Goal: Task Accomplishment & Management: Manage account settings

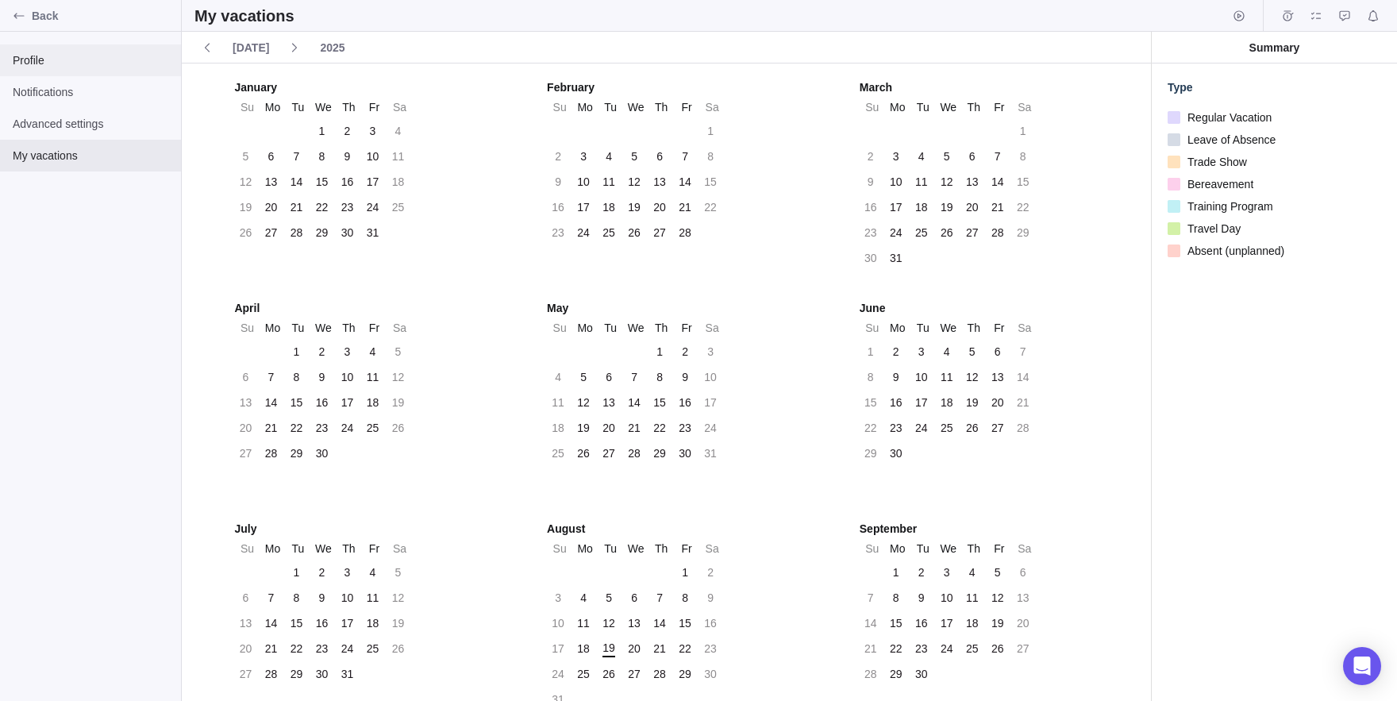
click at [47, 64] on span "Profile" at bounding box center [91, 60] width 156 height 16
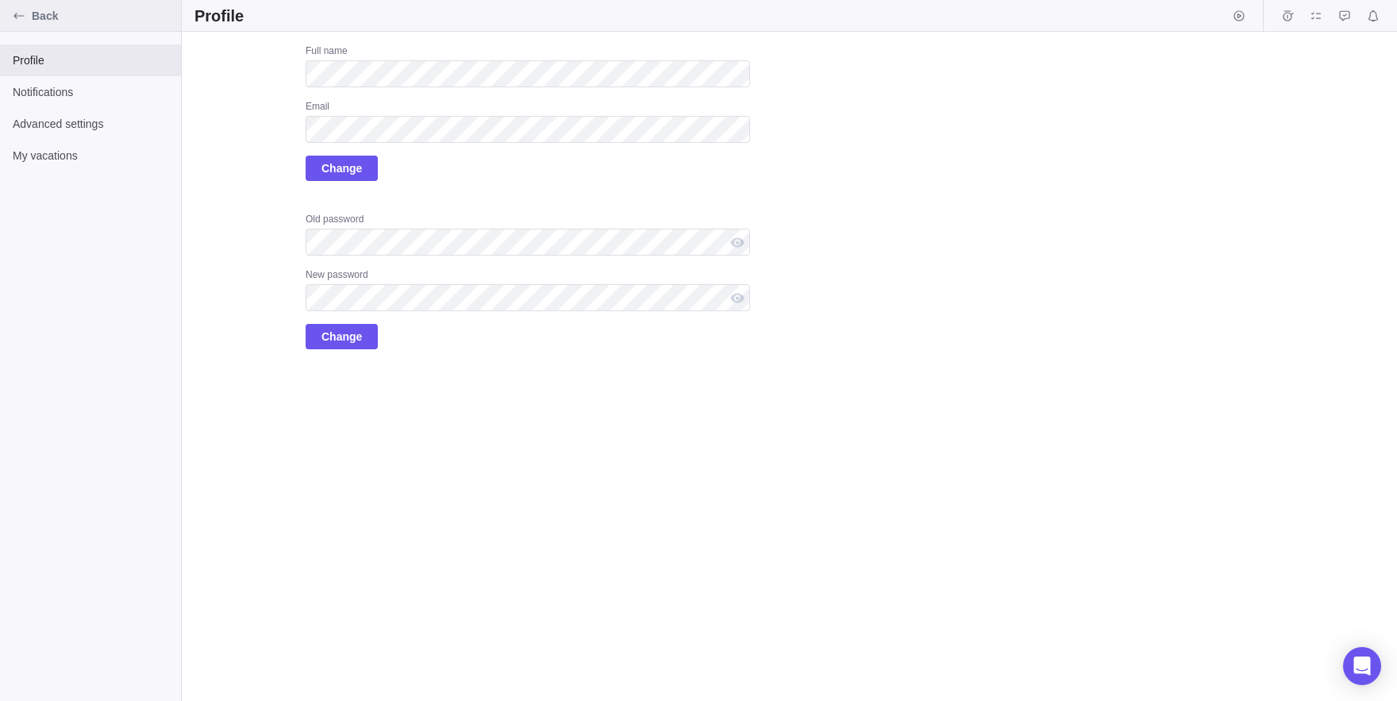
click at [43, 14] on span "Back" at bounding box center [103, 16] width 143 height 16
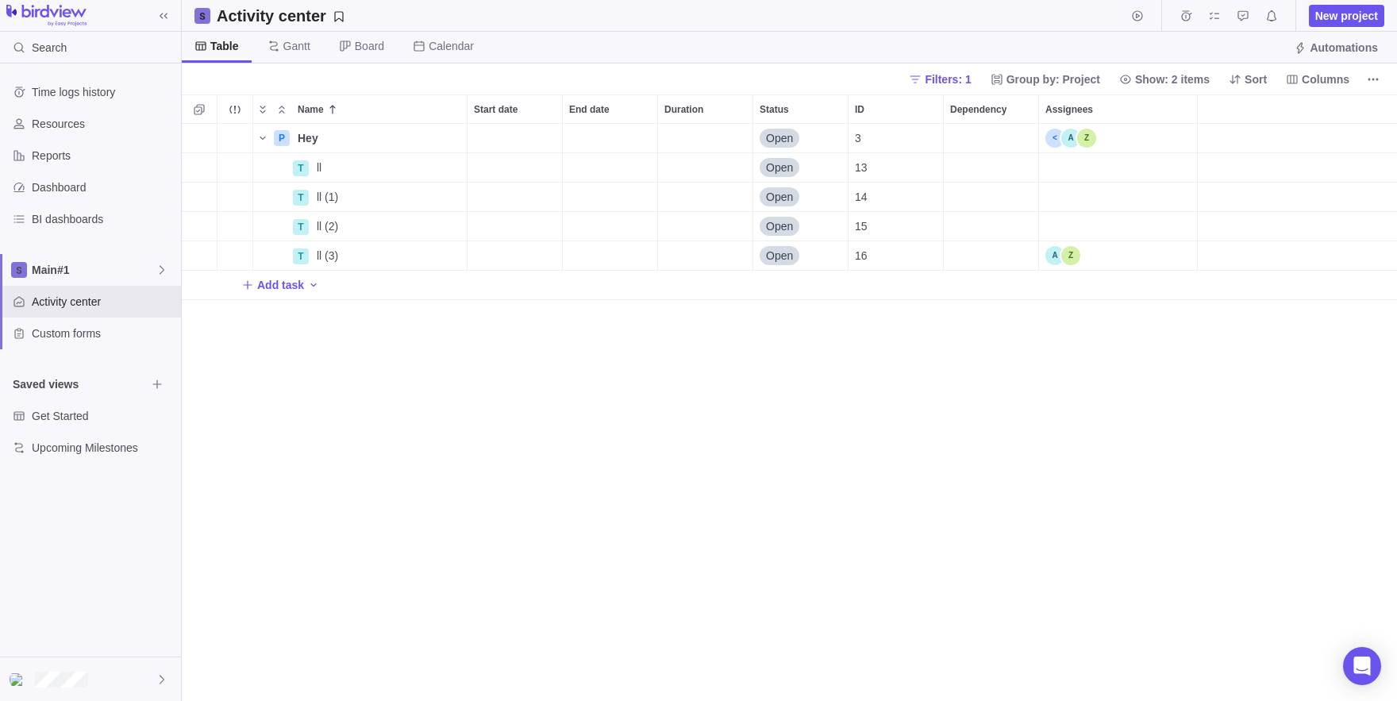
scroll to position [577, 1215]
click at [68, 276] on span "Main#1" at bounding box center [94, 270] width 124 height 16
click at [114, 310] on span "Main#1" at bounding box center [90, 307] width 97 height 16
click at [141, 275] on span "Main#1" at bounding box center [94, 270] width 124 height 16
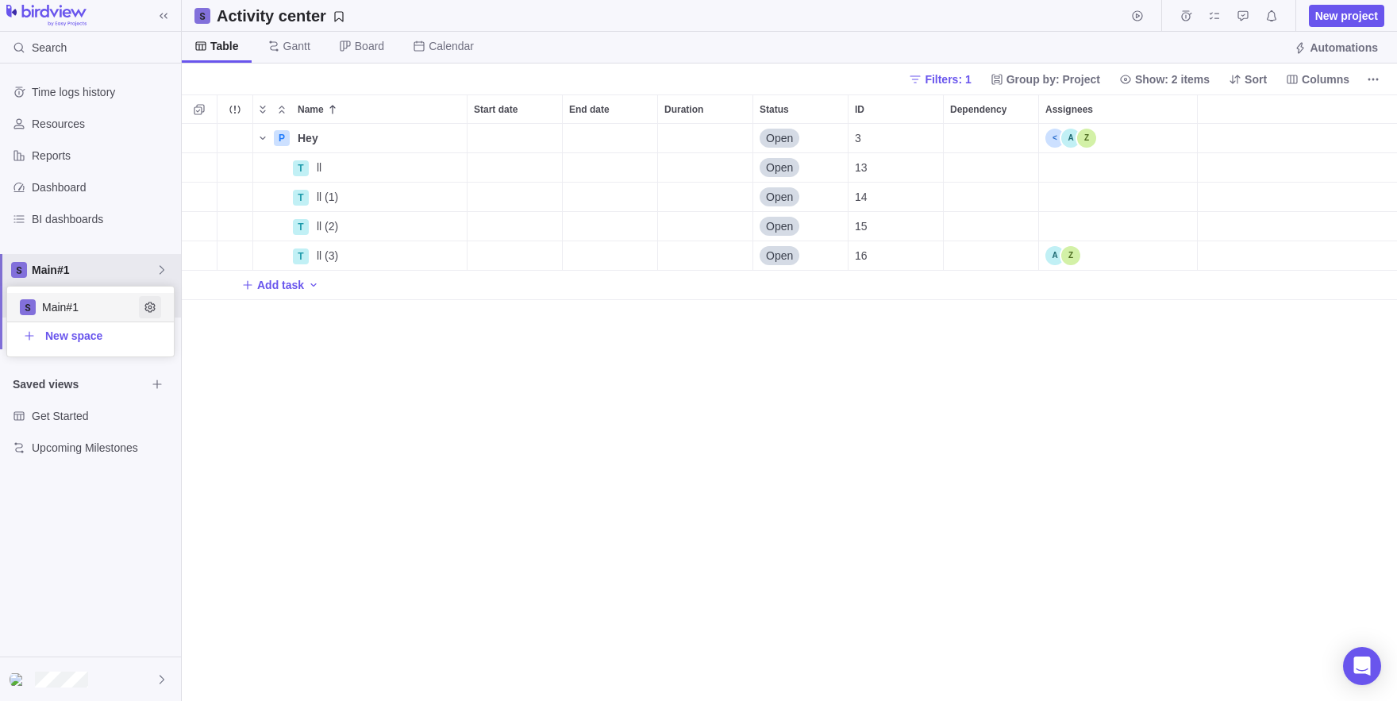
click at [154, 310] on icon "Edit space settings" at bounding box center [150, 307] width 13 height 13
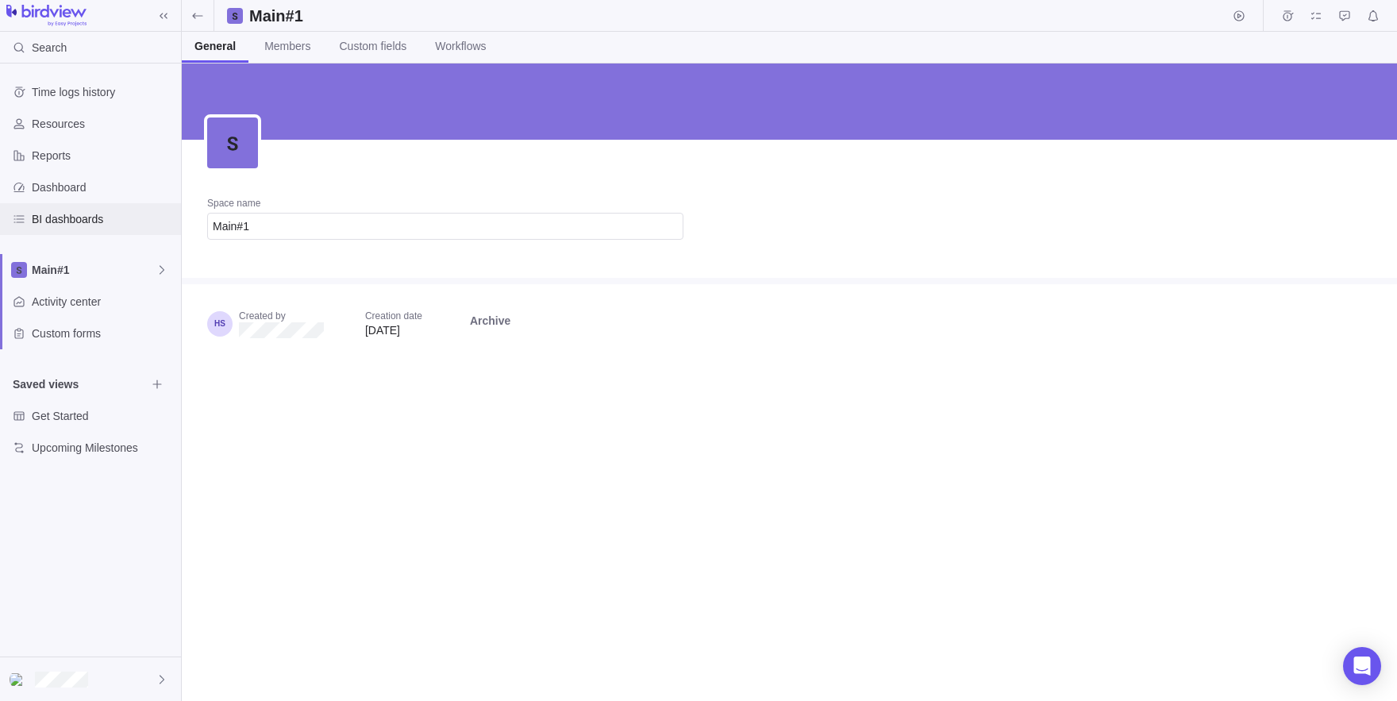
drag, startPoint x: 72, startPoint y: 237, endPoint x: 44, endPoint y: 221, distance: 31.6
click at [44, 221] on div "Time logs history Resources Reports Dashboard BI dashboards Main#1 Activity cen…" at bounding box center [90, 270] width 181 height 413
click at [127, 666] on div at bounding box center [90, 679] width 181 height 44
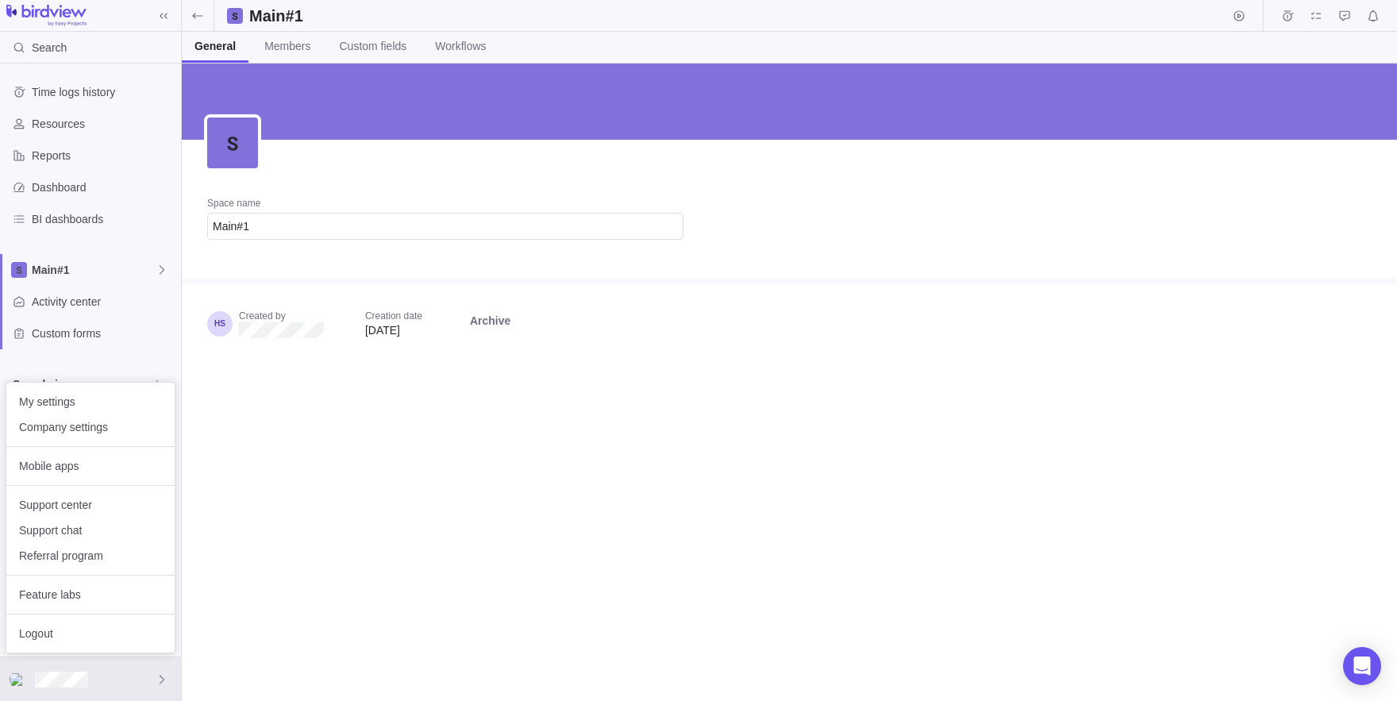
click at [356, 268] on body "Search Time logs history Resources Reports Dashboard BI dashboards Main#1 Activ…" at bounding box center [698, 350] width 1397 height 701
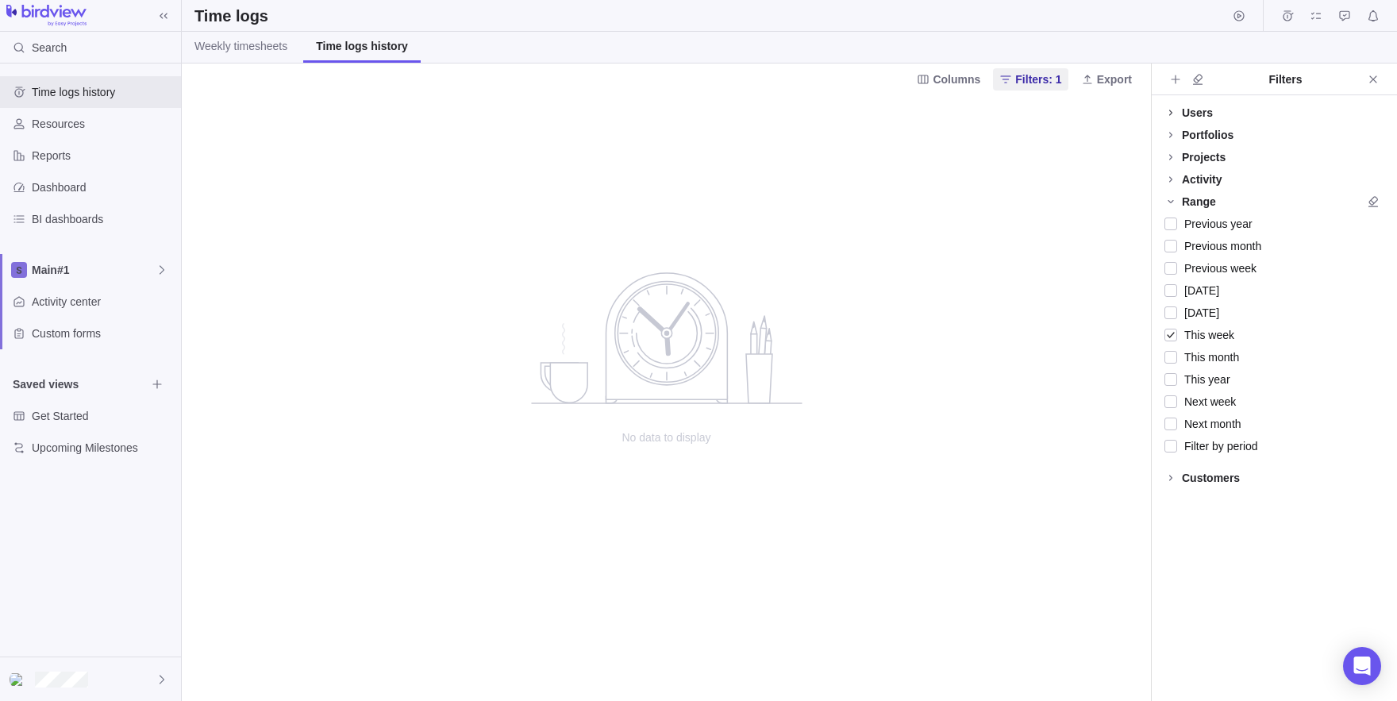
click at [1175, 114] on icon at bounding box center [1171, 112] width 13 height 13
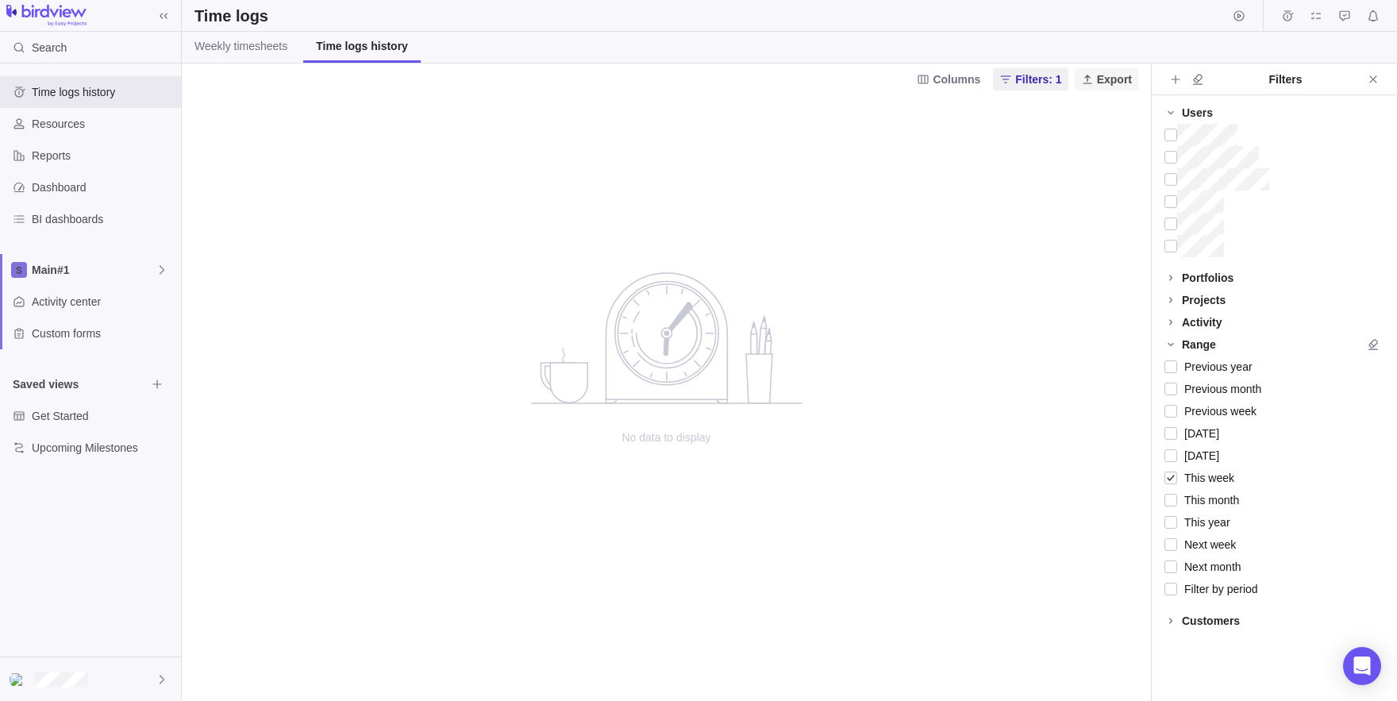
click at [1097, 82] on span "Export" at bounding box center [1114, 79] width 35 height 16
click at [1095, 117] on span "Export to CSV" at bounding box center [1117, 113] width 71 height 16
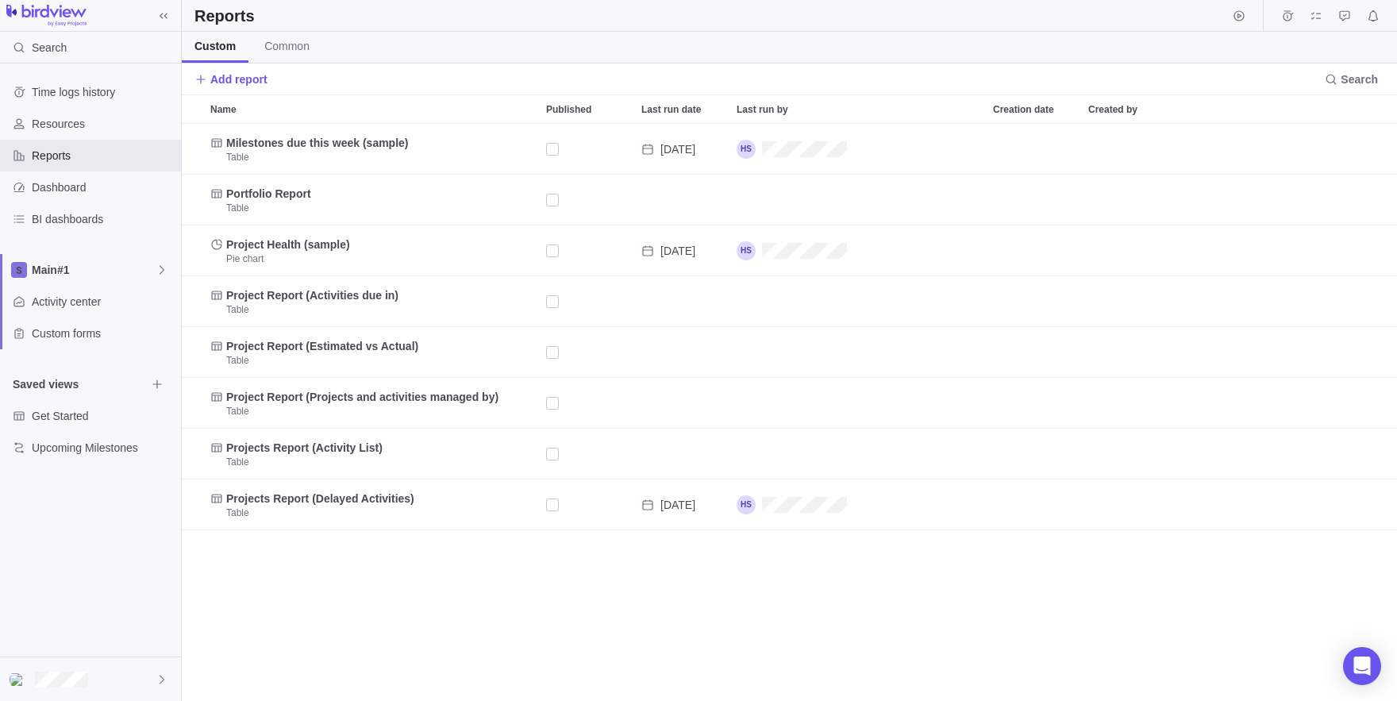
scroll to position [577, 1215]
click at [241, 79] on span "Add report" at bounding box center [238, 79] width 57 height 16
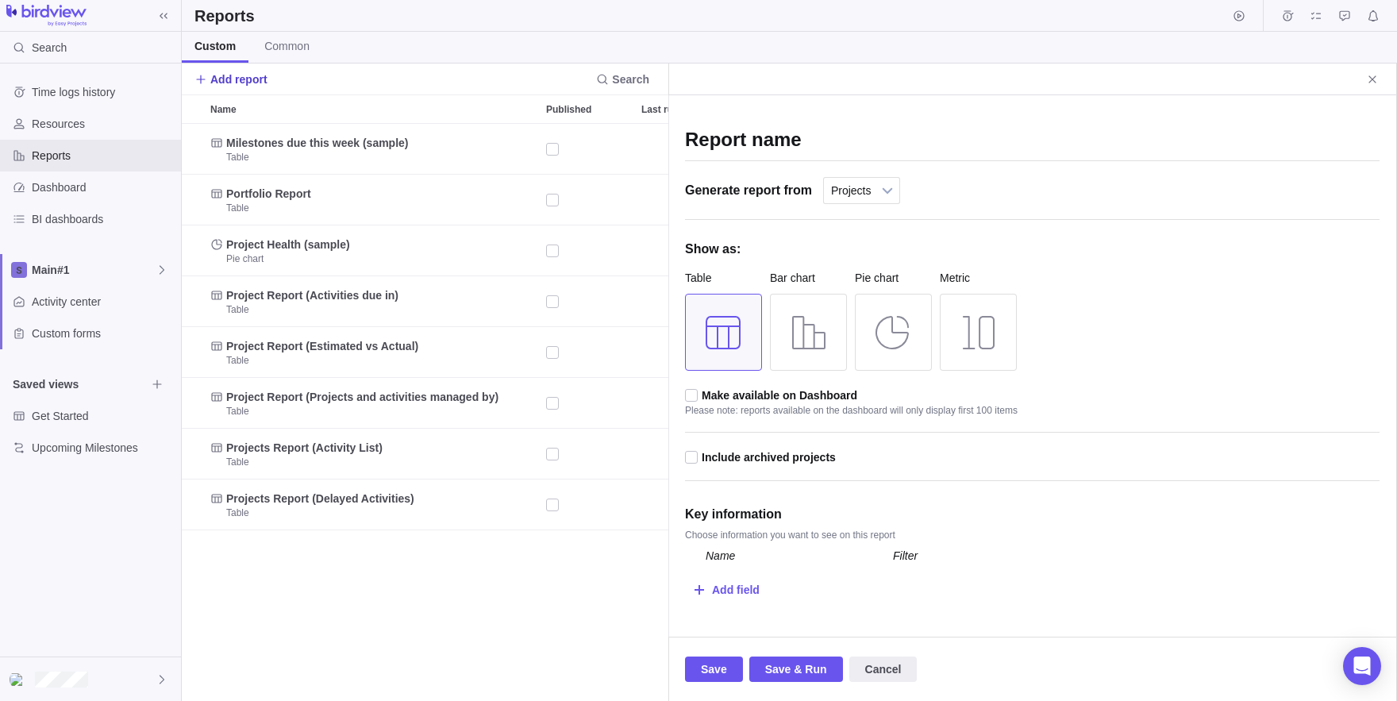
scroll to position [577, 486]
drag, startPoint x: 236, startPoint y: 79, endPoint x: 380, endPoint y: 10, distance: 160.5
click at [310, 40] on span "Common" at bounding box center [286, 46] width 45 height 16
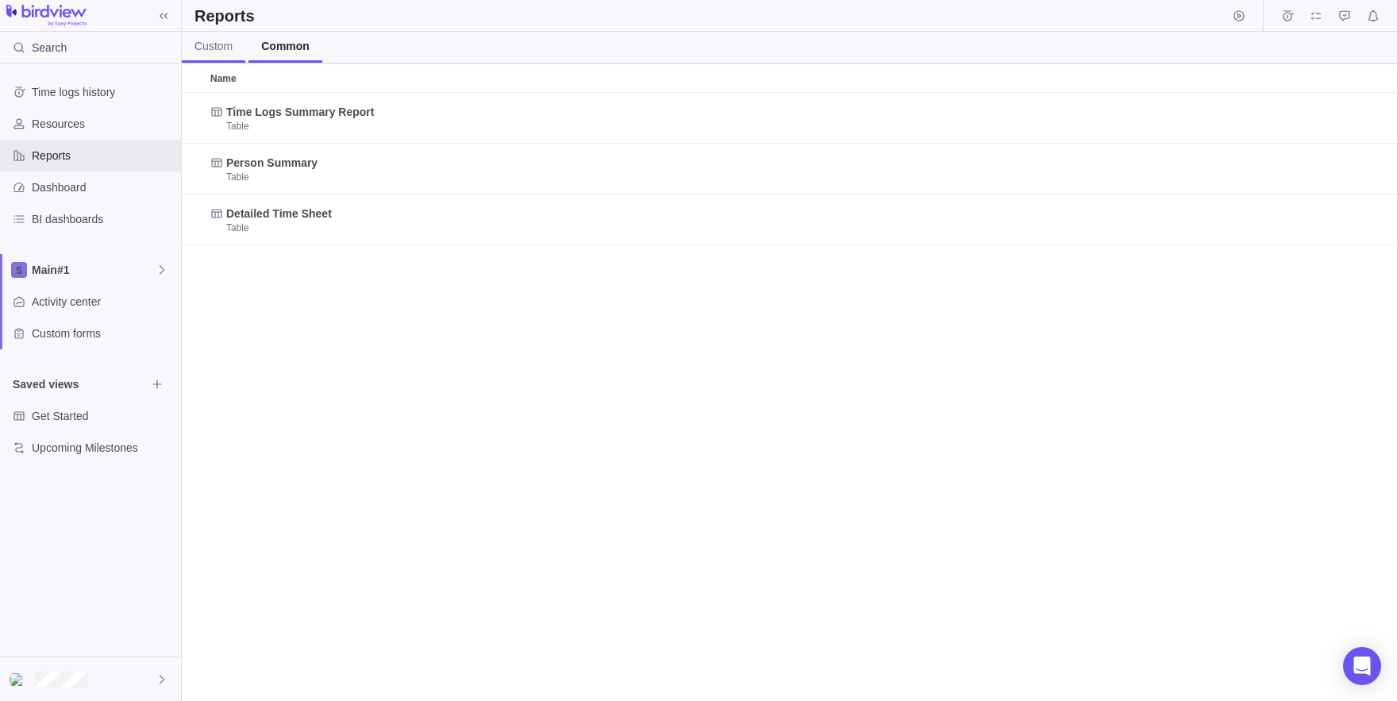
scroll to position [608, 1215]
drag, startPoint x: 262, startPoint y: 110, endPoint x: 237, endPoint y: 108, distance: 25.5
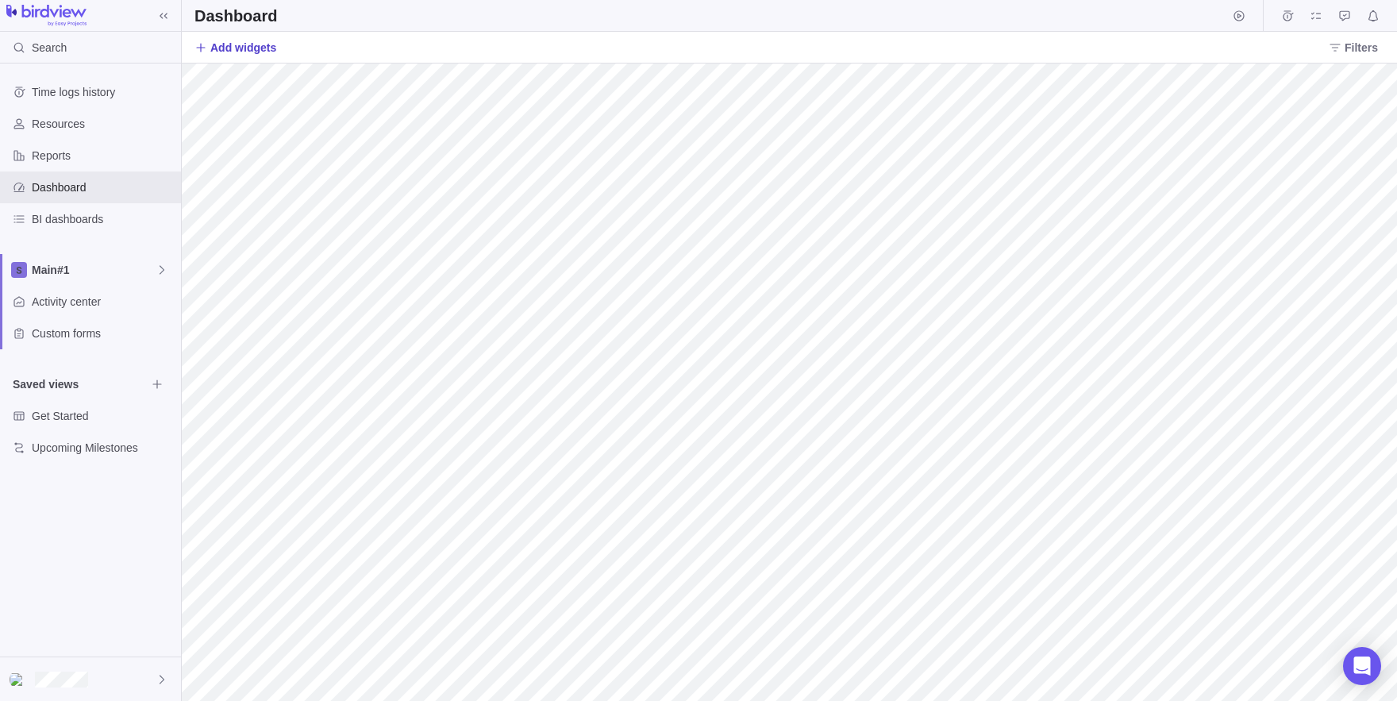
click at [268, 40] on span "Add widgets" at bounding box center [243, 48] width 66 height 16
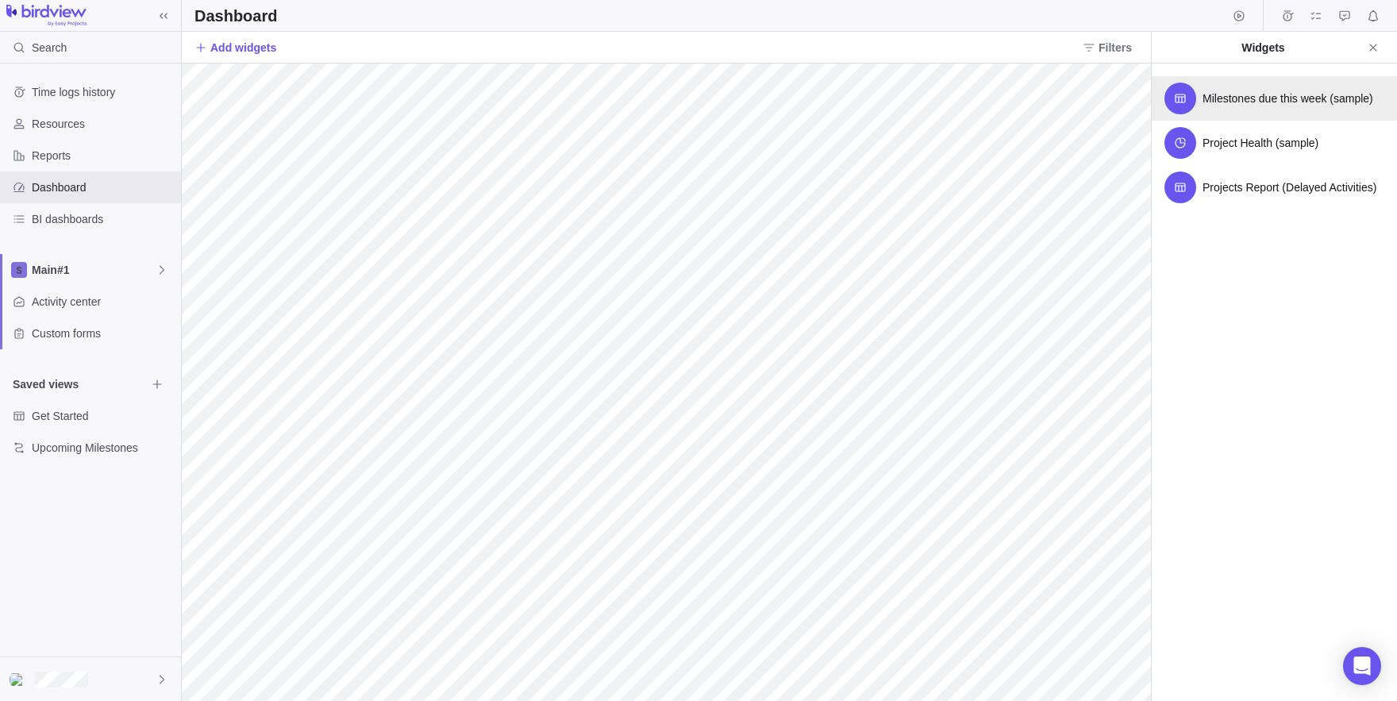
click at [1249, 106] on span "Milestones due this week (sample)" at bounding box center [1288, 98] width 171 height 16
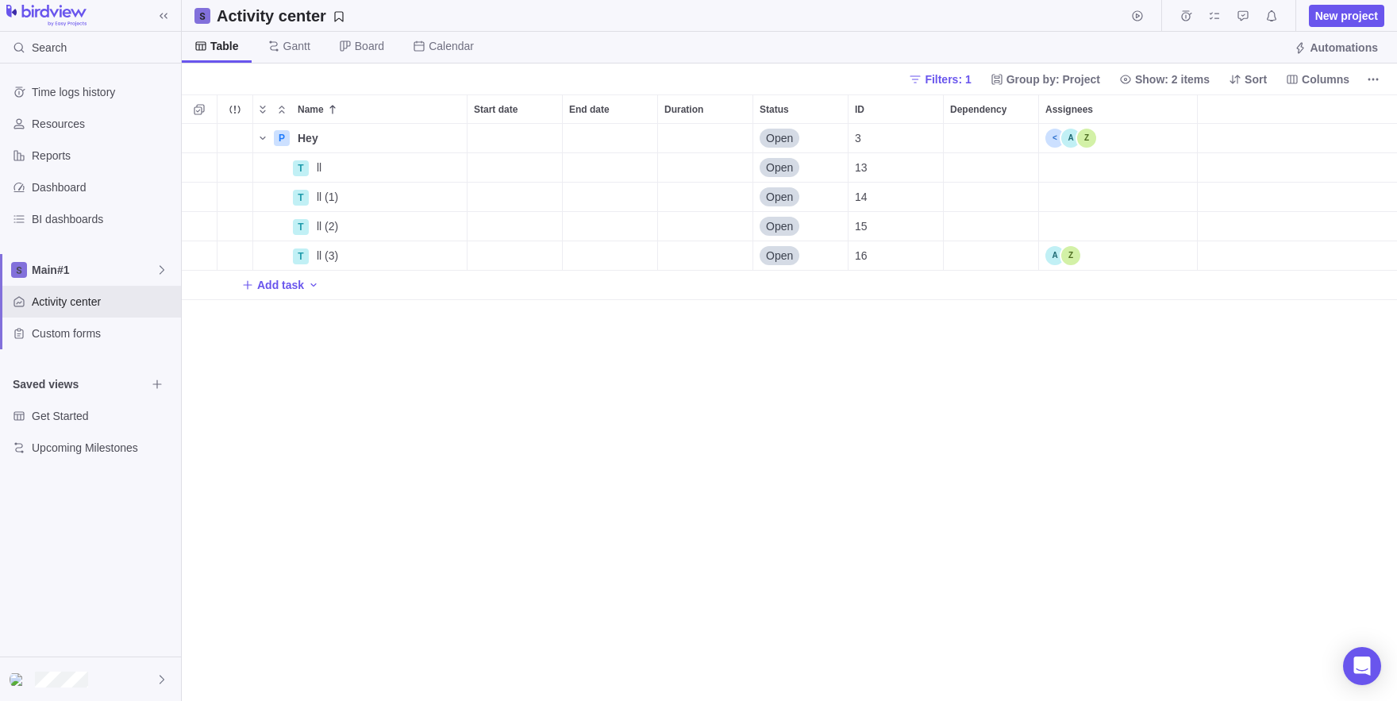
scroll to position [1, 1]
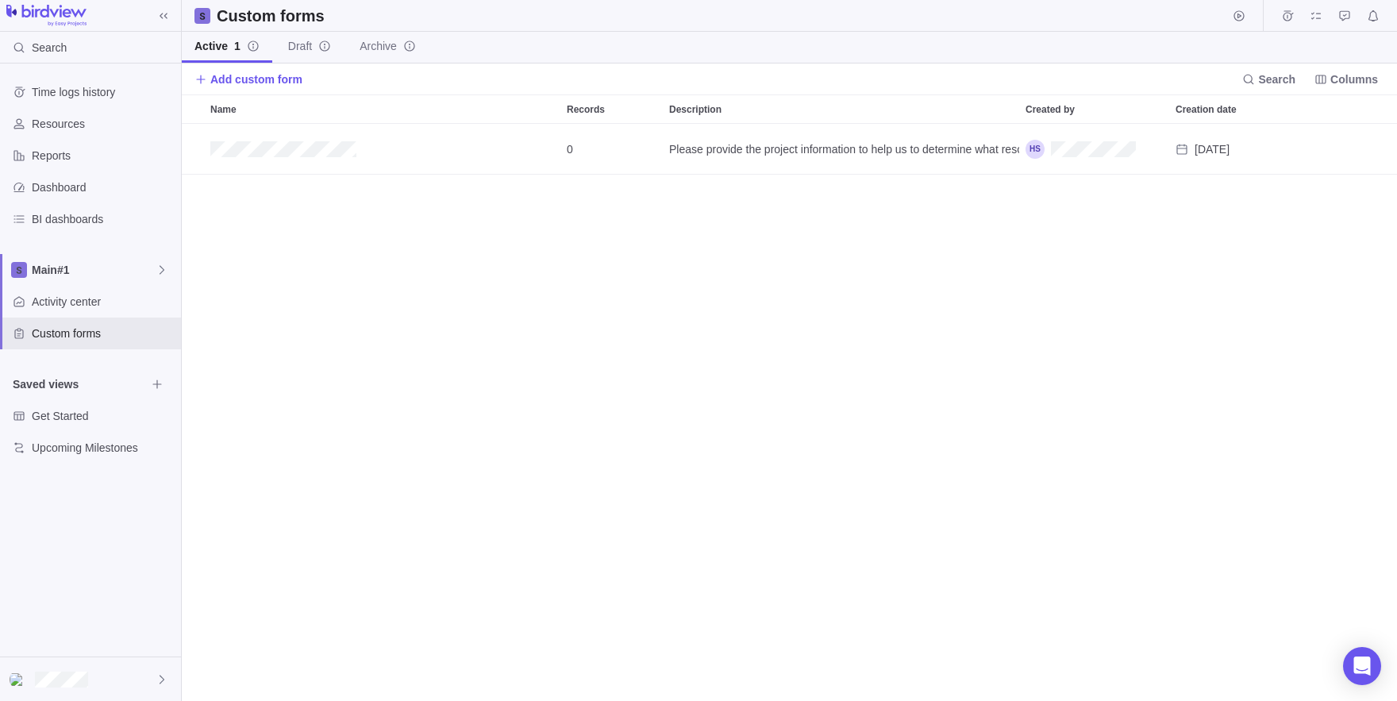
scroll to position [577, 1215]
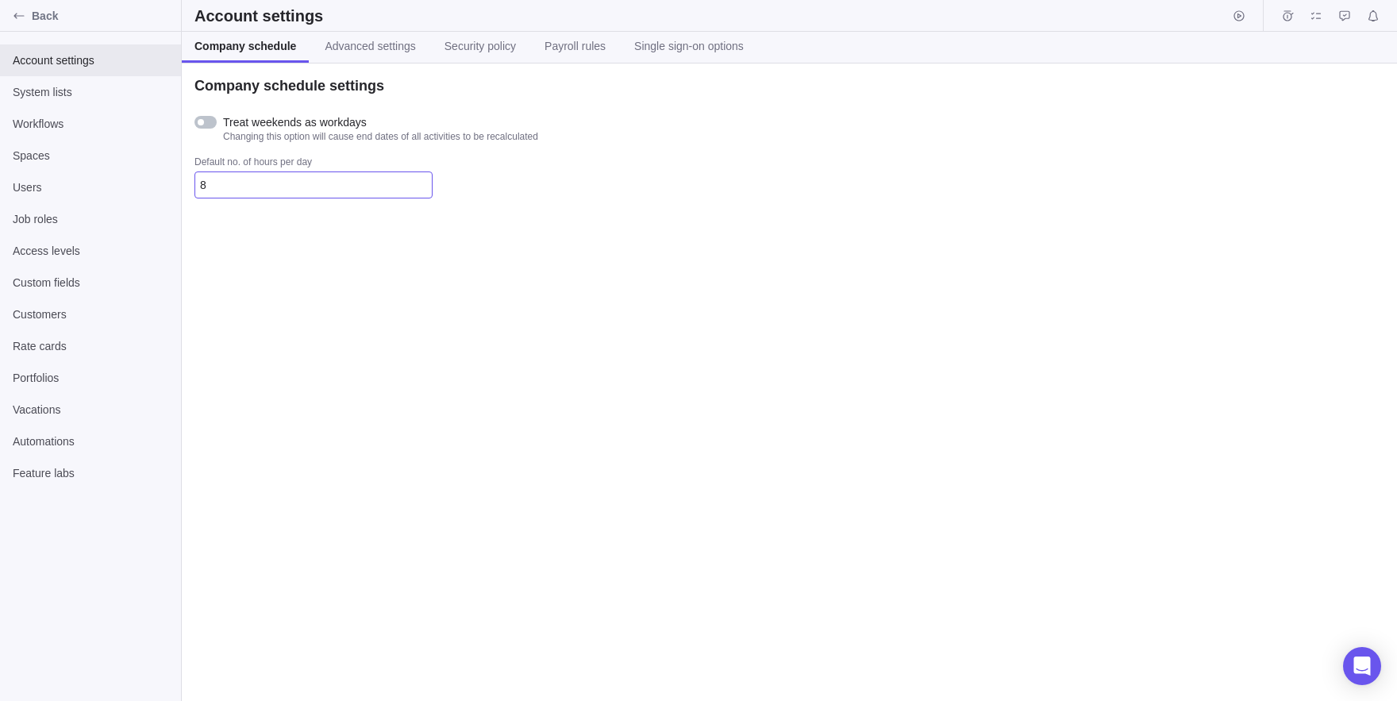
click at [223, 188] on input "8" at bounding box center [313, 184] width 238 height 27
type input "8"
click at [249, 183] on input "8" at bounding box center [313, 184] width 238 height 27
type input "10"
click at [412, 44] on span "Advanced settings" at bounding box center [370, 46] width 90 height 16
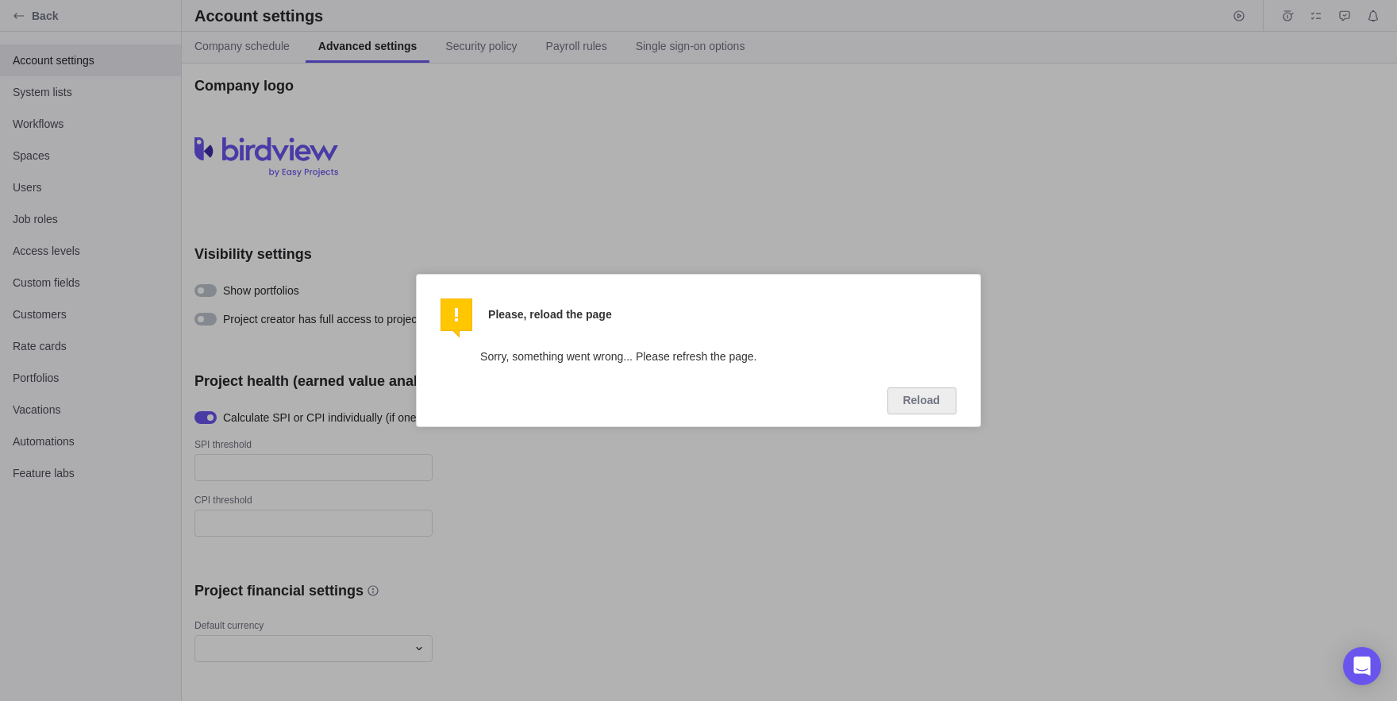
click at [576, 316] on span "Please, reload the page" at bounding box center [702, 314] width 445 height 32
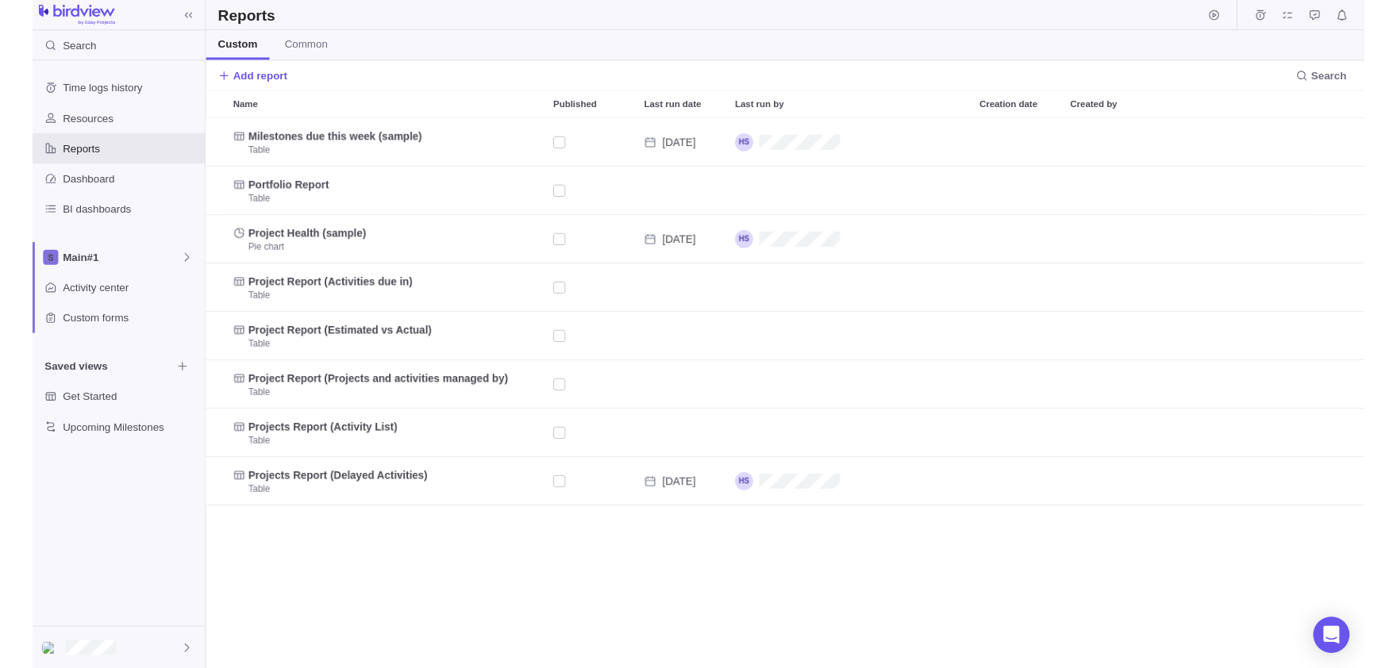
scroll to position [577, 1215]
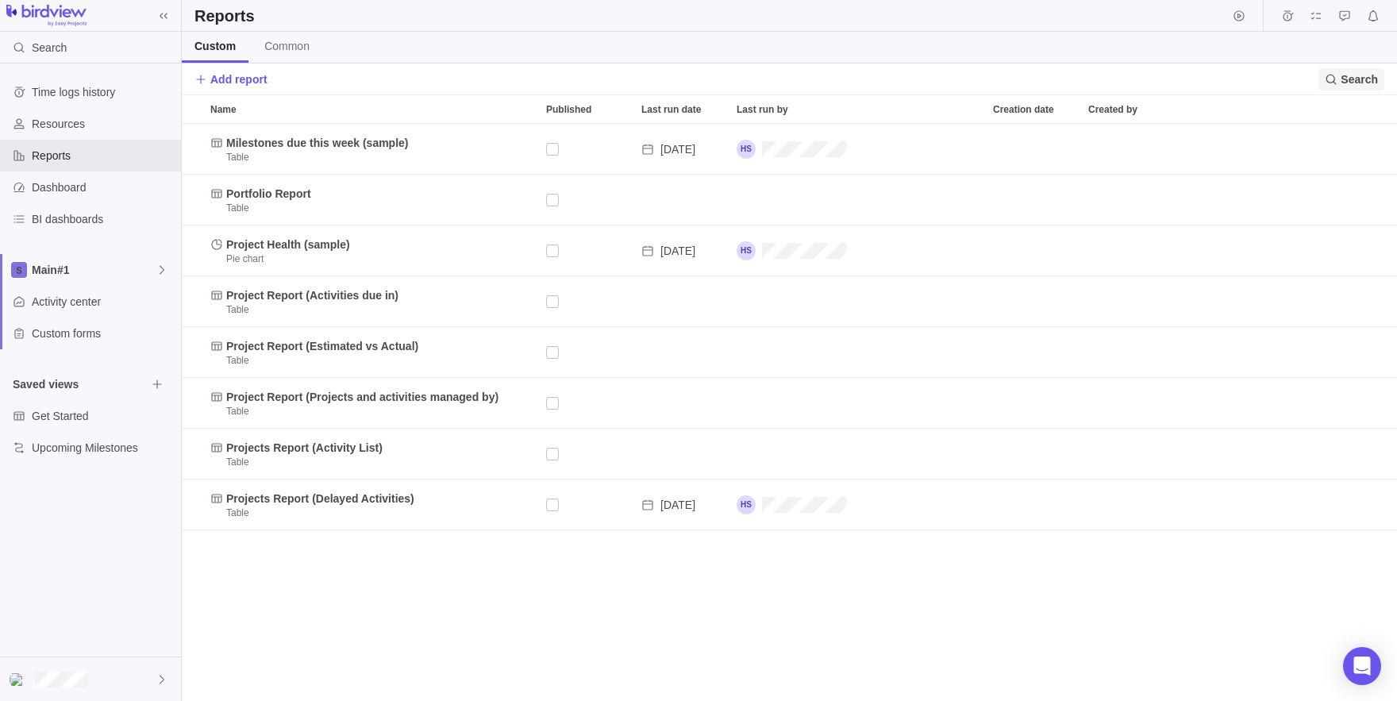
click at [1335, 88] on span "Search" at bounding box center [1352, 79] width 66 height 22
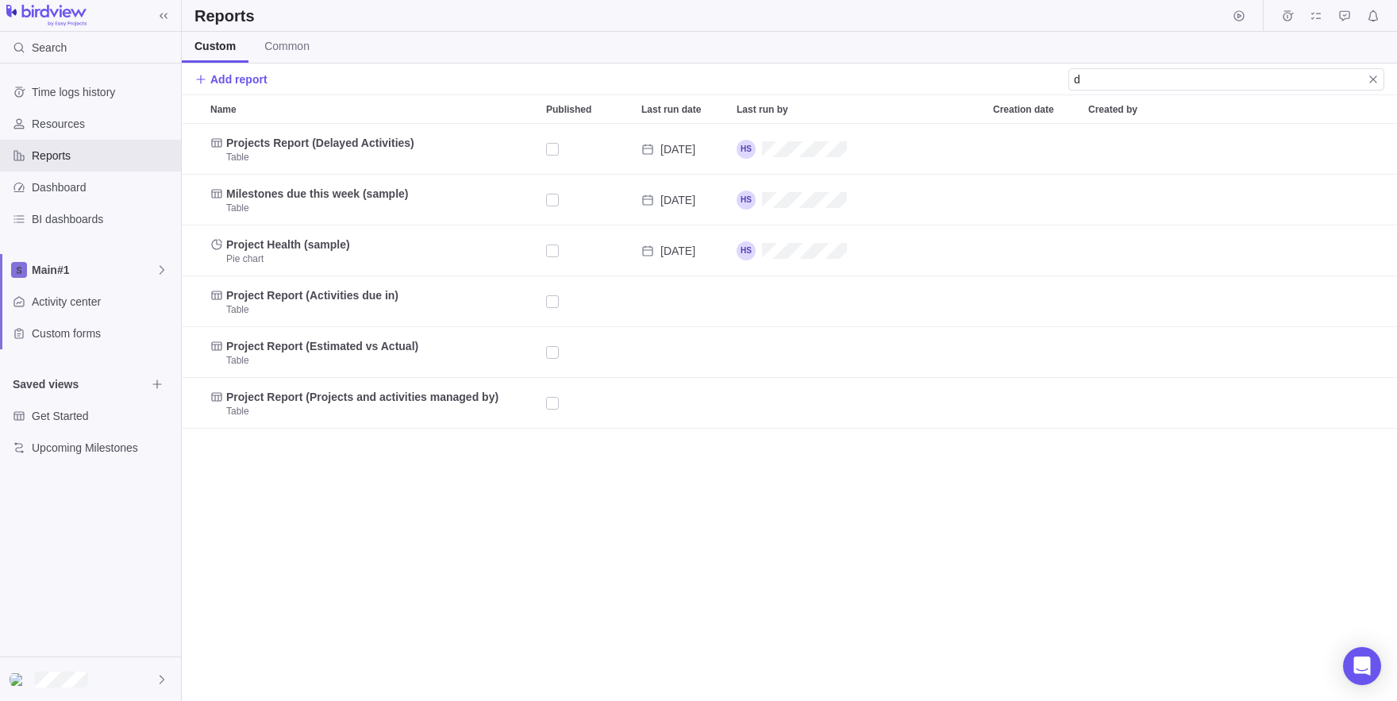
type input "d"
drag, startPoint x: 1354, startPoint y: 81, endPoint x: 1390, endPoint y: 83, distance: 36.6
click at [1384, 83] on input "d" at bounding box center [1227, 79] width 316 height 22
click at [1390, 83] on div "Add report d" at bounding box center [789, 79] width 1215 height 31
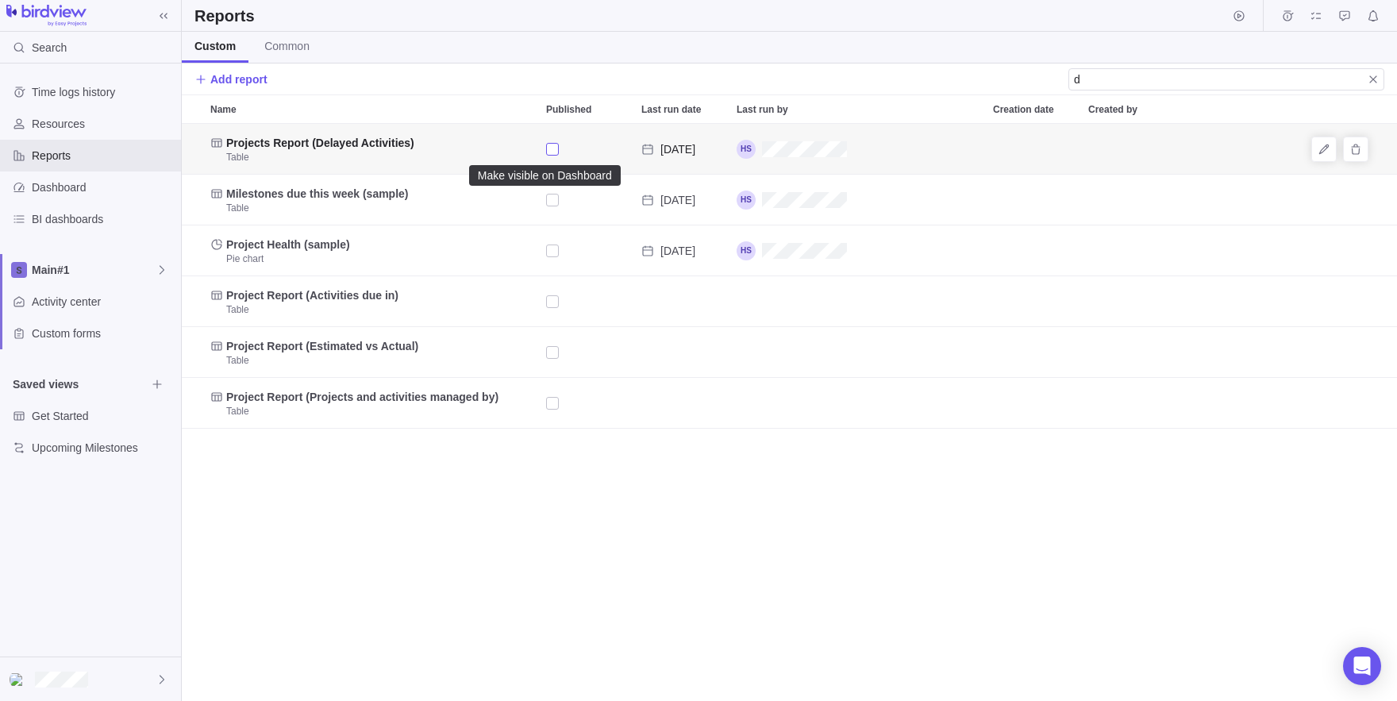
click at [553, 153] on div "Published" at bounding box center [552, 149] width 13 height 22
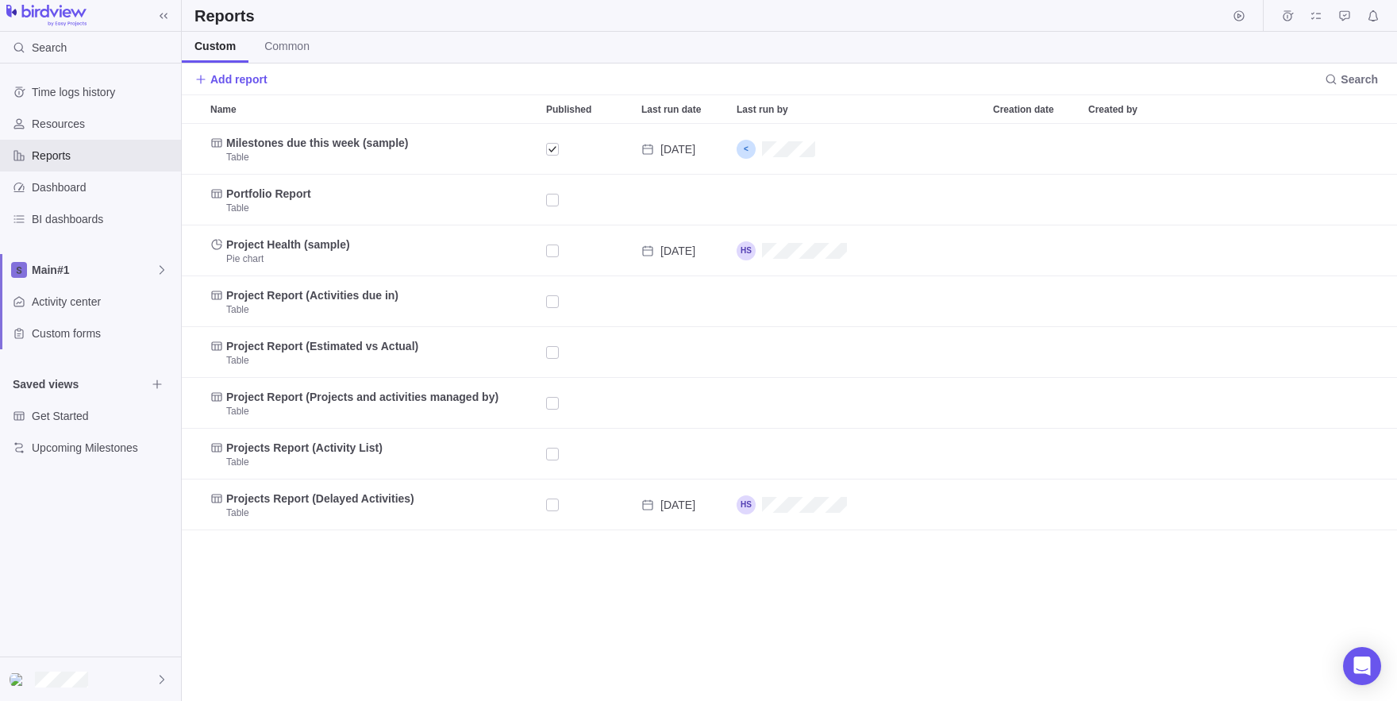
scroll to position [577, 1215]
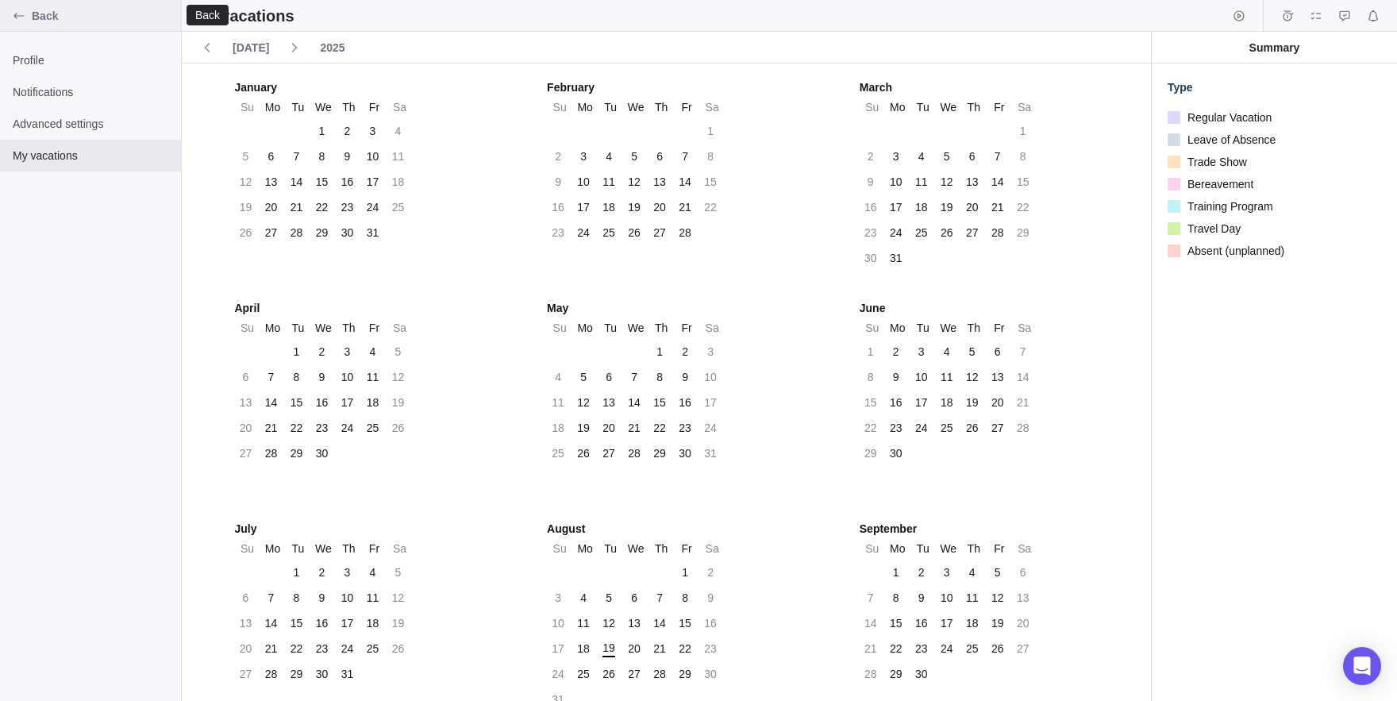
click at [12, 21] on div "Back" at bounding box center [18, 15] width 25 height 25
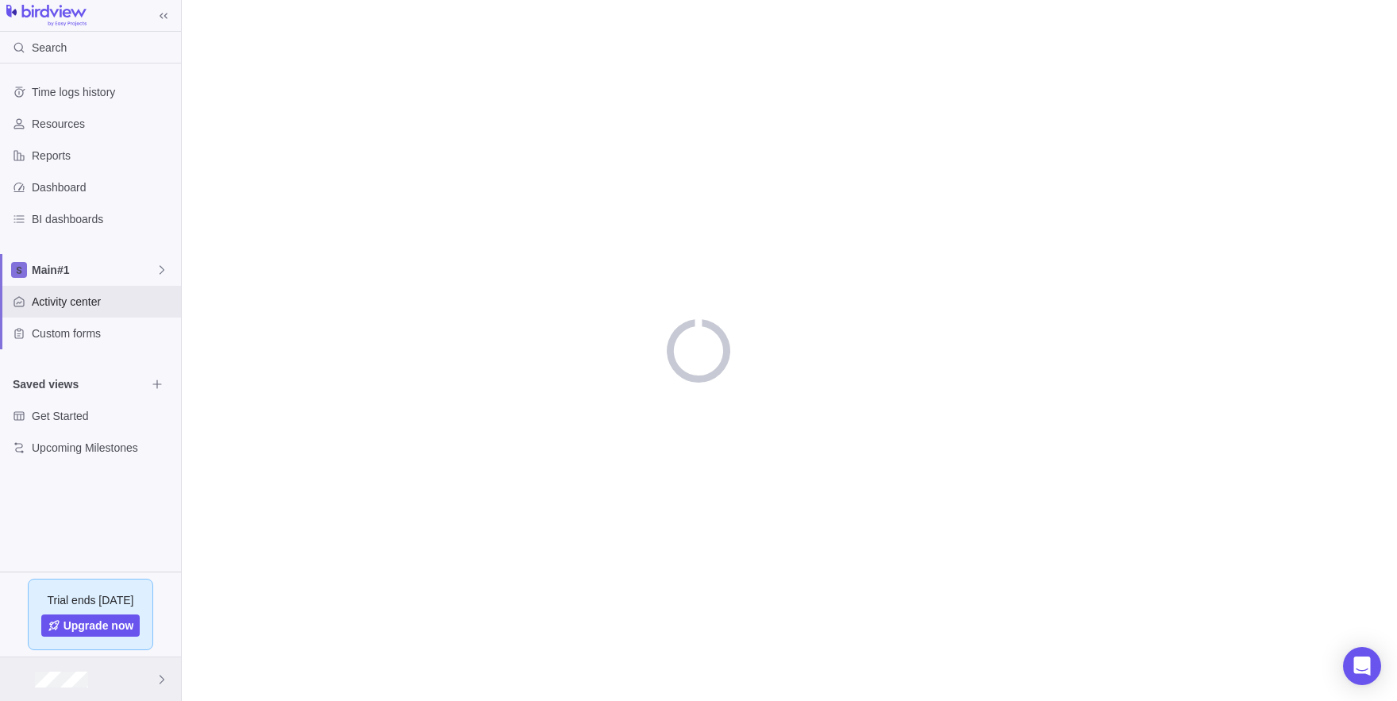
click at [79, 695] on div at bounding box center [90, 679] width 181 height 44
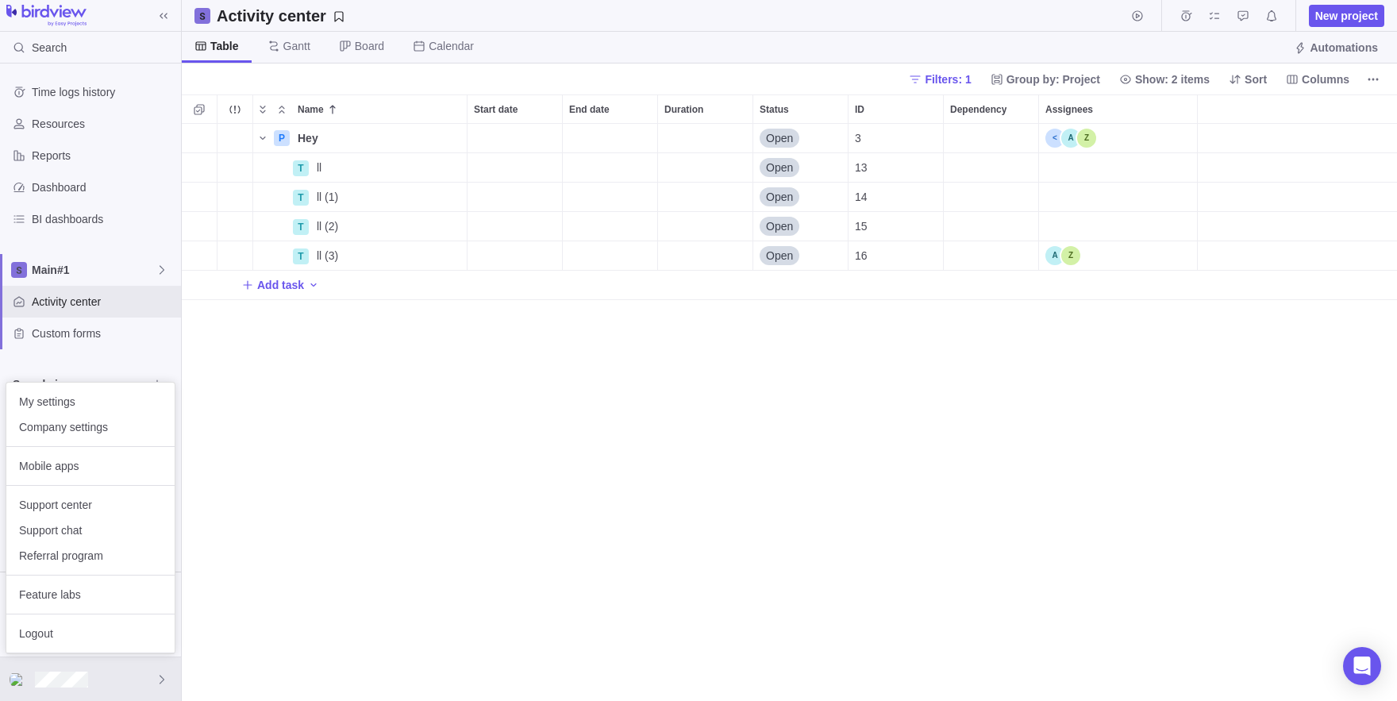
scroll to position [577, 1215]
click at [46, 395] on span "My settings" at bounding box center [90, 402] width 143 height 16
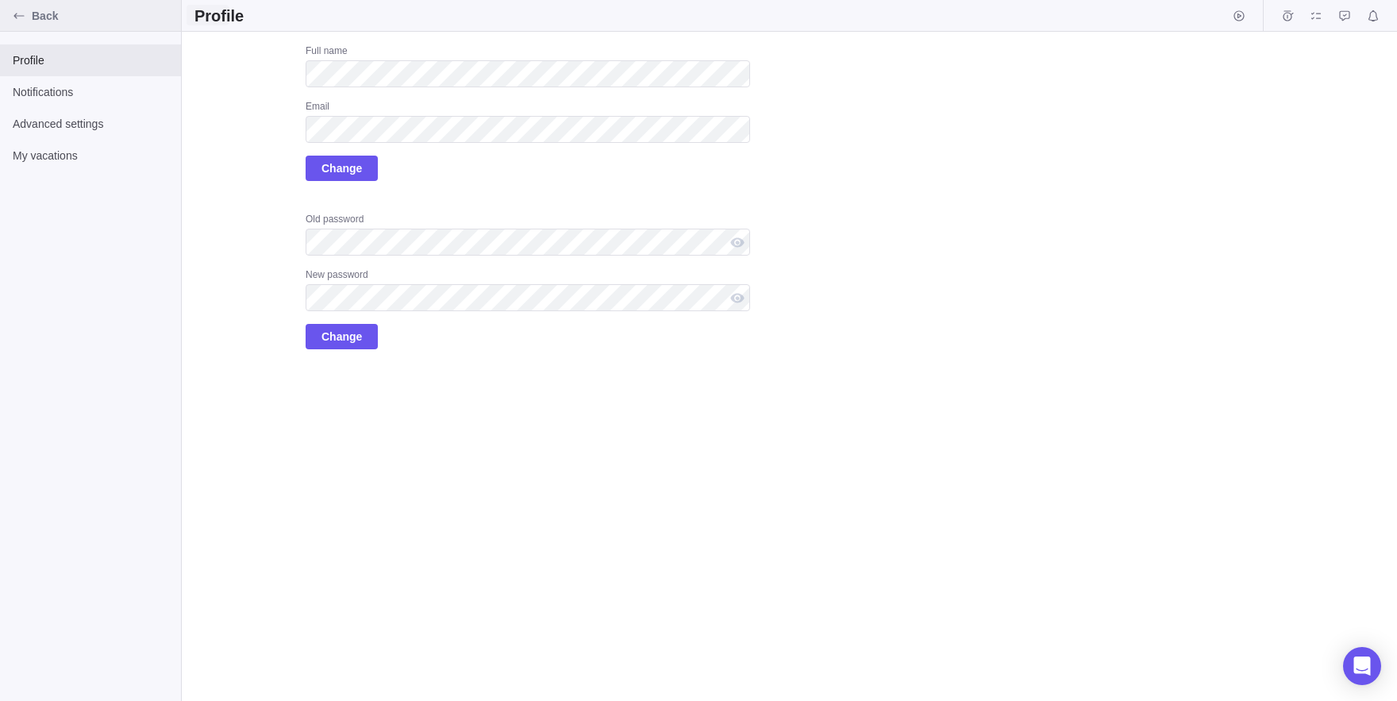
click at [0, 14] on div "Back" at bounding box center [90, 16] width 181 height 32
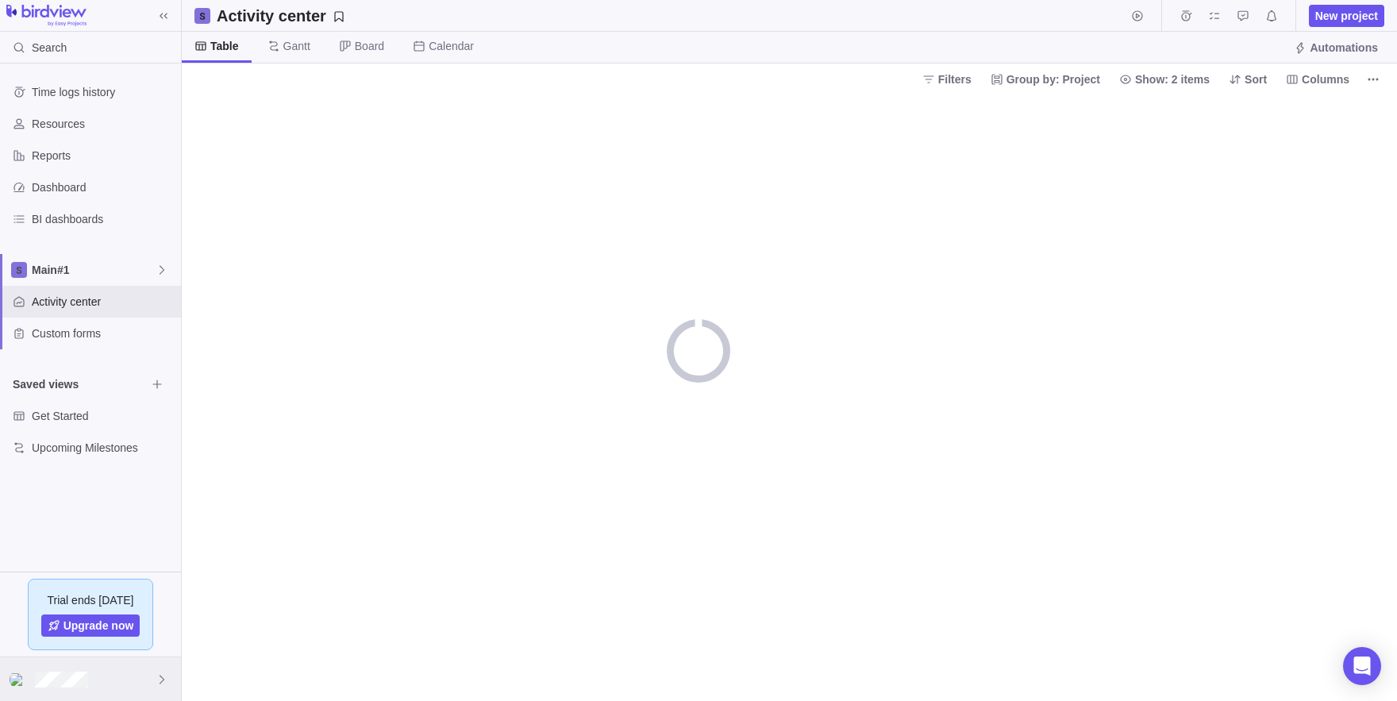
click at [148, 699] on div at bounding box center [90, 679] width 181 height 44
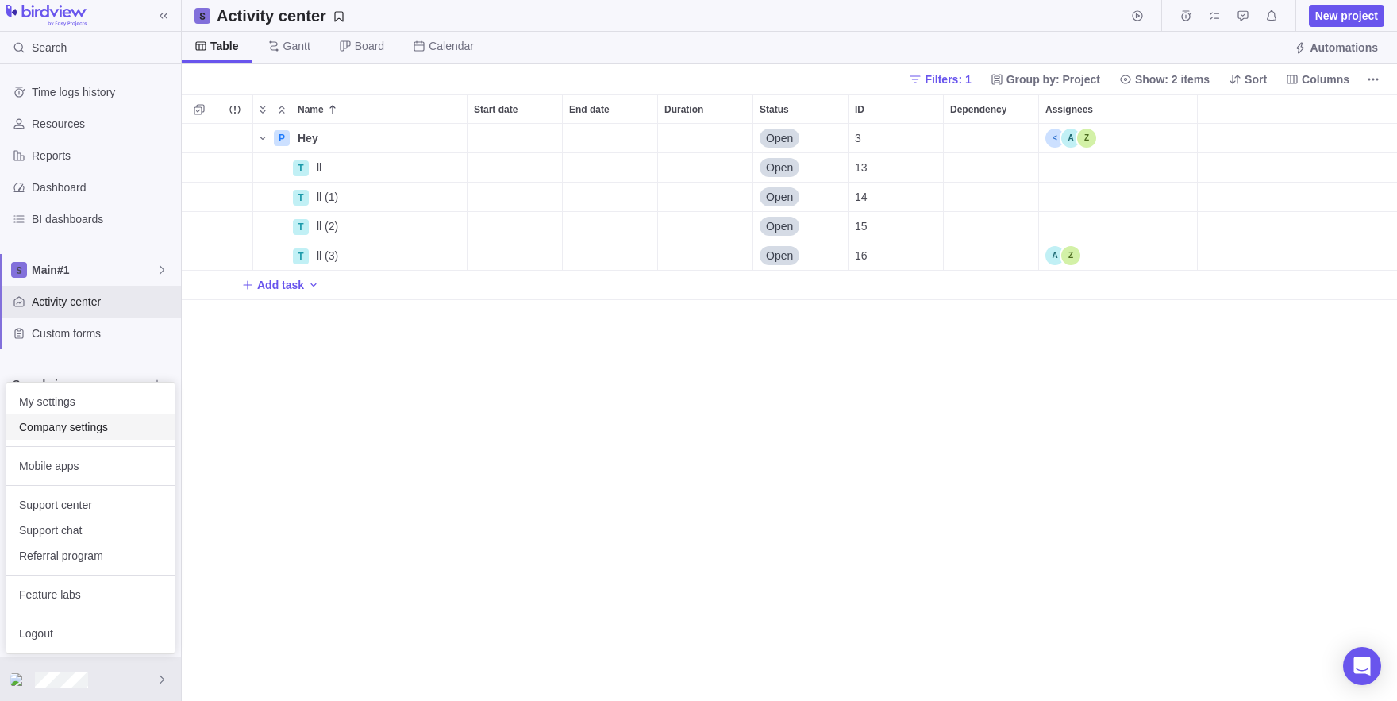
scroll to position [577, 1215]
click at [94, 434] on span "Company settings" at bounding box center [90, 427] width 143 height 16
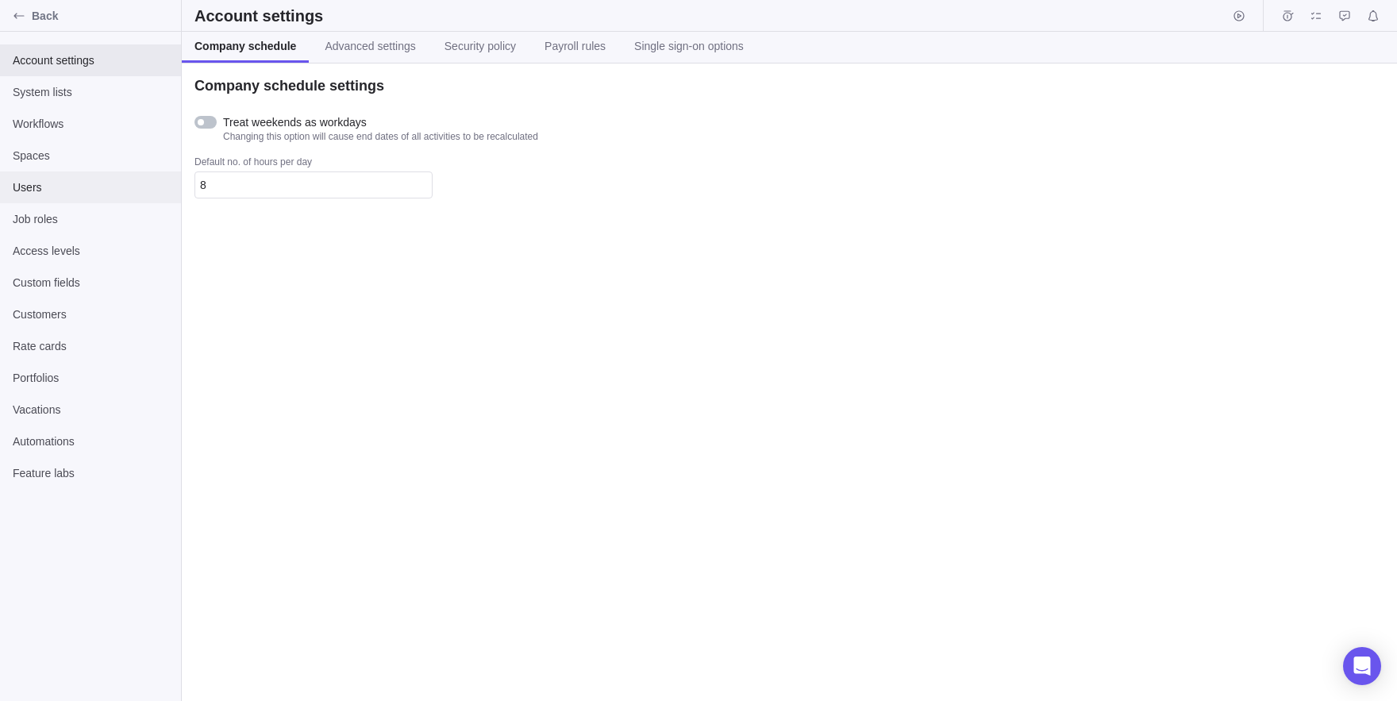
click at [52, 179] on div "Users" at bounding box center [90, 187] width 181 height 32
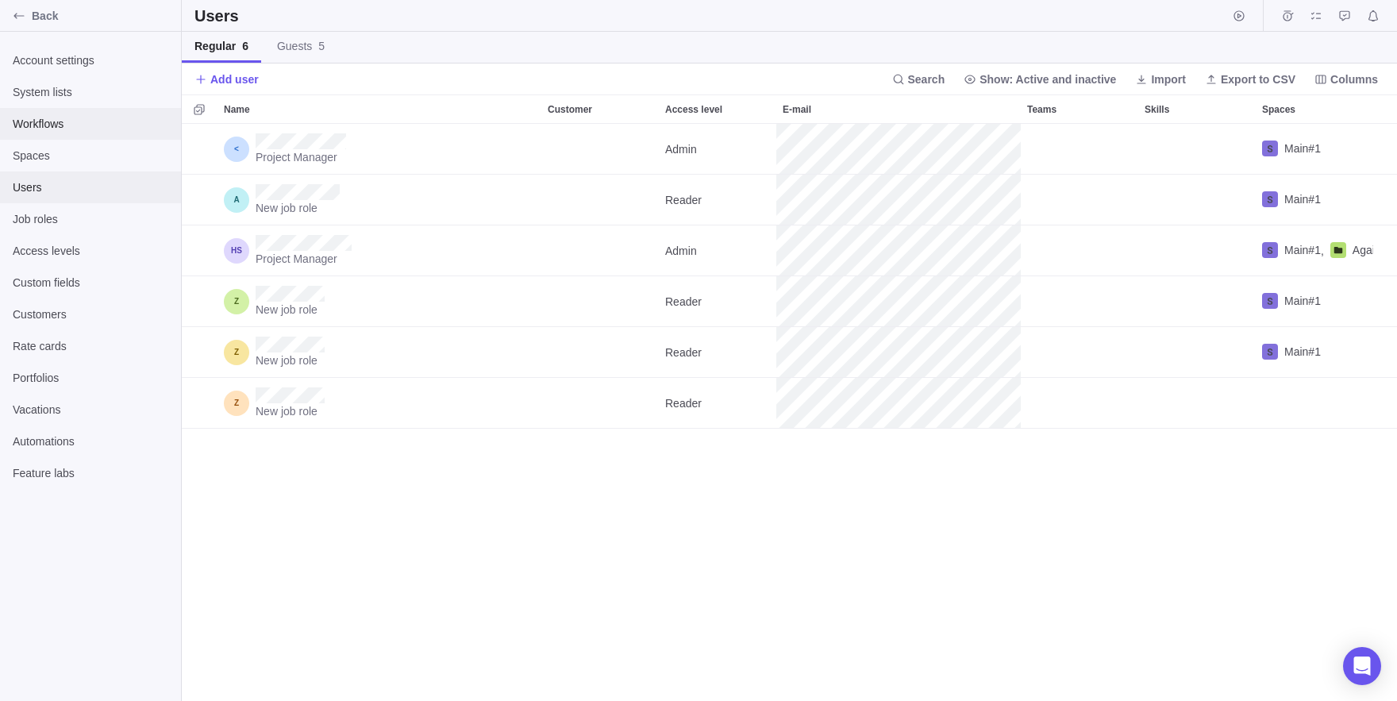
scroll to position [577, 1215]
drag, startPoint x: 54, startPoint y: 441, endPoint x: 55, endPoint y: 541, distance: 100.0
click at [1262, 85] on span "Export to CSV" at bounding box center [1258, 79] width 75 height 16
click at [312, 42] on span "Guests 5" at bounding box center [301, 46] width 48 height 16
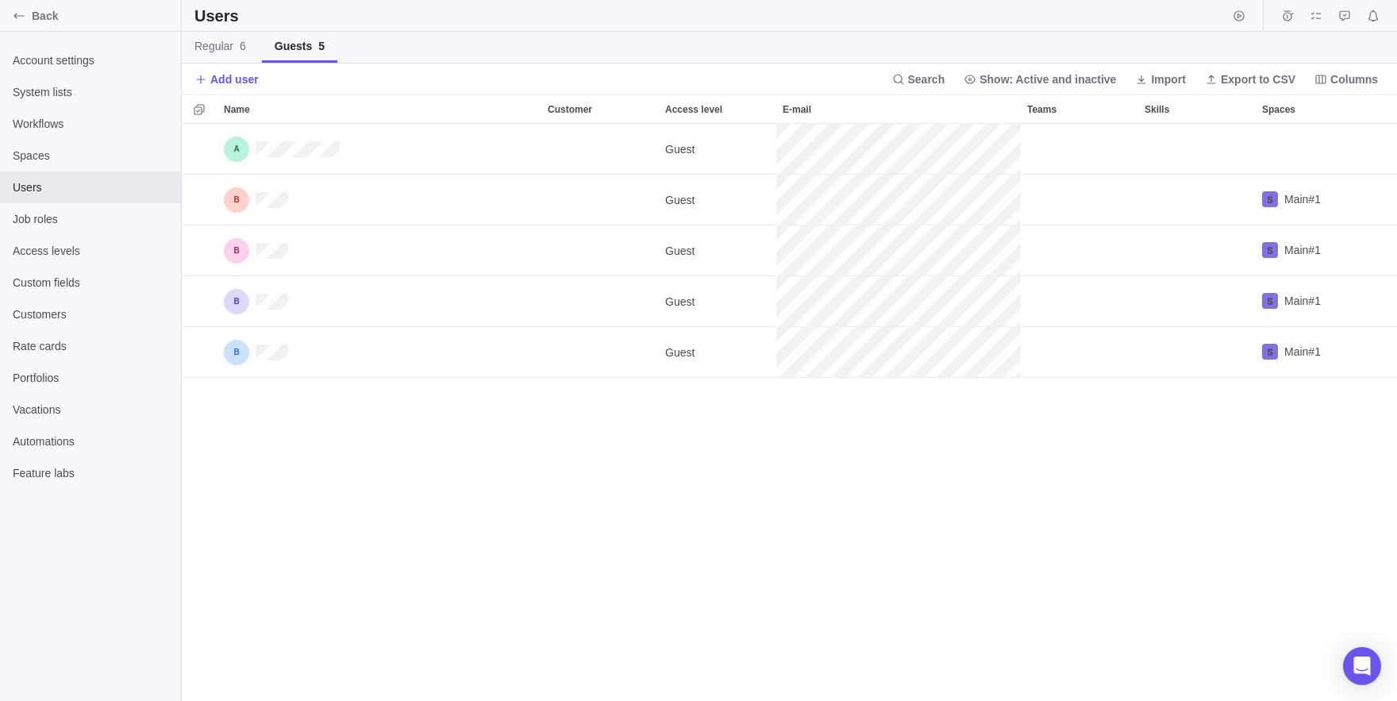
scroll to position [577, 1215]
click at [232, 60] on link "Regular 6" at bounding box center [220, 47] width 77 height 31
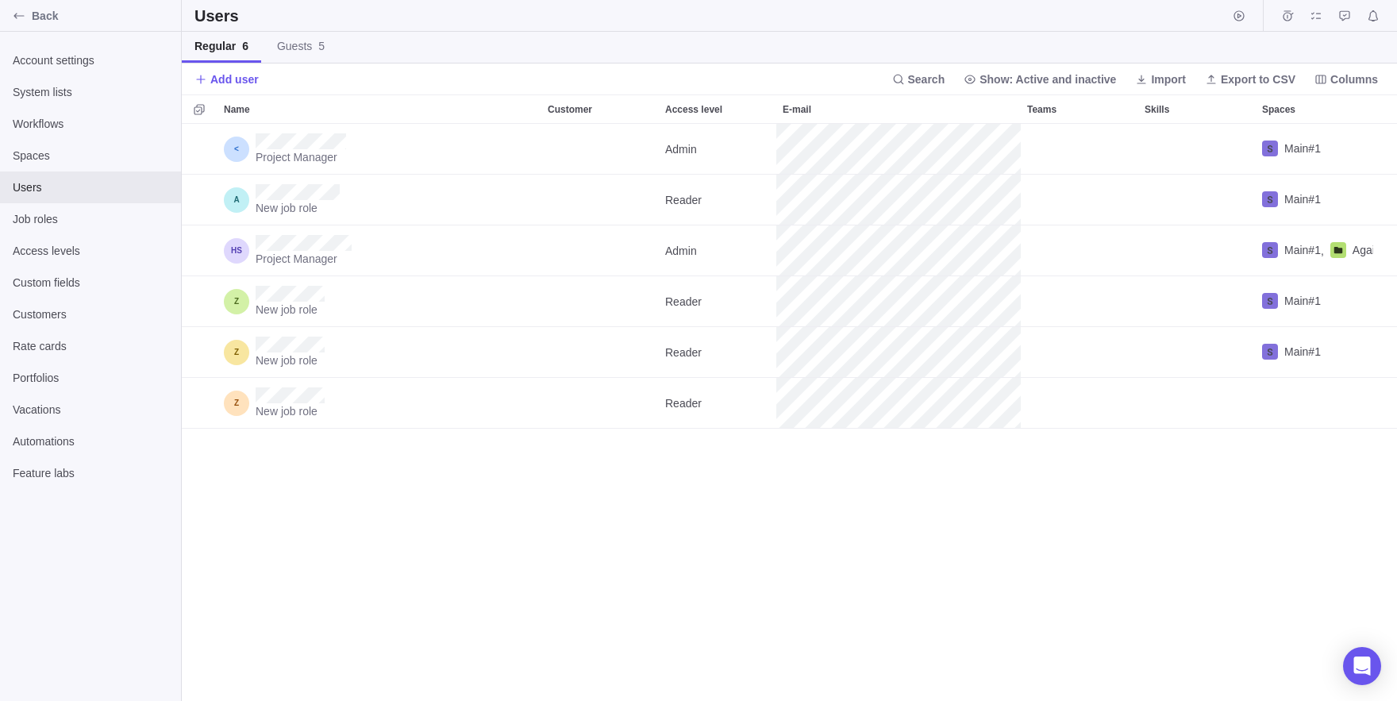
scroll to position [577, 1215]
click at [296, 63] on link "Guests 5" at bounding box center [300, 47] width 73 height 31
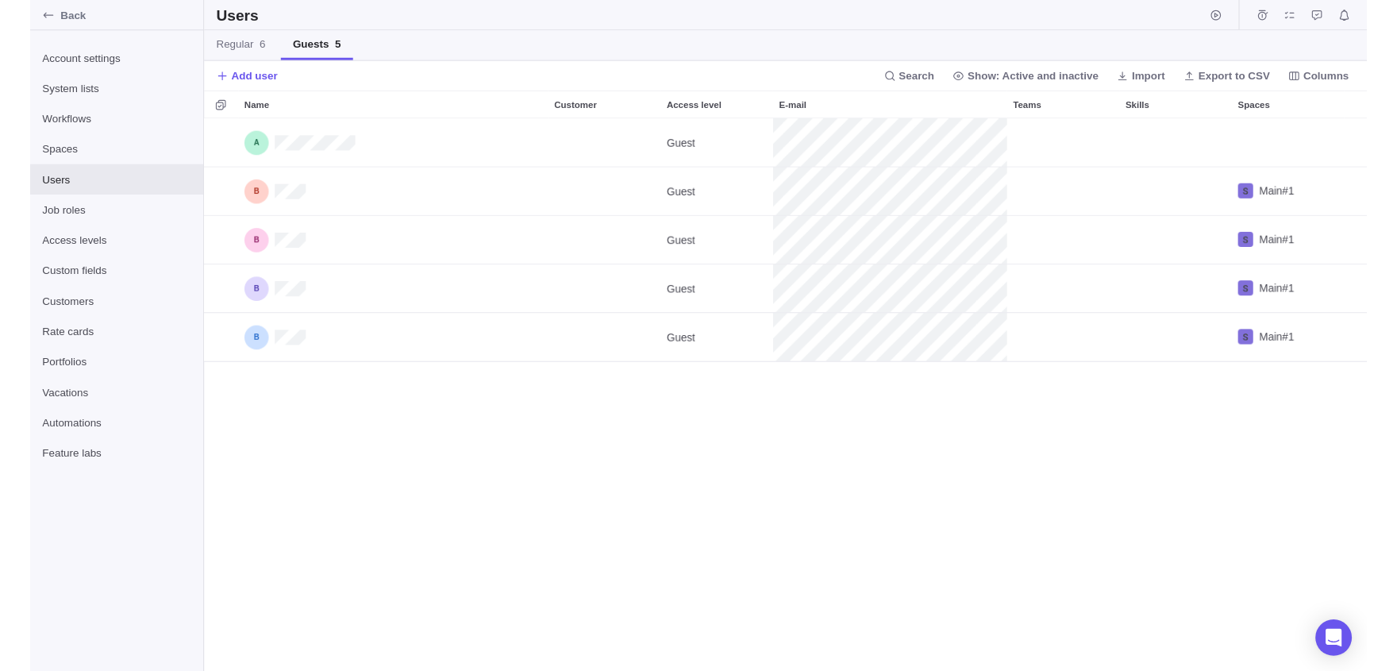
scroll to position [577, 1215]
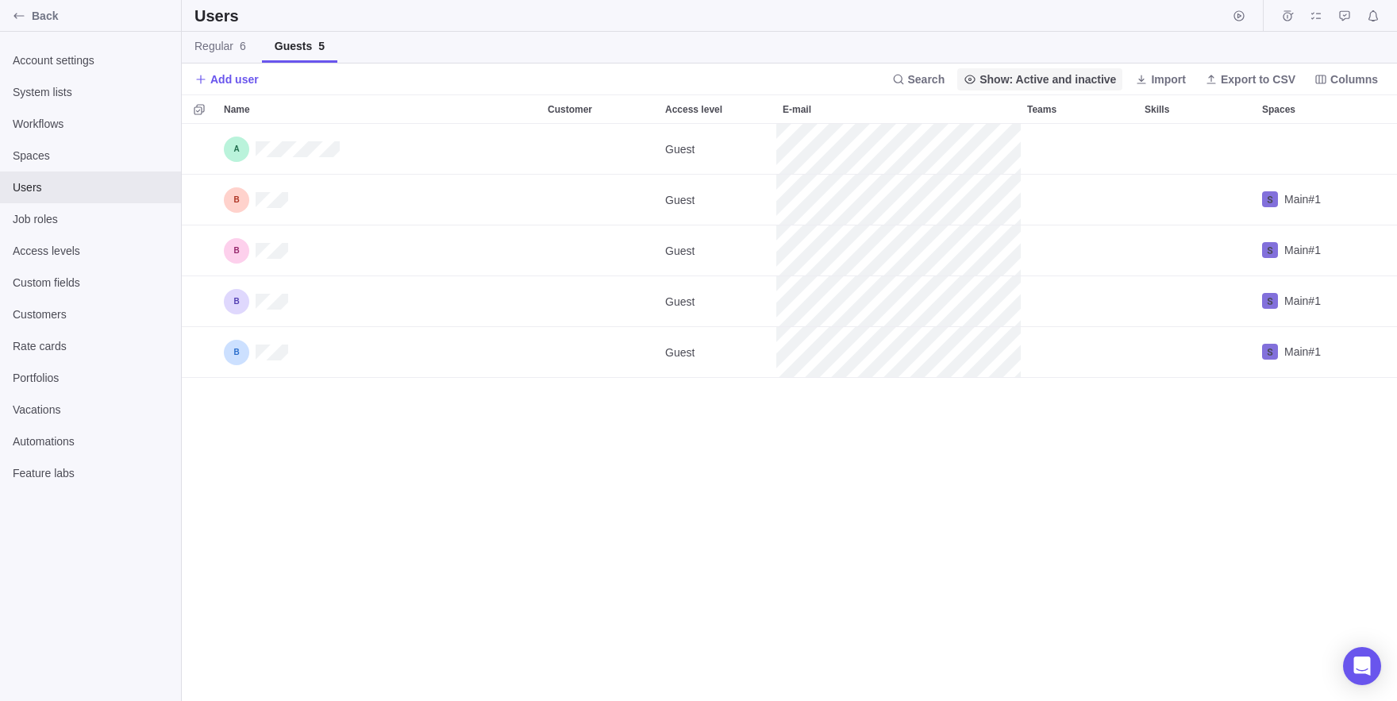
click at [1012, 71] on span "Show: Active and inactive" at bounding box center [1048, 79] width 137 height 16
click at [984, 147] on div "Only active" at bounding box center [1001, 143] width 189 height 29
click at [1151, 79] on span "Import" at bounding box center [1168, 79] width 35 height 16
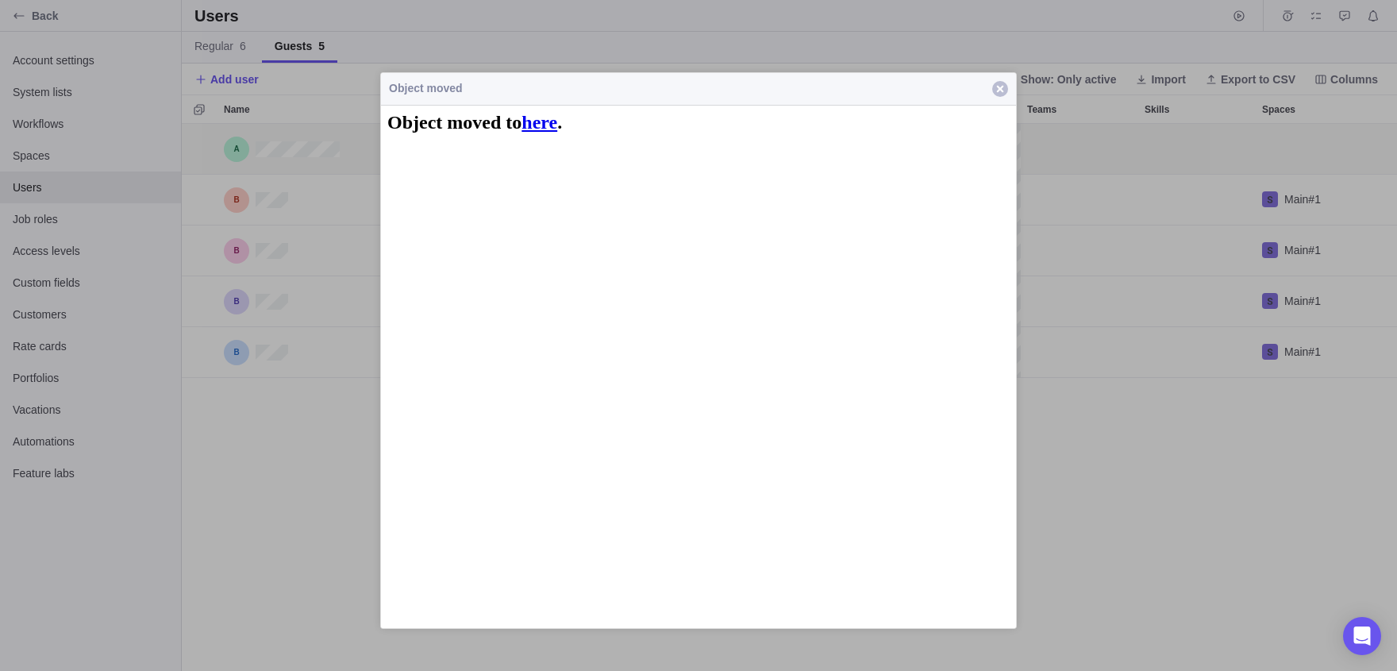
click at [999, 88] on span "button" at bounding box center [1000, 89] width 16 height 16
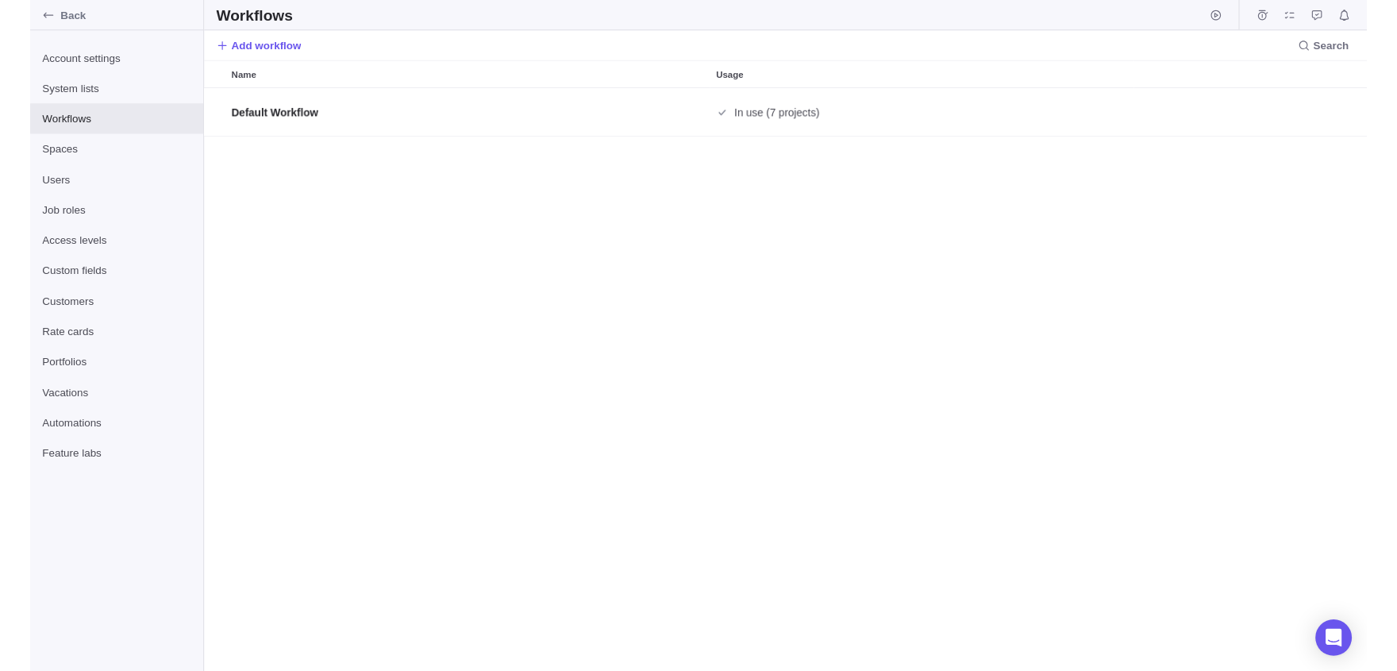
scroll to position [1, 1]
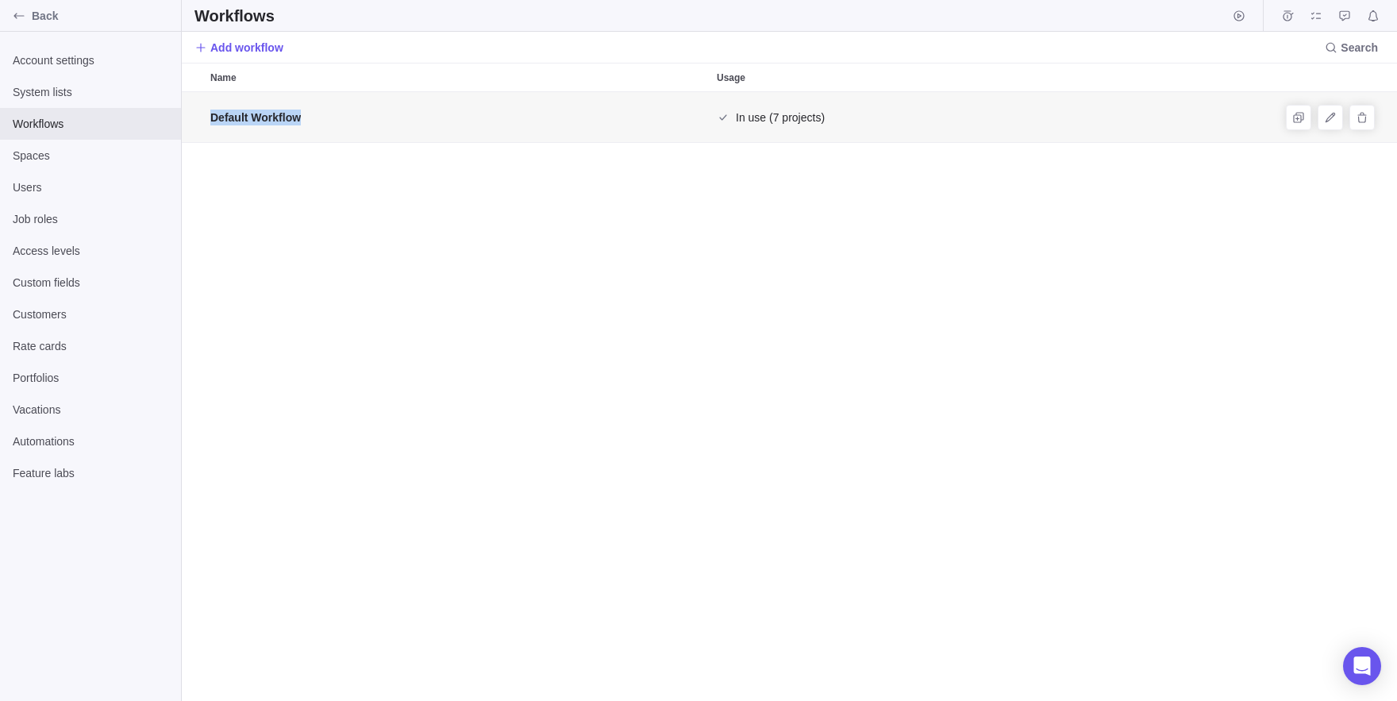
drag, startPoint x: 826, startPoint y: 137, endPoint x: 930, endPoint y: 75, distance: 121.7
click at [930, 92] on div "Default Workflow In use (7 projects)" at bounding box center [789, 396] width 1215 height 609
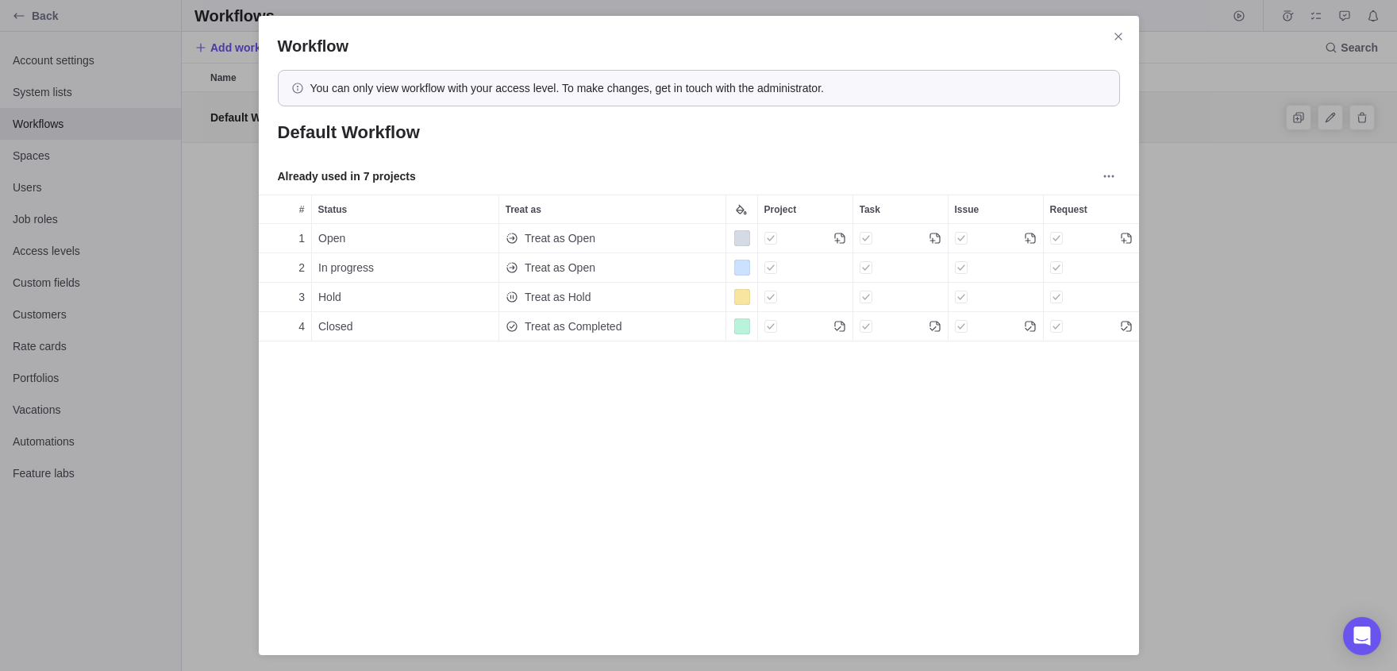
scroll to position [1, 1]
drag, startPoint x: 414, startPoint y: 87, endPoint x: 657, endPoint y: 87, distance: 242.9
click at [648, 86] on div "You can only view workflow with your access level. To make changes, get in touc…" at bounding box center [567, 88] width 514 height 16
click at [657, 87] on div "You can only view workflow with your access level. To make changes, get in touc…" at bounding box center [567, 88] width 514 height 16
click at [839, 237] on icon "Project" at bounding box center [840, 238] width 13 height 13
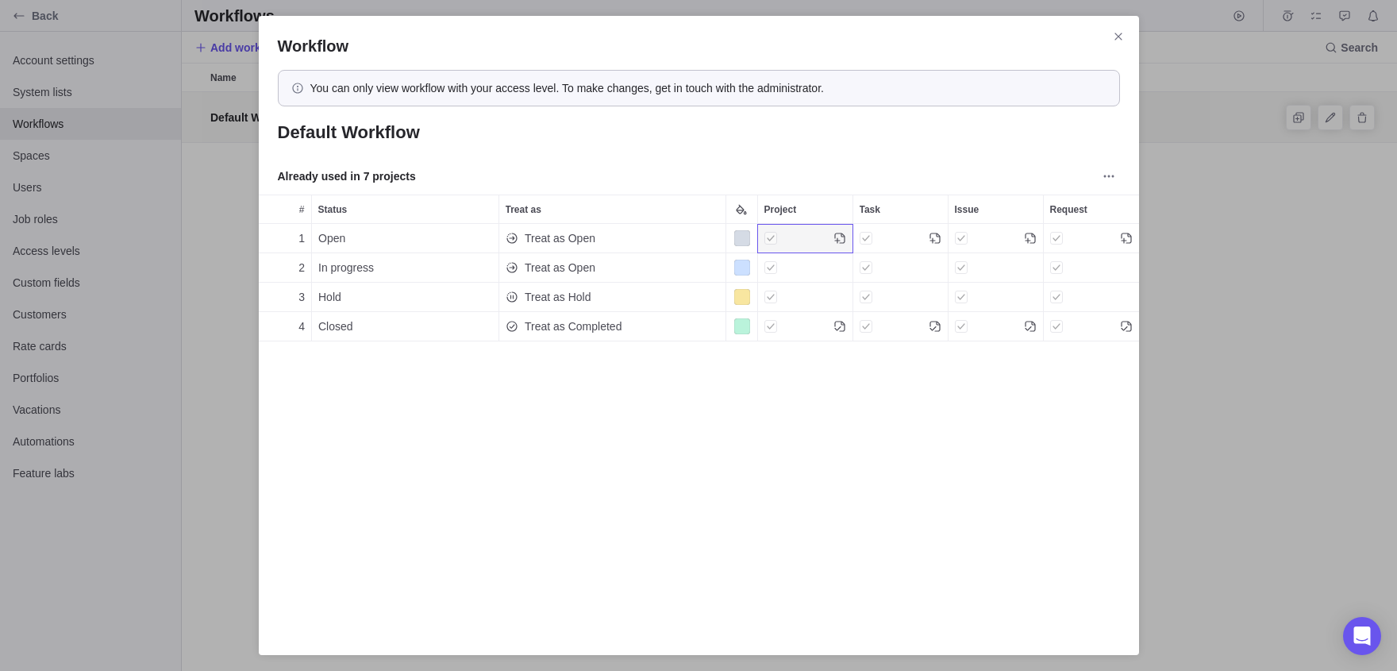
click at [791, 236] on div "Project" at bounding box center [805, 238] width 94 height 29
click at [769, 239] on div "Project" at bounding box center [770, 238] width 13 height 22
click at [407, 249] on div "Open" at bounding box center [405, 238] width 187 height 29
click at [1114, 171] on icon "More actions" at bounding box center [1109, 176] width 13 height 13
click at [1174, 214] on span "Duplicate" at bounding box center [1153, 210] width 46 height 16
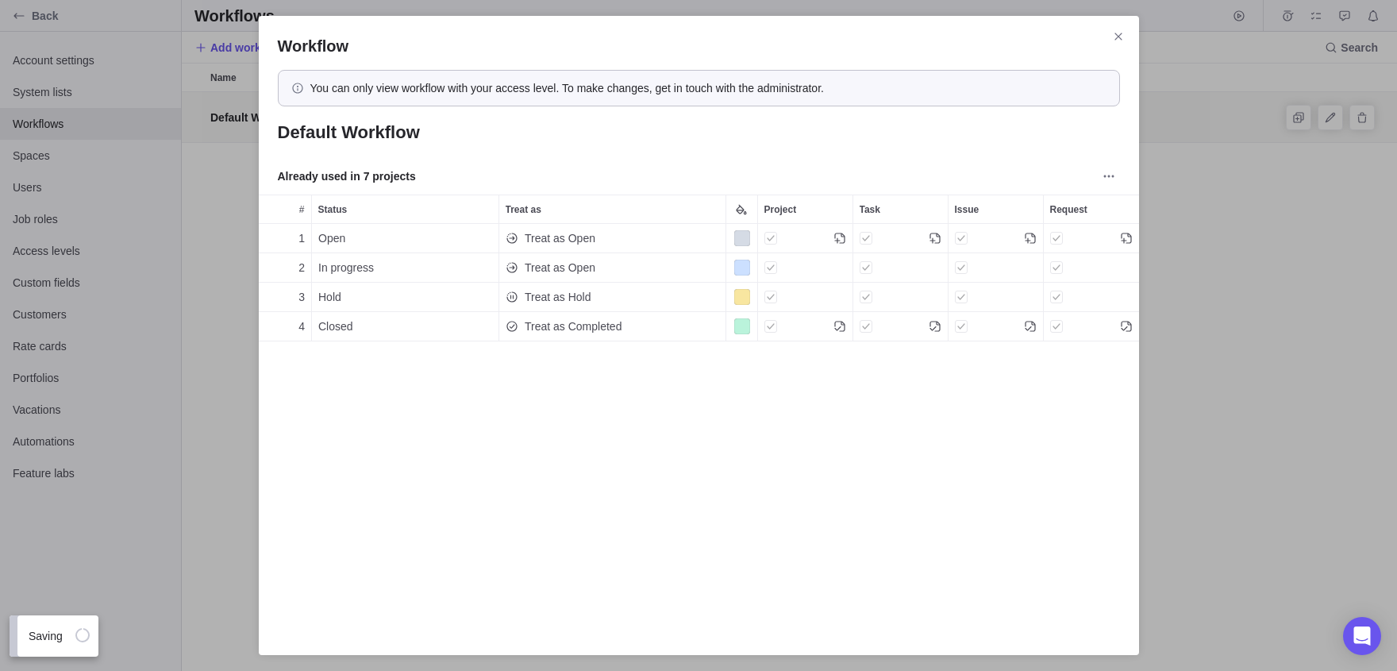
click at [1093, 184] on div "Already used in 7 projects" at bounding box center [699, 179] width 880 height 29
click at [1111, 180] on icon "More actions" at bounding box center [1109, 176] width 13 height 13
click at [1162, 237] on span "Delete" at bounding box center [1146, 236] width 32 height 16
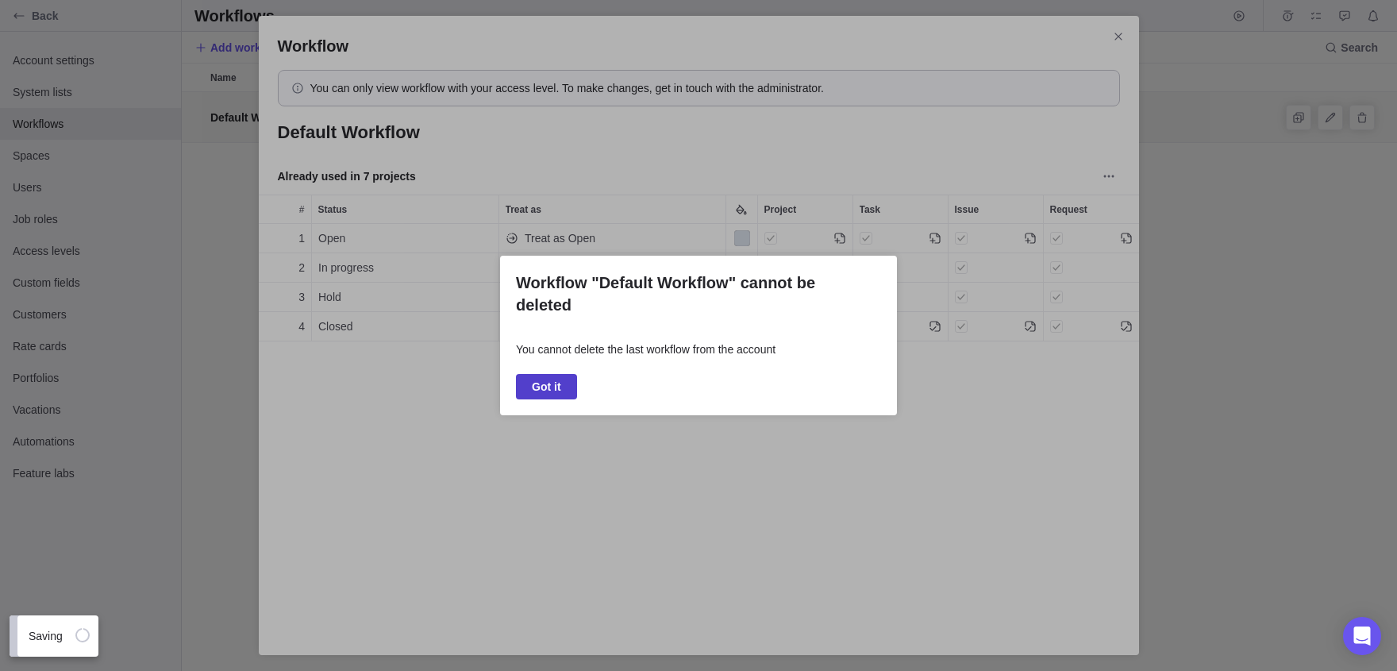
click at [549, 388] on span "Got it" at bounding box center [546, 386] width 29 height 19
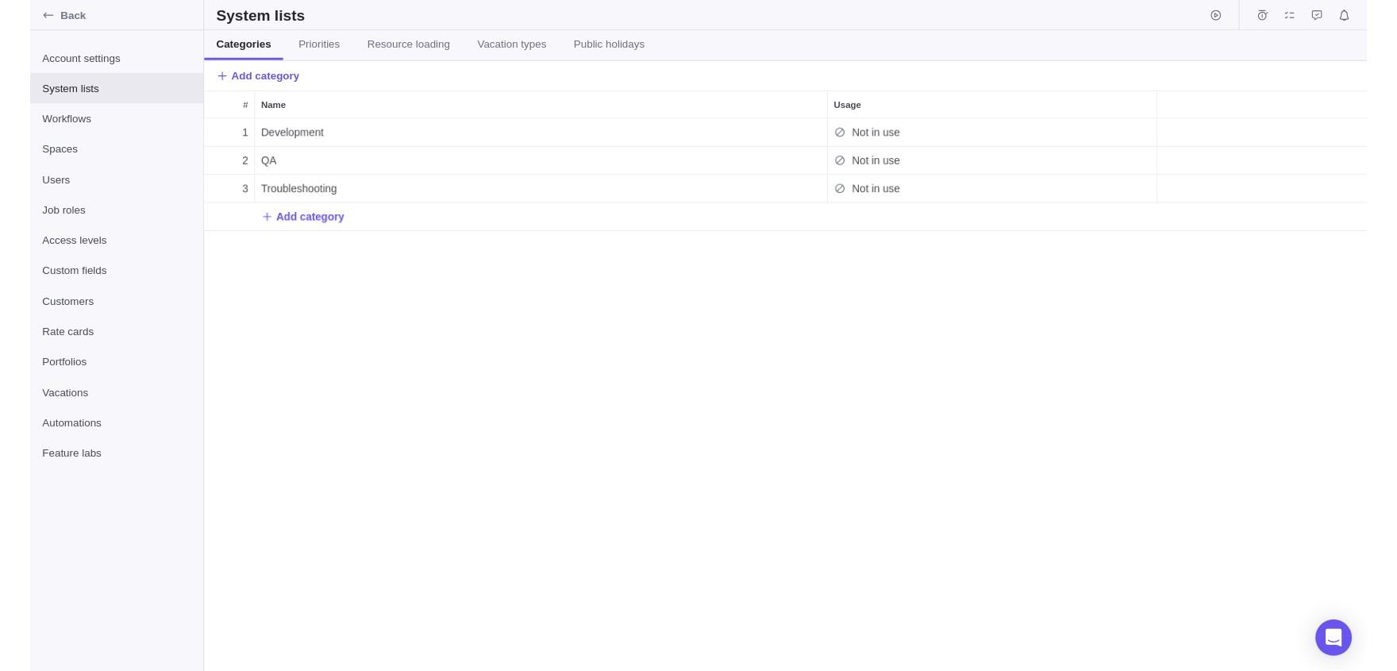
scroll to position [1, 1]
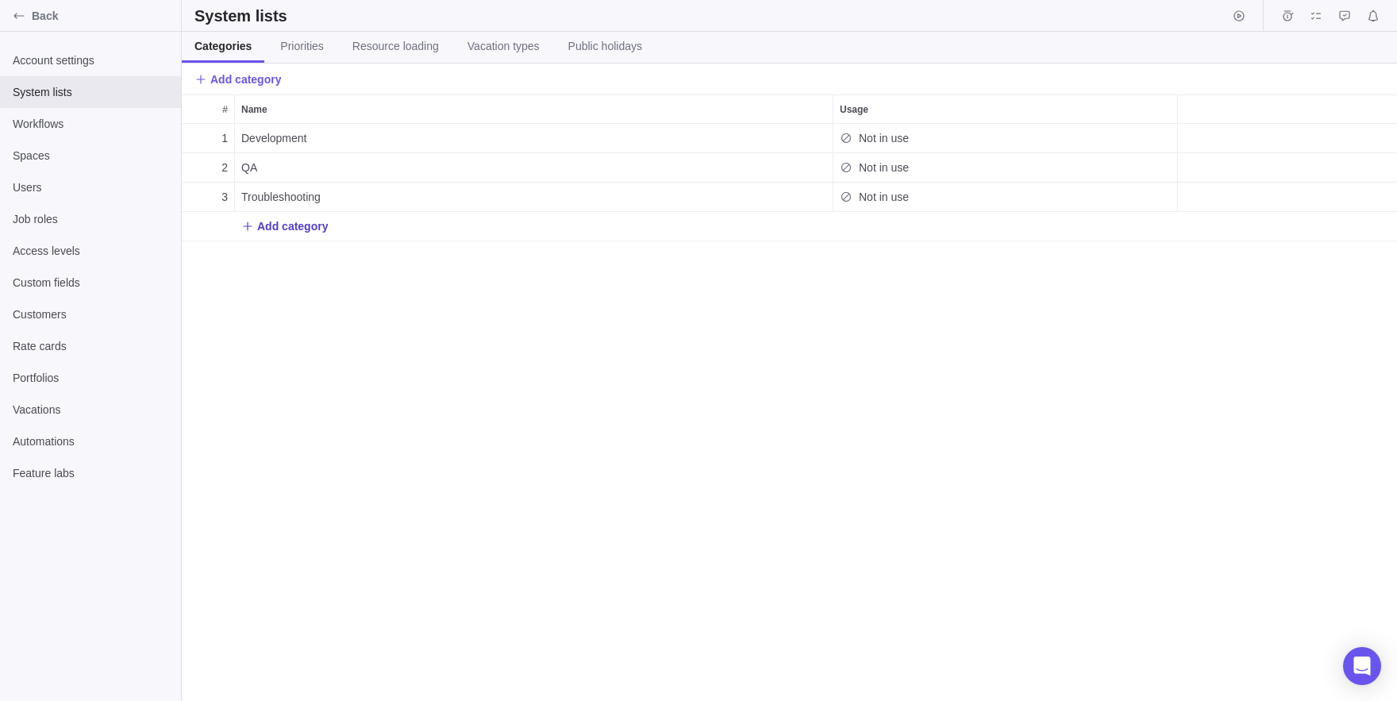
click at [261, 228] on span "Add category" at bounding box center [292, 226] width 71 height 16
type input "zzzzddz"
click at [336, 320] on div "# Name Usage 1 Development Not in use 2 QA Not in use 3 Troubleshooting Not in …" at bounding box center [789, 397] width 1215 height 606
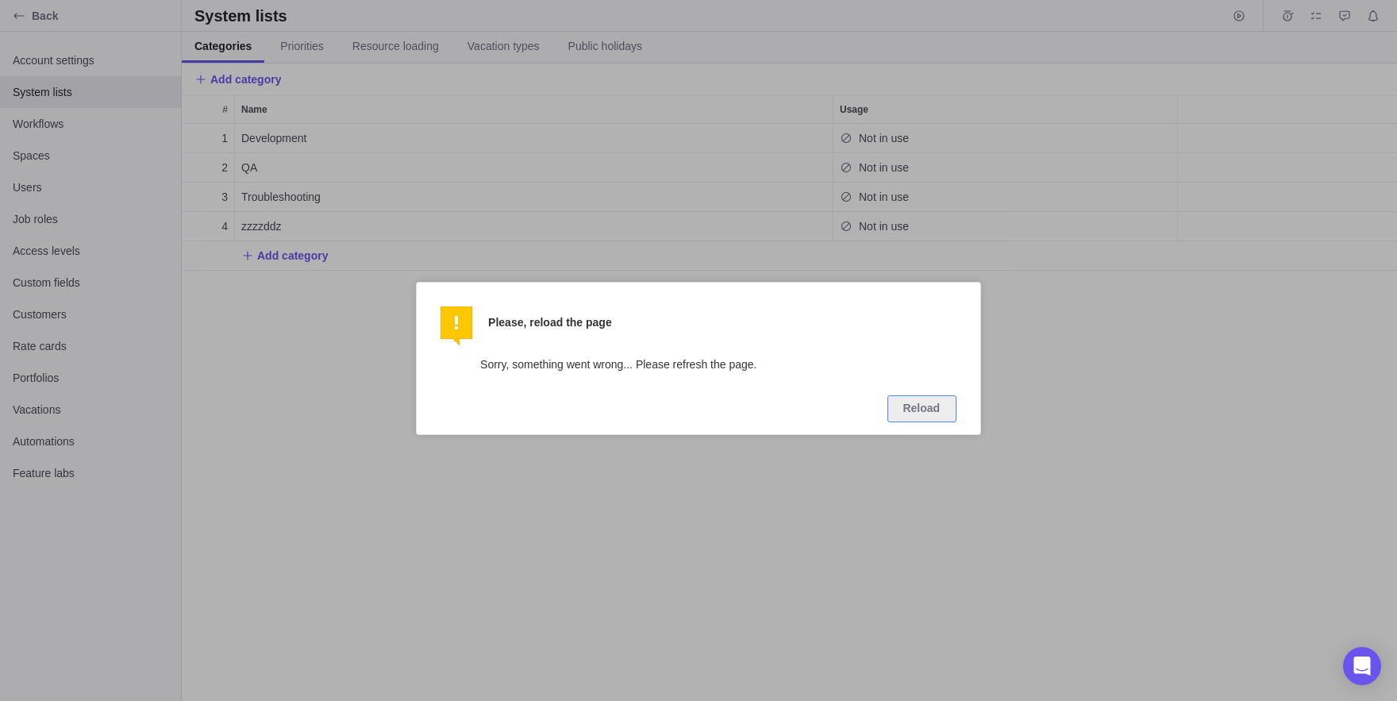
click at [987, 504] on div at bounding box center [698, 350] width 1397 height 701
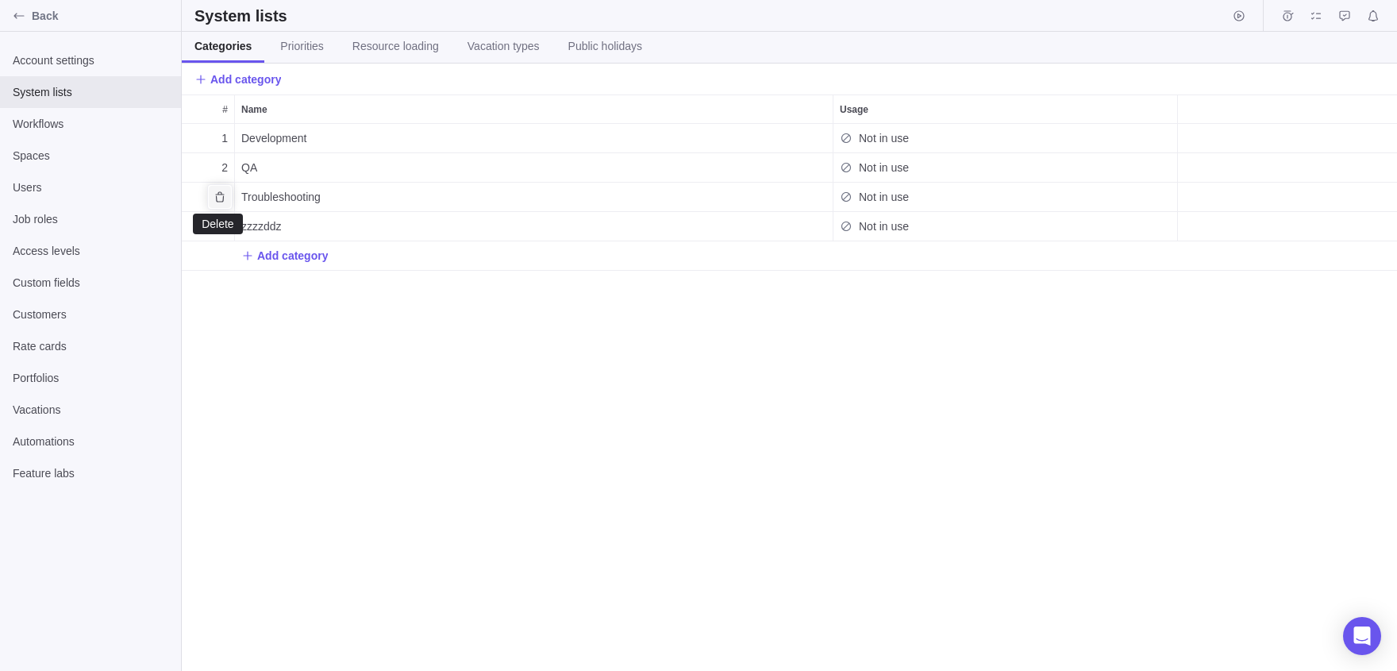
click at [220, 190] on span "Delete" at bounding box center [220, 197] width 22 height 22
click at [322, 235] on span "Delete permanently" at bounding box center [288, 236] width 102 height 19
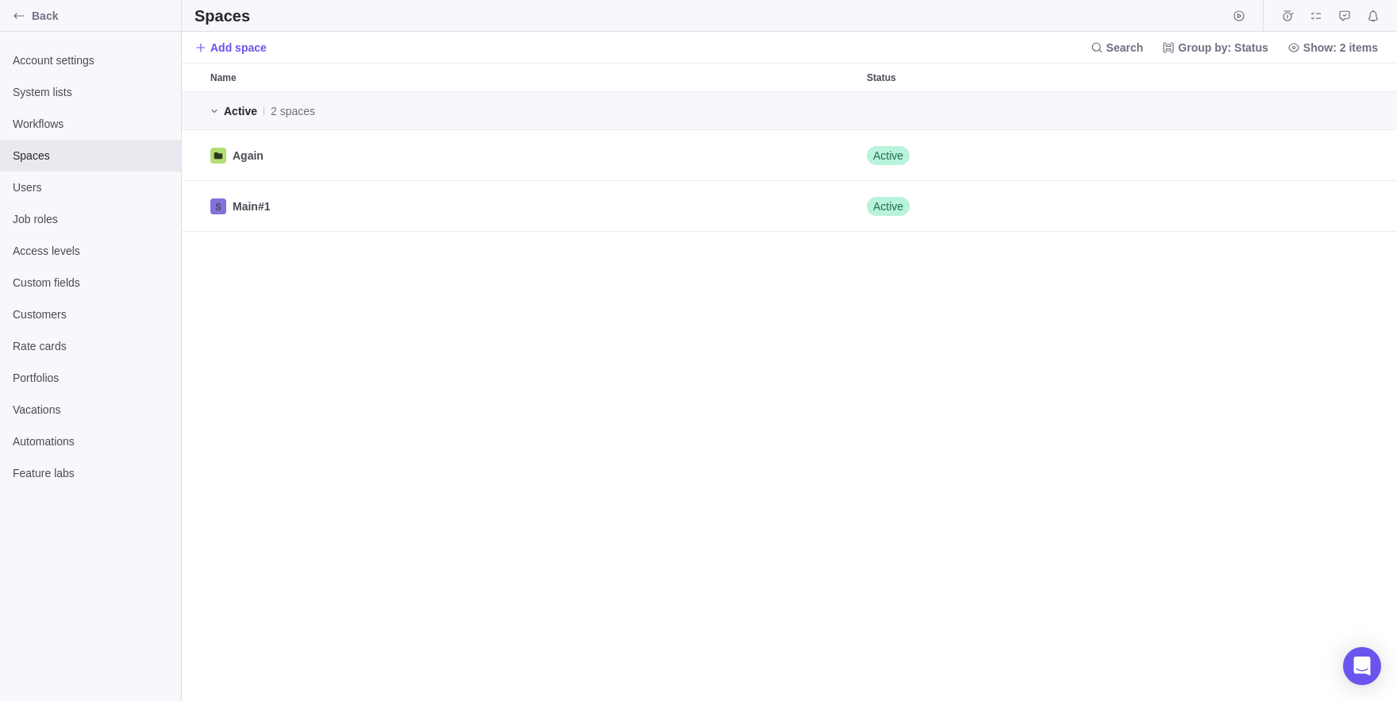
scroll to position [1, 1]
click at [1355, 207] on icon "Archive" at bounding box center [1356, 206] width 13 height 13
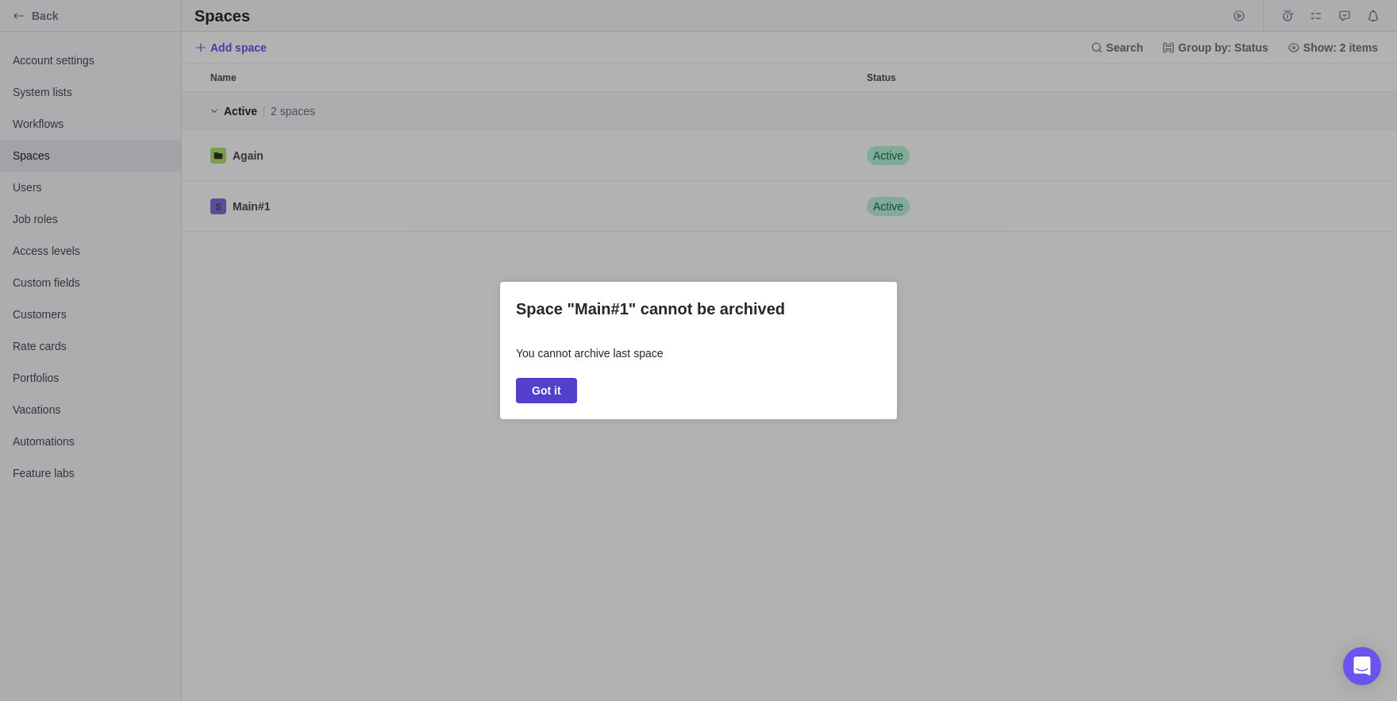
click at [553, 395] on span "Got it" at bounding box center [546, 390] width 29 height 19
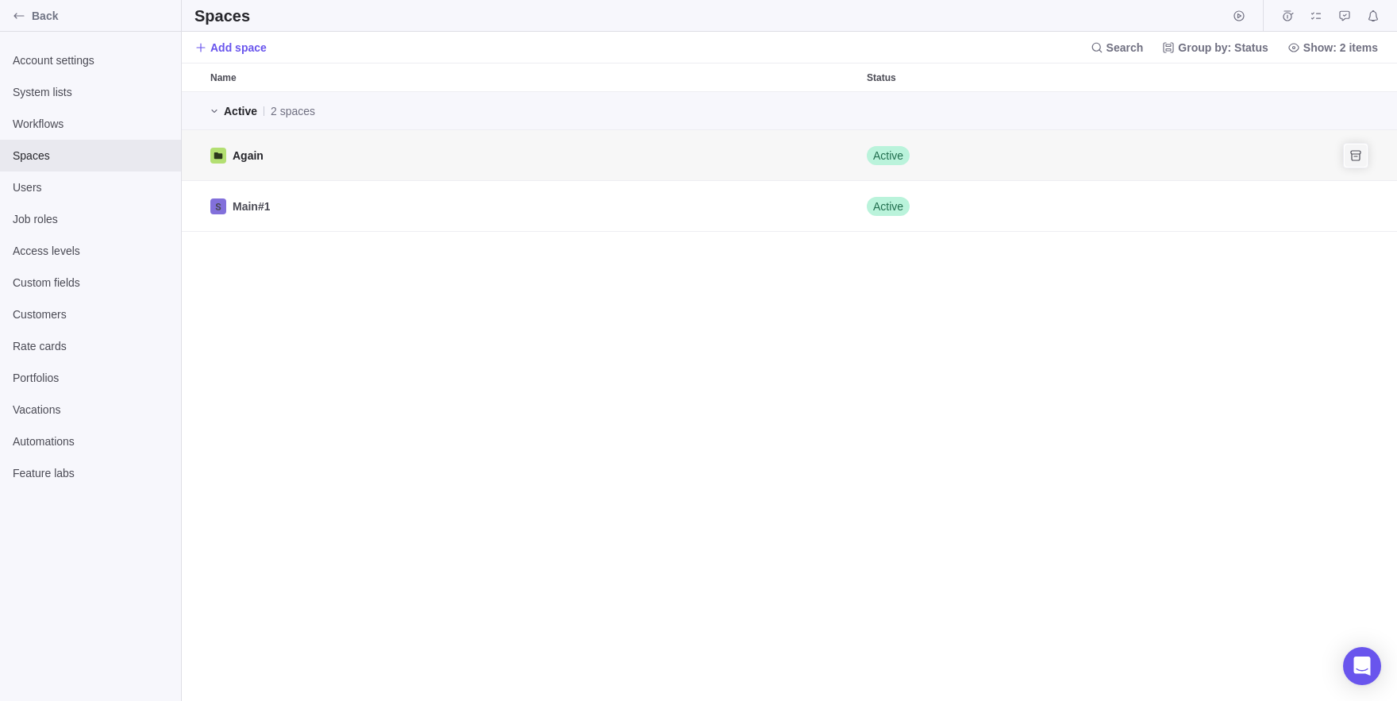
click at [1356, 158] on icon "Archive" at bounding box center [1356, 155] width 13 height 13
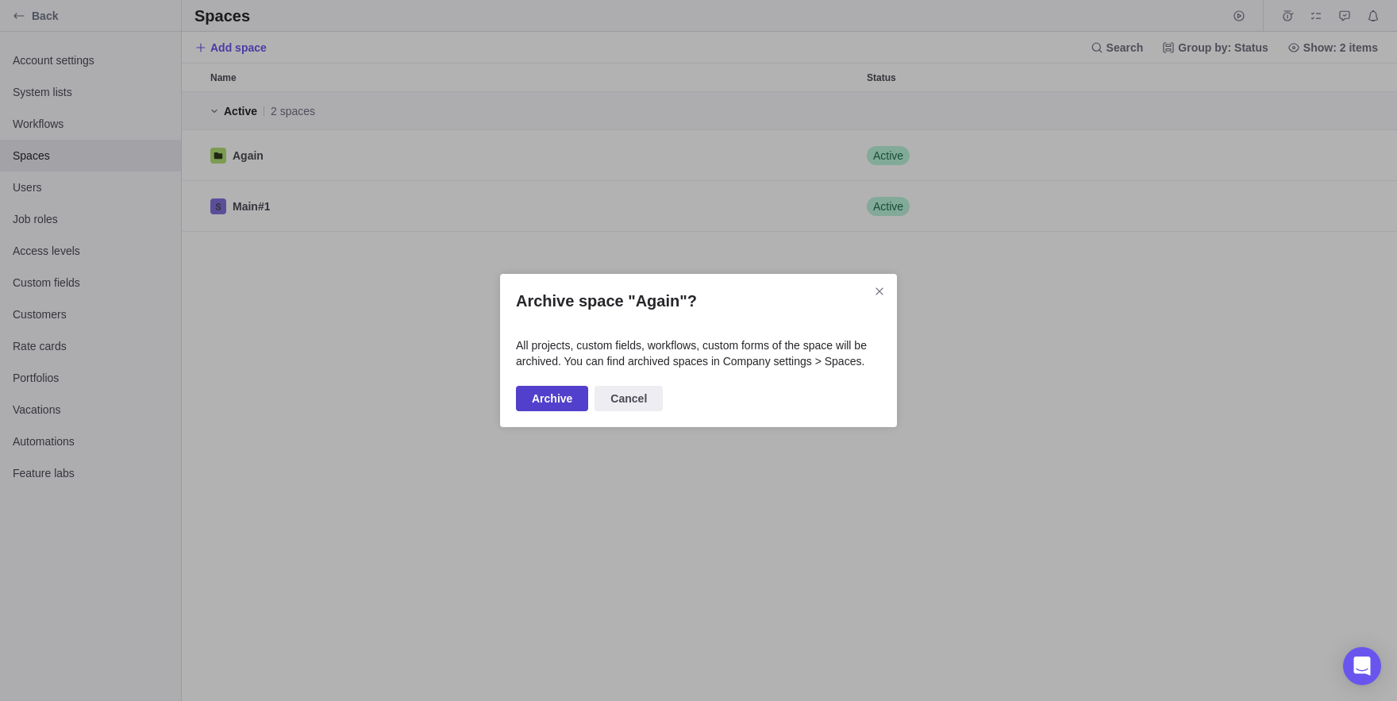
click at [570, 405] on span "Archive" at bounding box center [552, 398] width 40 height 19
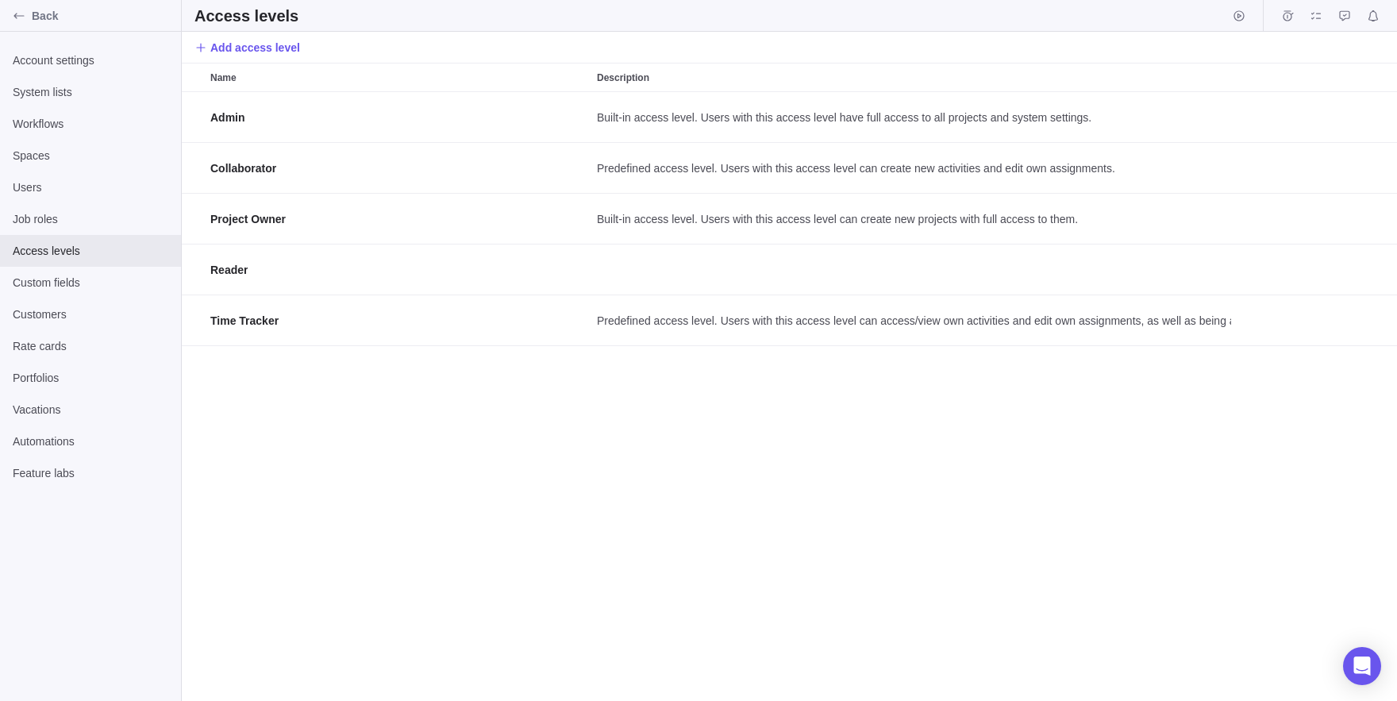
scroll to position [1, 1]
drag, startPoint x: 371, startPoint y: 184, endPoint x: 297, endPoint y: 171, distance: 75.1
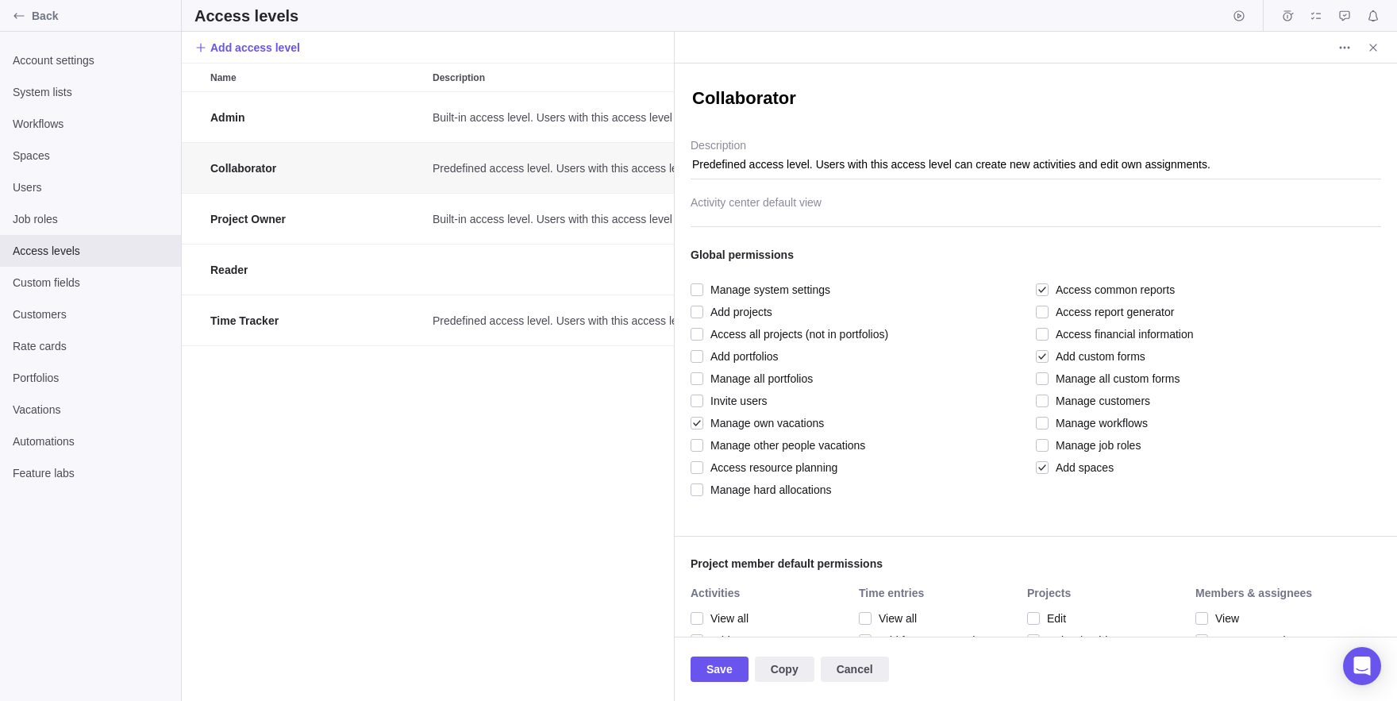
scroll to position [630, 0]
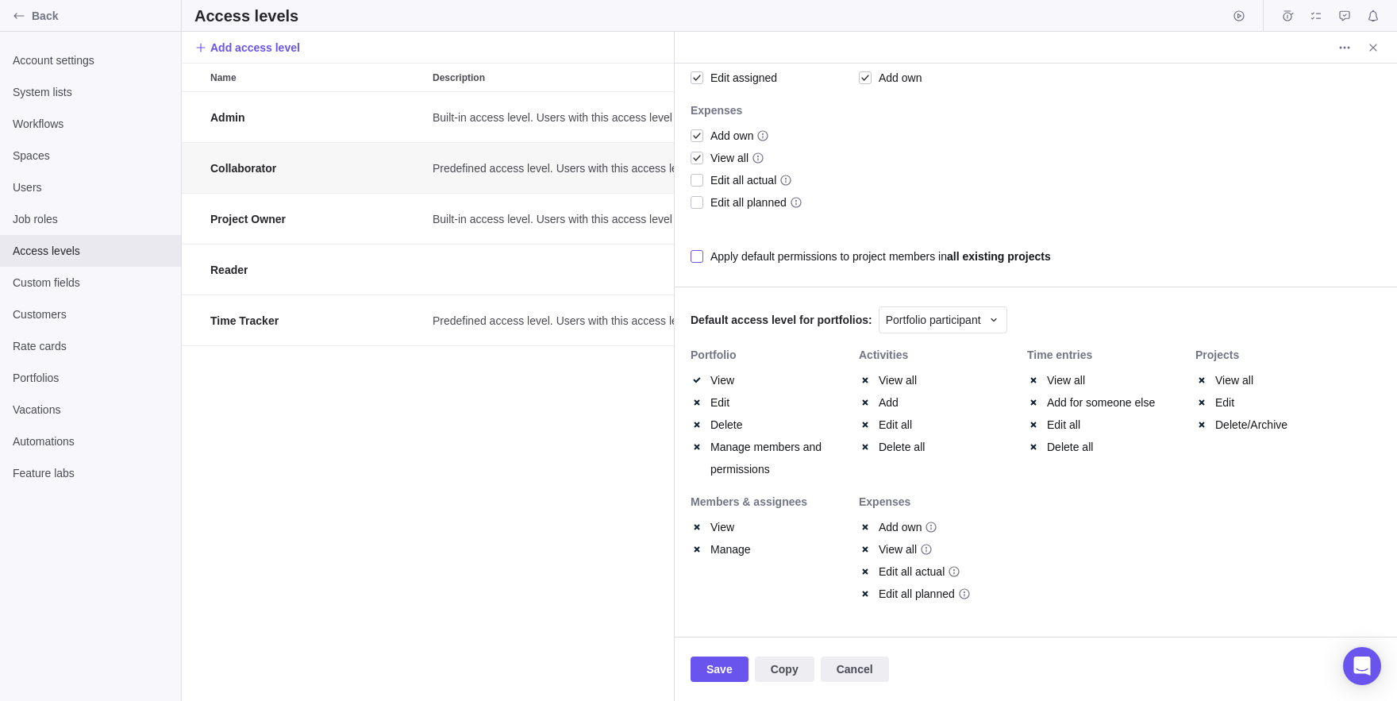
click at [723, 249] on div "Apply default permissions to project members in all existing projects" at bounding box center [880, 256] width 341 height 22
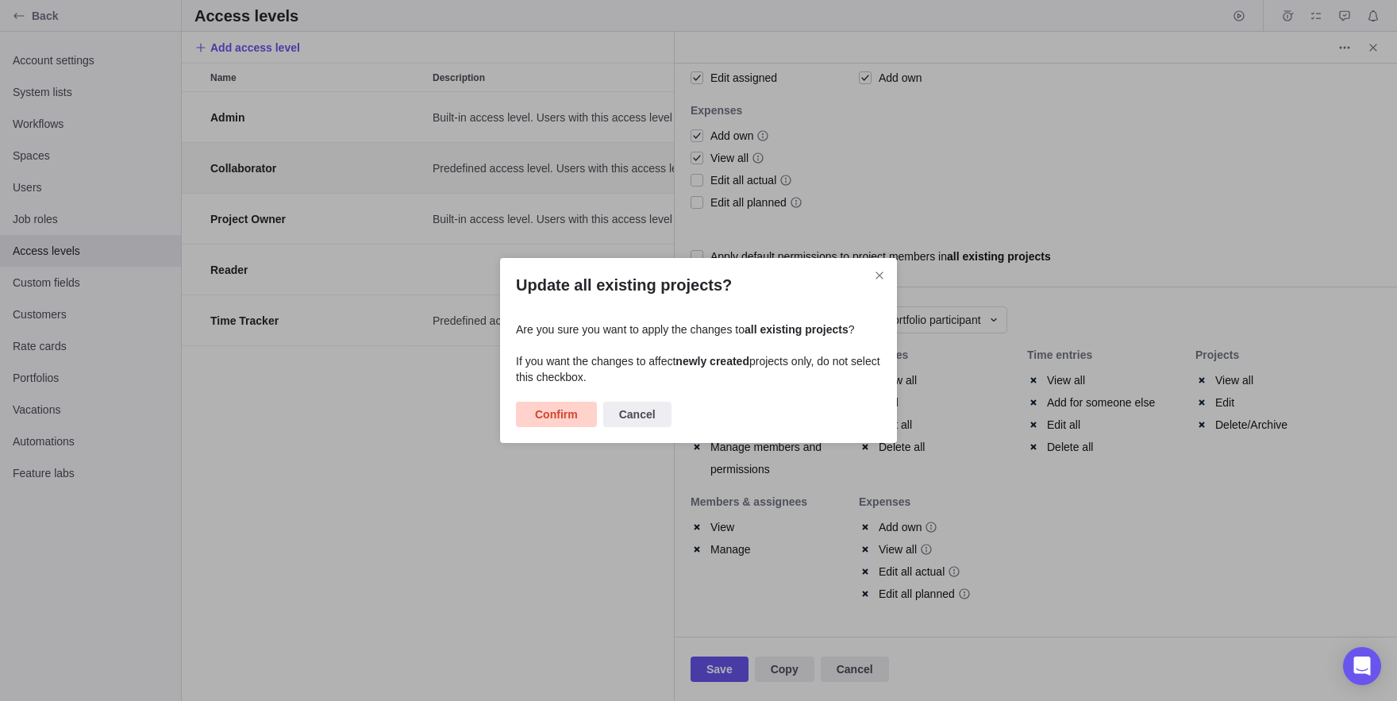
click at [548, 419] on span "Confirm" at bounding box center [556, 414] width 43 height 19
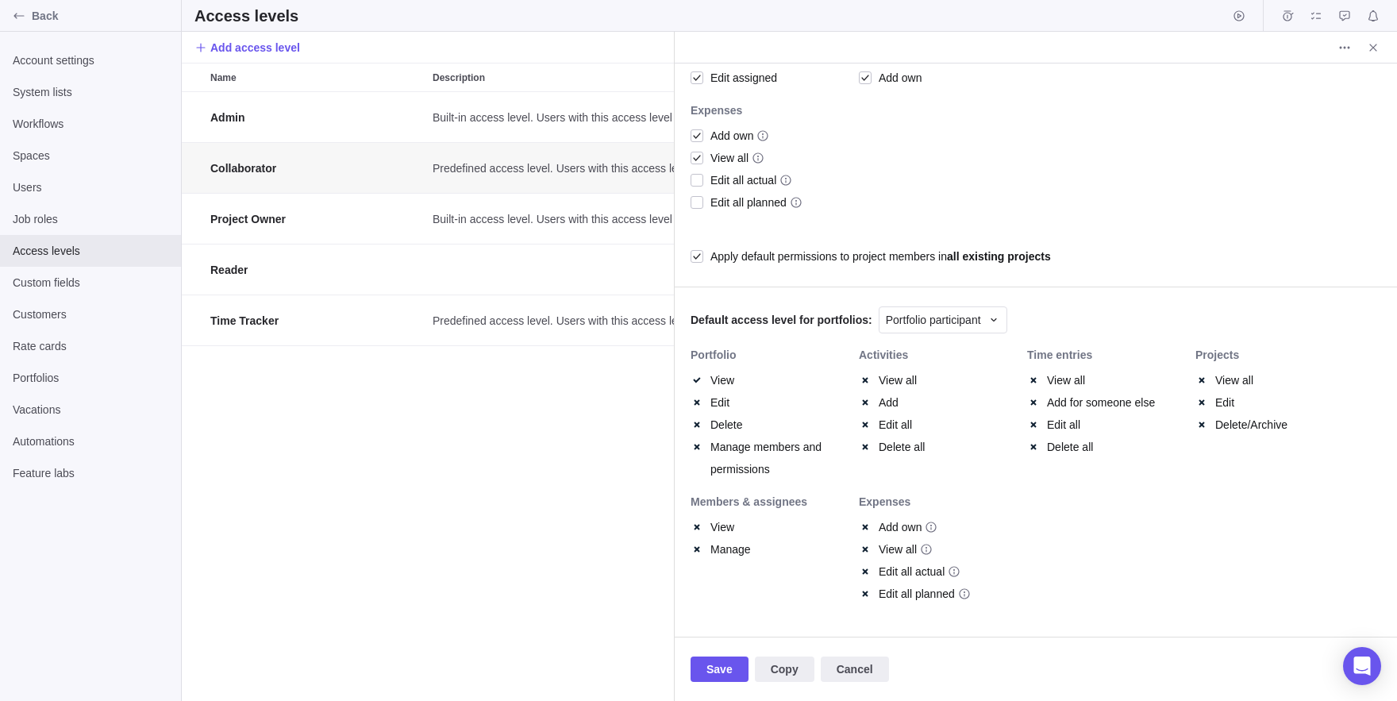
click at [735, 564] on div "Members & assignees View Manage" at bounding box center [775, 558] width 168 height 125
click at [713, 655] on div "Save Copy Cancel" at bounding box center [1036, 669] width 722 height 64
click at [716, 661] on span "Save" at bounding box center [720, 669] width 26 height 19
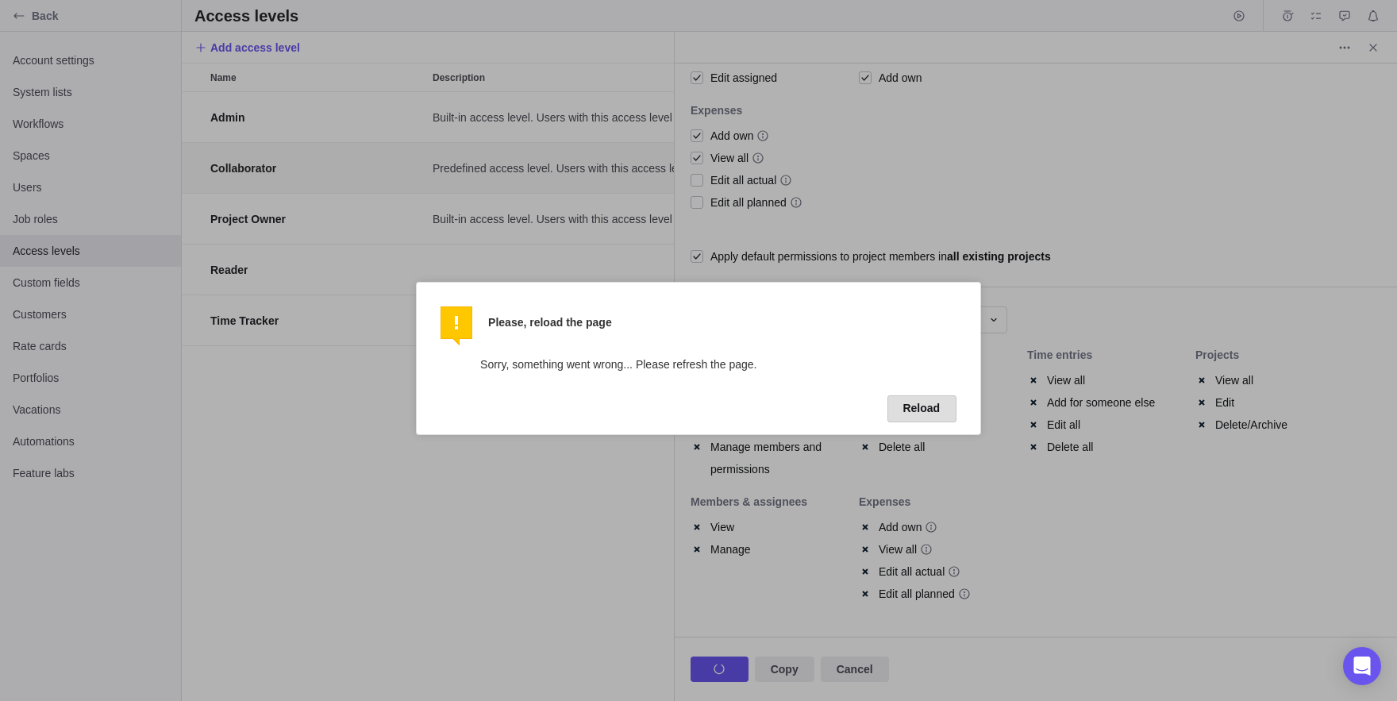
click at [914, 406] on button "Reload" at bounding box center [922, 408] width 69 height 27
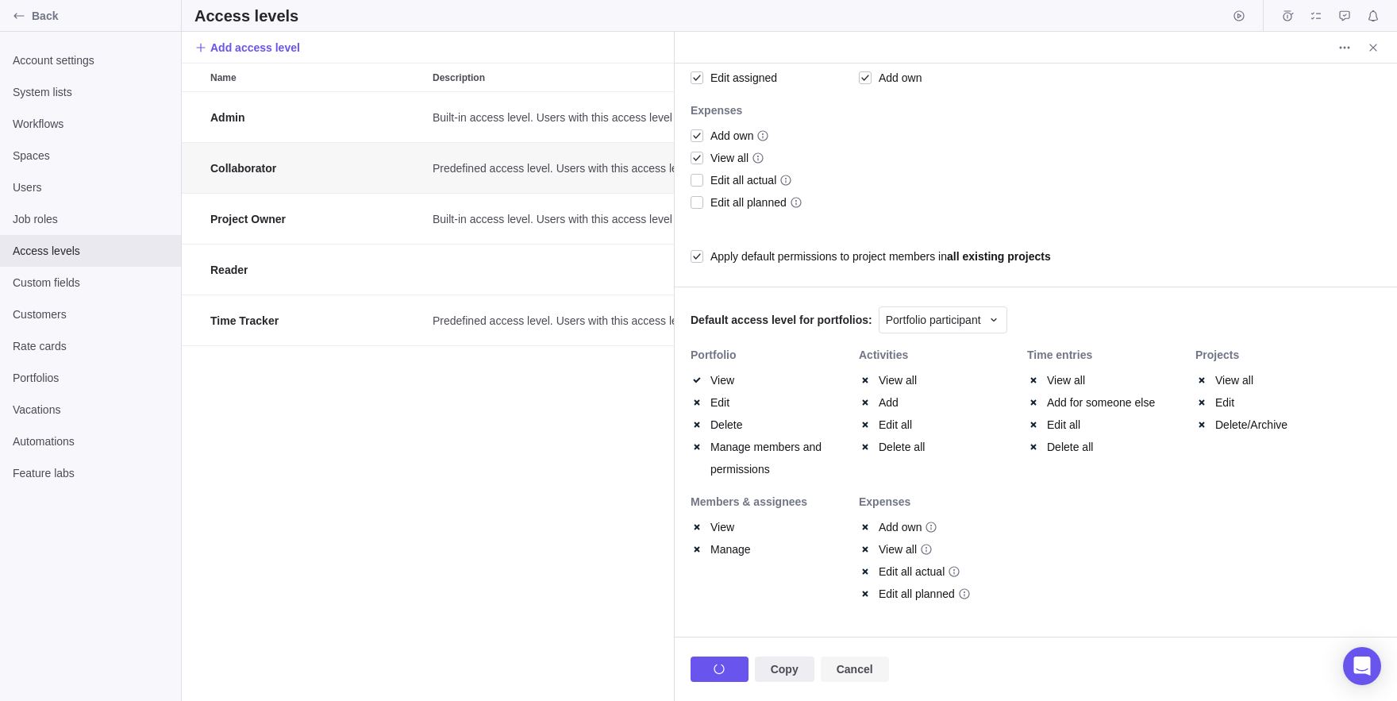
click at [875, 680] on span "Cancel" at bounding box center [855, 669] width 68 height 25
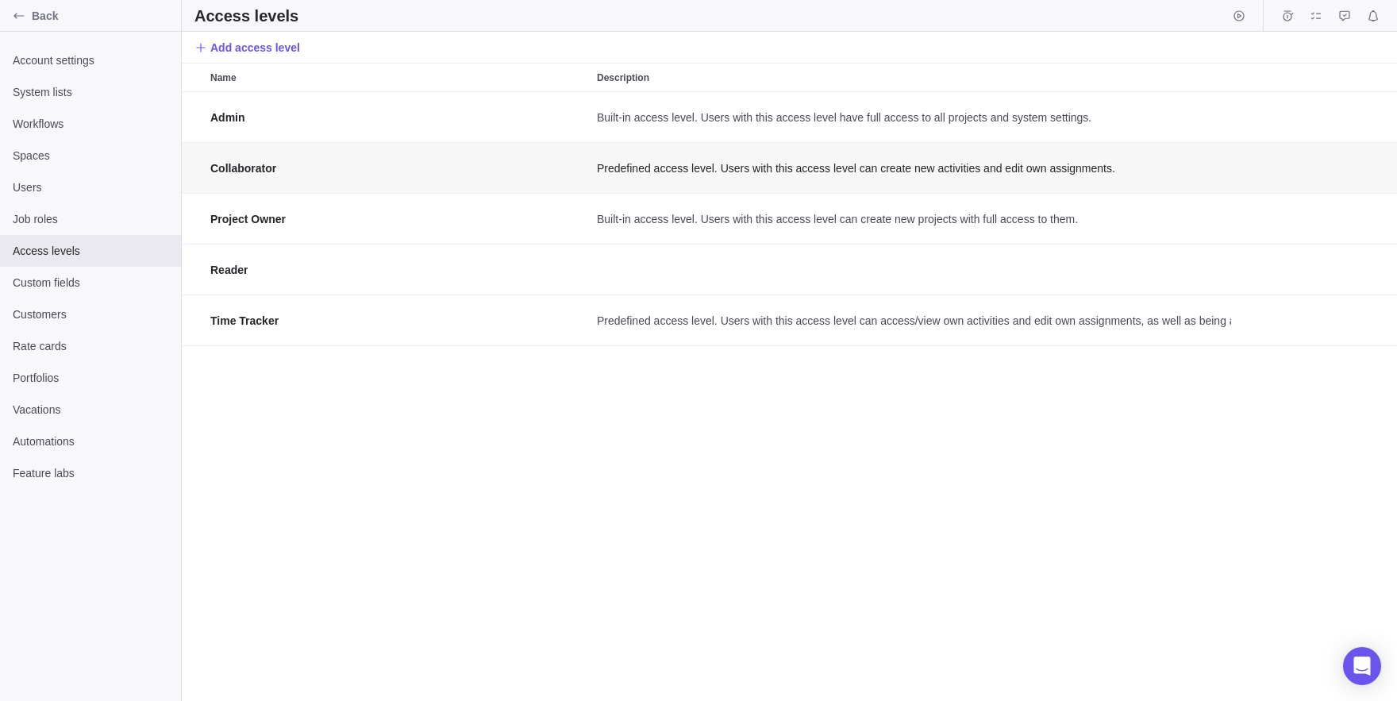
scroll to position [609, 493]
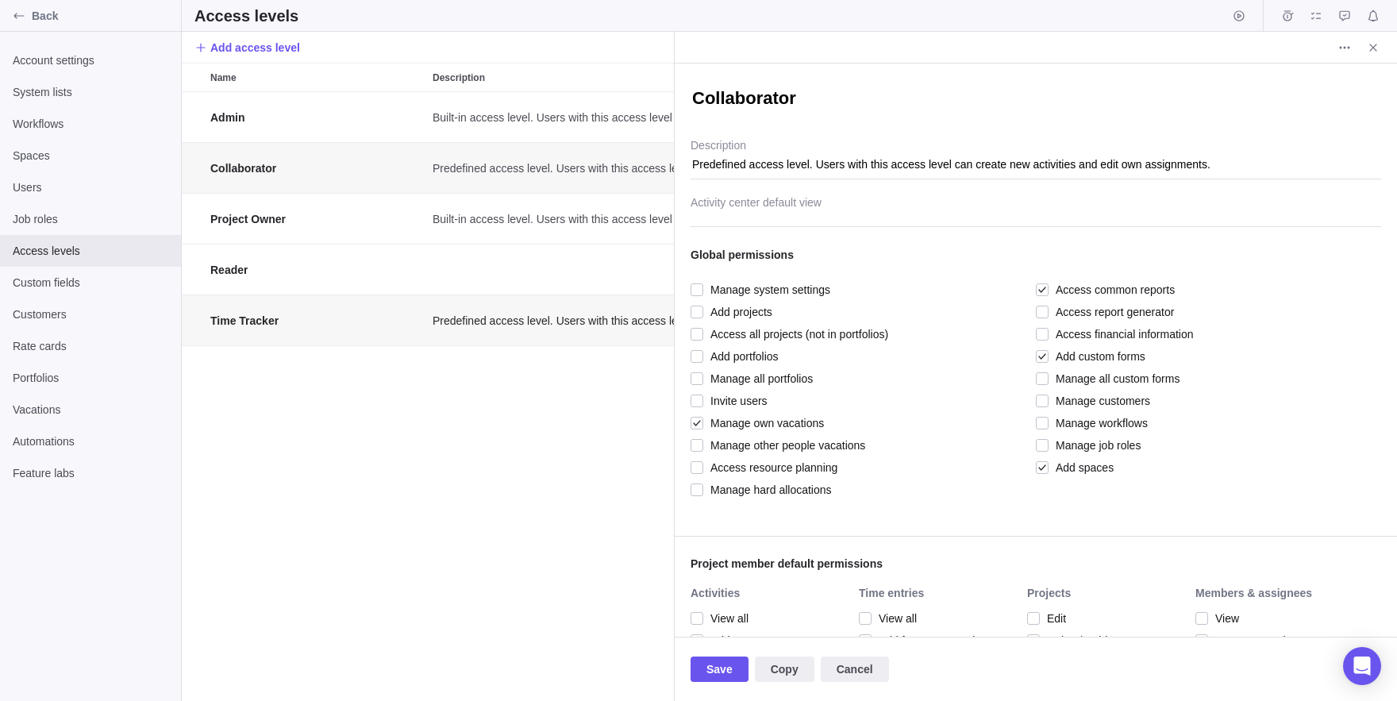
click at [382, 393] on div "Admin Built-in access level. Users with this access level have full access to a…" at bounding box center [428, 396] width 492 height 609
click at [850, 675] on span "Cancel" at bounding box center [855, 669] width 37 height 19
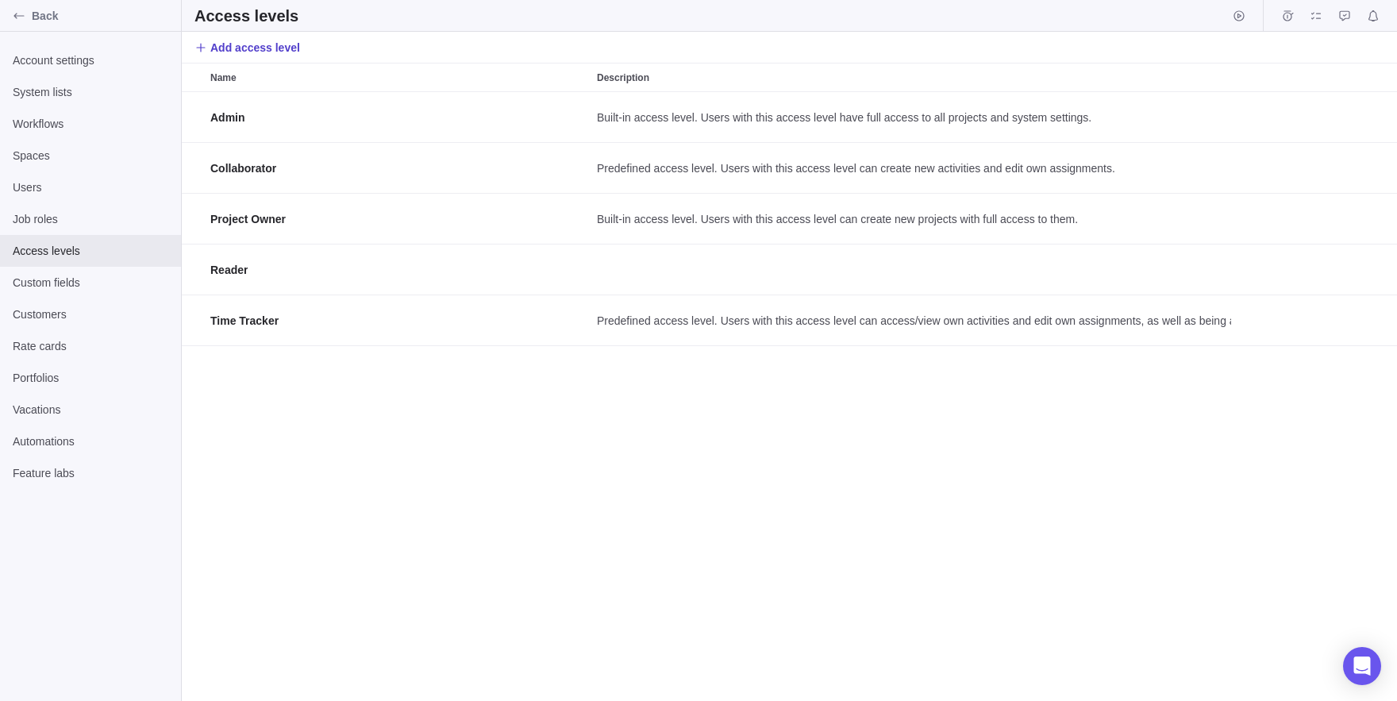
click at [268, 48] on span "Add access level" at bounding box center [255, 48] width 90 height 16
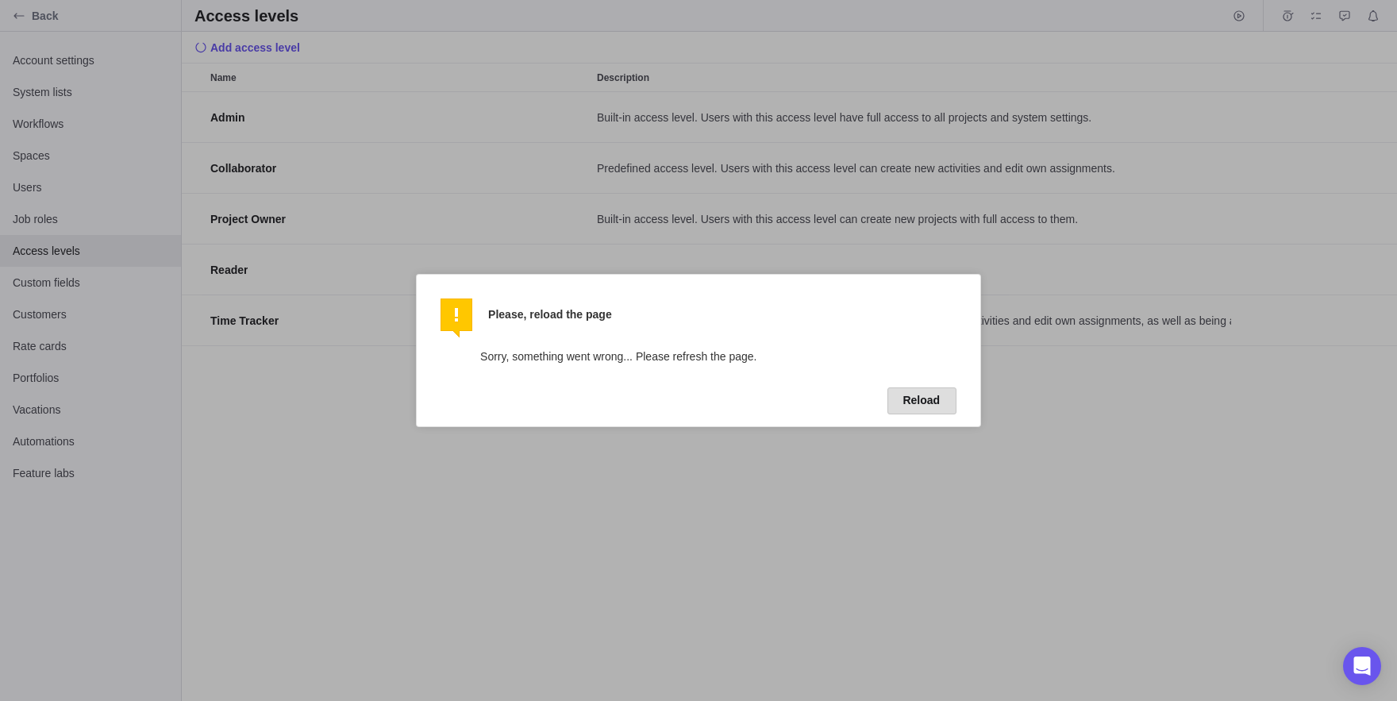
click at [903, 400] on button "Reload" at bounding box center [922, 400] width 69 height 27
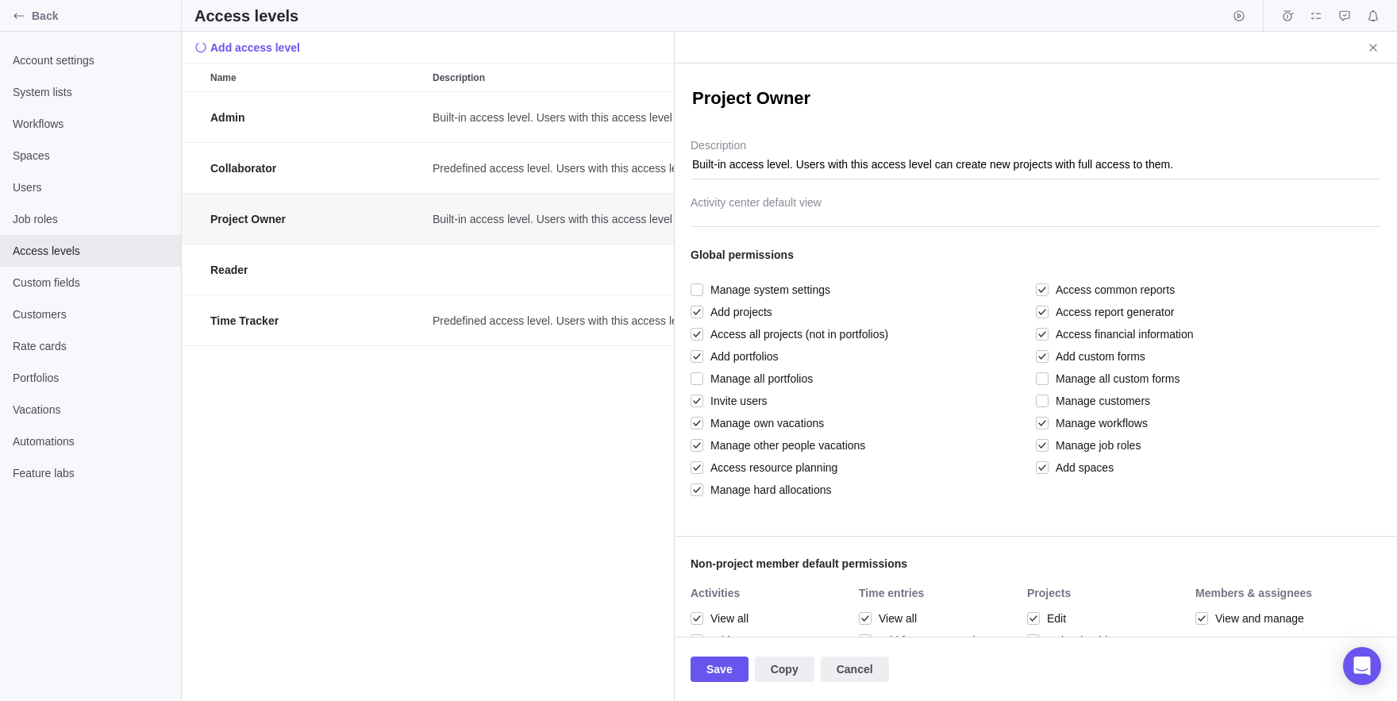
type textarea "x"
drag, startPoint x: 545, startPoint y: 354, endPoint x: 576, endPoint y: 344, distance: 33.4
click at [576, 344] on div "Admin Built-in access level. Users with this access level have full access to a…" at bounding box center [428, 396] width 492 height 609
click at [1365, 40] on span "Close" at bounding box center [1373, 48] width 22 height 22
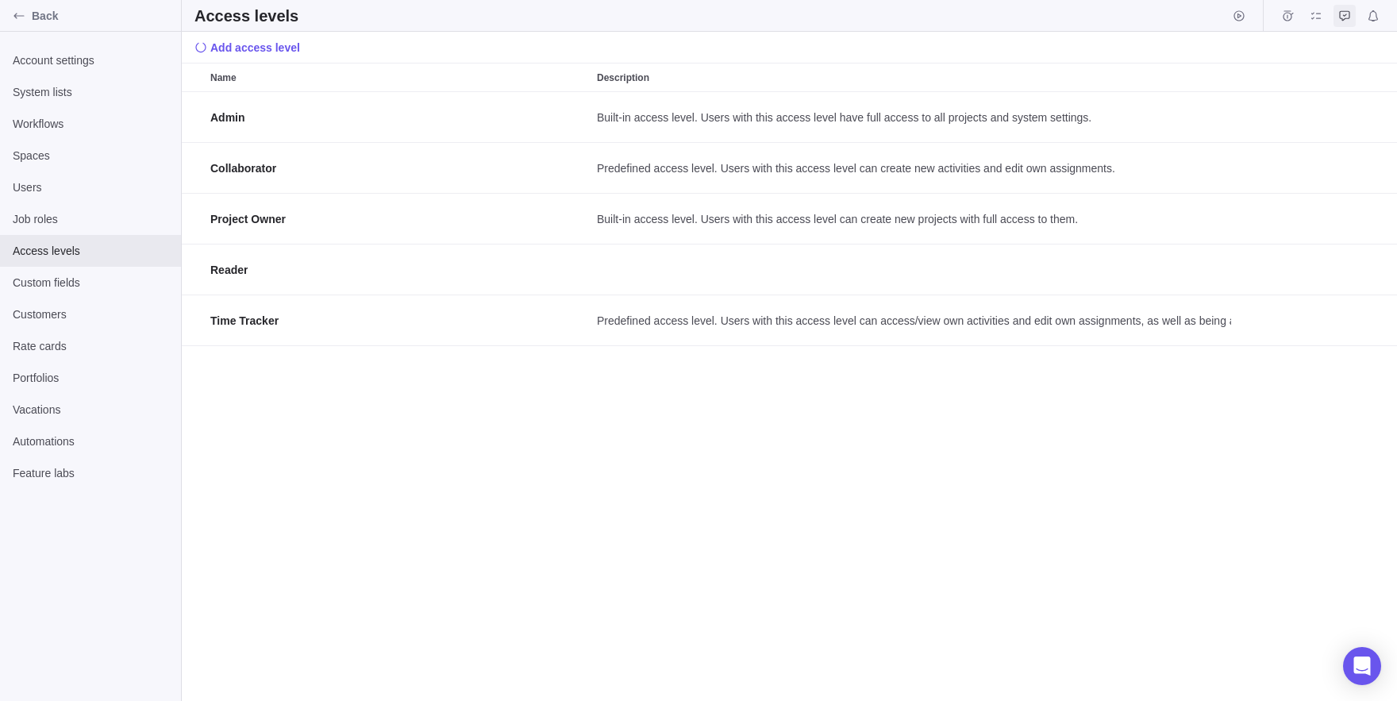
click at [1345, 13] on icon "Approval requests" at bounding box center [1344, 16] width 13 height 13
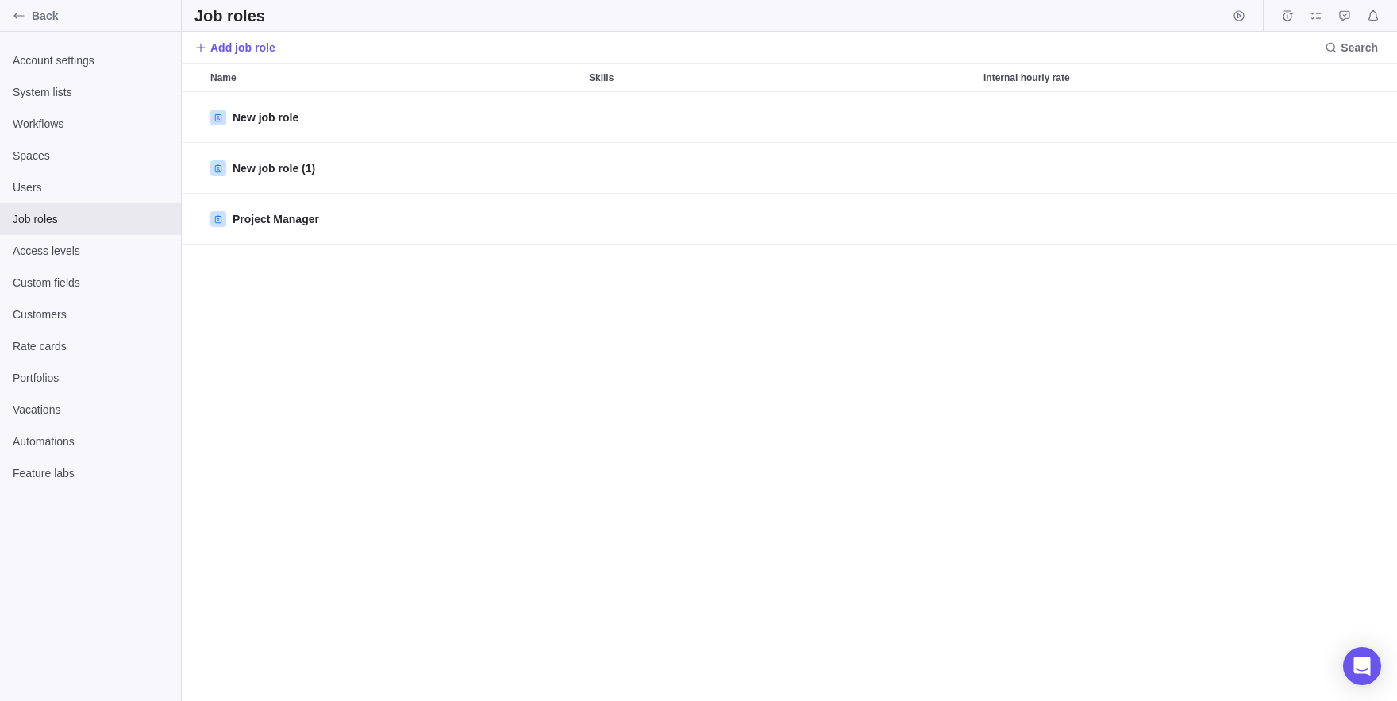
scroll to position [1, 1]
type textarea "x"
type textarea "z"
type textarea "x"
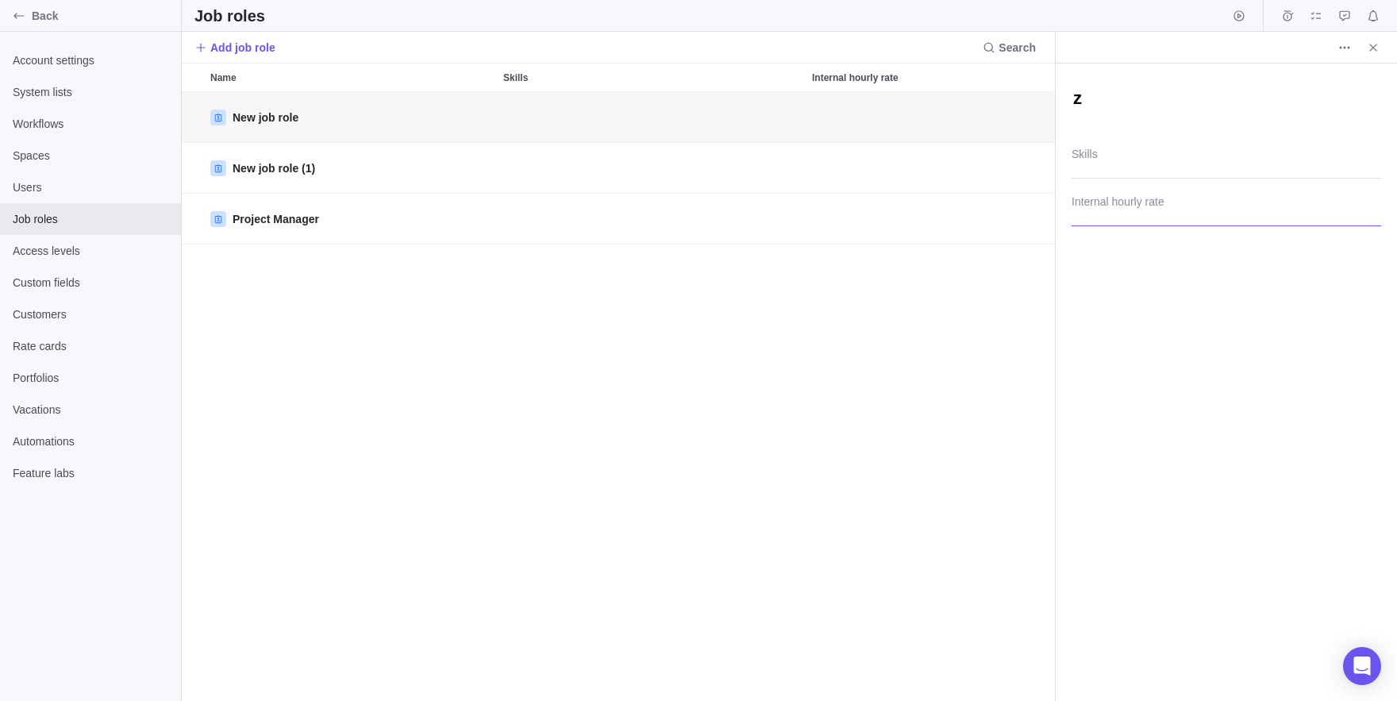
type textarea "zd"
type textarea "x"
type textarea "zdz"
type textarea "x"
type textarea "zdzd"
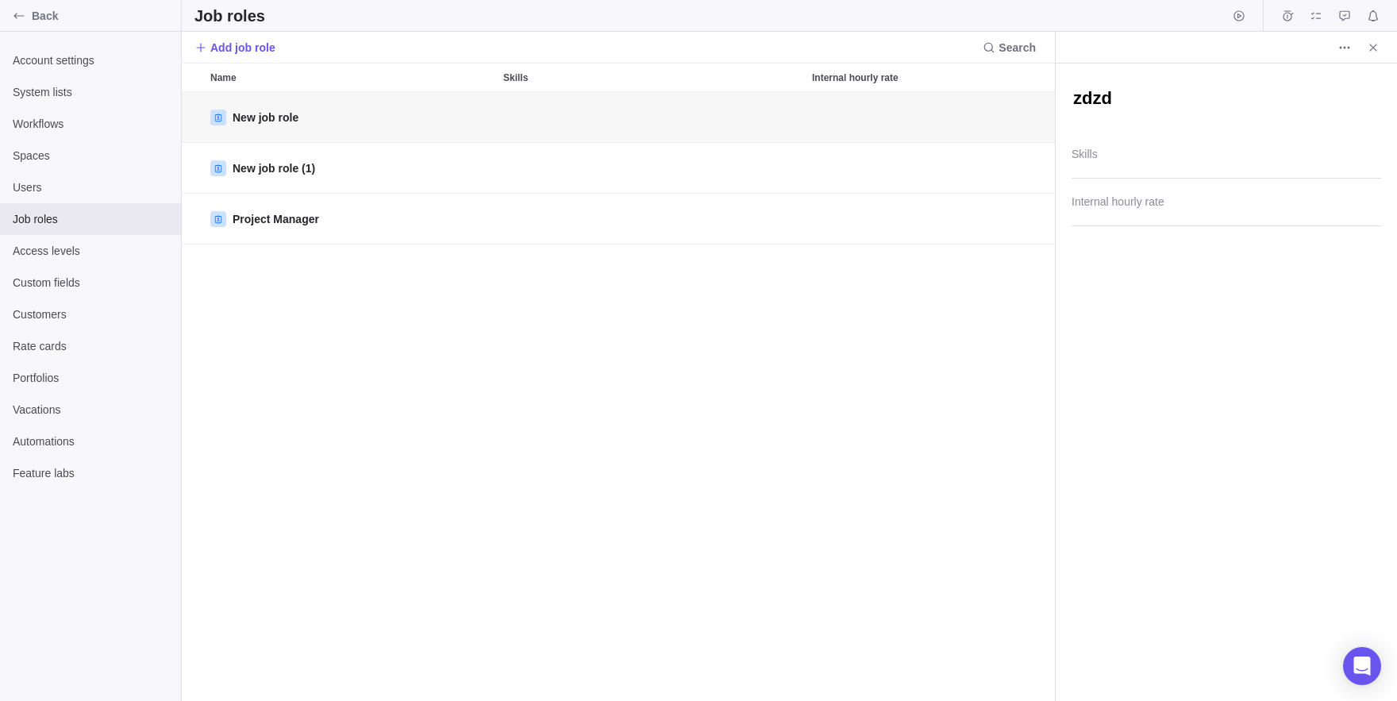
type textarea "x"
type textarea "zdzd"
type textarea "x"
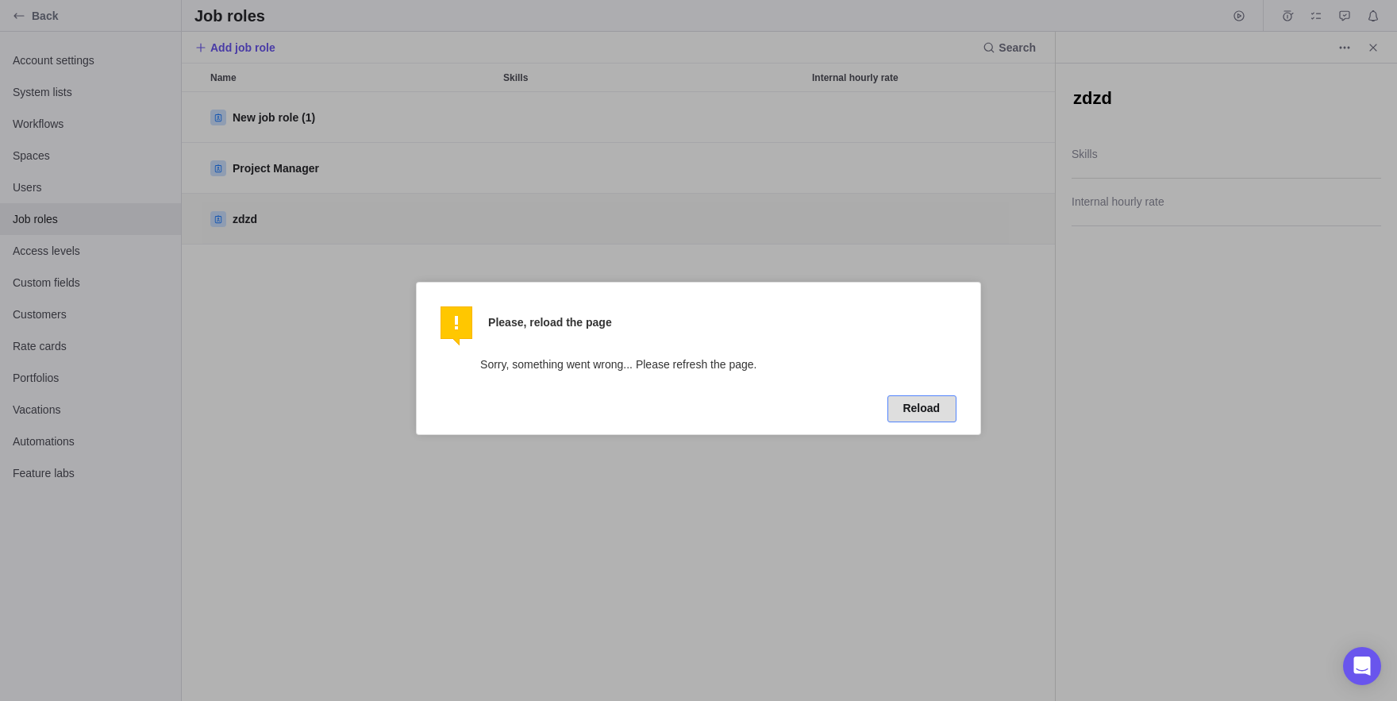
click at [924, 415] on button "Reload" at bounding box center [922, 408] width 69 height 27
type textarea "x"
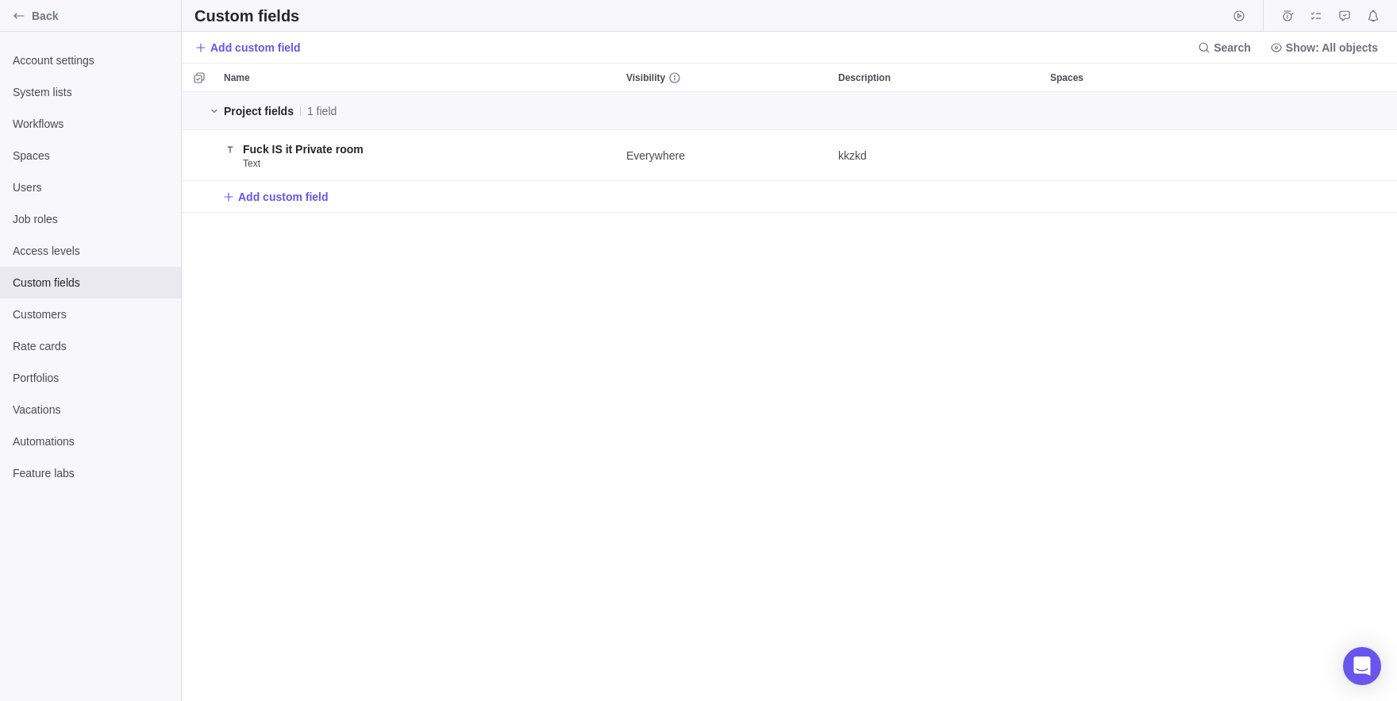
scroll to position [1, 1]
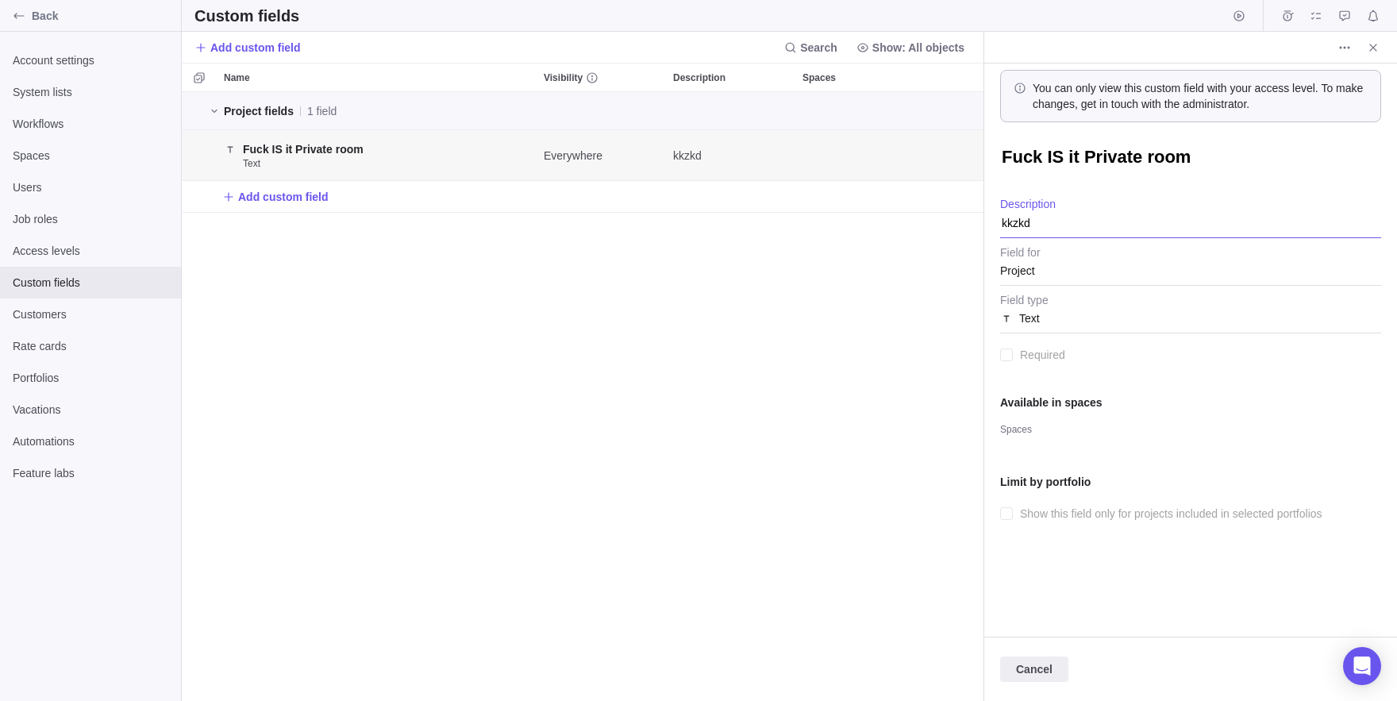
click at [1087, 214] on textarea "kkzkd" at bounding box center [1190, 218] width 381 height 40
click at [1045, 225] on textarea "kkzkd" at bounding box center [1190, 218] width 381 height 40
click at [1044, 225] on textarea "kkzkd" at bounding box center [1190, 218] width 381 height 40
drag, startPoint x: 1044, startPoint y: 225, endPoint x: 1020, endPoint y: 227, distance: 23.9
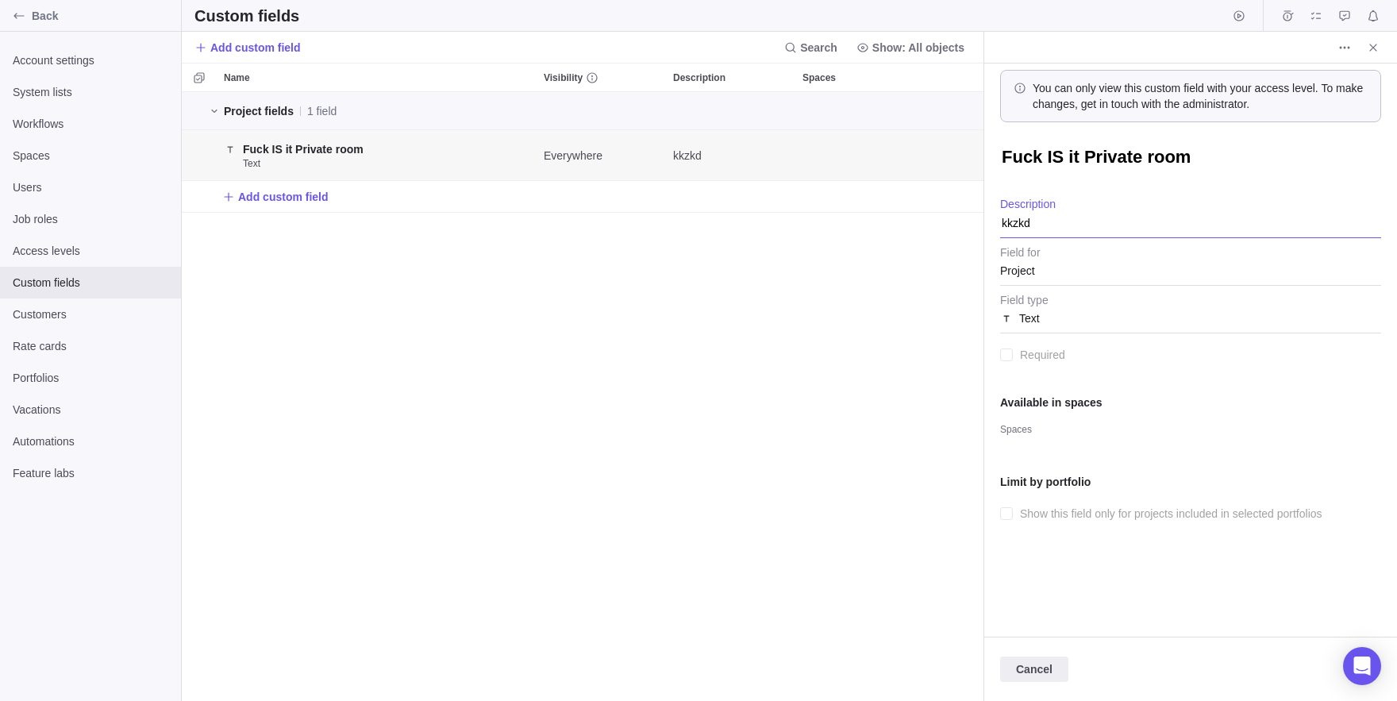
click at [1020, 227] on textarea "kkzkd" at bounding box center [1190, 218] width 381 height 40
click at [1026, 222] on textarea "kkzkd" at bounding box center [1190, 218] width 381 height 40
type textarea "x"
click at [1007, 507] on div at bounding box center [1006, 514] width 13 height 22
click at [1350, 58] on span "More actions" at bounding box center [1345, 48] width 22 height 22
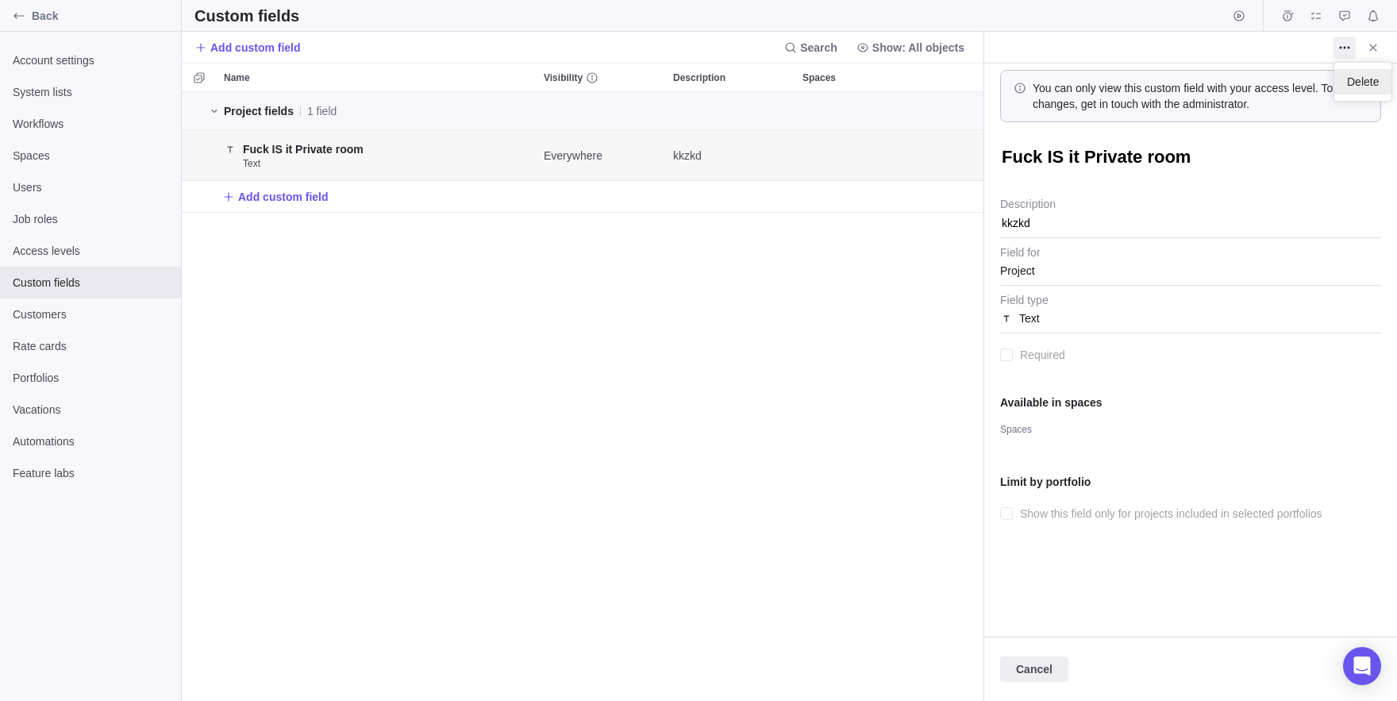
click at [1373, 82] on span "Delete" at bounding box center [1363, 82] width 32 height 16
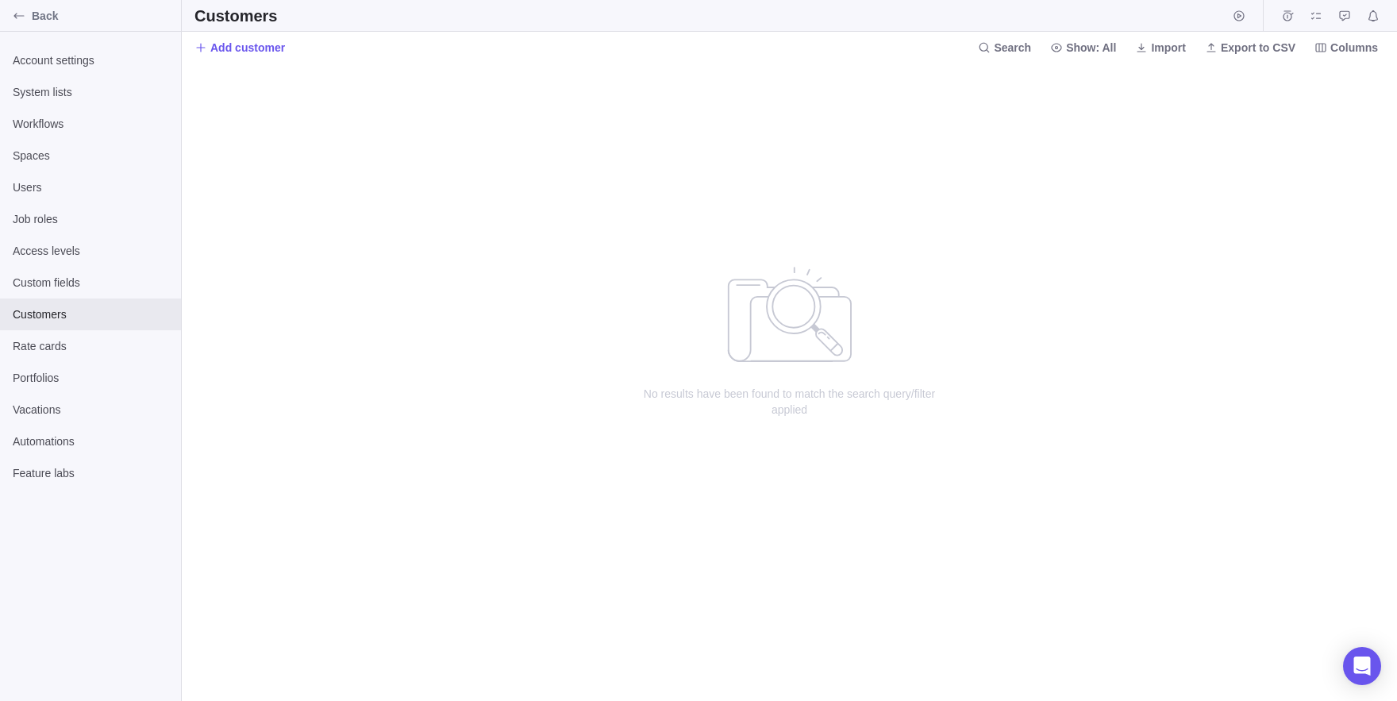
click at [609, 258] on div "No results have been found to match the search query/filter applied" at bounding box center [789, 382] width 1215 height 638
click at [251, 44] on span "Add customer" at bounding box center [247, 48] width 75 height 16
drag, startPoint x: 251, startPoint y: 44, endPoint x: 197, endPoint y: 150, distance: 119.3
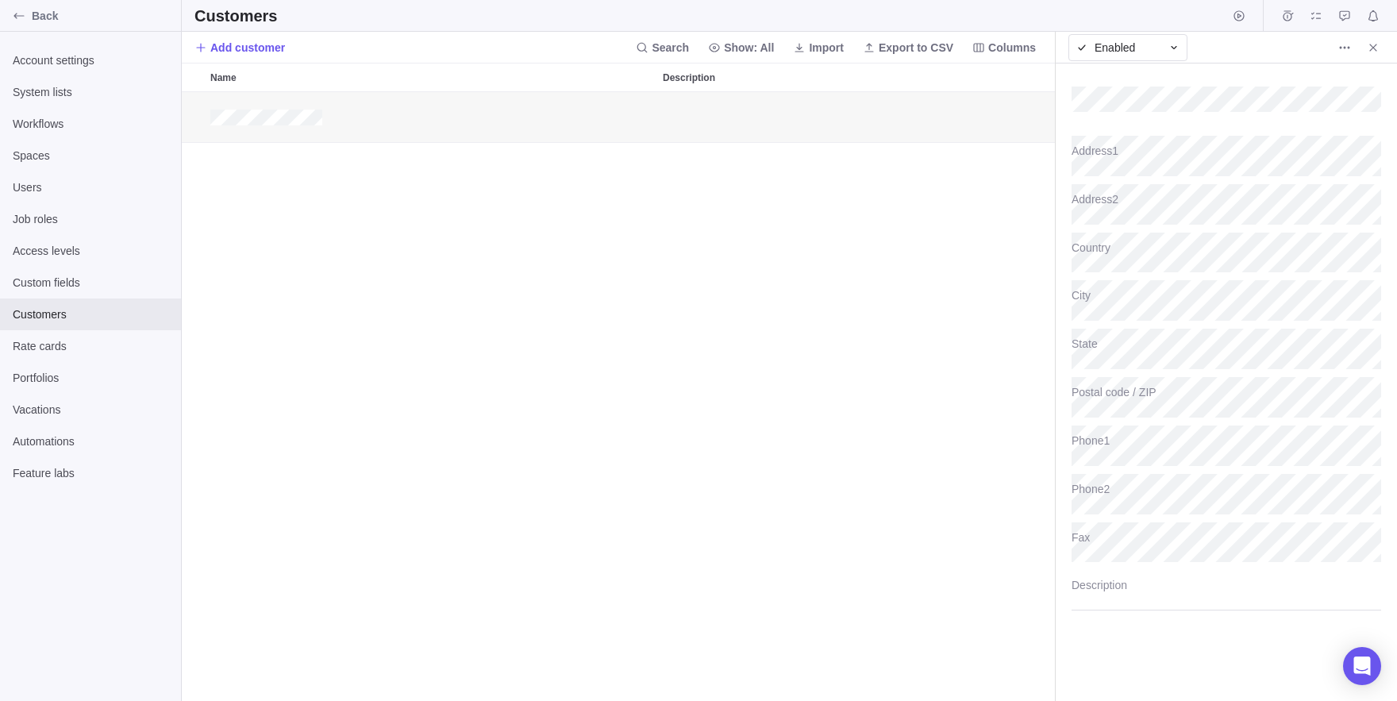
scroll to position [609, 873]
type textarea "x"
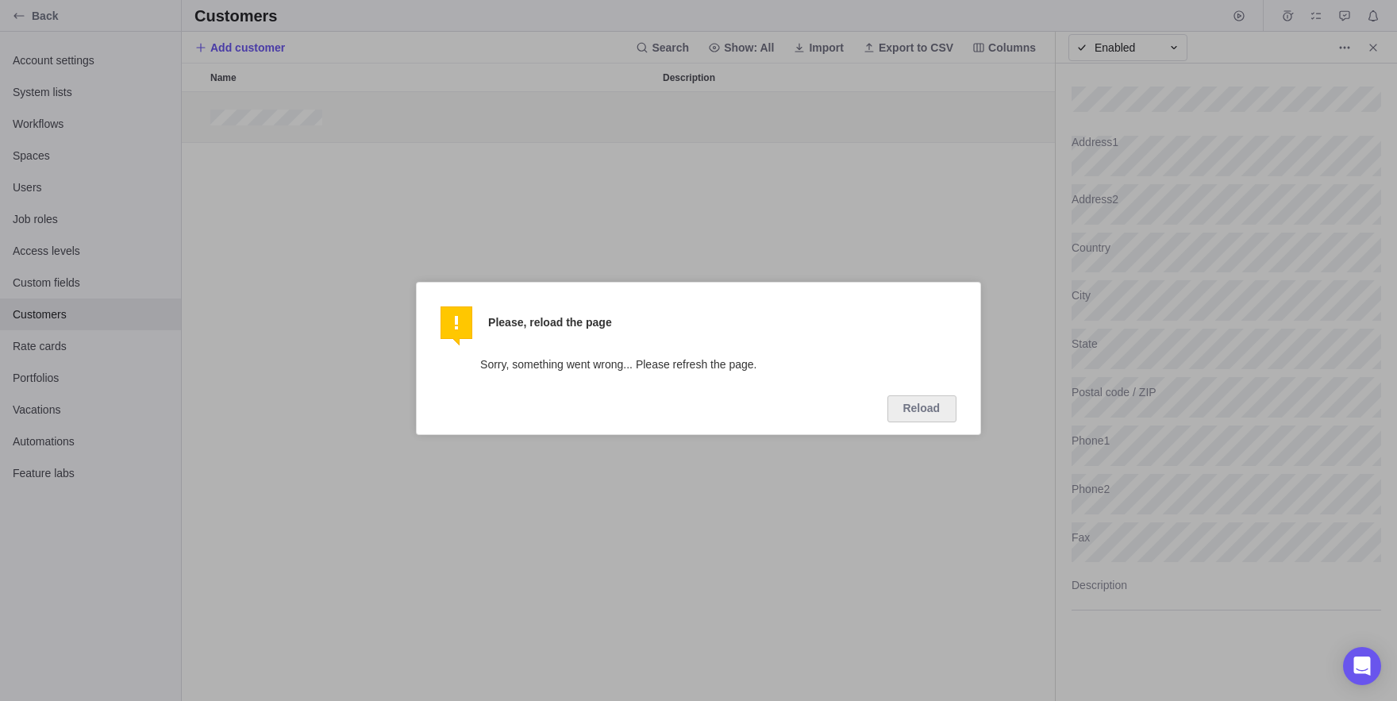
click at [852, 260] on div at bounding box center [698, 350] width 1397 height 701
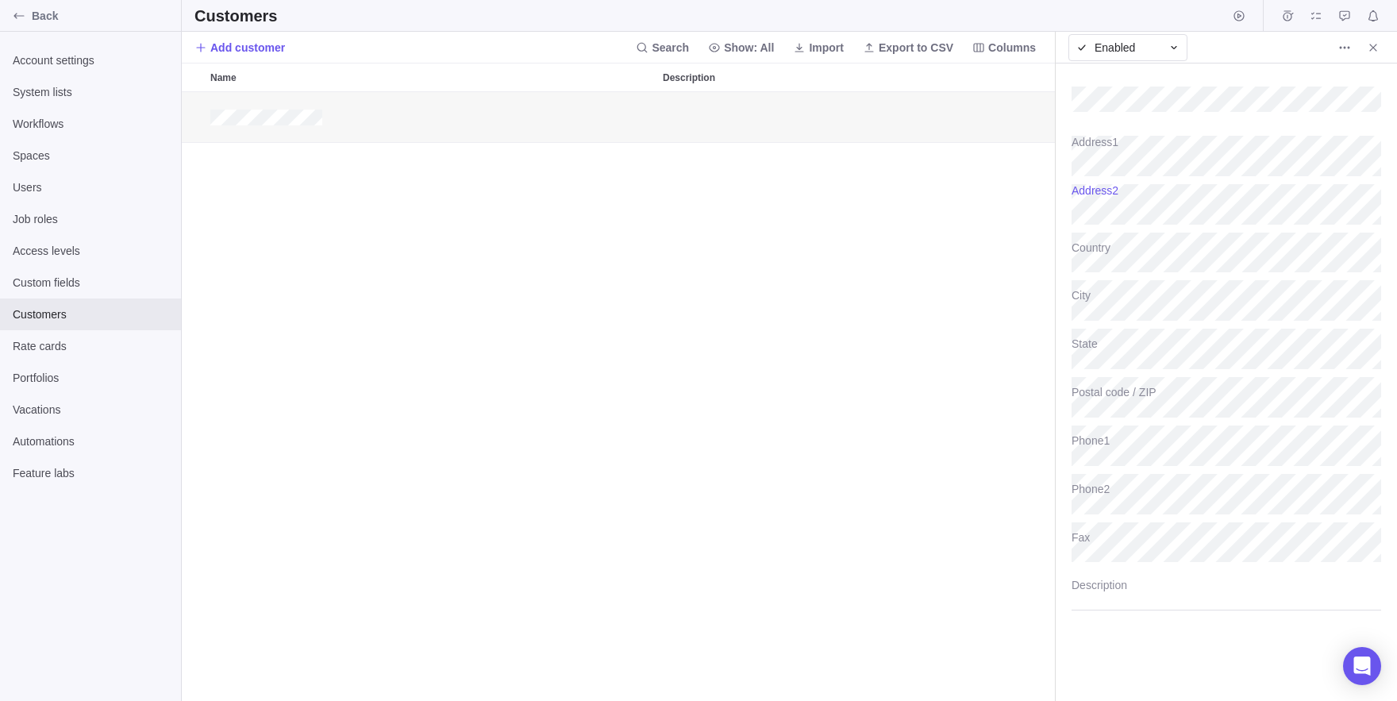
scroll to position [609, 1215]
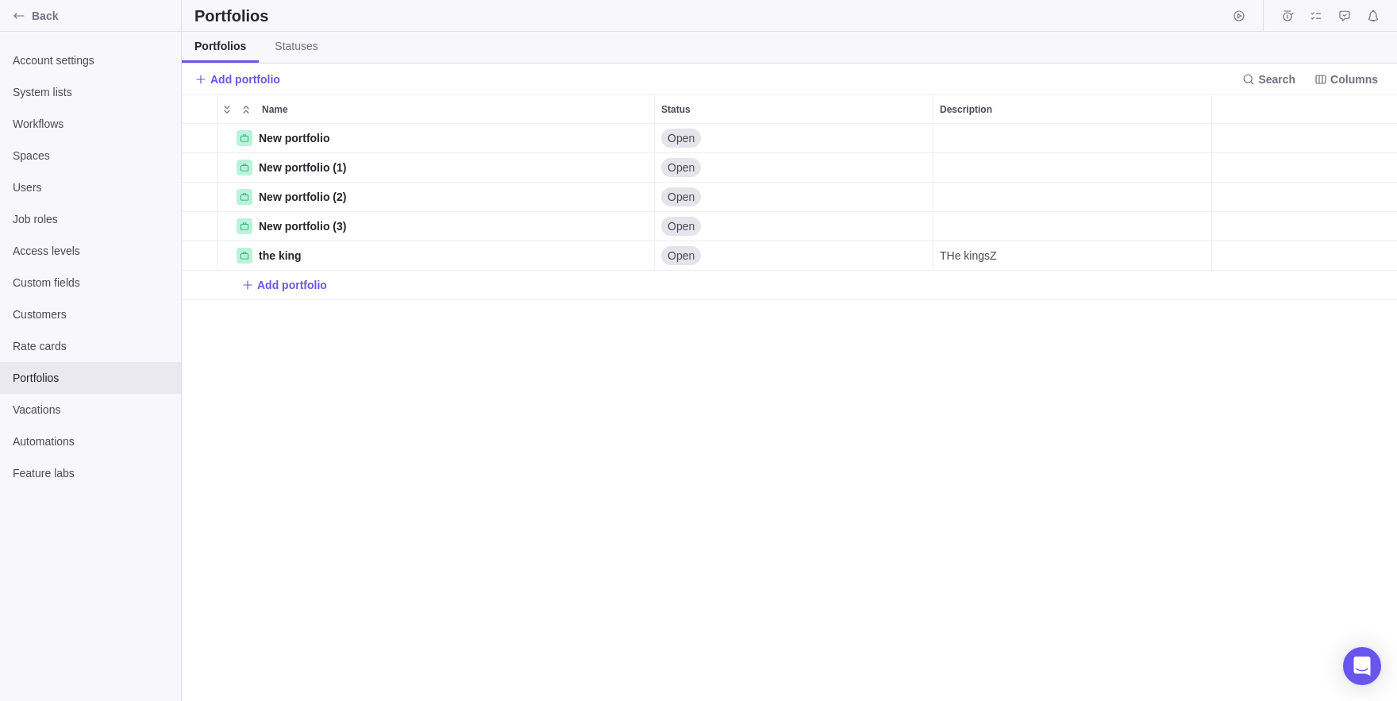
scroll to position [577, 1215]
click at [608, 194] on span "Details" at bounding box center [626, 197] width 37 height 16
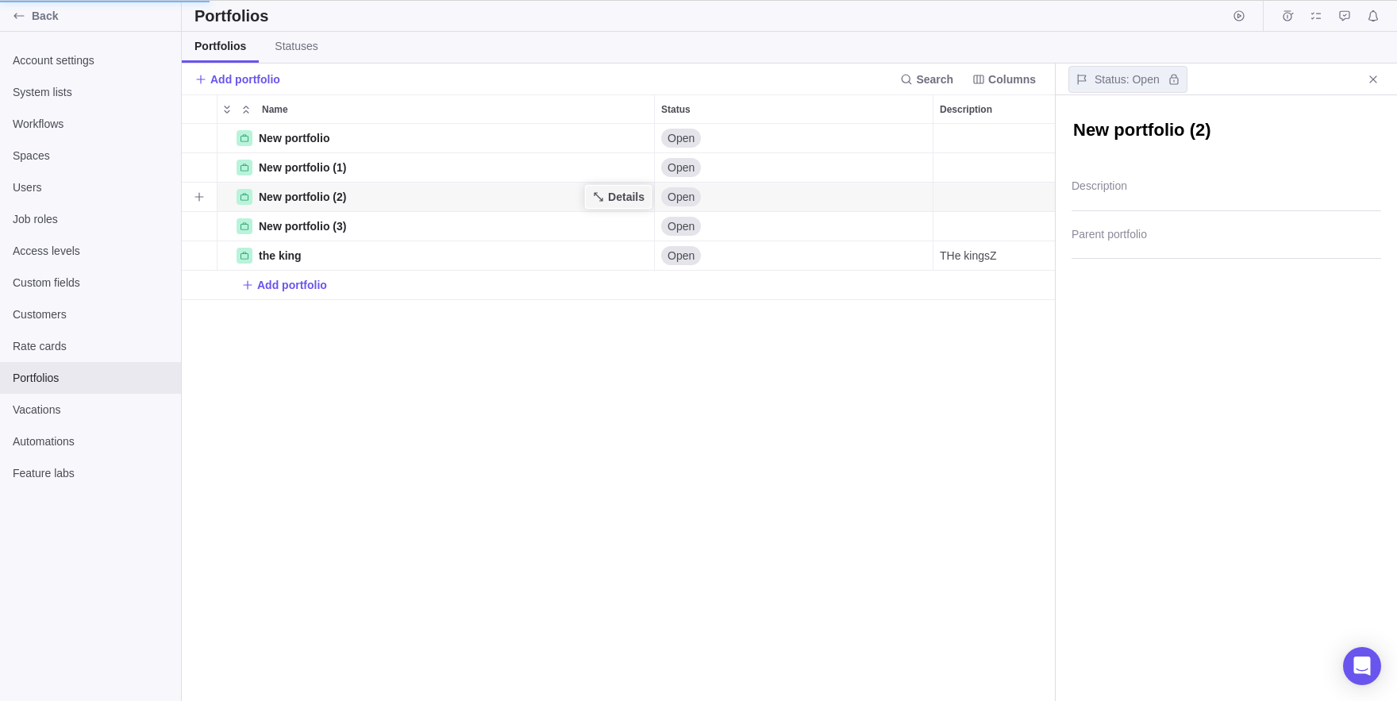
scroll to position [577, 873]
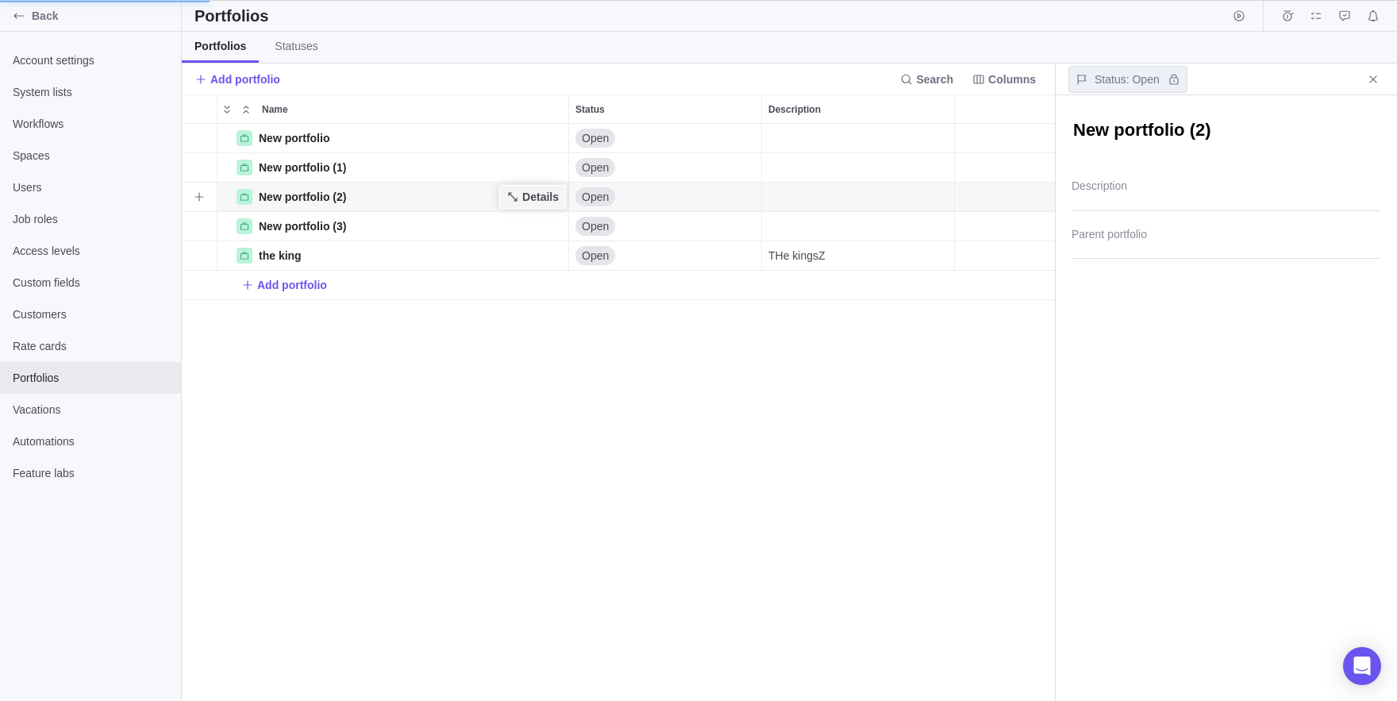
type textarea "x"
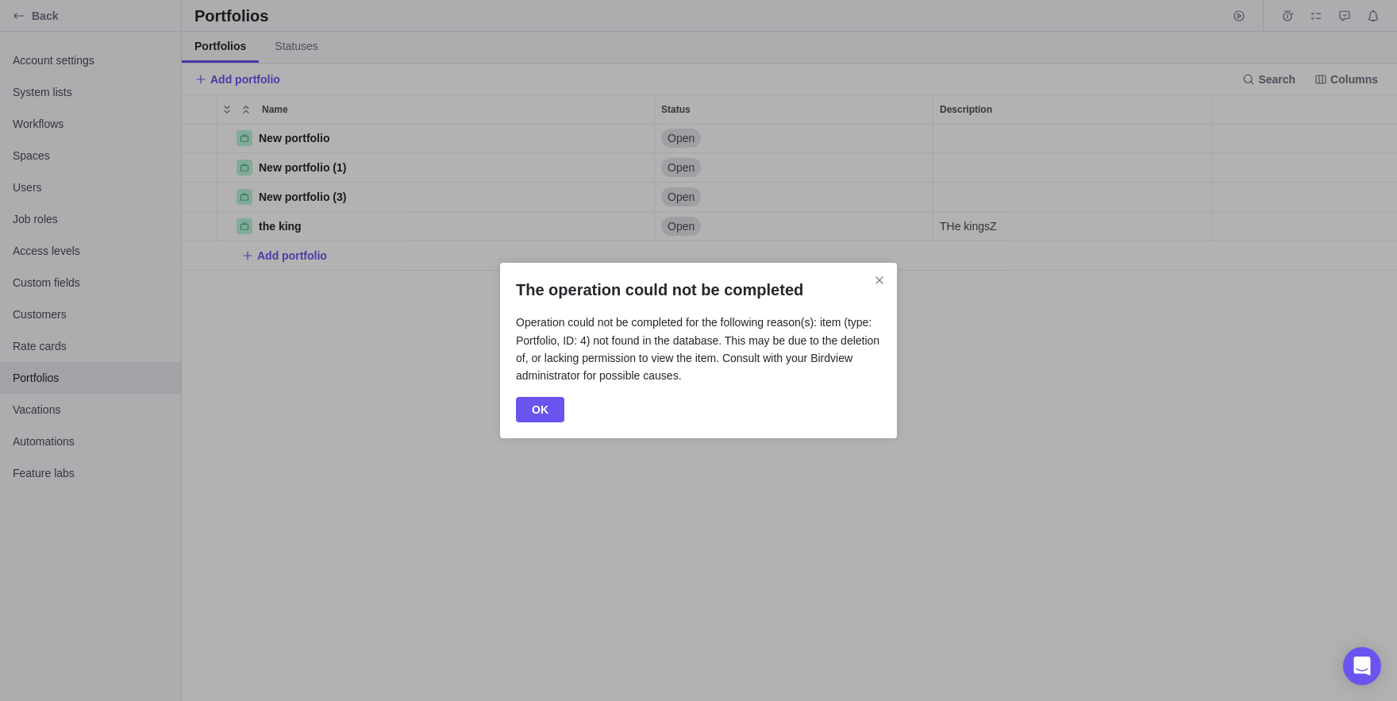
click at [895, 279] on div "The operation could not be completed Operation could not be completed for the f…" at bounding box center [698, 350] width 397 height 175
click at [882, 280] on icon "Close" at bounding box center [879, 280] width 13 height 13
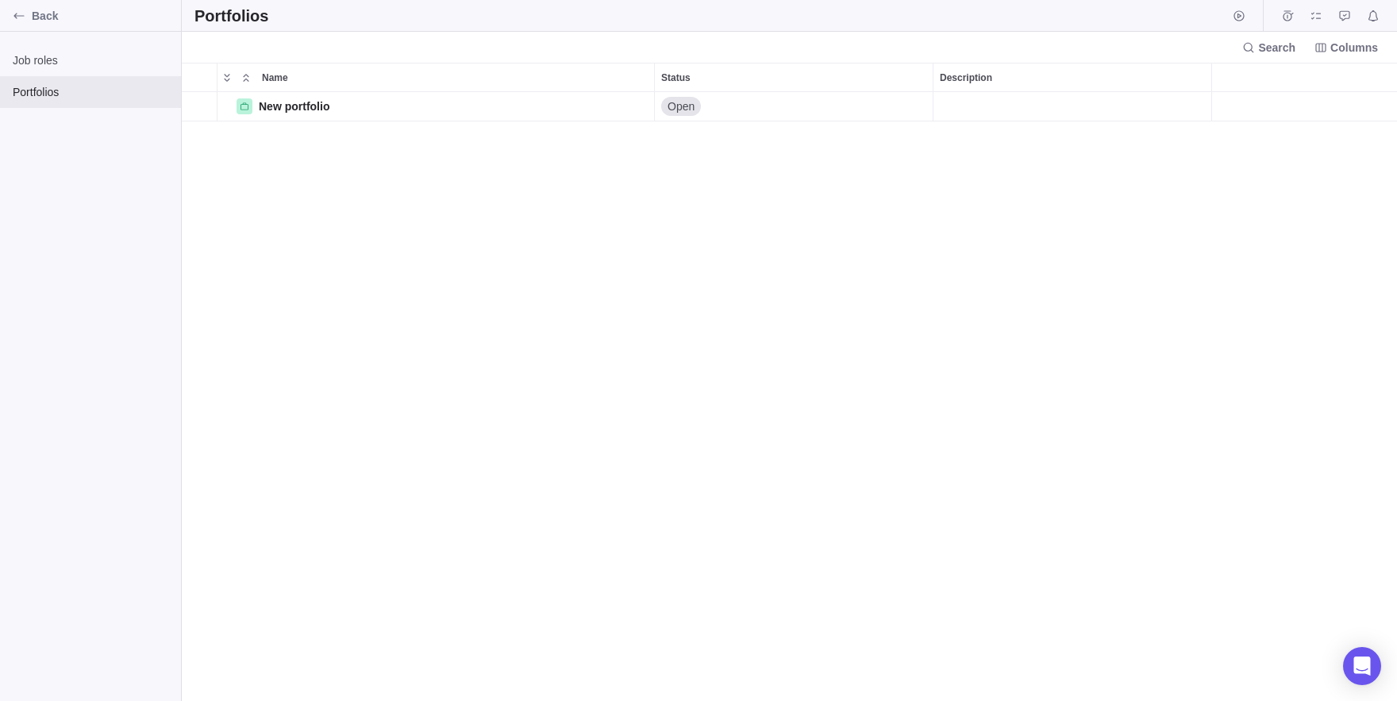
scroll to position [609, 1215]
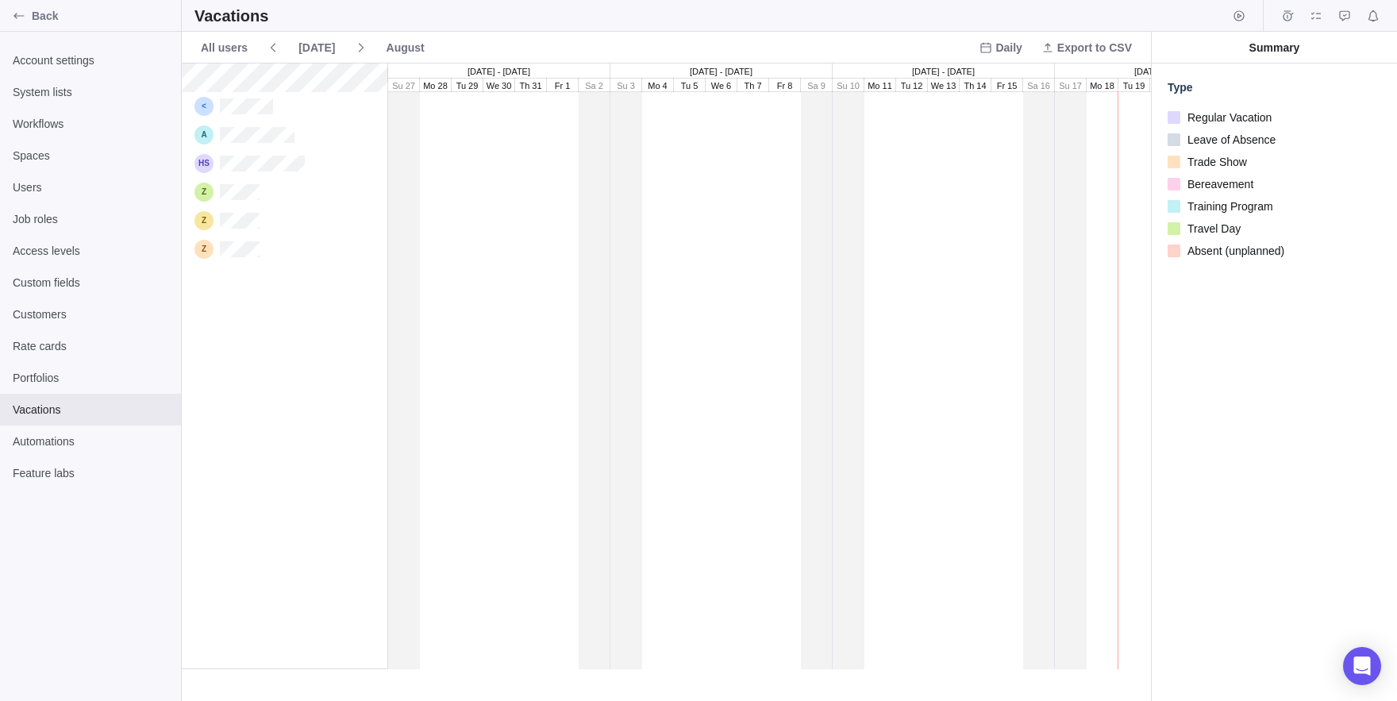
scroll to position [637, 969]
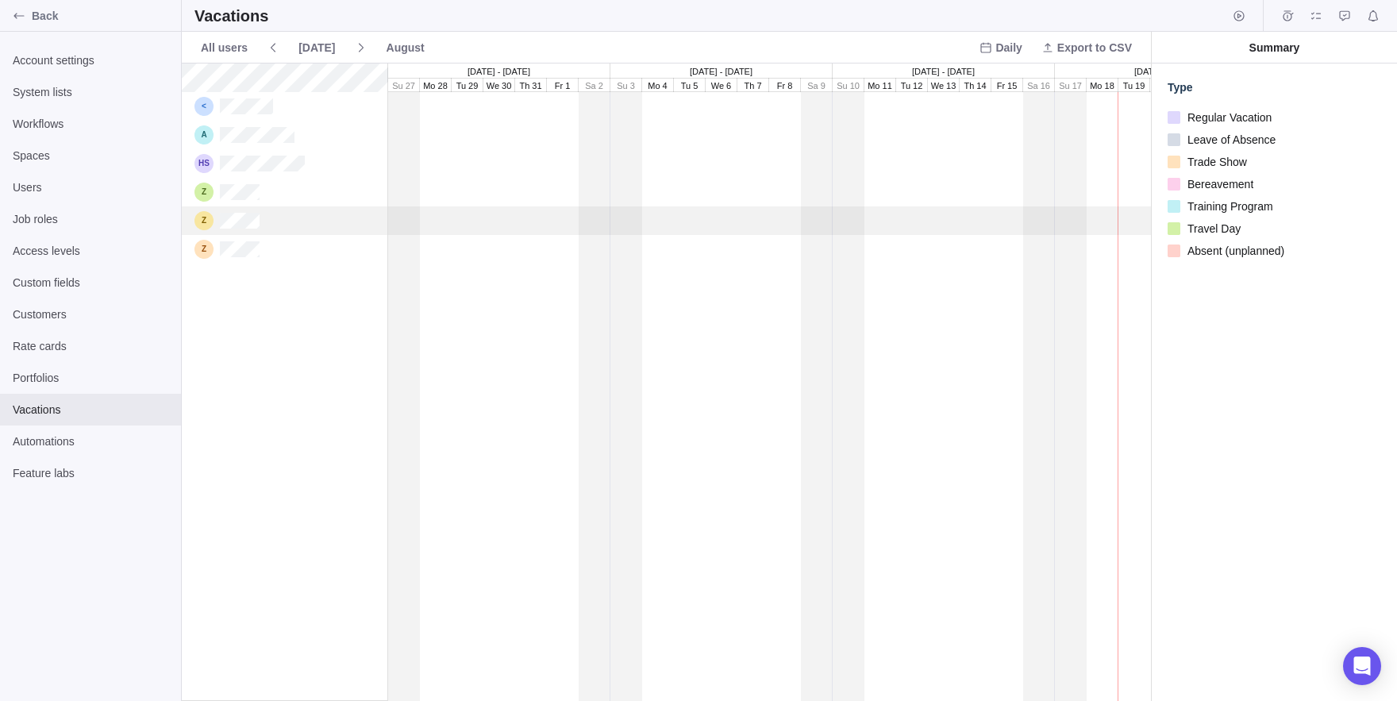
drag, startPoint x: 1056, startPoint y: 48, endPoint x: 891, endPoint y: 219, distance: 237.5
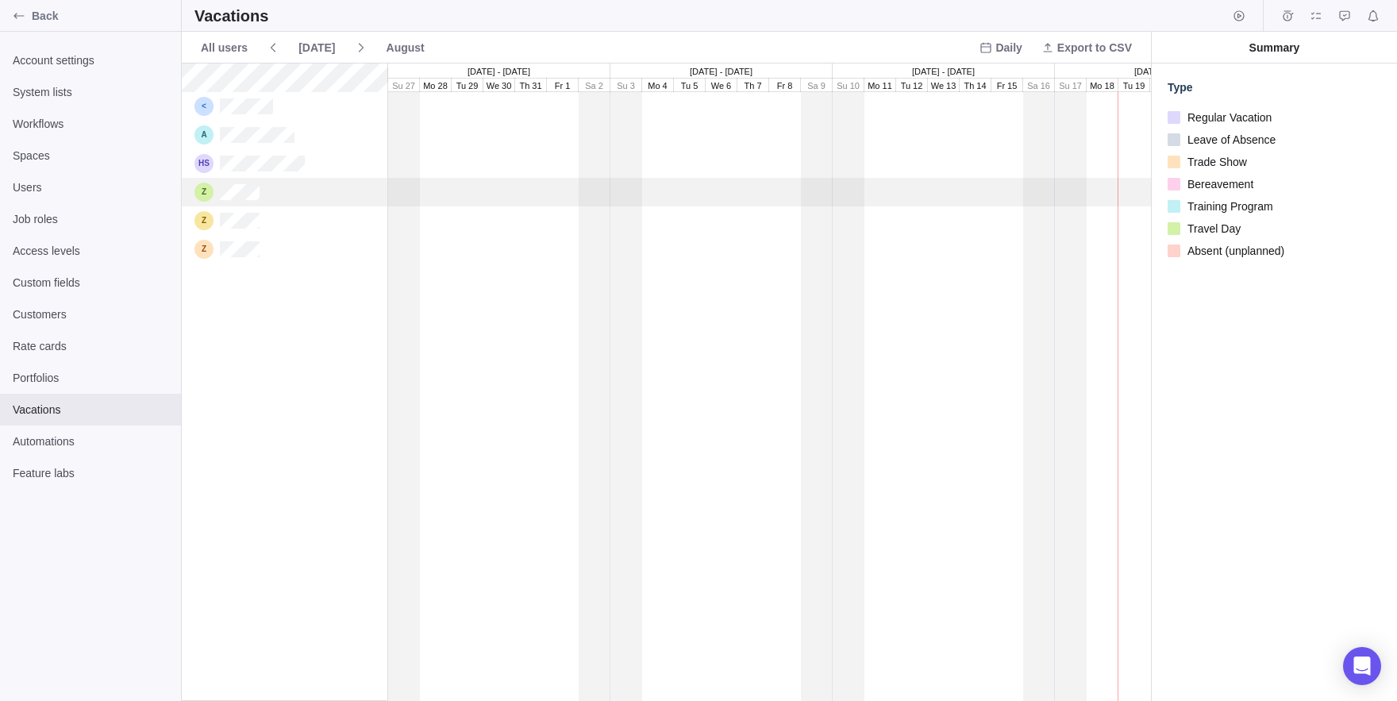
click at [696, 181] on div "grid" at bounding box center [1055, 192] width 1334 height 29
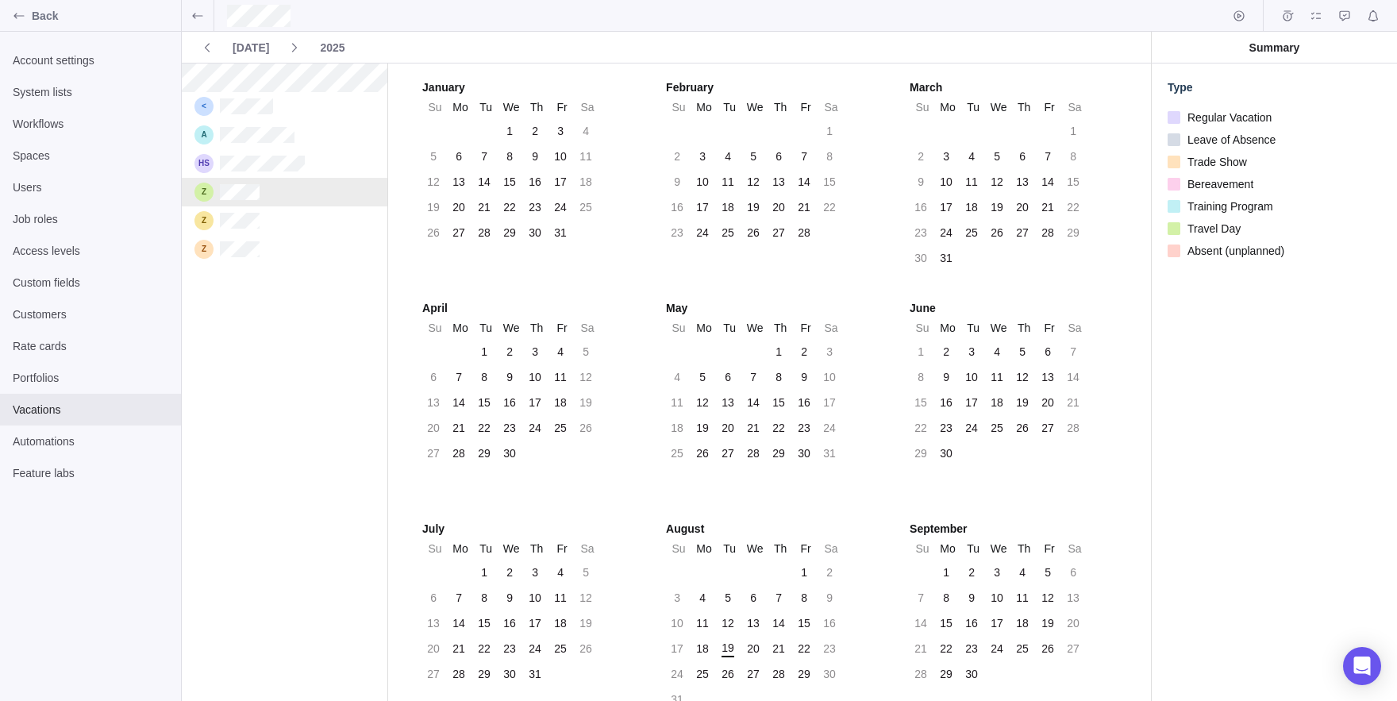
scroll to position [637, 206]
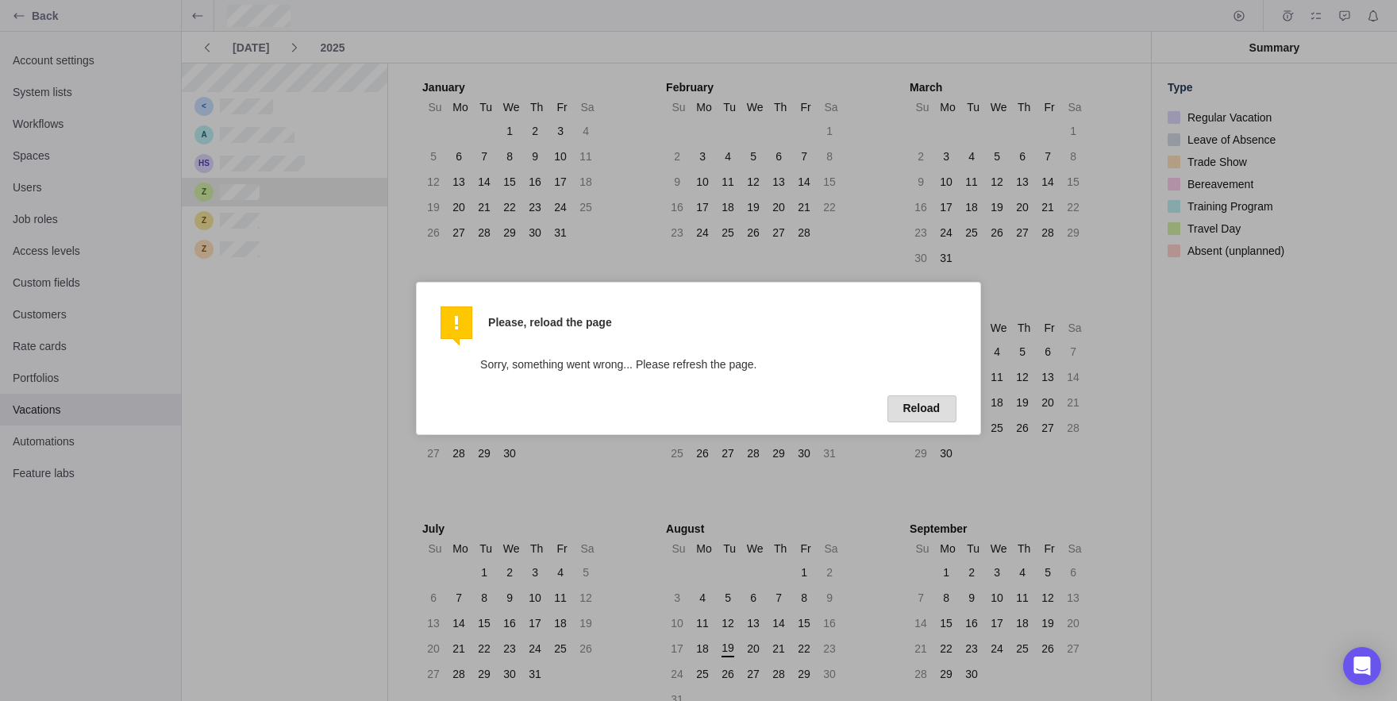
click at [917, 415] on button "Reload" at bounding box center [922, 408] width 69 height 27
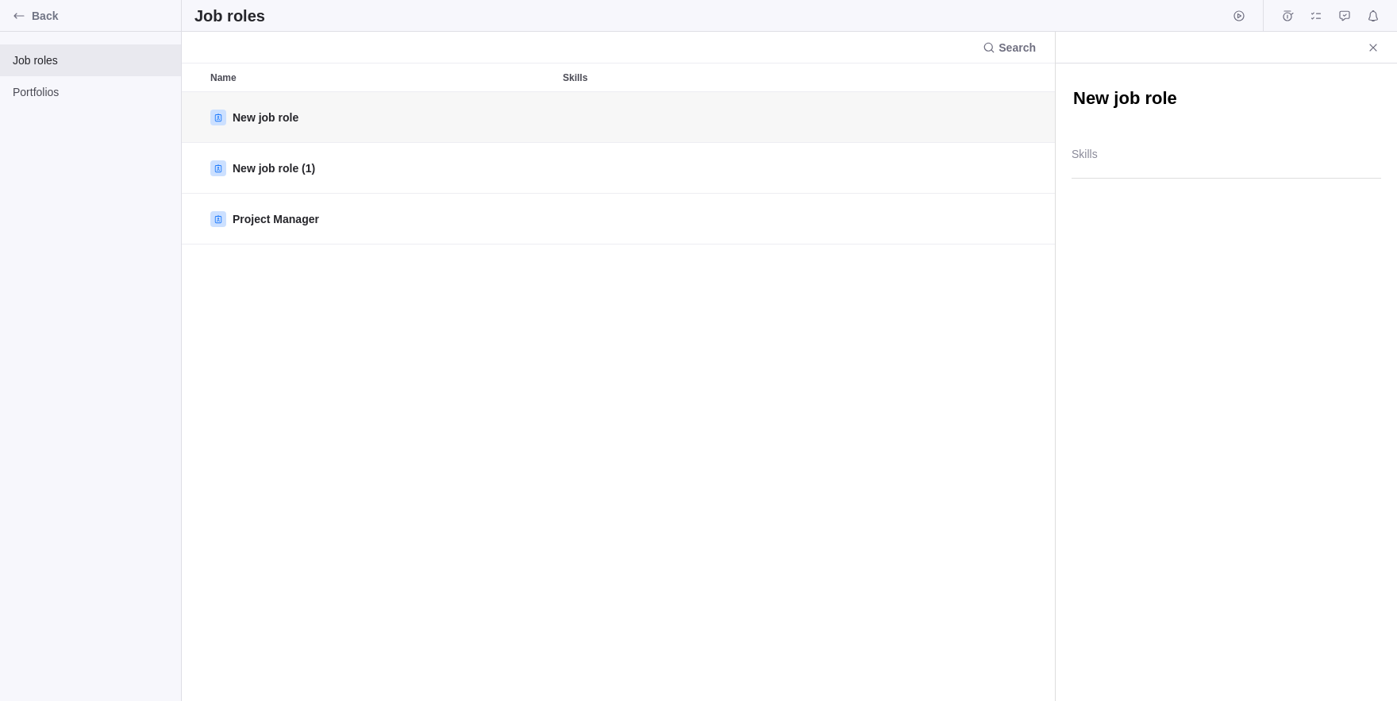
scroll to position [609, 873]
type textarea "x"
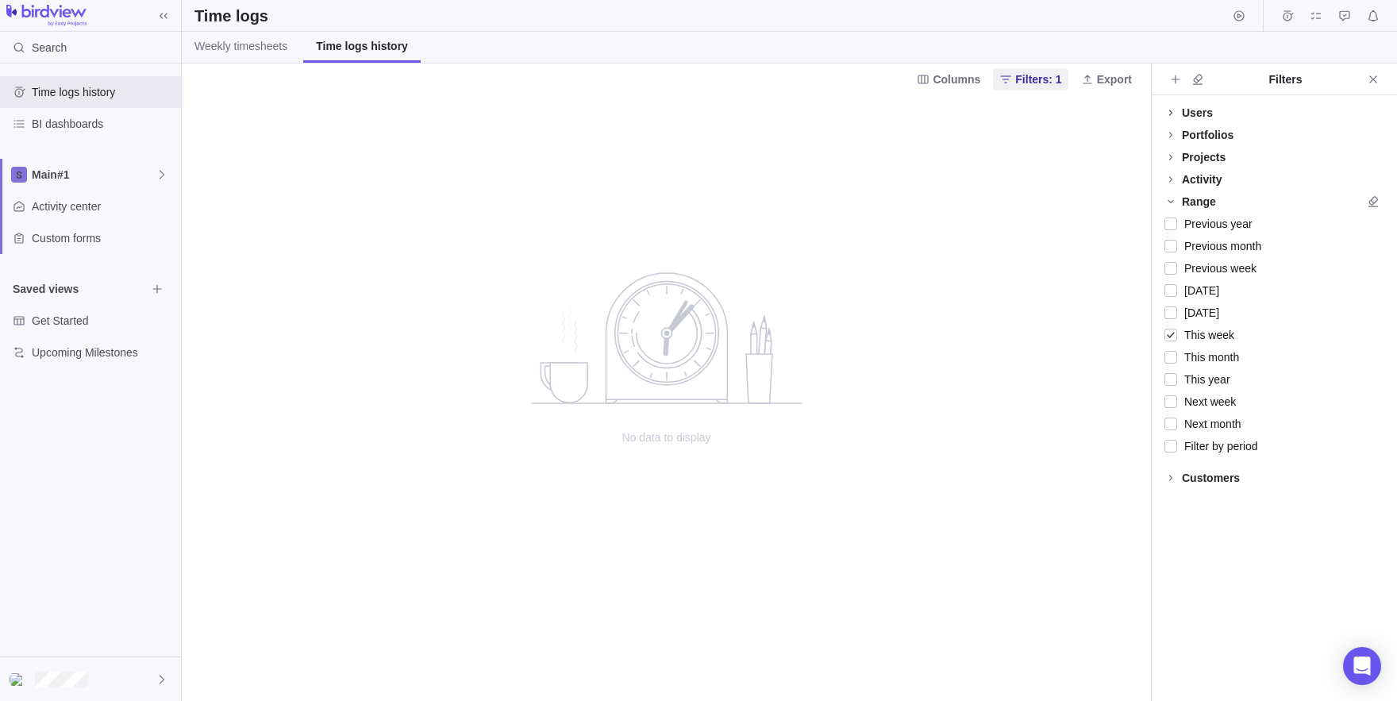
click at [1175, 111] on icon at bounding box center [1171, 112] width 13 height 13
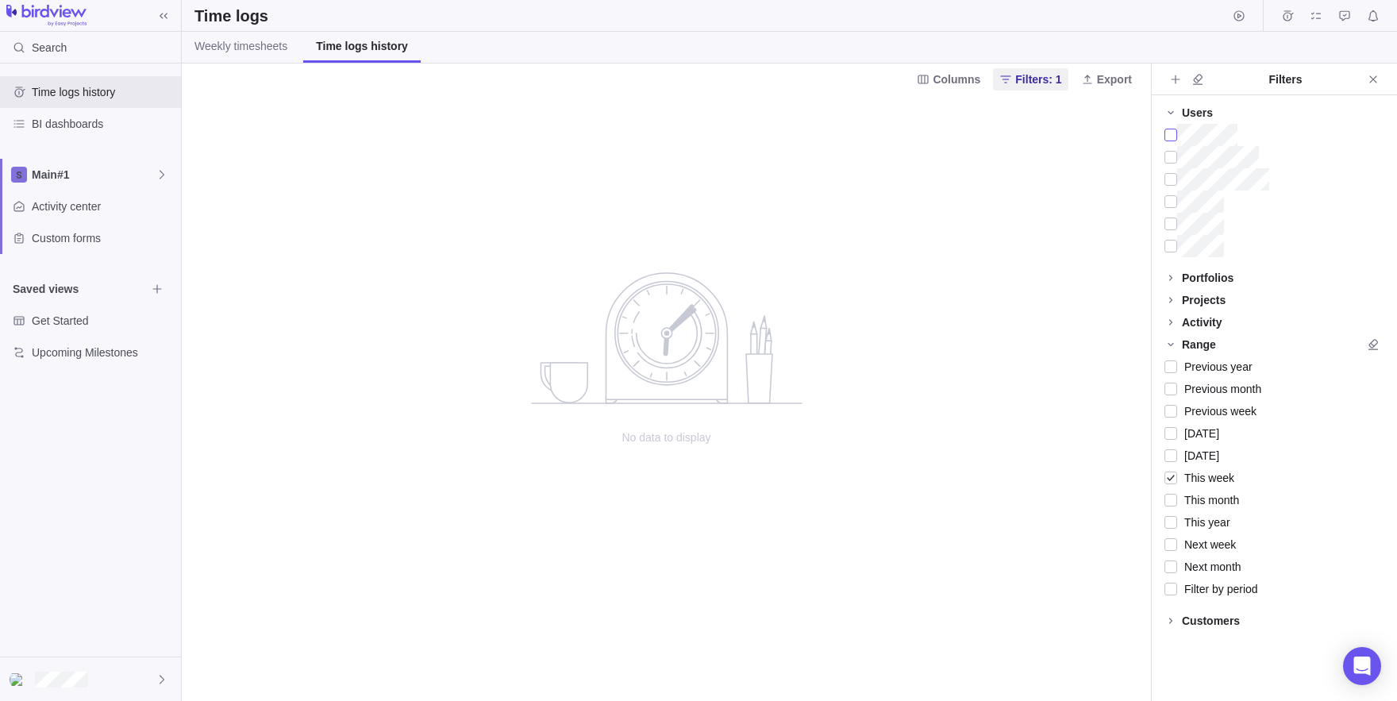
click at [1173, 133] on div at bounding box center [1171, 135] width 13 height 22
click at [1169, 168] on div at bounding box center [1171, 157] width 13 height 22
click at [1173, 179] on div at bounding box center [1171, 179] width 13 height 22
click at [1173, 202] on div at bounding box center [1171, 202] width 13 height 22
click at [1171, 302] on icon at bounding box center [1171, 300] width 13 height 13
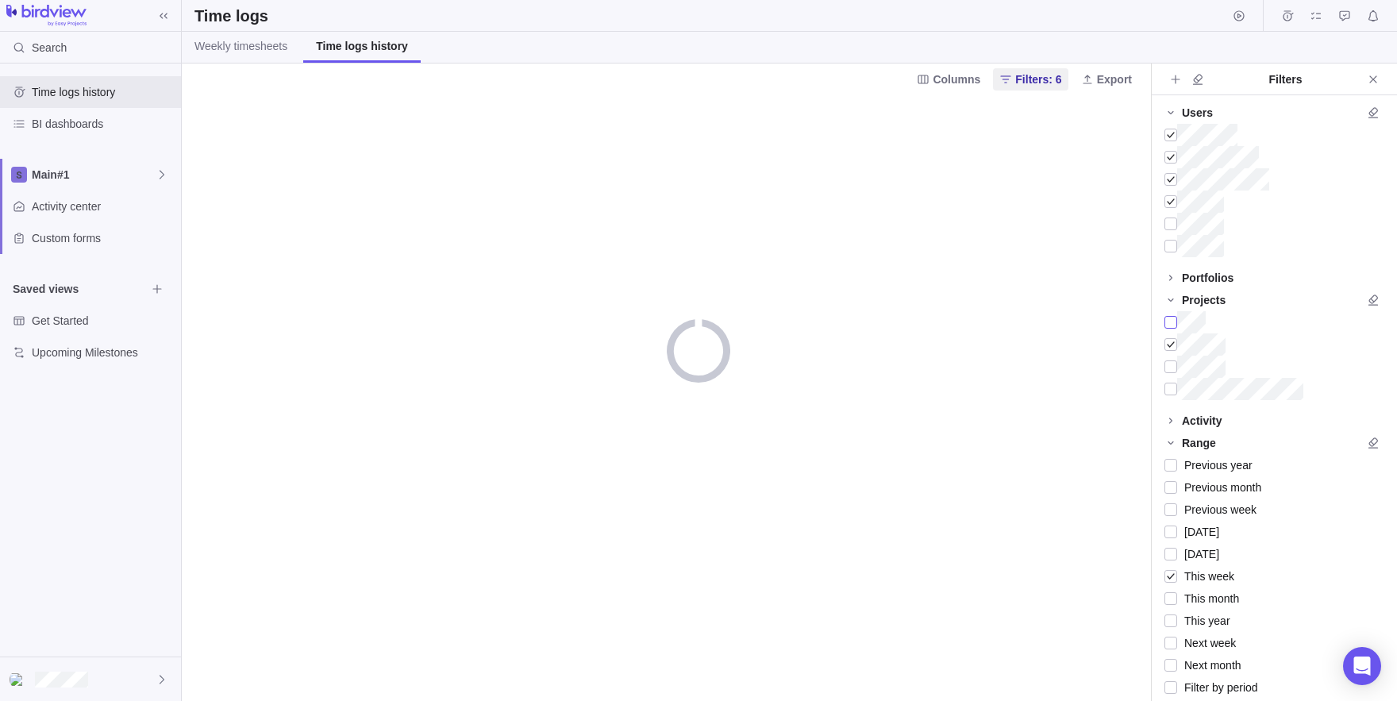
click at [1166, 324] on div at bounding box center [1171, 322] width 13 height 22
click at [1173, 279] on icon at bounding box center [1171, 277] width 13 height 13
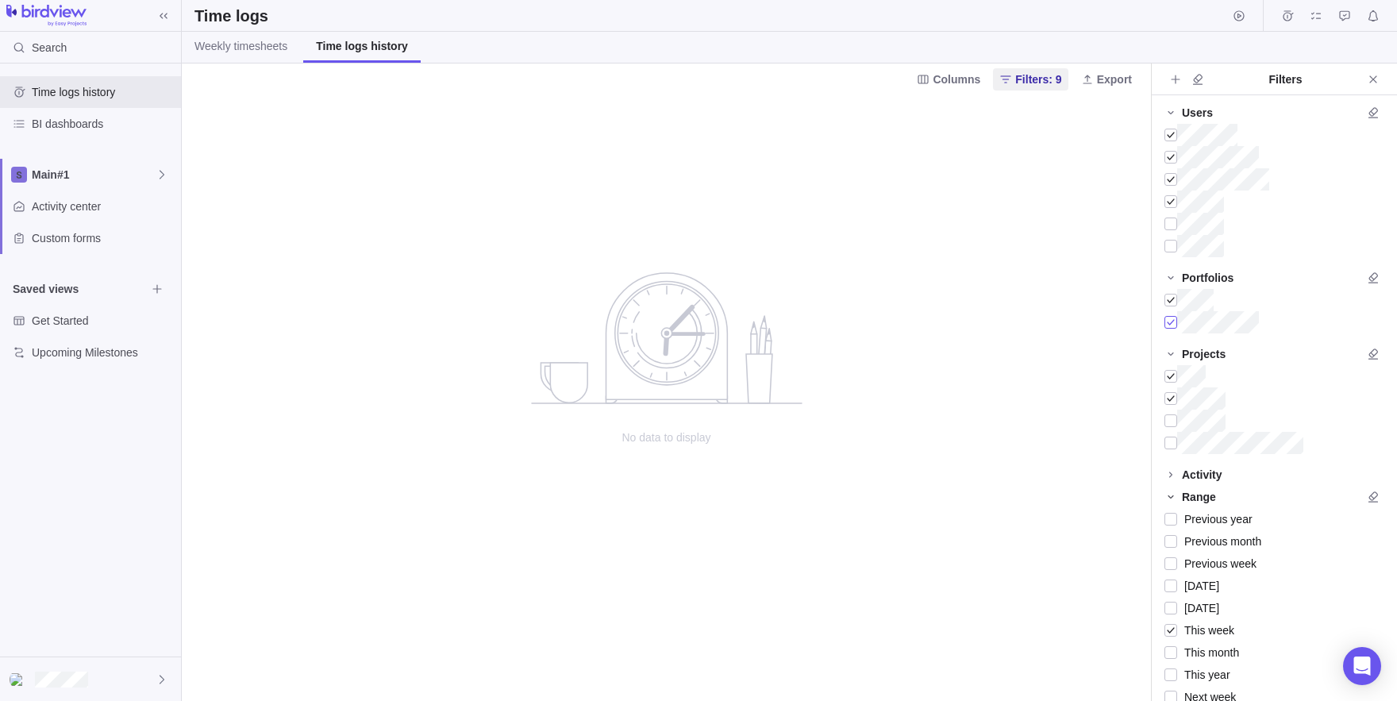
scroll to position [90, 0]
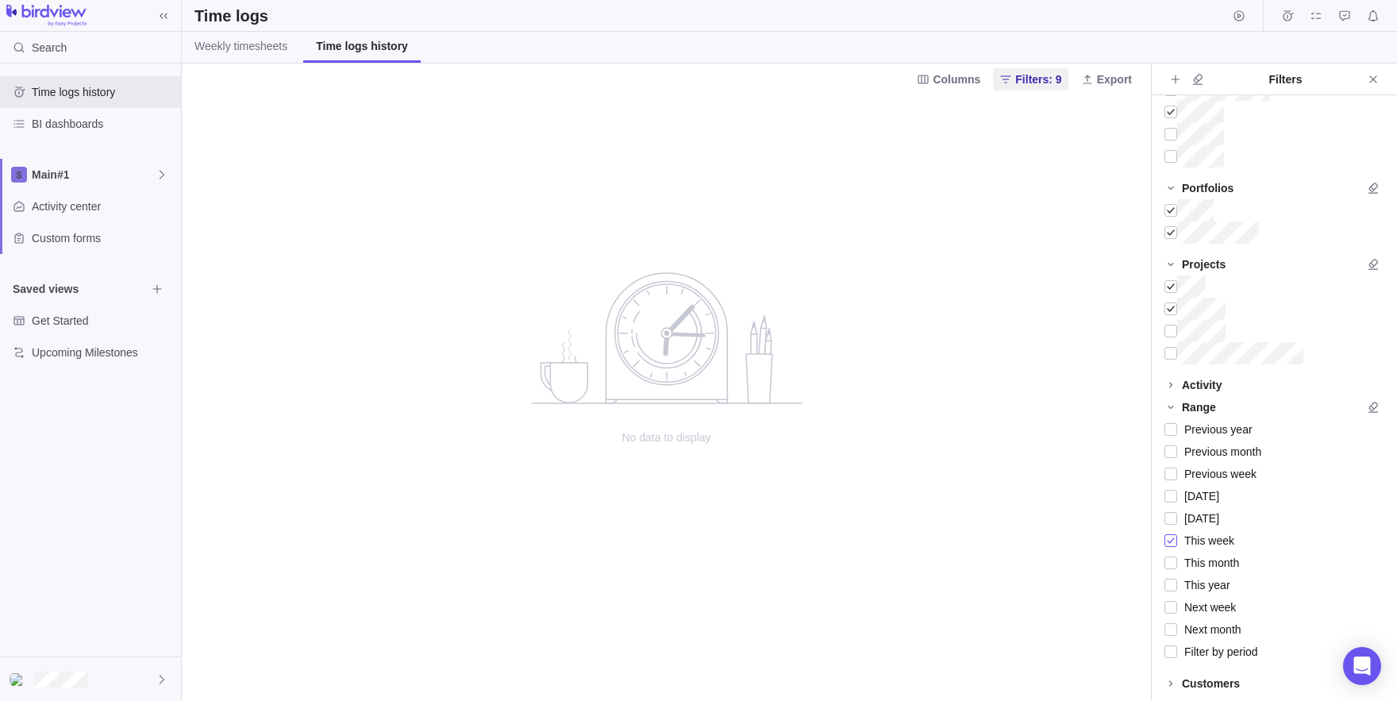
click at [1190, 530] on span "This week" at bounding box center [1205, 540] width 57 height 22
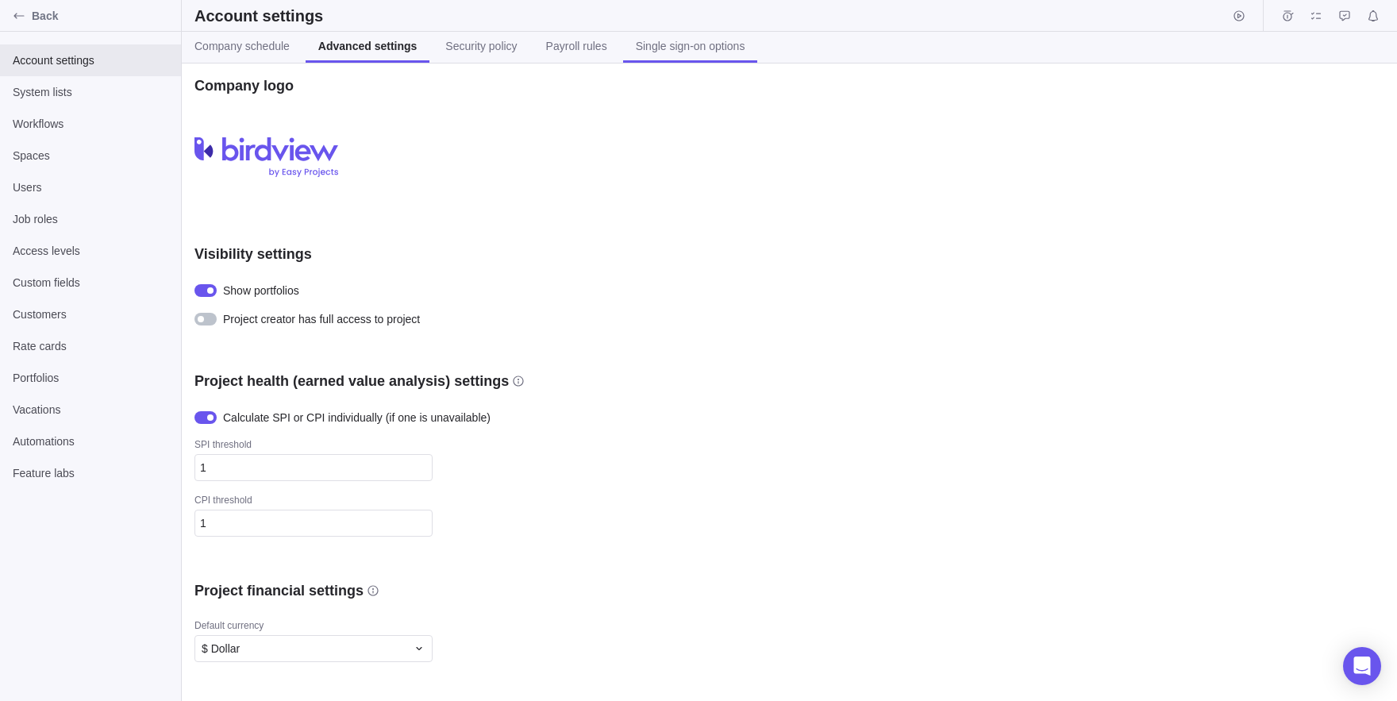
drag, startPoint x: 743, startPoint y: 41, endPoint x: 721, endPoint y: 53, distance: 25.2
click at [198, 325] on div at bounding box center [205, 319] width 22 height 13
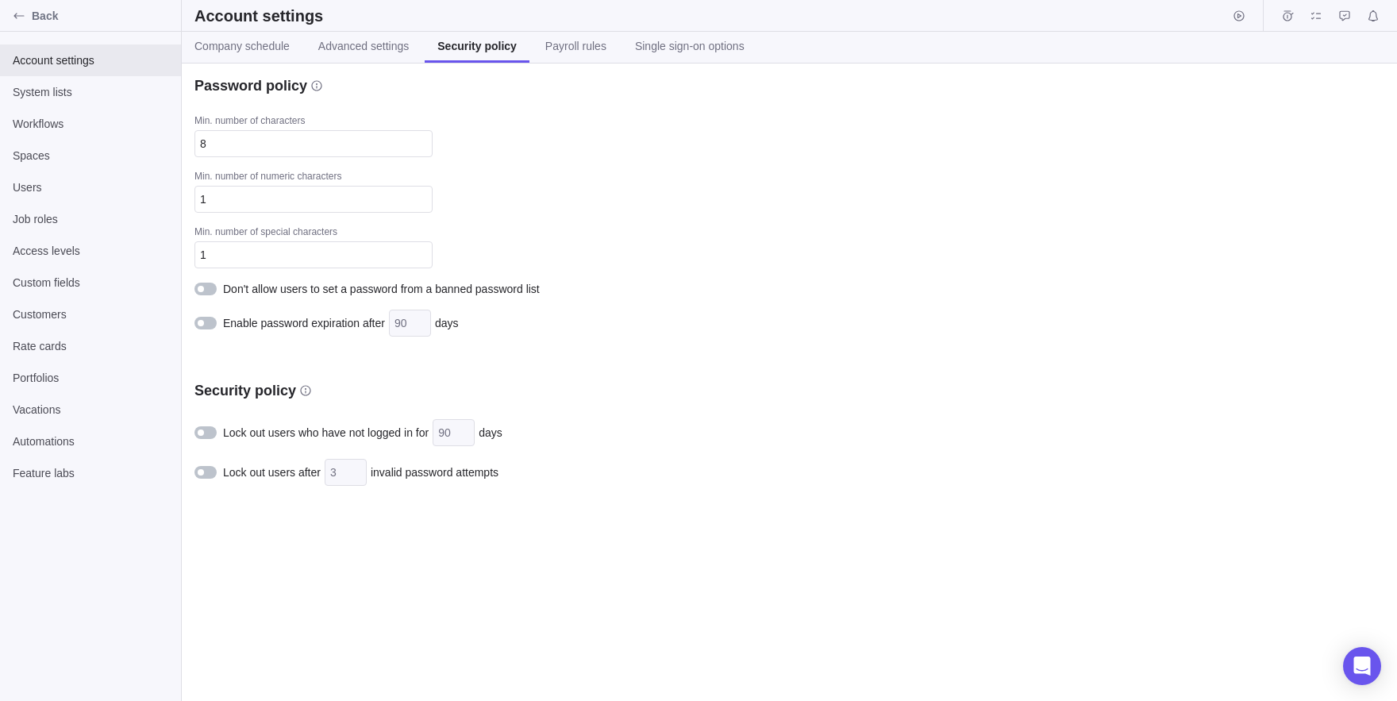
click at [211, 284] on div at bounding box center [205, 289] width 22 height 13
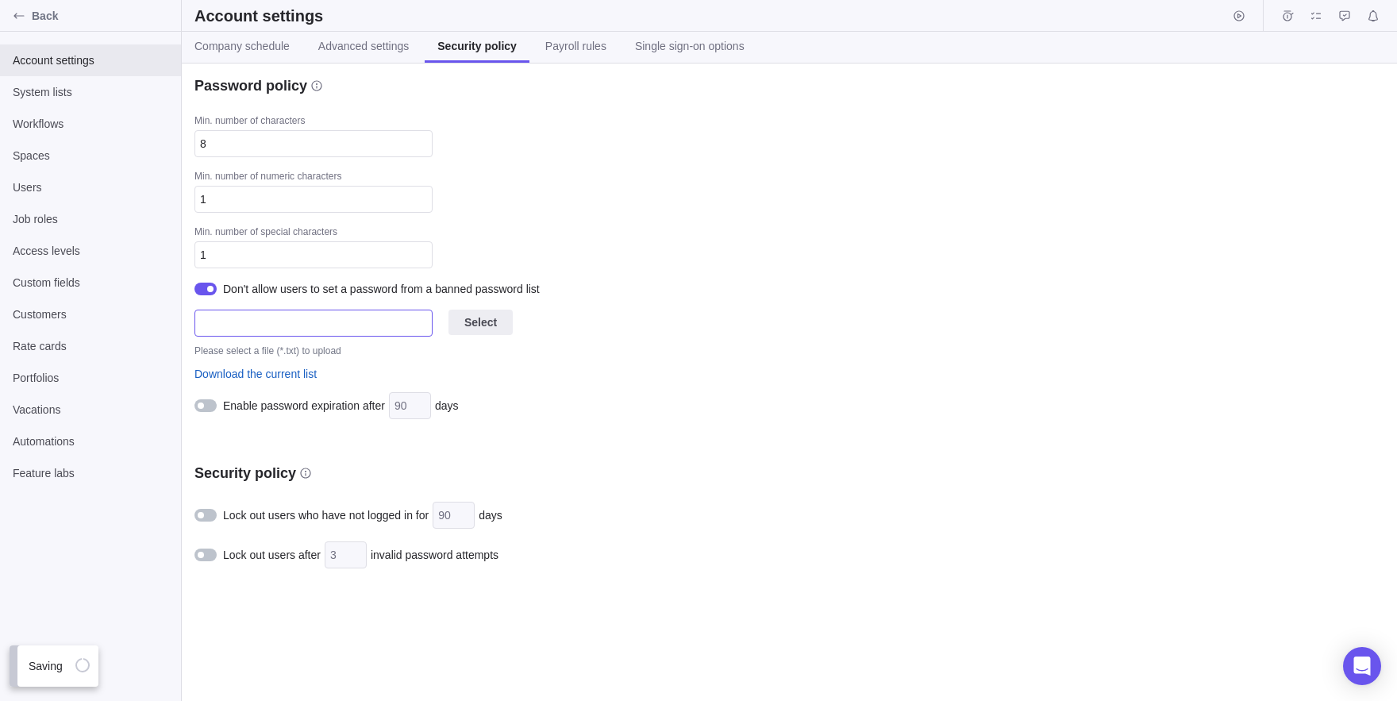
click at [328, 316] on input "text" at bounding box center [313, 323] width 238 height 27
click at [278, 372] on link "Download the current list" at bounding box center [255, 373] width 122 height 11
click at [269, 375] on link "Download the current list" at bounding box center [255, 373] width 122 height 11
click at [455, 331] on span "Select" at bounding box center [481, 322] width 64 height 25
type input "LLM Local in my machine.txt"
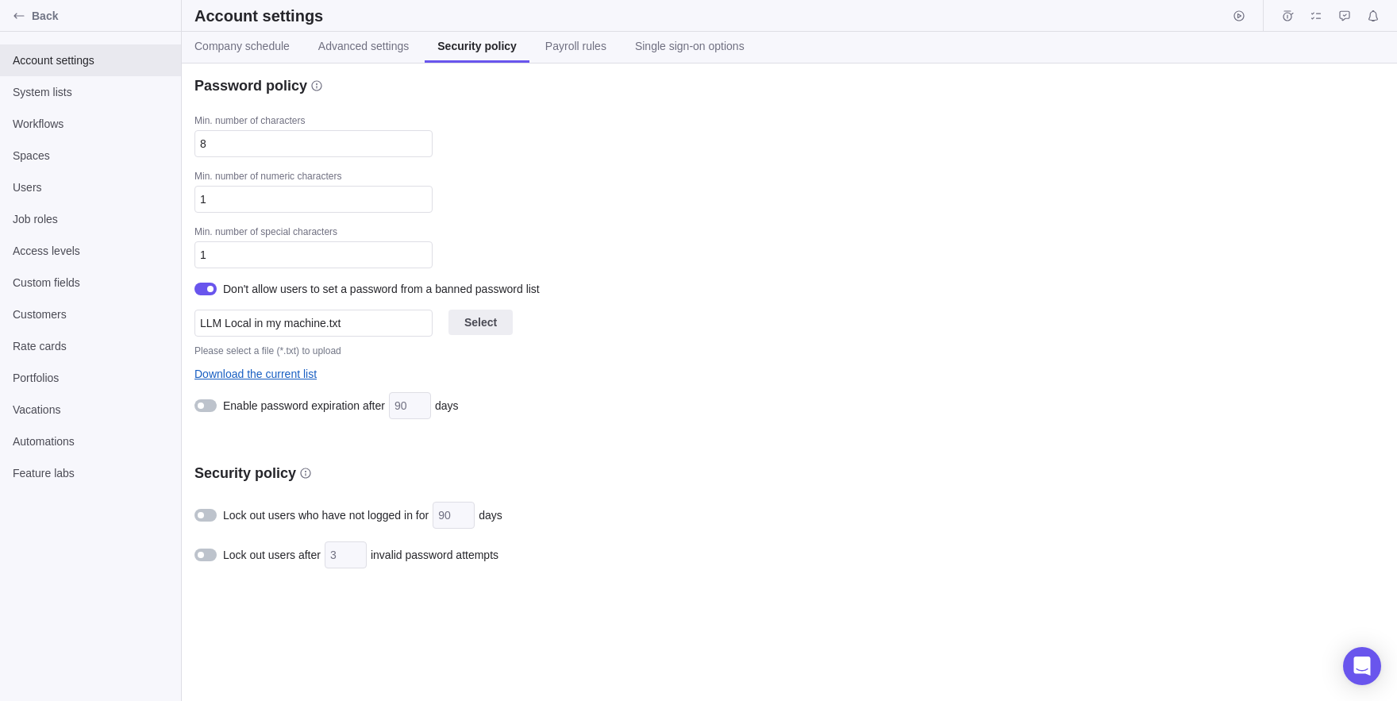
click at [308, 379] on link "Download the current list" at bounding box center [255, 373] width 122 height 11
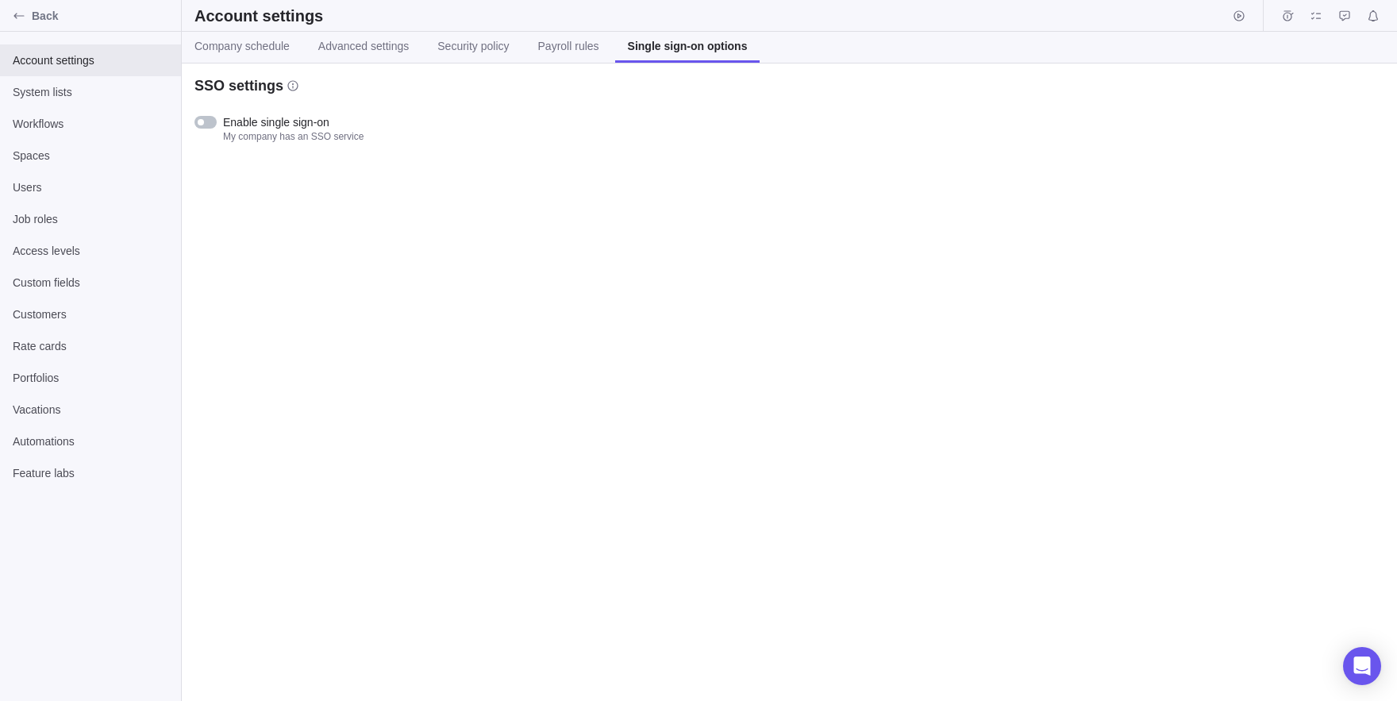
click at [206, 134] on div "Enable single sign-on My company has an SSO service" at bounding box center [278, 128] width 169 height 29
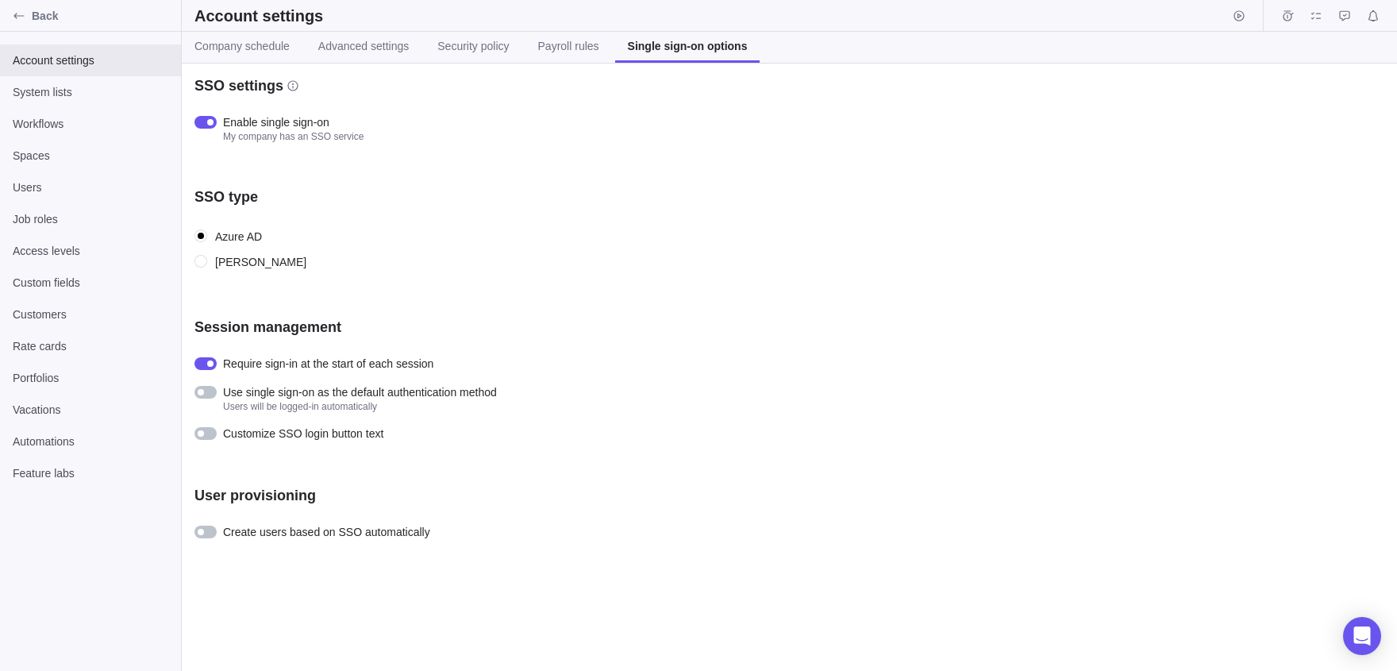
click at [217, 260] on div "[PERSON_NAME]" at bounding box center [260, 262] width 91 height 14
click at [209, 260] on input "[PERSON_NAME]" at bounding box center [201, 262] width 14 height 14
radio input "true"
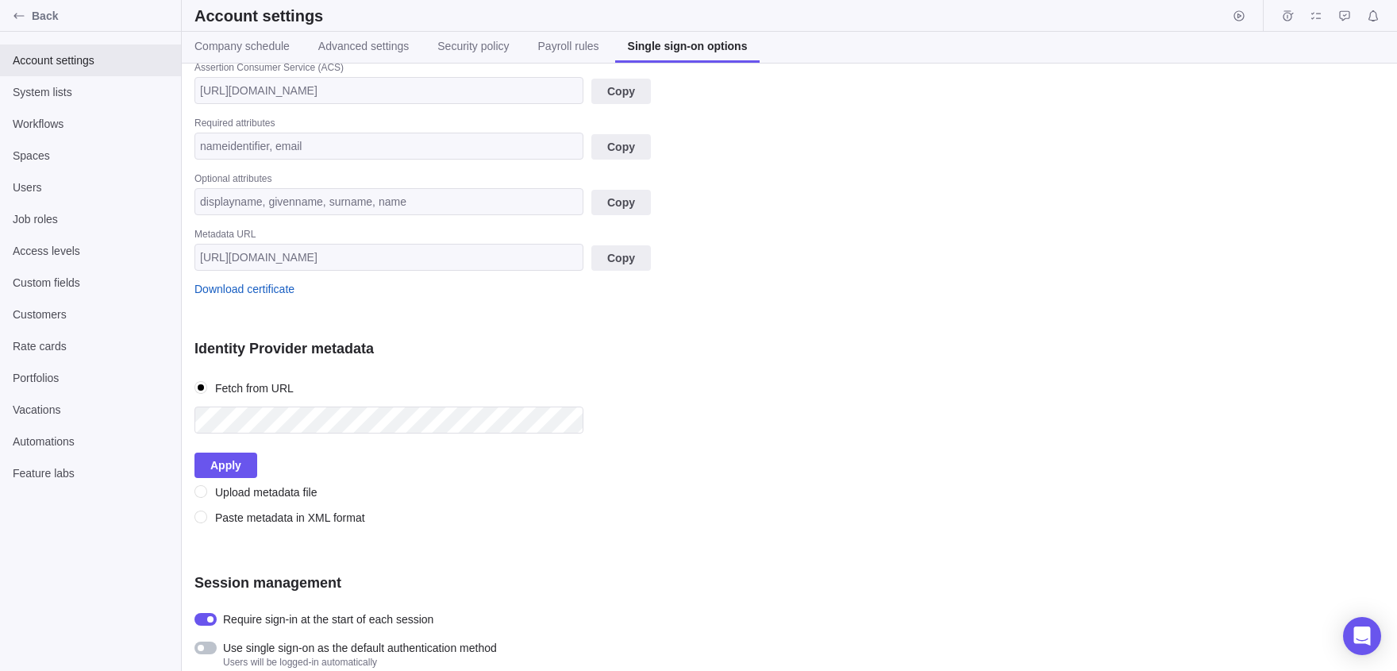
scroll to position [532, 0]
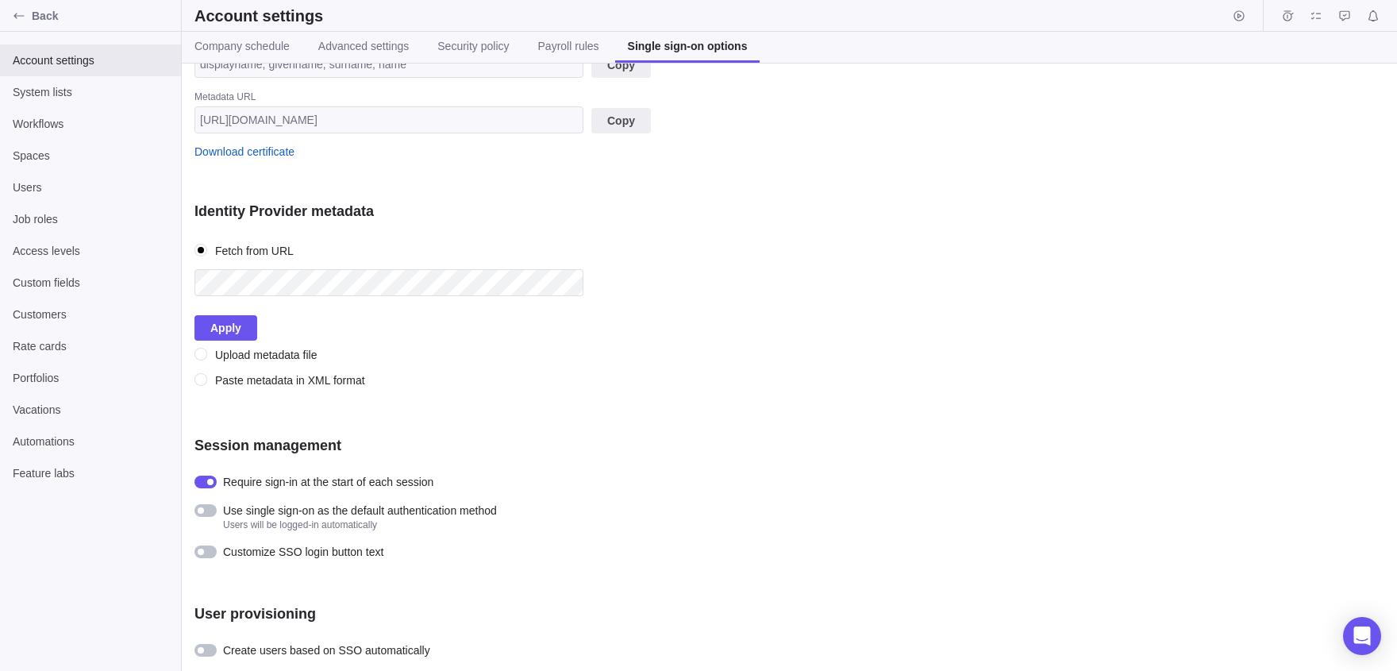
click at [210, 497] on div "Session management Require sign-in at the start of each session Use single sign…" at bounding box center [472, 498] width 556 height 124
click at [203, 506] on div at bounding box center [205, 510] width 22 height 13
click at [233, 335] on span "Apply" at bounding box center [225, 327] width 31 height 19
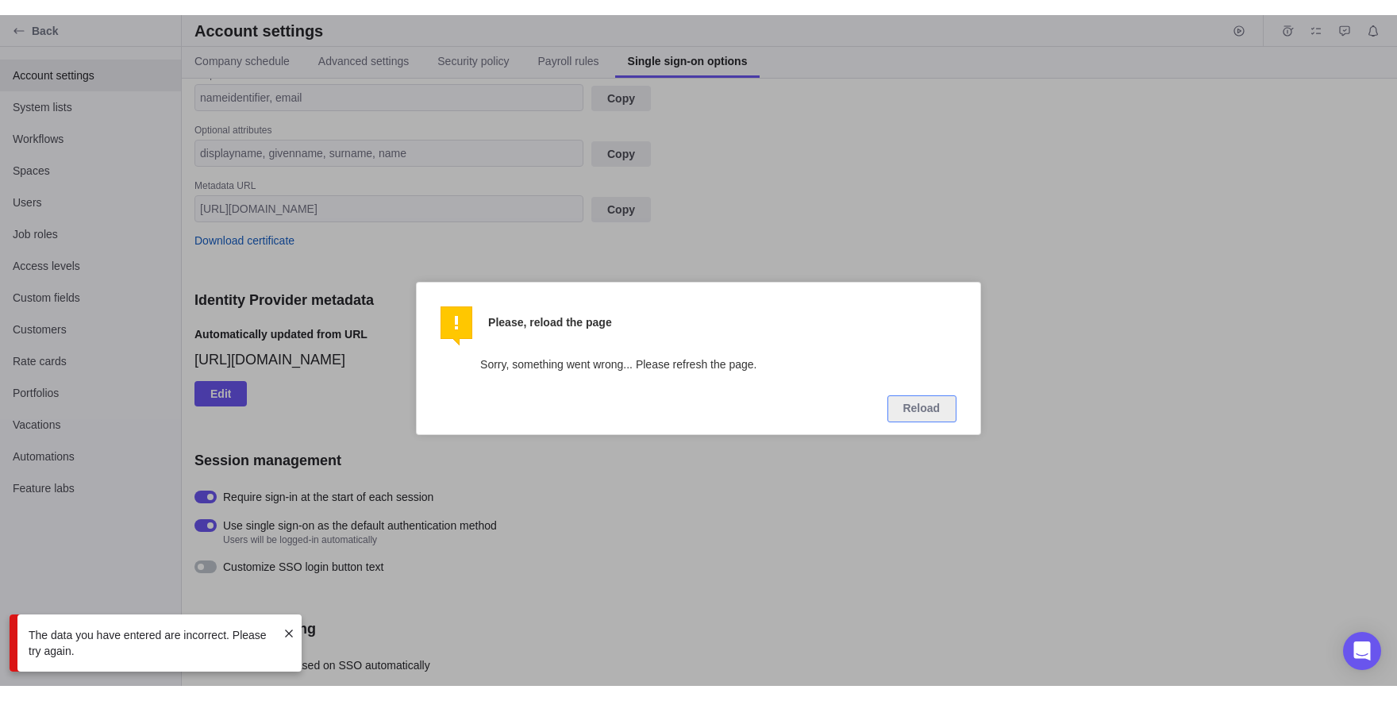
scroll to position [429, 0]
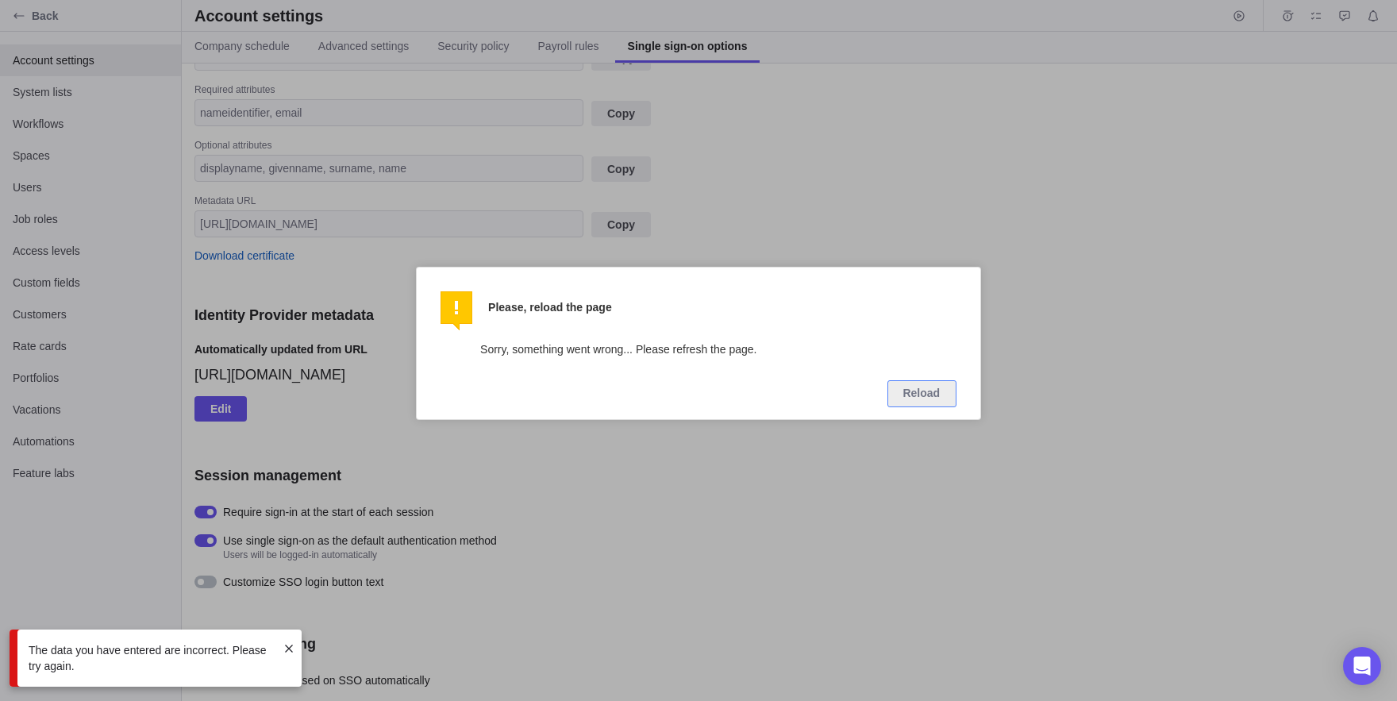
click at [703, 504] on div at bounding box center [698, 350] width 1397 height 701
click at [817, 482] on div at bounding box center [698, 350] width 1397 height 701
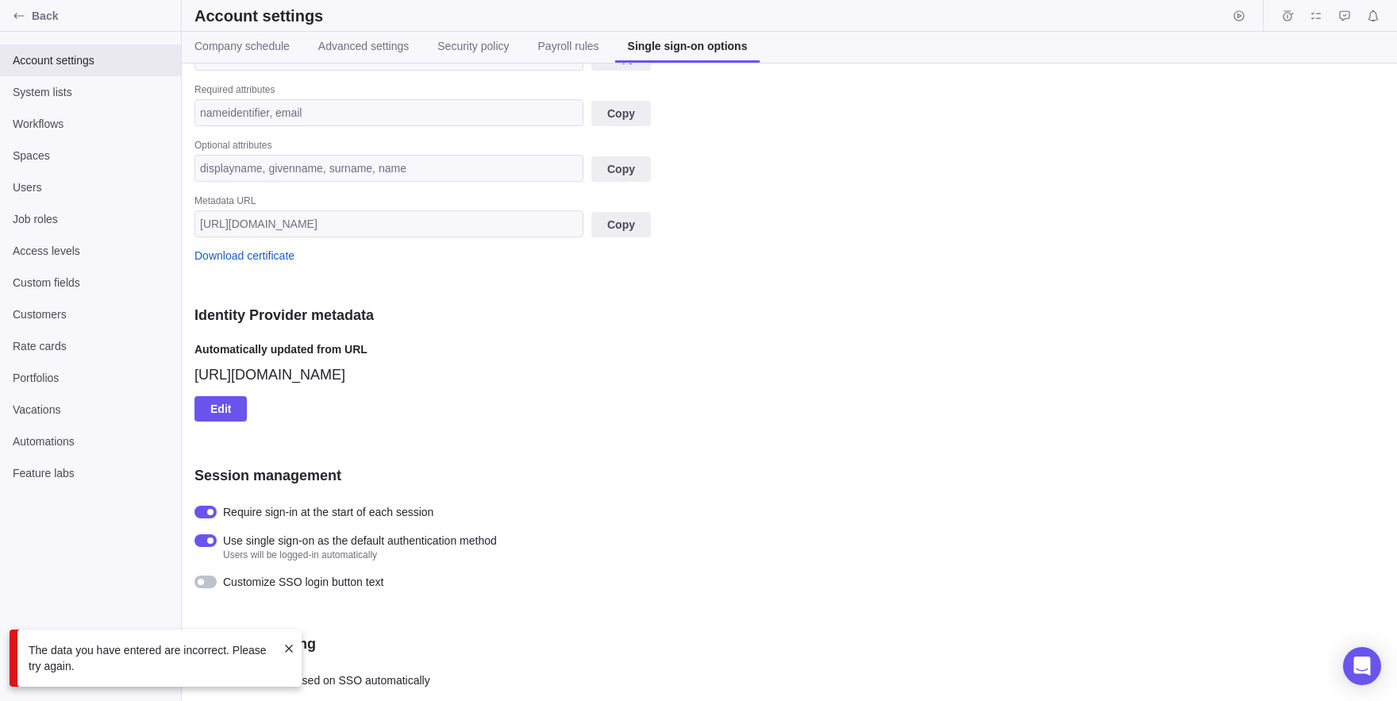
click at [287, 652] on span at bounding box center [289, 648] width 13 height 13
click at [212, 680] on div at bounding box center [205, 680] width 22 height 13
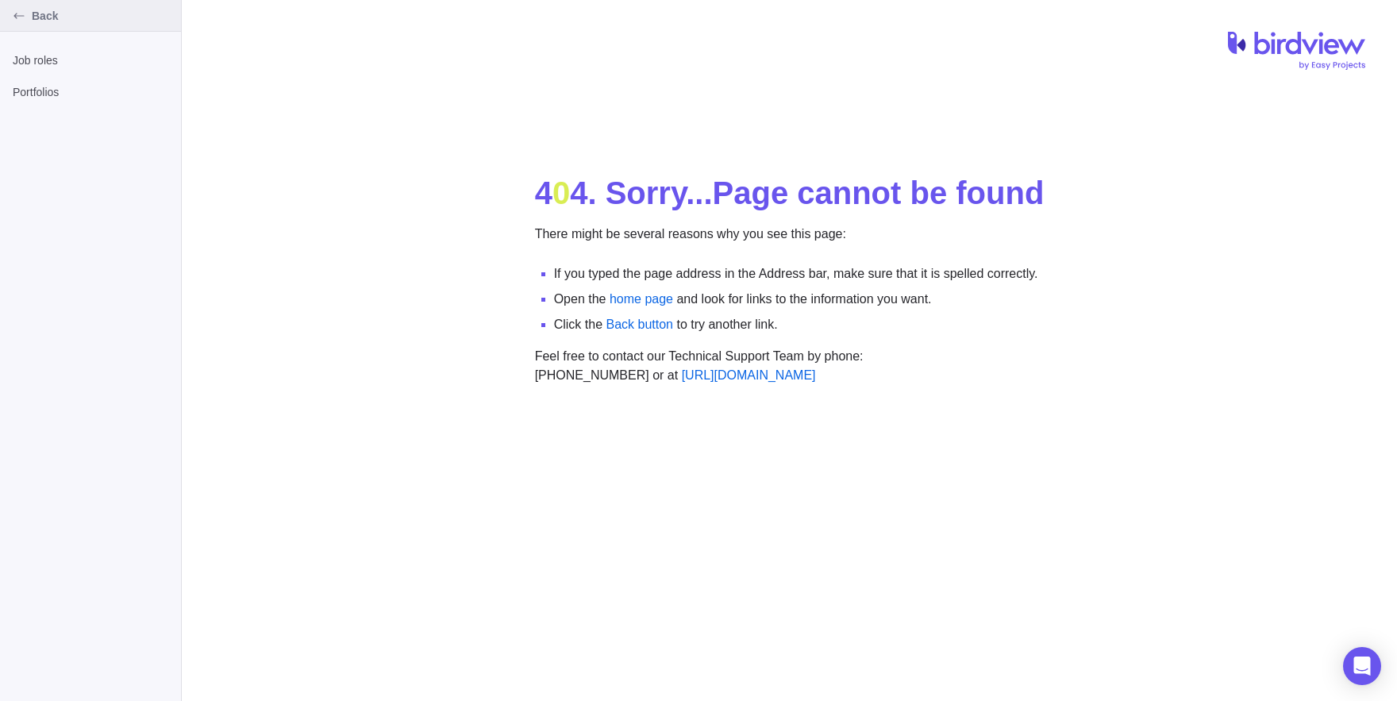
click at [44, 17] on span "Back" at bounding box center [103, 16] width 143 height 16
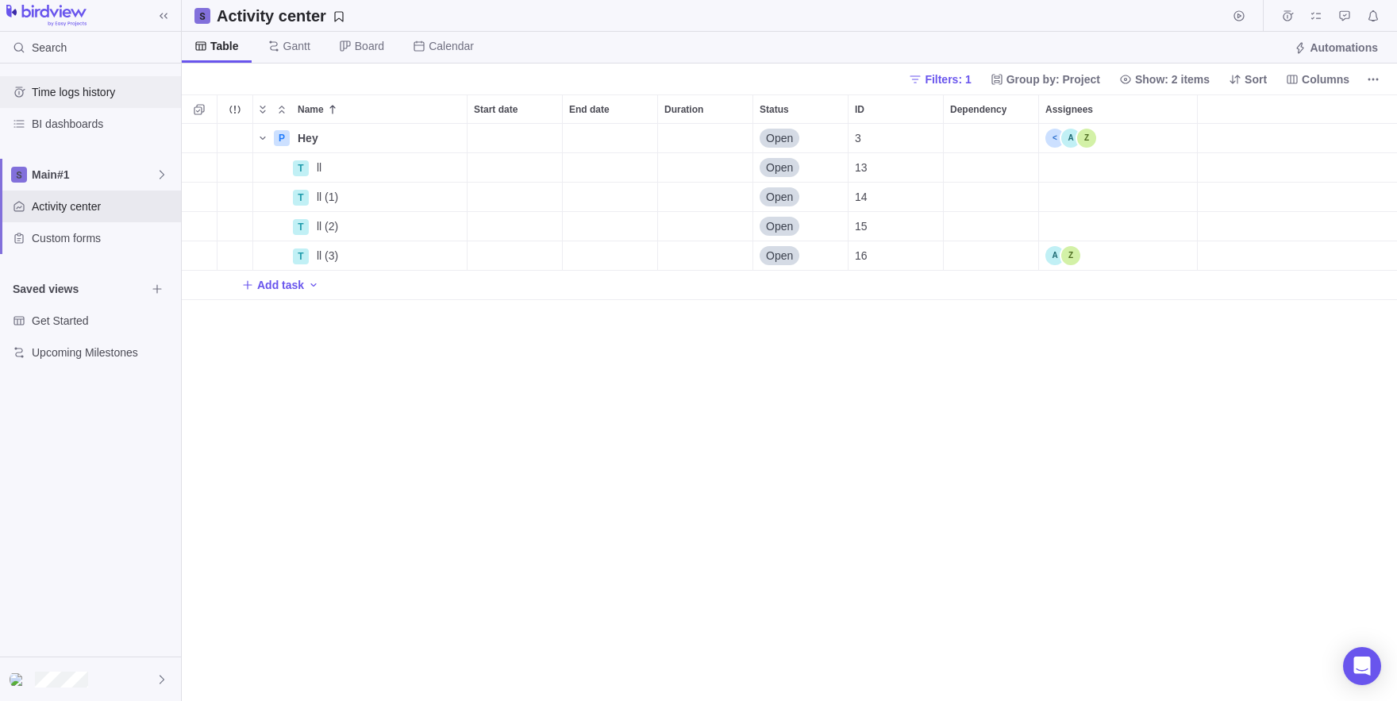
scroll to position [577, 1215]
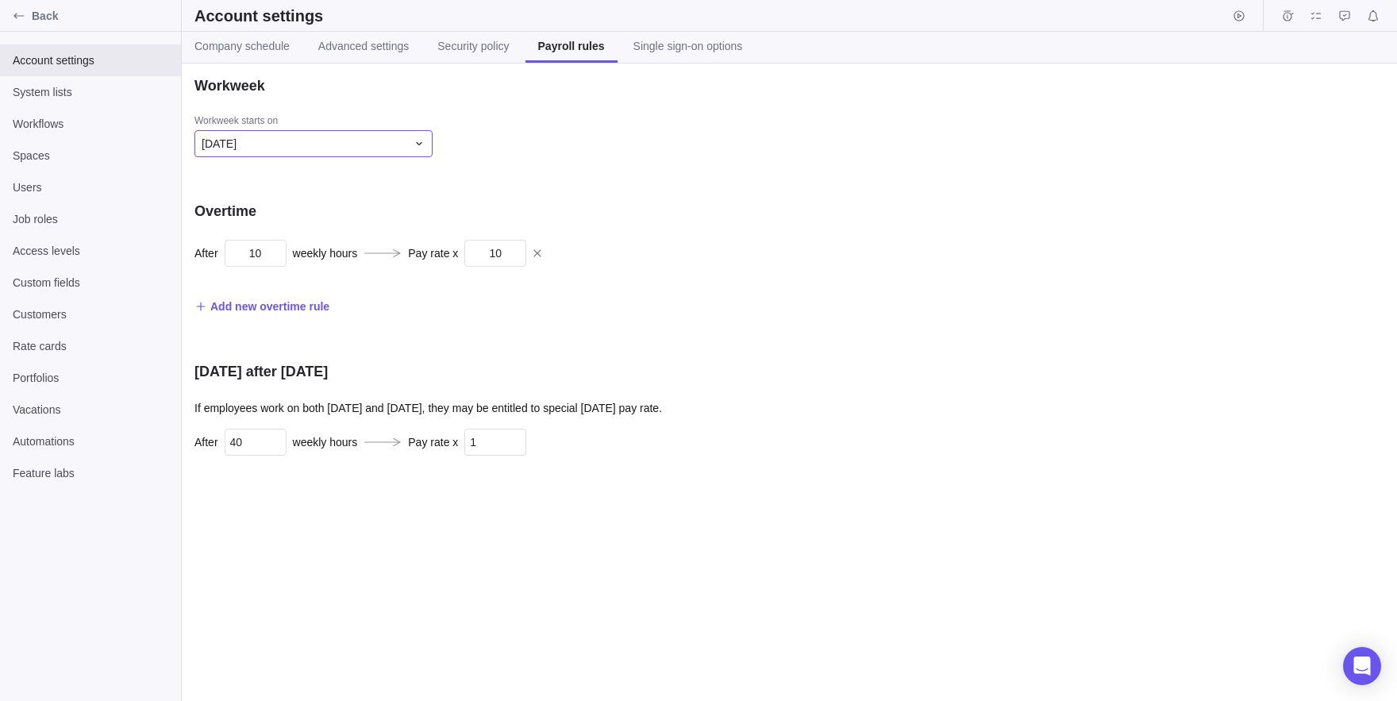
click at [381, 153] on div "[DATE]" at bounding box center [313, 143] width 238 height 27
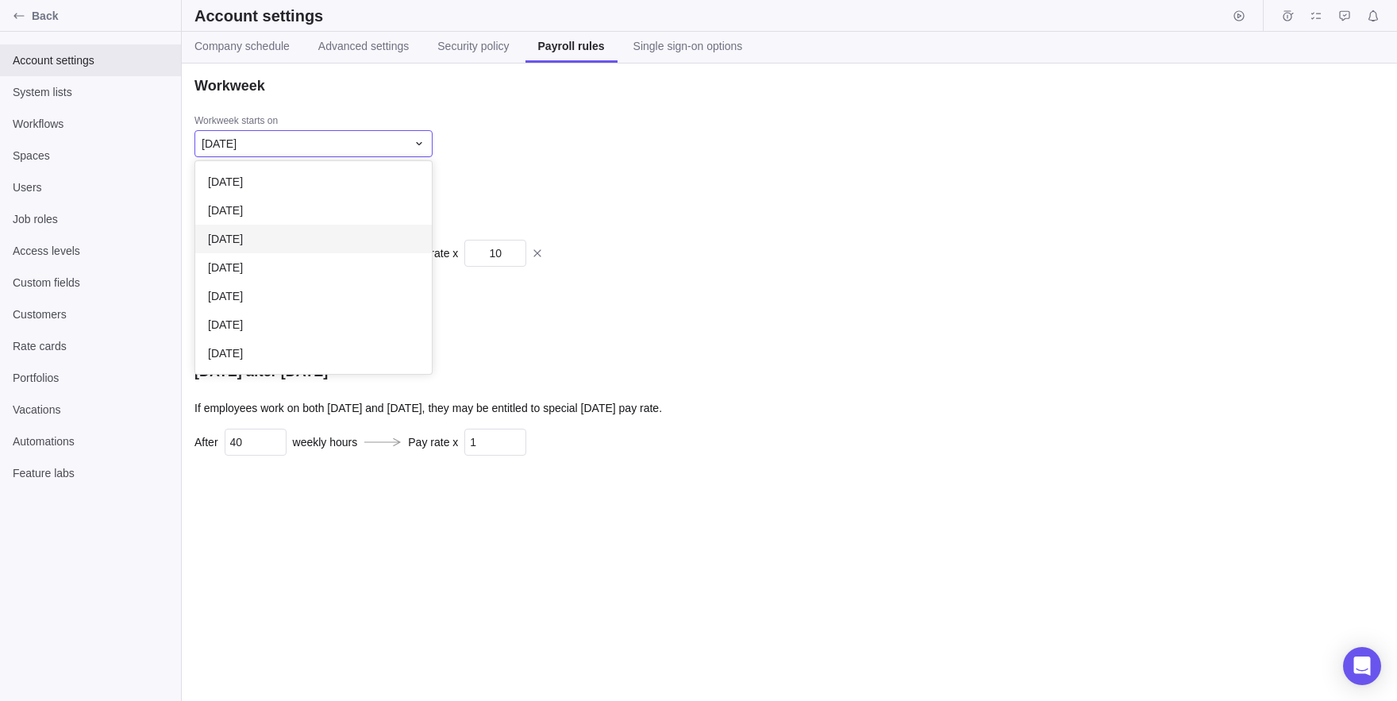
click at [312, 241] on div "[DATE]" at bounding box center [313, 239] width 237 height 29
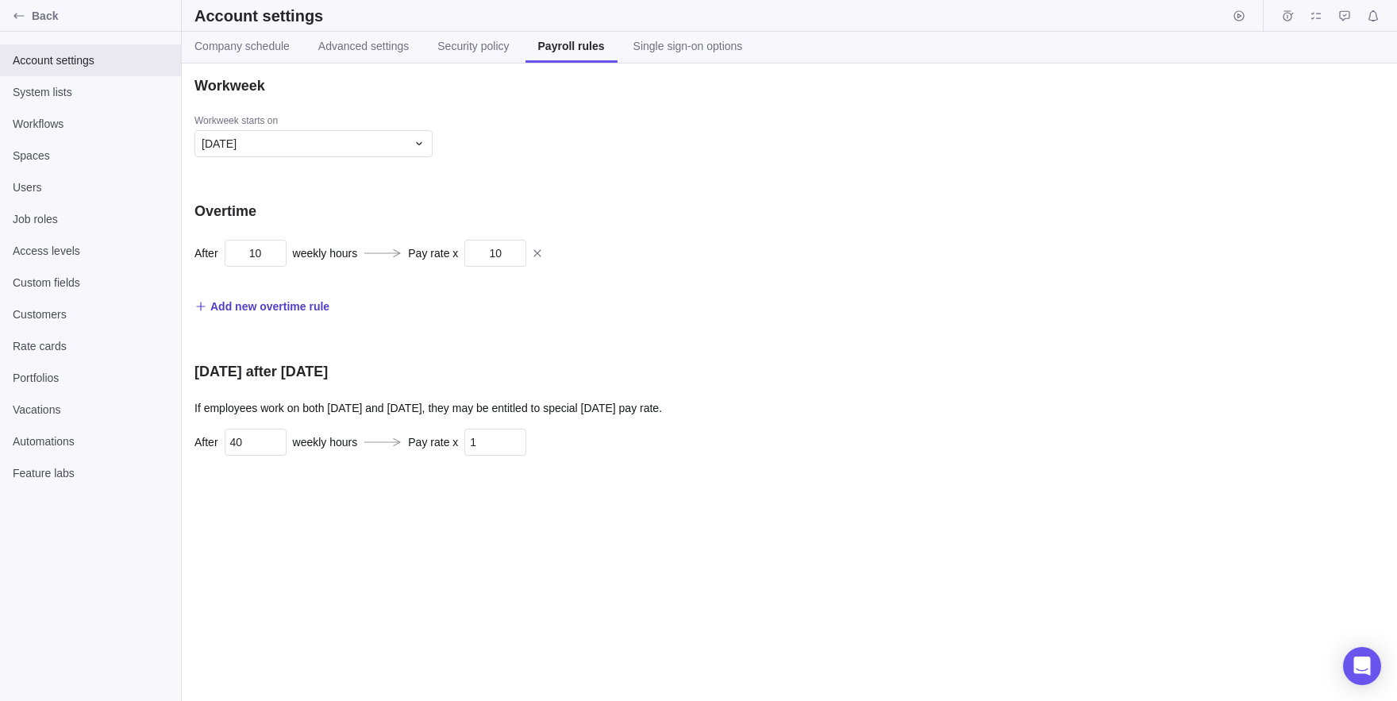
click at [295, 296] on span "Add new overtime rule" at bounding box center [261, 306] width 135 height 22
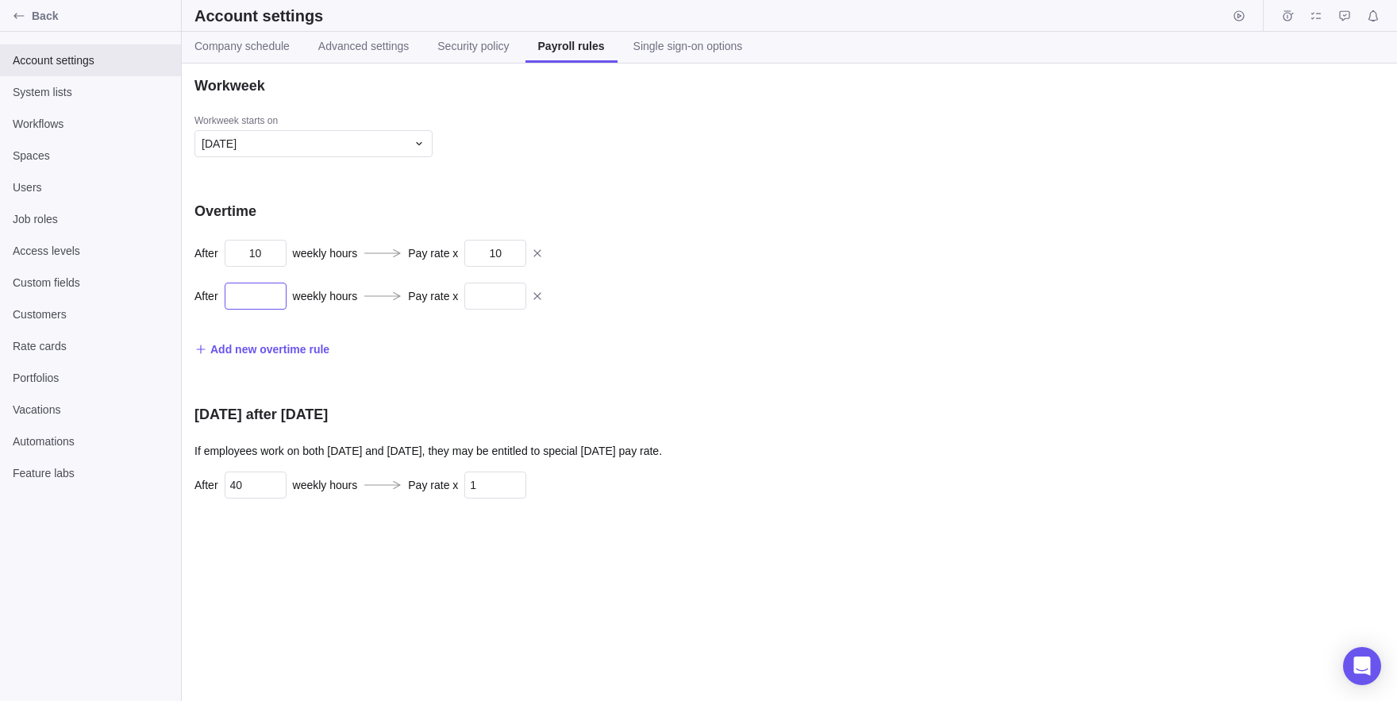
click at [274, 287] on input "text" at bounding box center [256, 296] width 62 height 27
type input "10"
click at [525, 284] on input "10" at bounding box center [495, 296] width 62 height 27
click at [496, 298] on input "text" at bounding box center [495, 296] width 62 height 27
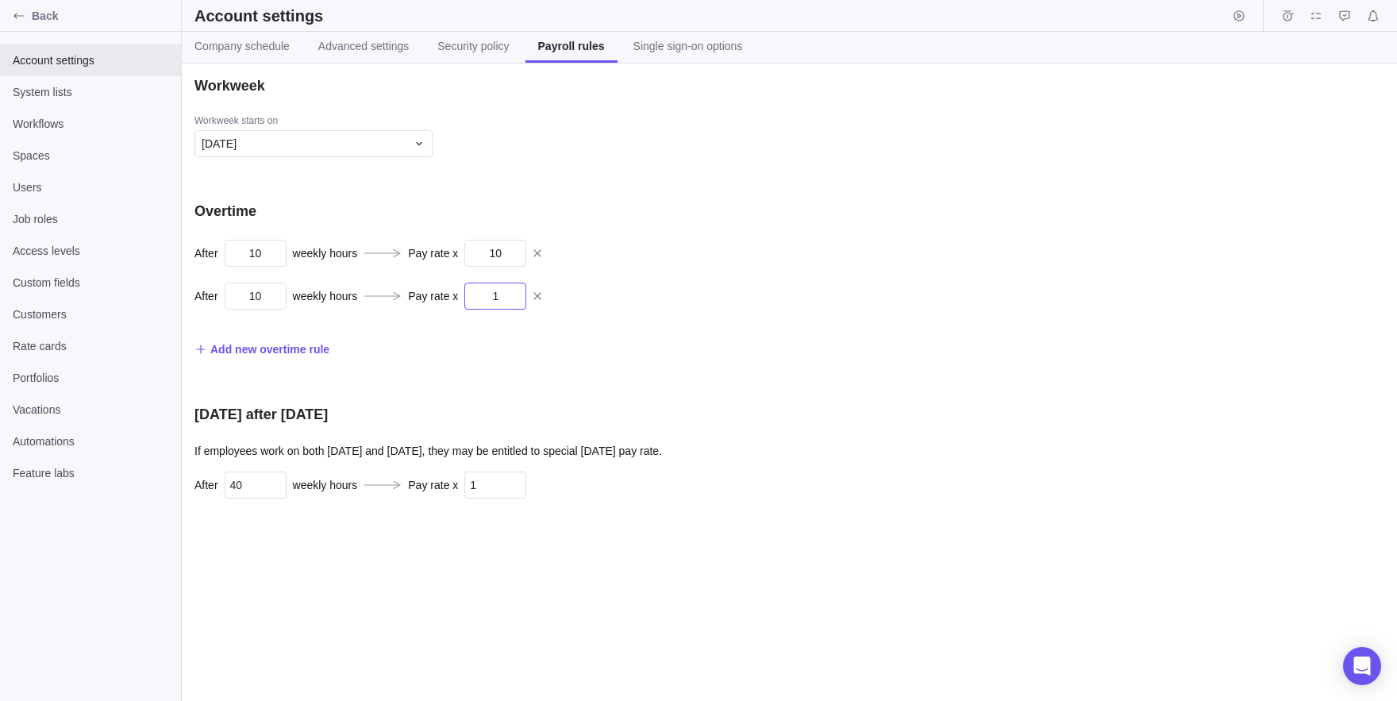
type input "1"
click at [521, 245] on input "10" at bounding box center [495, 253] width 62 height 27
type input "9"
click at [541, 251] on icon at bounding box center [537, 252] width 7 height 7
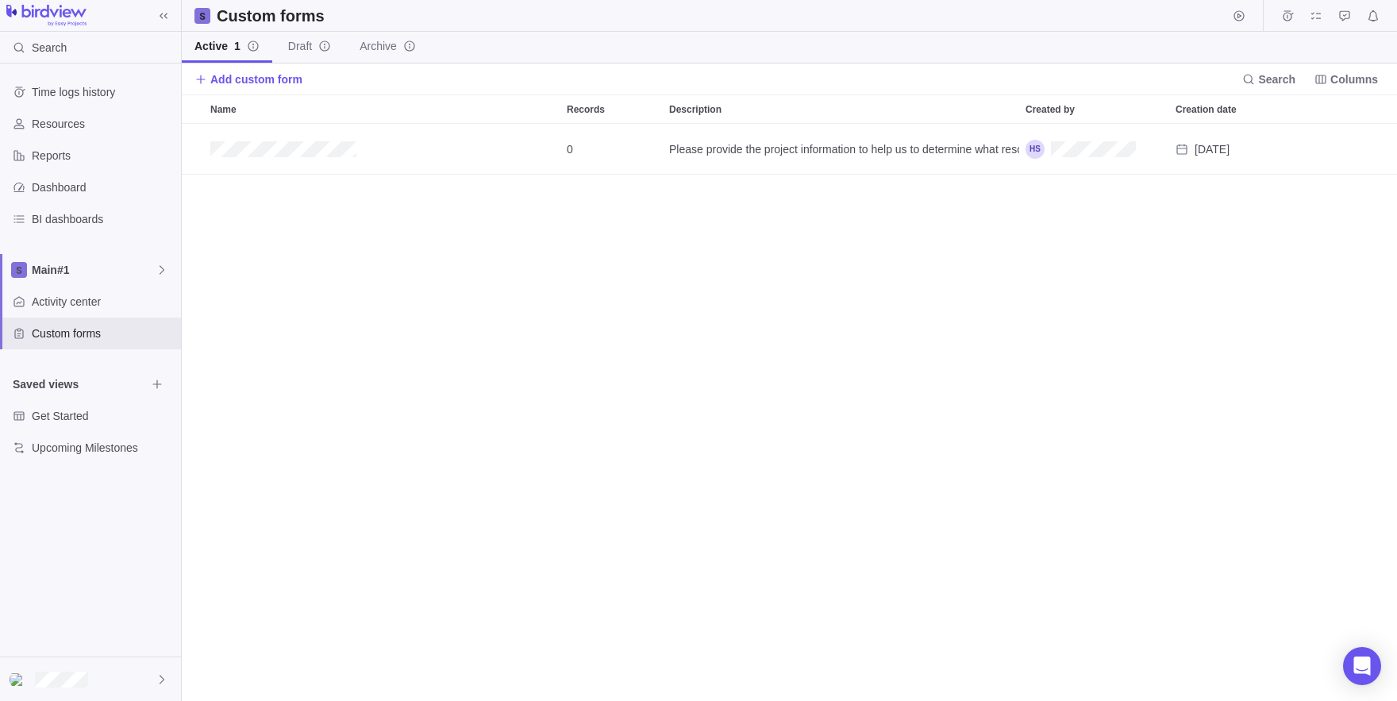
scroll to position [577, 1215]
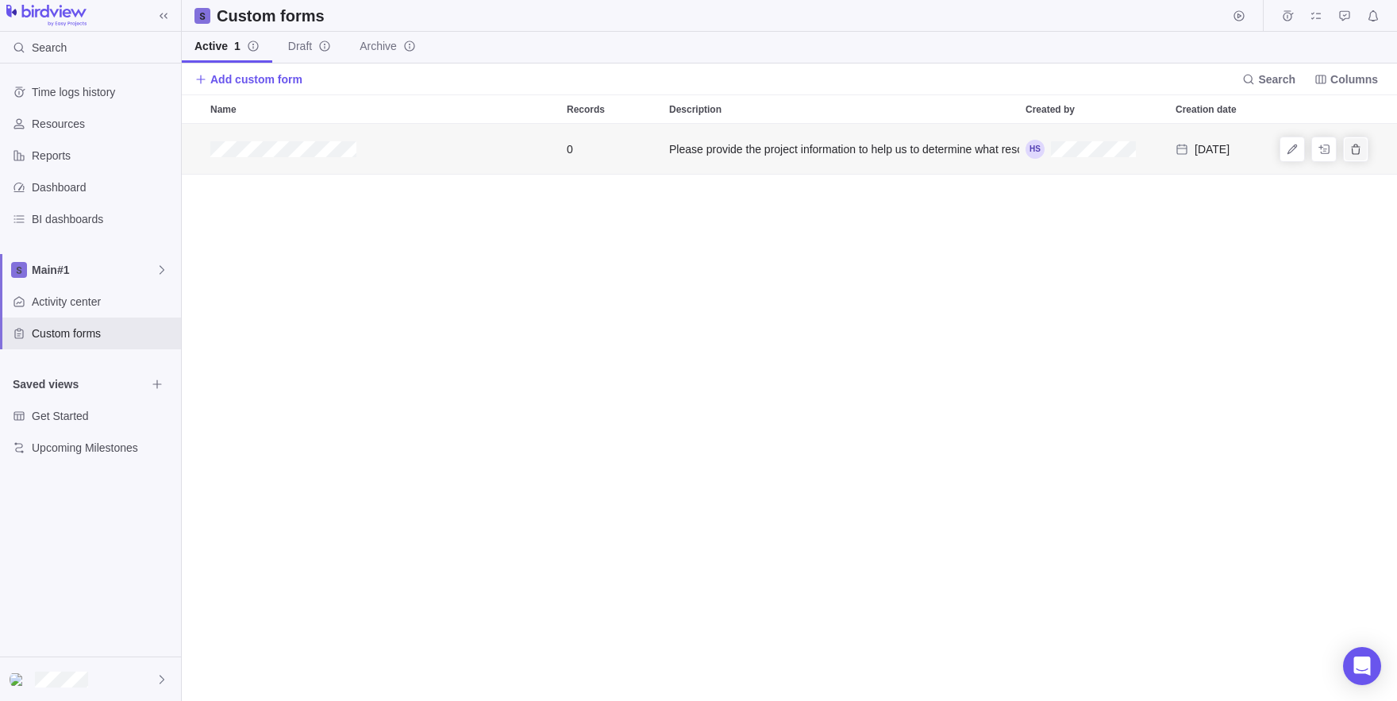
click at [1359, 145] on icon "Delete" at bounding box center [1356, 149] width 13 height 13
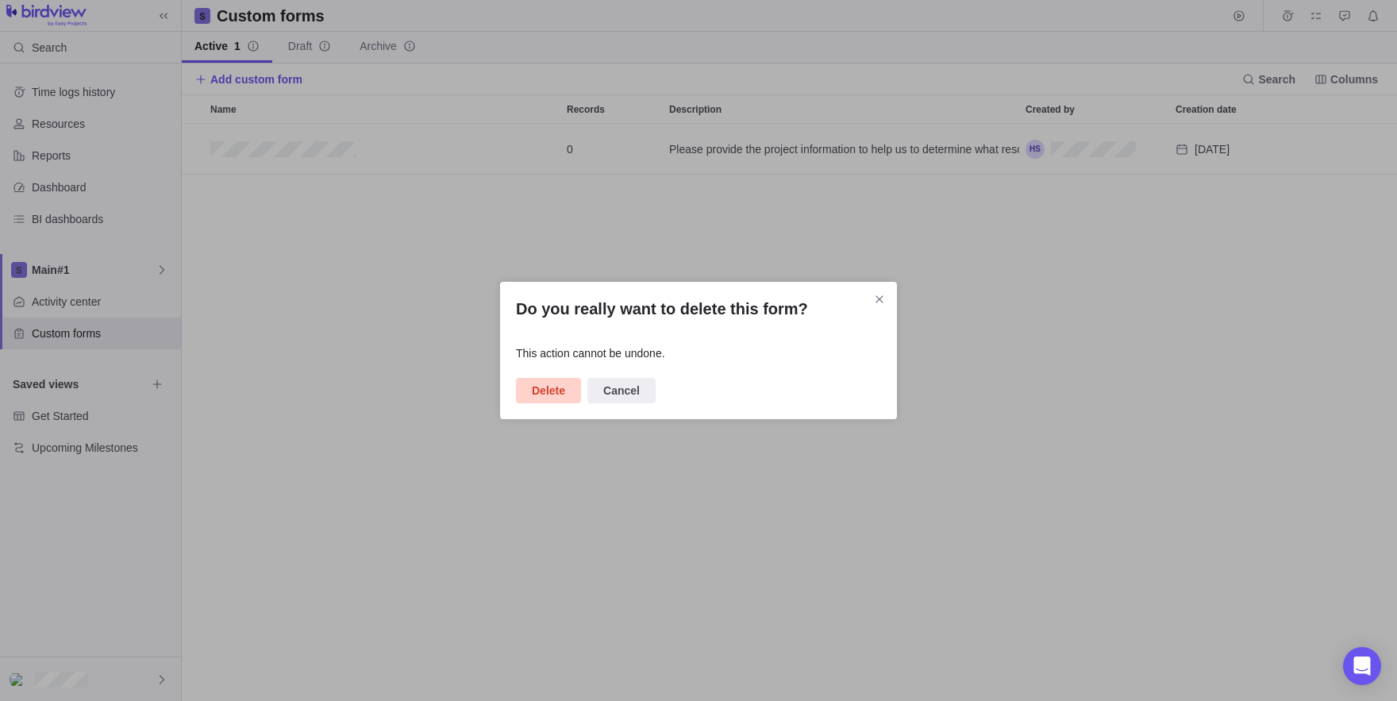
click at [564, 399] on span "Delete" at bounding box center [548, 390] width 33 height 19
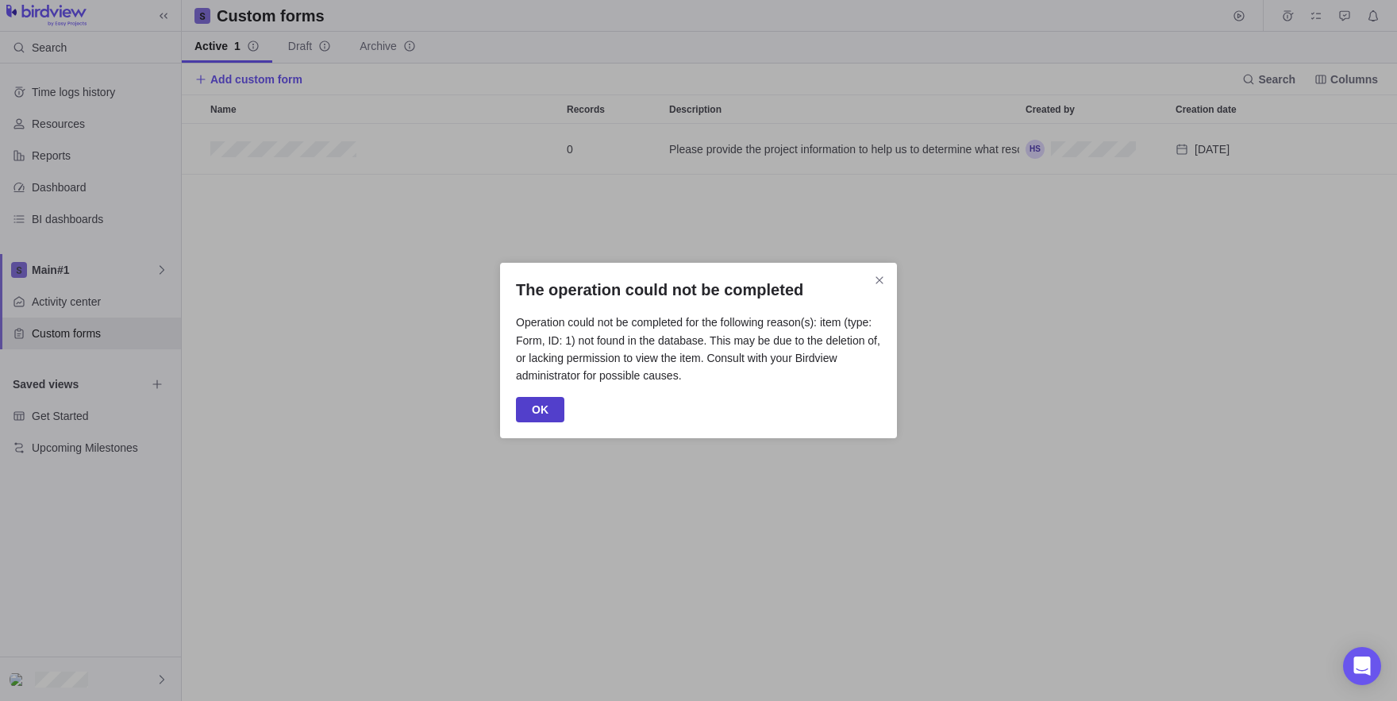
click at [542, 408] on span "OK" at bounding box center [540, 409] width 17 height 19
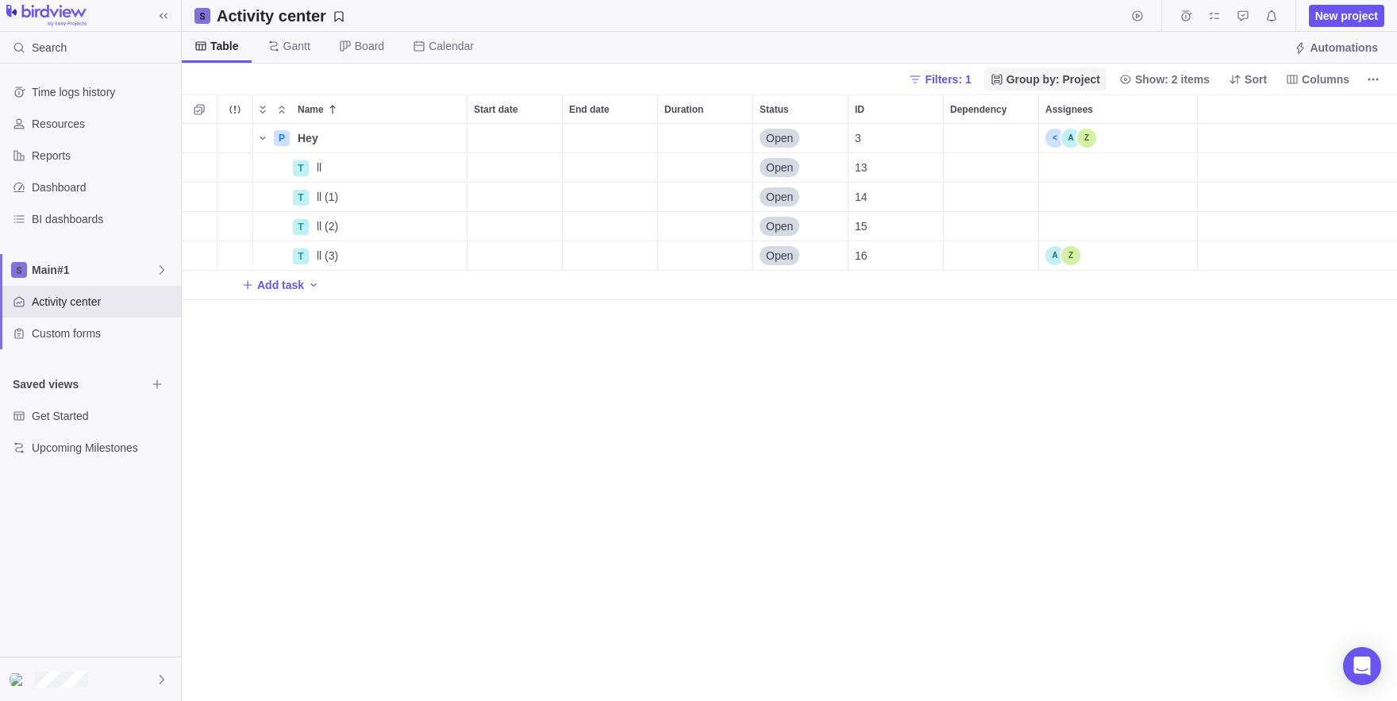
scroll to position [577, 1215]
click at [1342, 28] on div "New project" at bounding box center [1255, 15] width 258 height 31
click at [1332, 20] on span "New project" at bounding box center [1346, 16] width 63 height 16
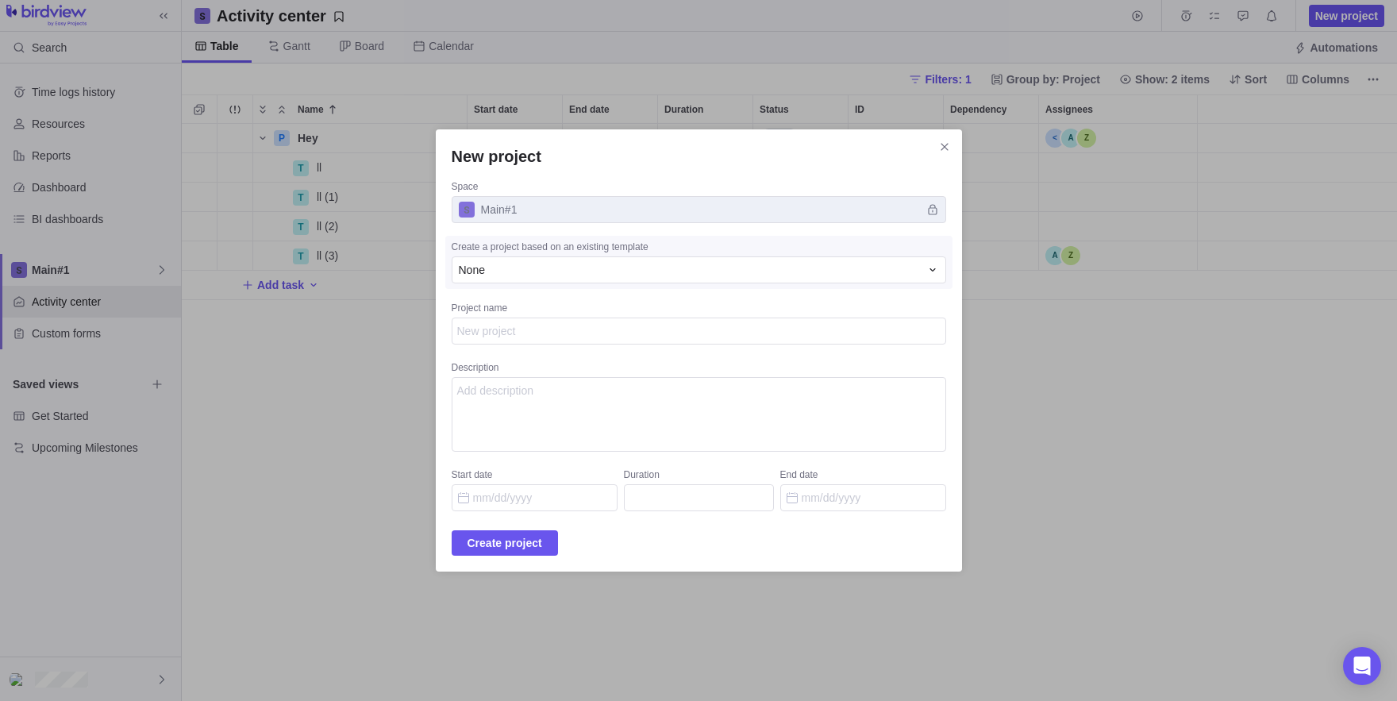
type textarea "x"
type textarea "z"
type textarea "x"
type textarea "zz"
type textarea "x"
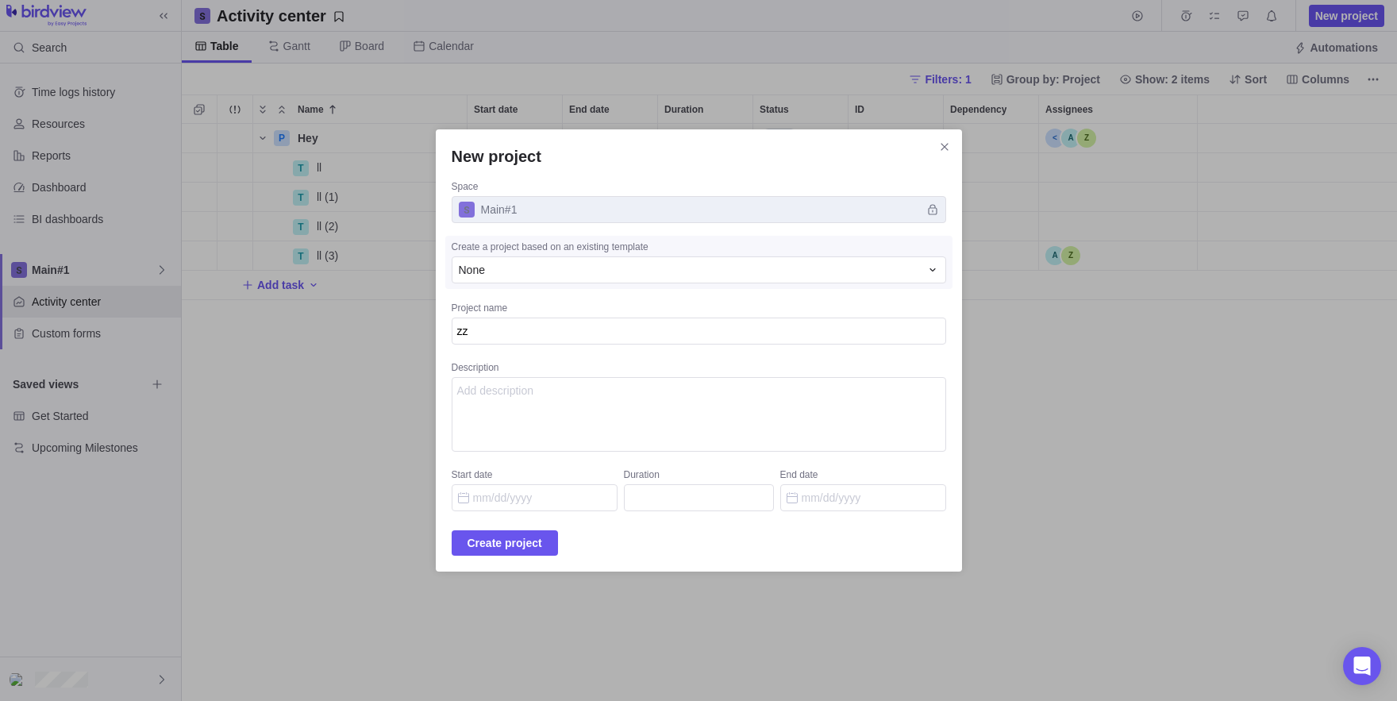
type textarea "zzz"
type textarea "x"
type textarea "zzzz"
type textarea "x"
type textarea "zzzzz"
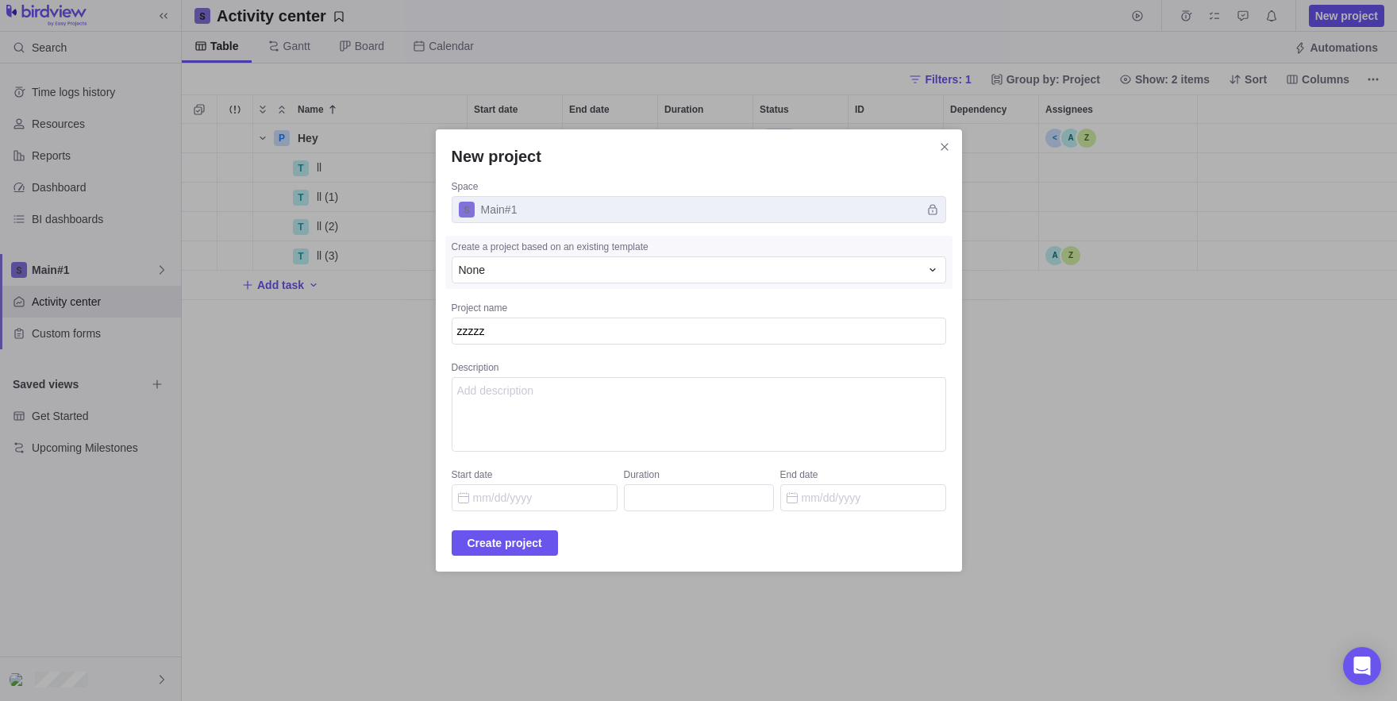
type textarea "x"
type textarea "zzzzzd"
type textarea "x"
type textarea "zzzzzdz"
type textarea "x"
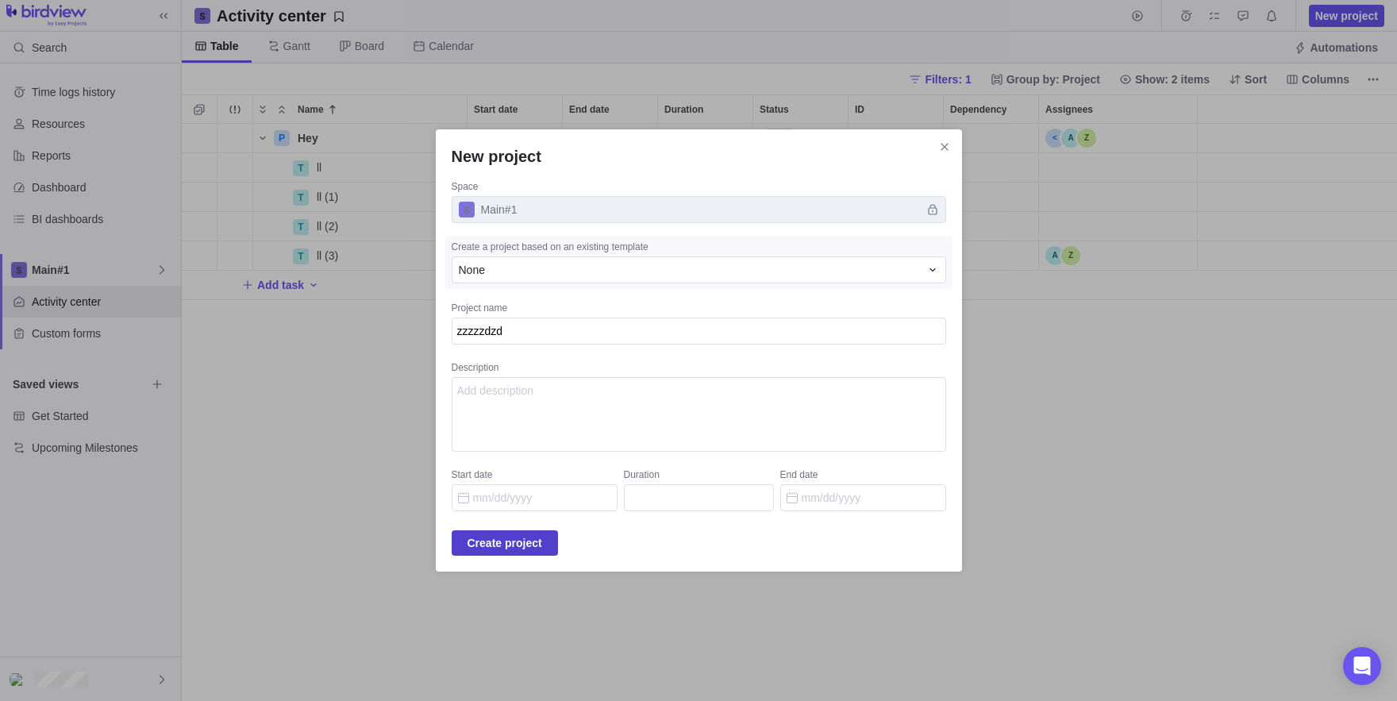
type textarea "zzzzzdzd"
type textarea "x"
click at [476, 538] on span "Create project" at bounding box center [505, 542] width 75 height 19
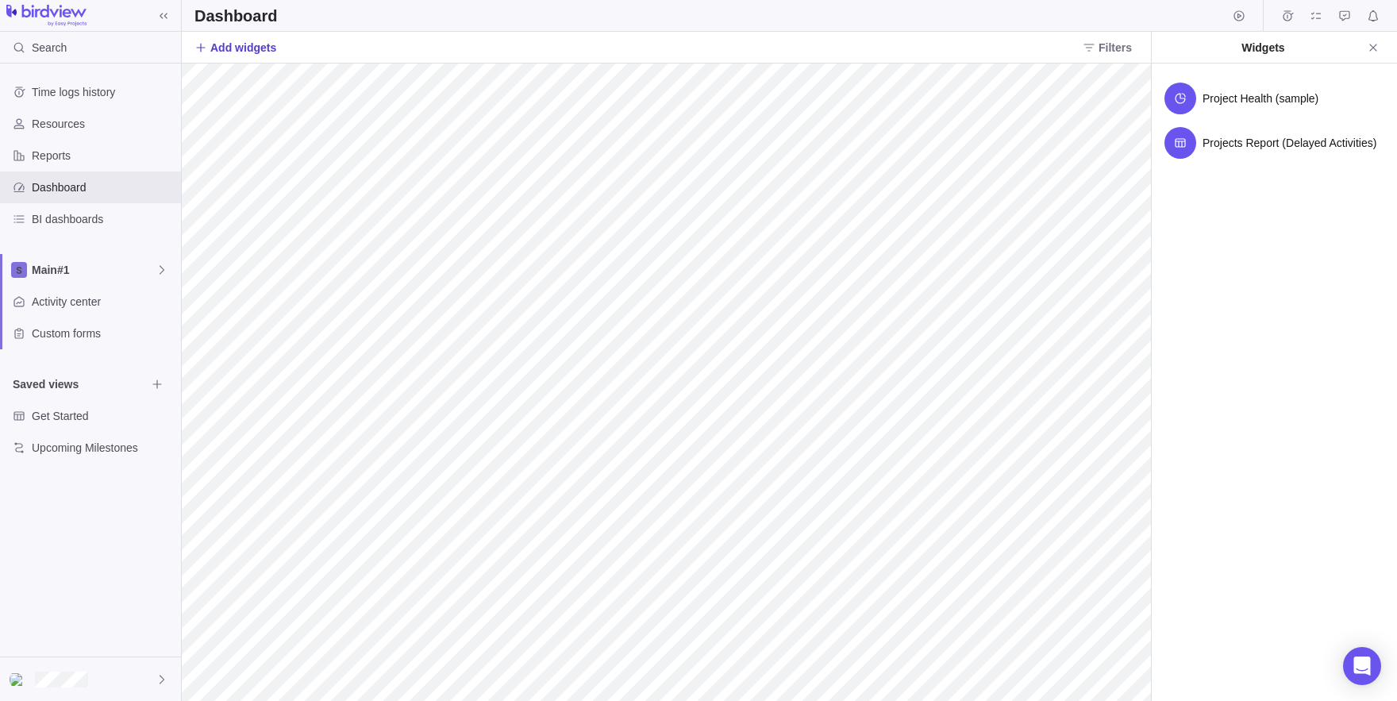
click at [257, 52] on span "Add widgets" at bounding box center [243, 48] width 66 height 16
click at [1227, 150] on span "Projects Report (Delayed Activities)" at bounding box center [1290, 143] width 174 height 16
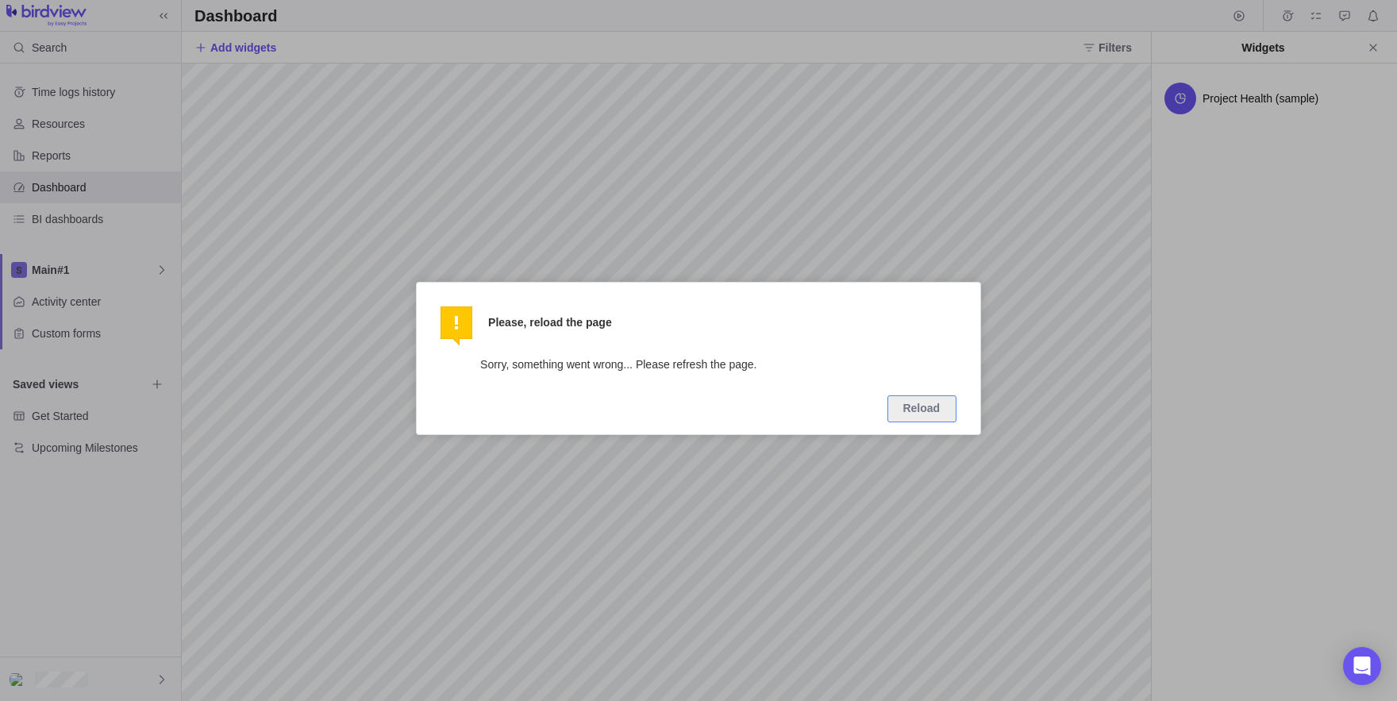
click at [636, 173] on div at bounding box center [698, 350] width 1397 height 701
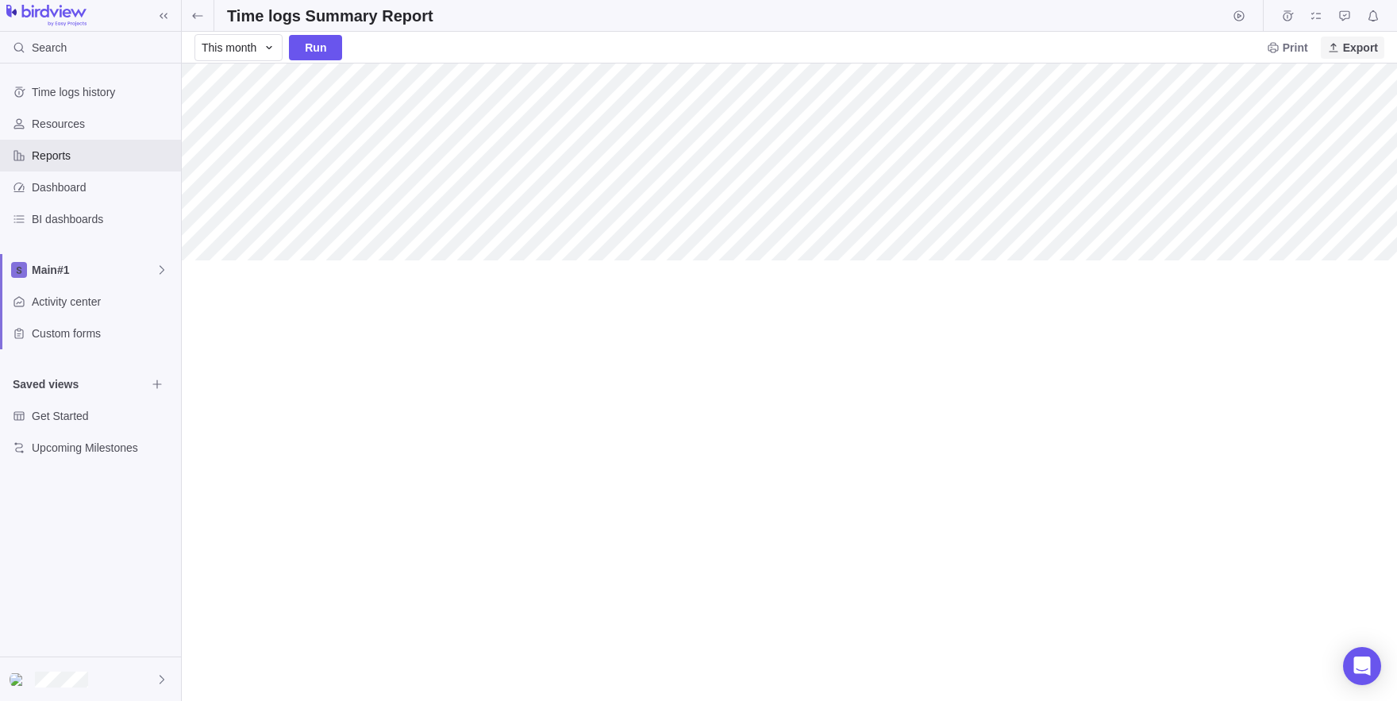
click at [1373, 46] on span "Export" at bounding box center [1360, 48] width 35 height 16
click at [1294, 83] on span "Export to PDF" at bounding box center [1259, 81] width 70 height 16
click at [233, 54] on span "This month" at bounding box center [229, 48] width 55 height 16
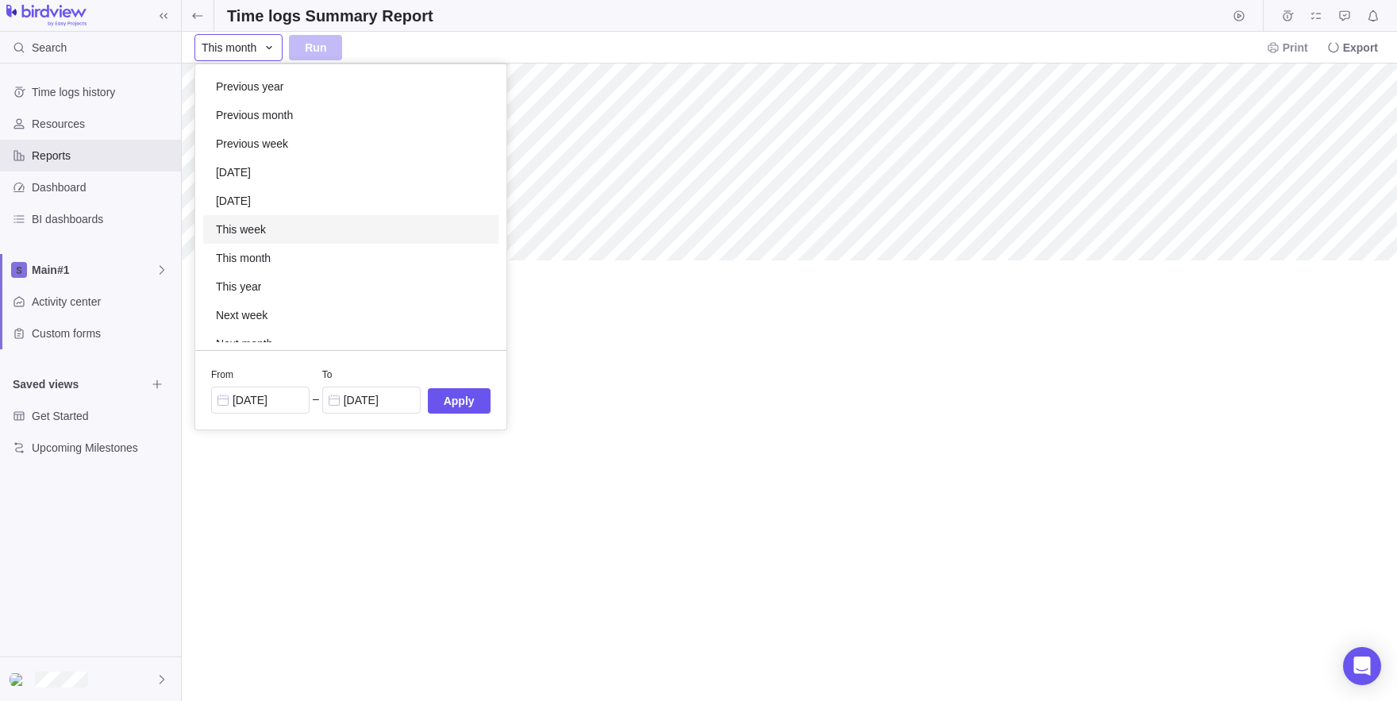
click at [300, 238] on div "This week" at bounding box center [350, 229] width 295 height 29
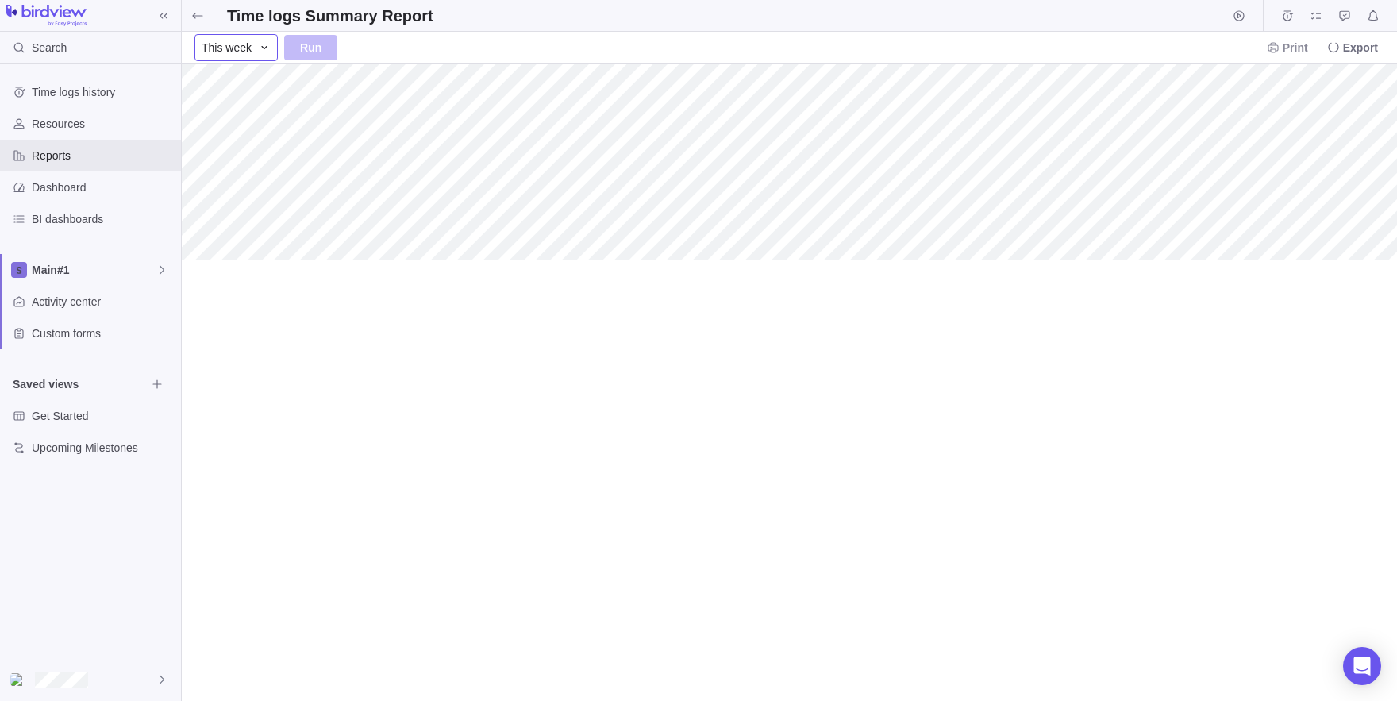
click at [240, 52] on span "This week" at bounding box center [227, 48] width 50 height 16
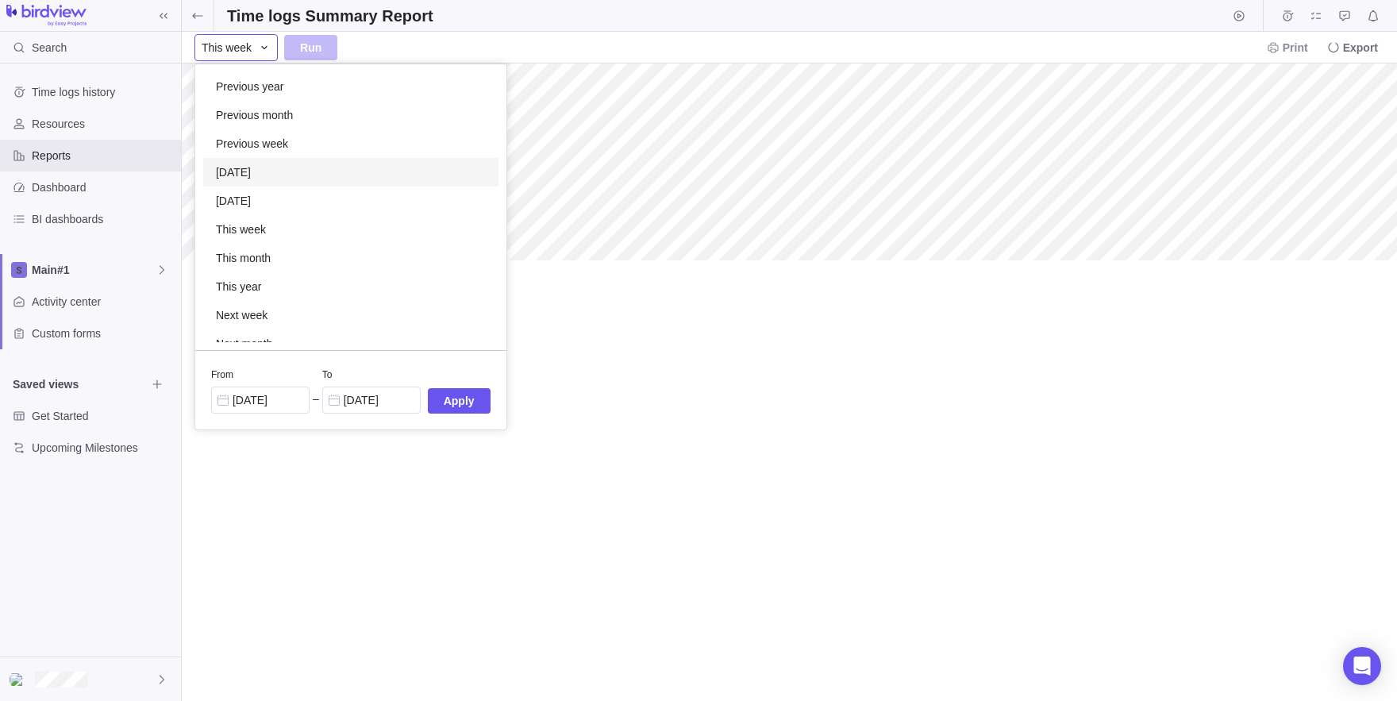
scroll to position [14, 0]
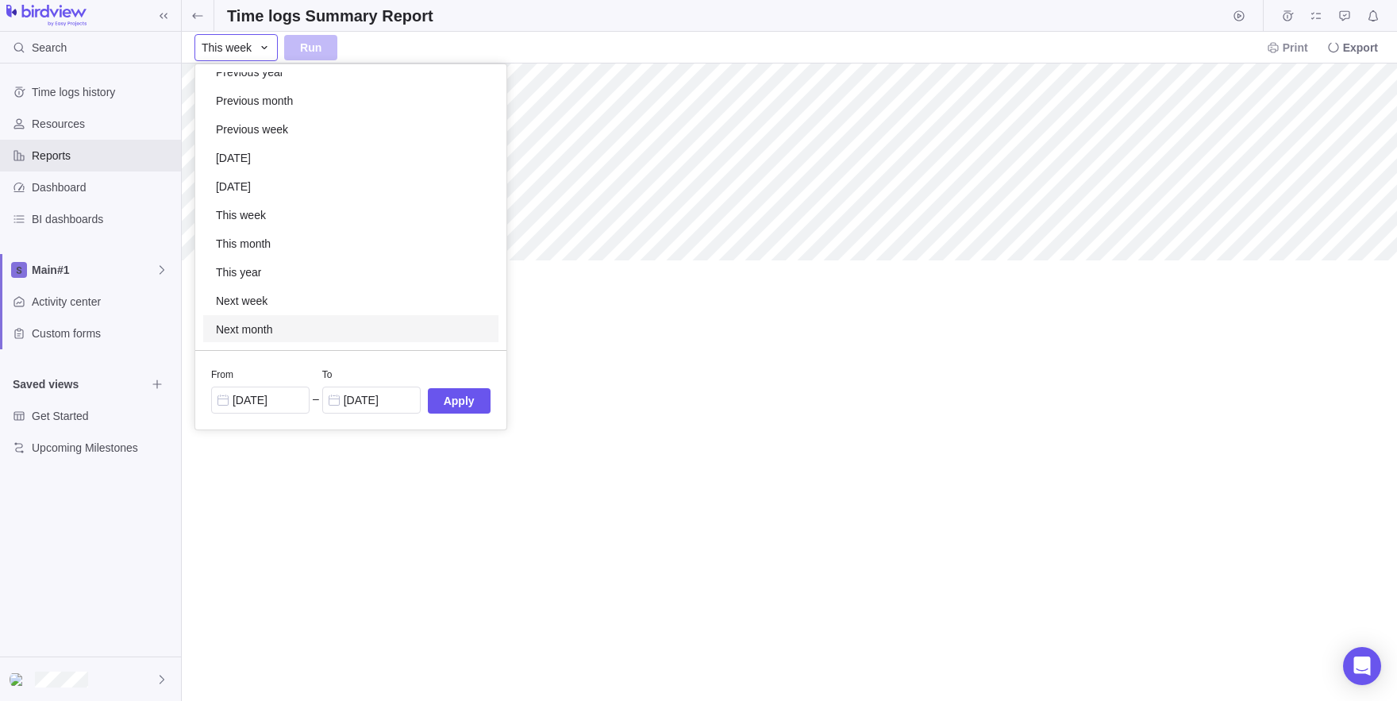
click at [273, 325] on span "Next month" at bounding box center [244, 330] width 57 height 16
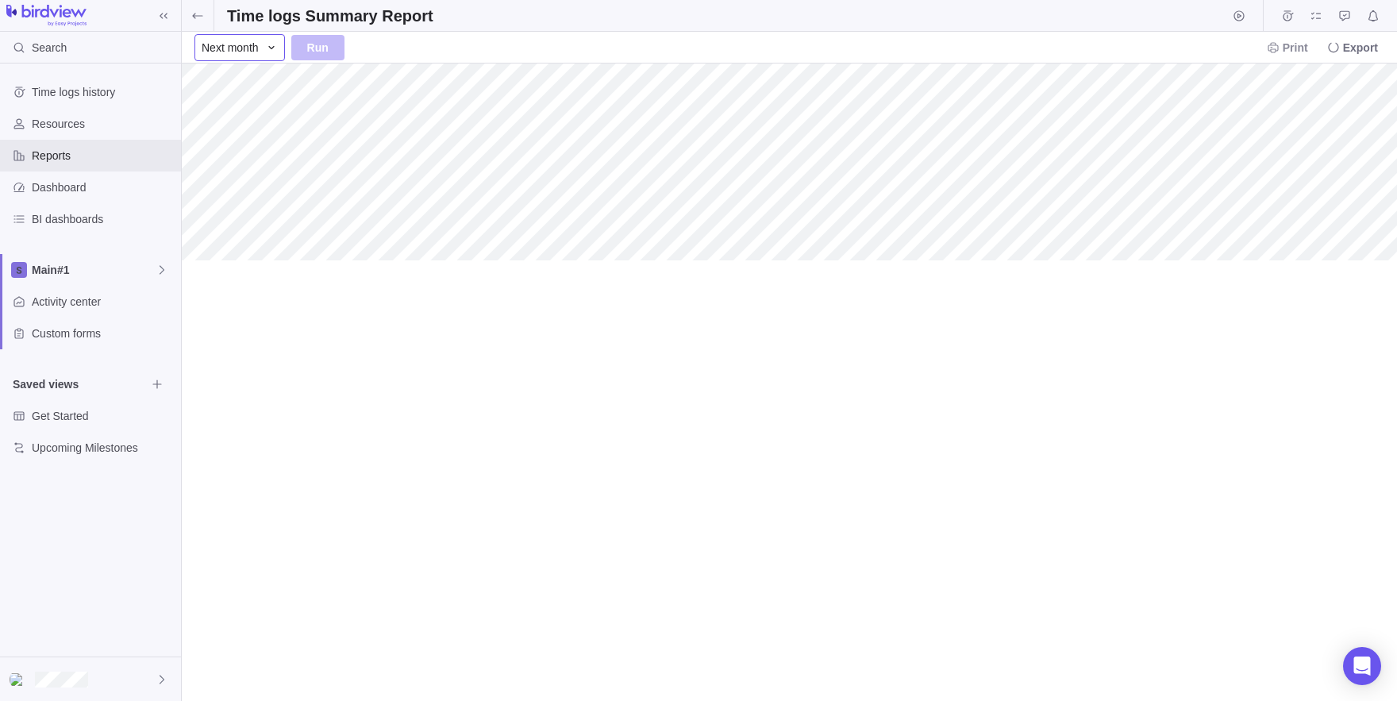
click at [225, 56] on div "Next month" at bounding box center [239, 47] width 90 height 27
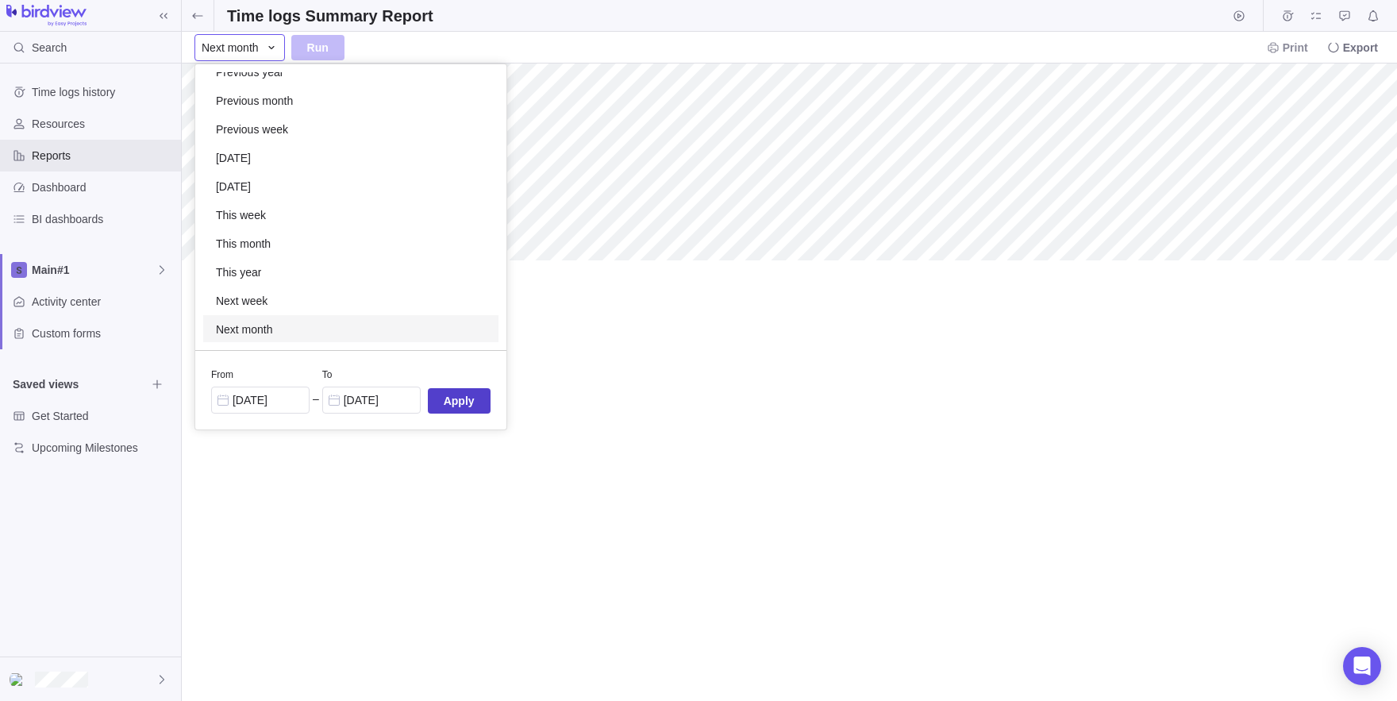
click at [468, 405] on span "Apply" at bounding box center [459, 400] width 31 height 19
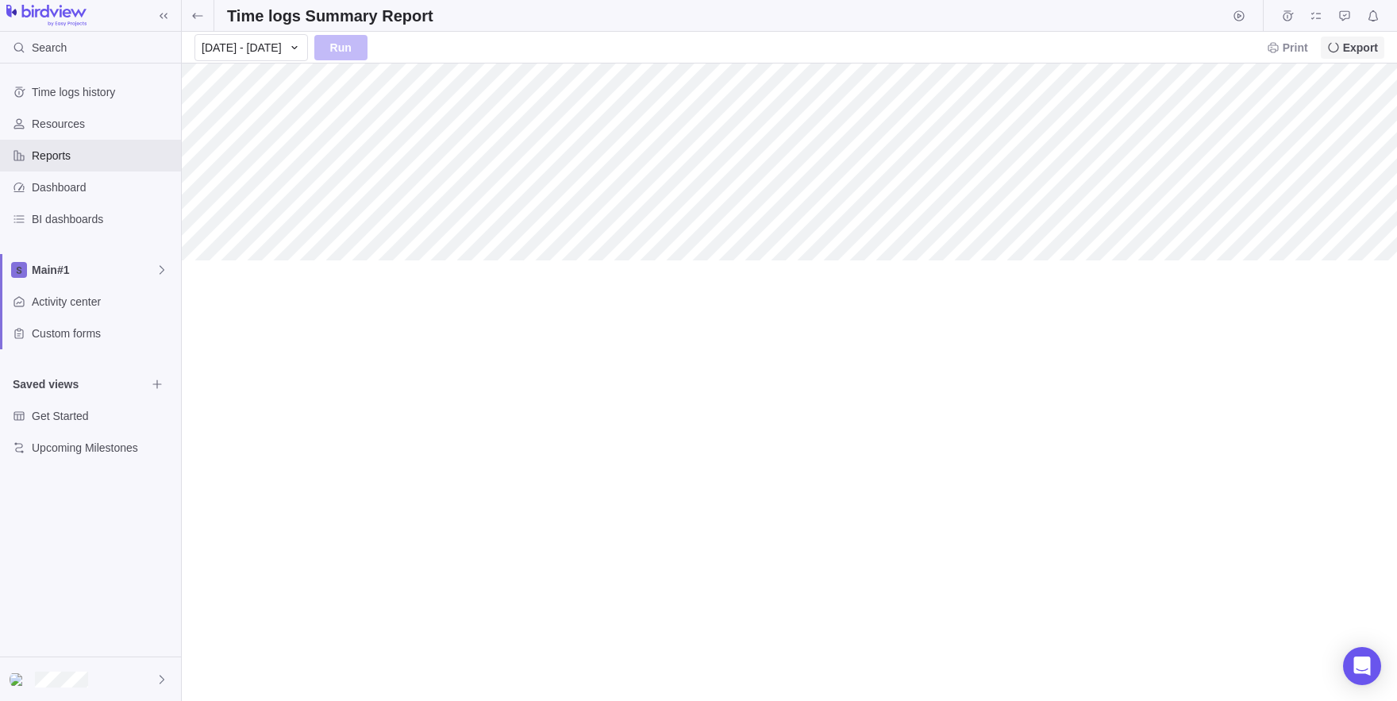
click at [1358, 48] on span "Export" at bounding box center [1360, 48] width 35 height 16
click at [1338, 57] on span "Export" at bounding box center [1353, 48] width 64 height 22
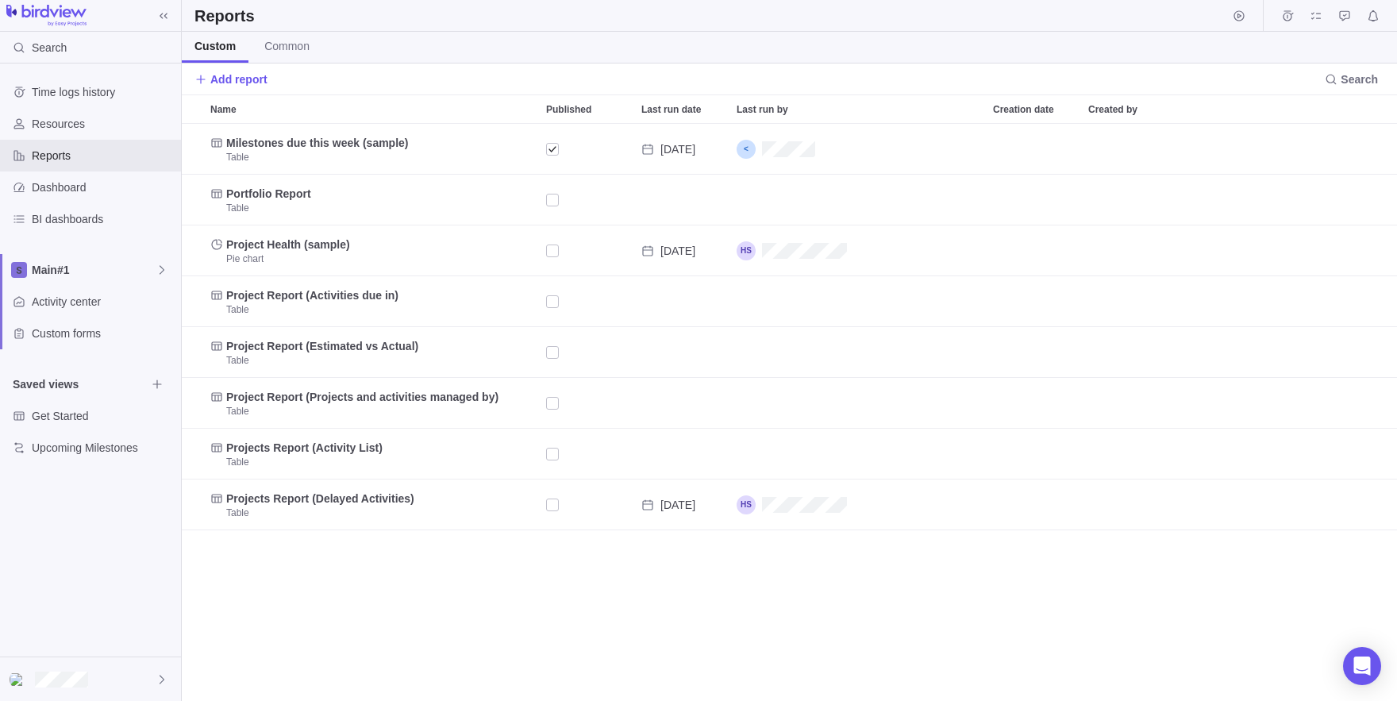
scroll to position [577, 1215]
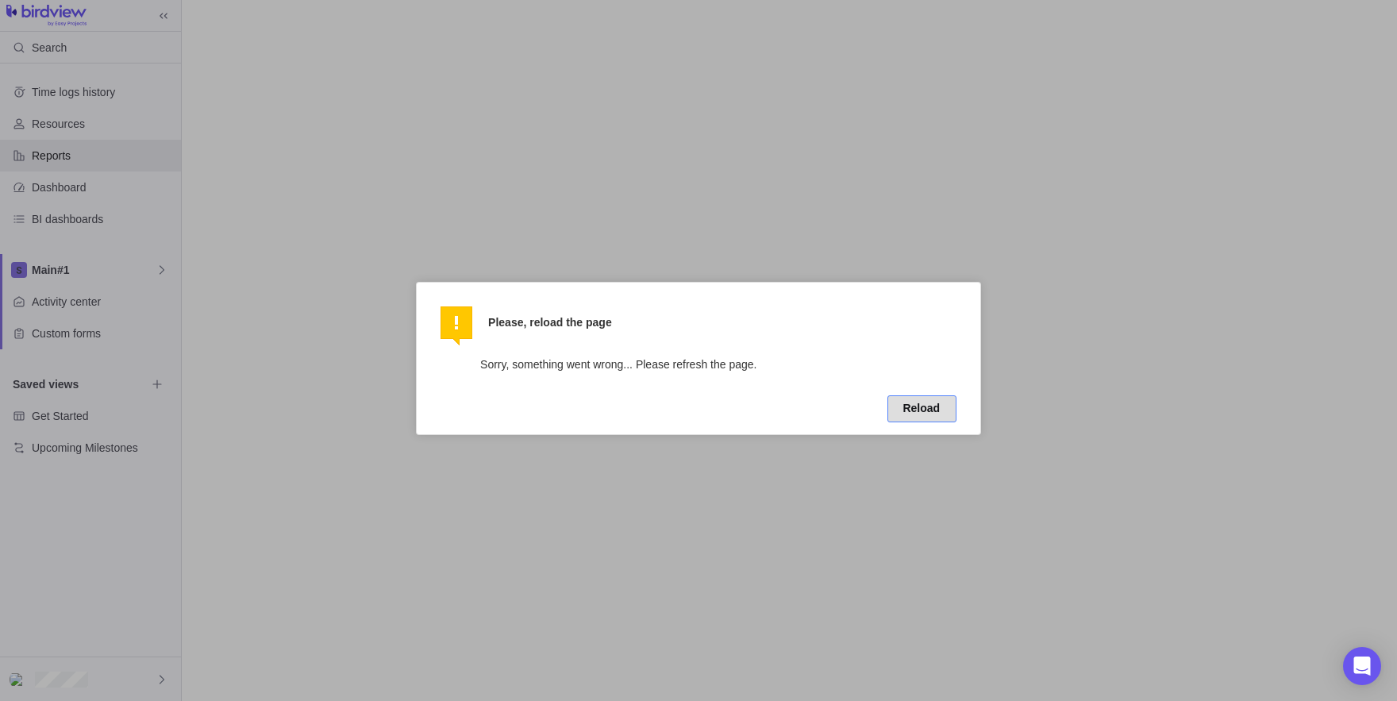
click at [931, 406] on button "Reload" at bounding box center [922, 408] width 69 height 27
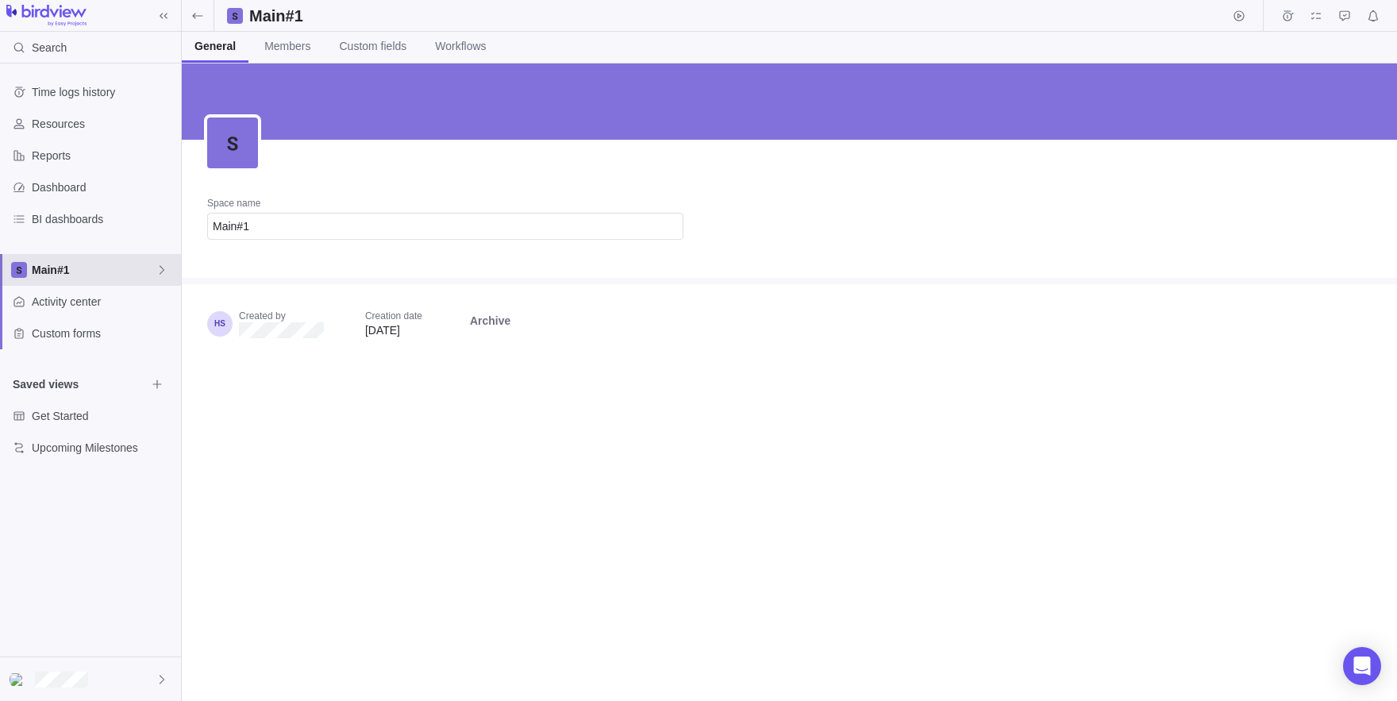
click at [147, 277] on span "Main#1" at bounding box center [94, 270] width 124 height 16
click at [75, 334] on span "New space" at bounding box center [73, 336] width 57 height 16
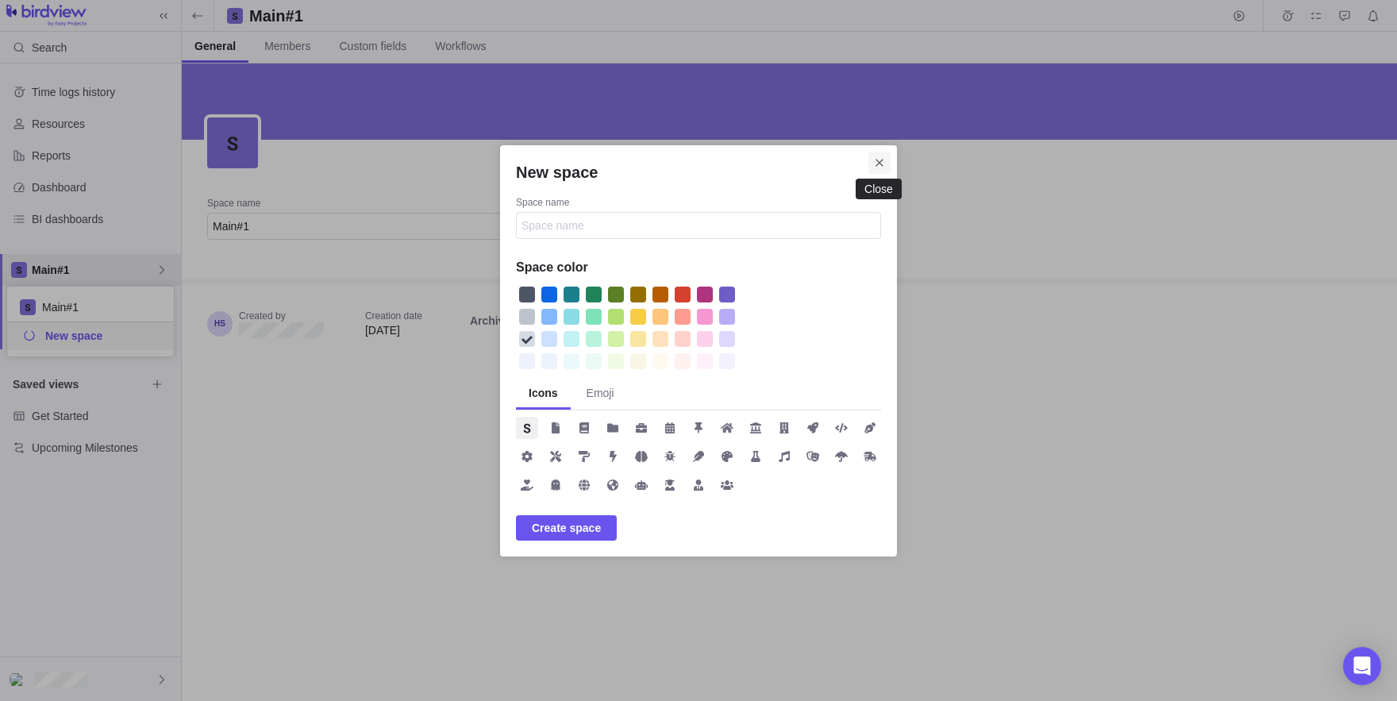
click at [885, 162] on icon "Close" at bounding box center [879, 162] width 13 height 13
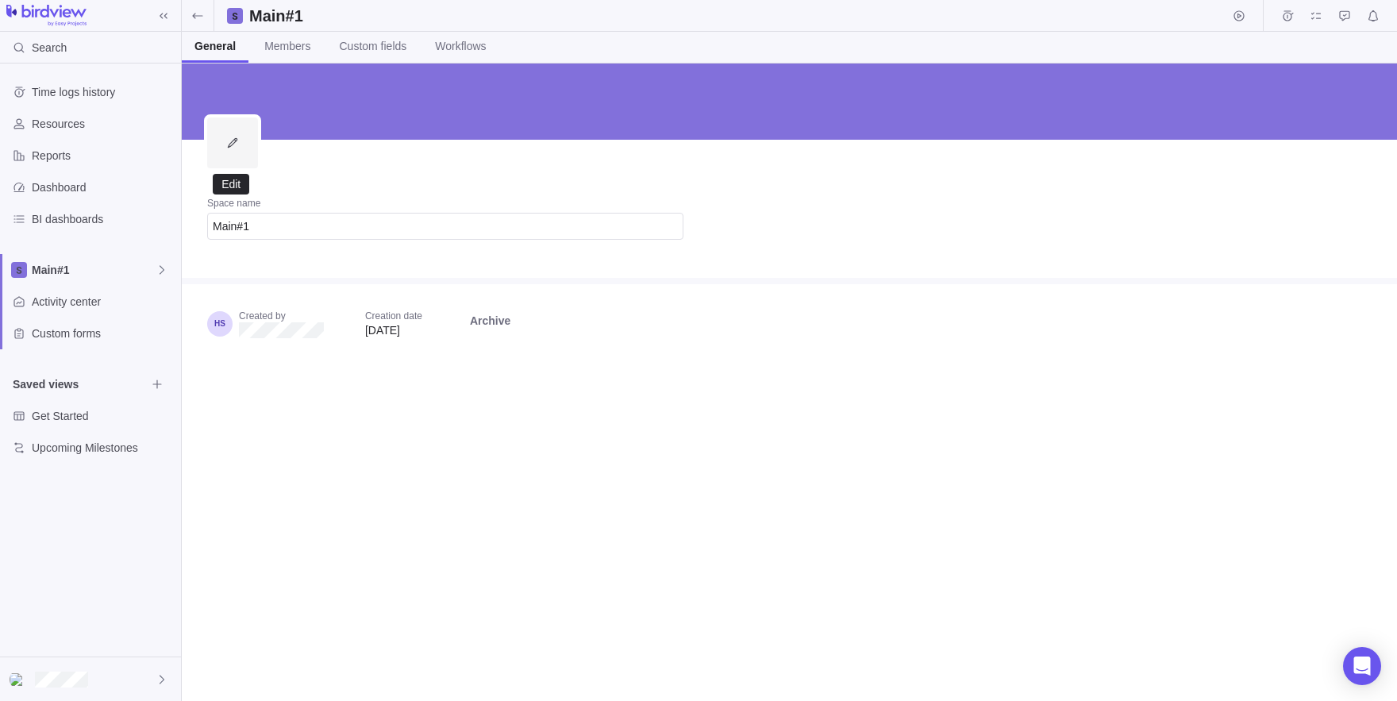
click at [233, 121] on span "Edit" at bounding box center [232, 142] width 51 height 51
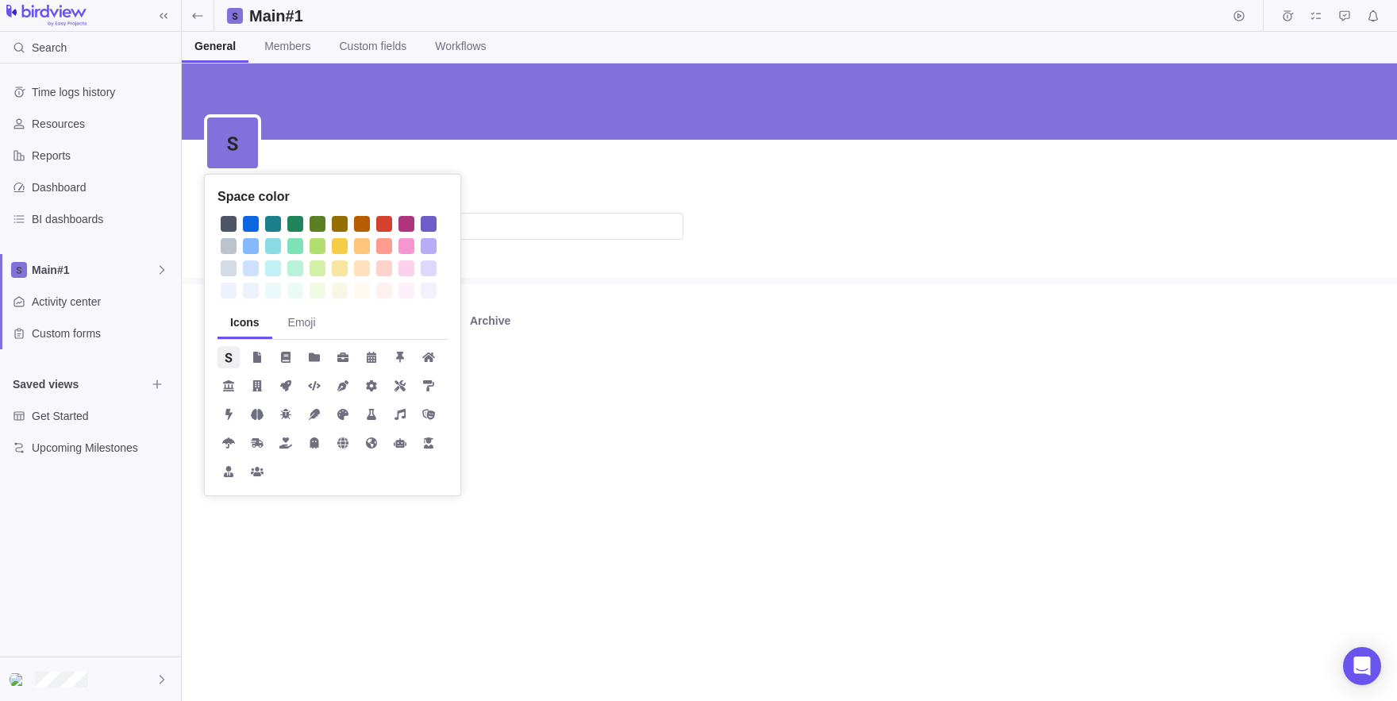
click at [248, 249] on div at bounding box center [251, 246] width 16 height 16
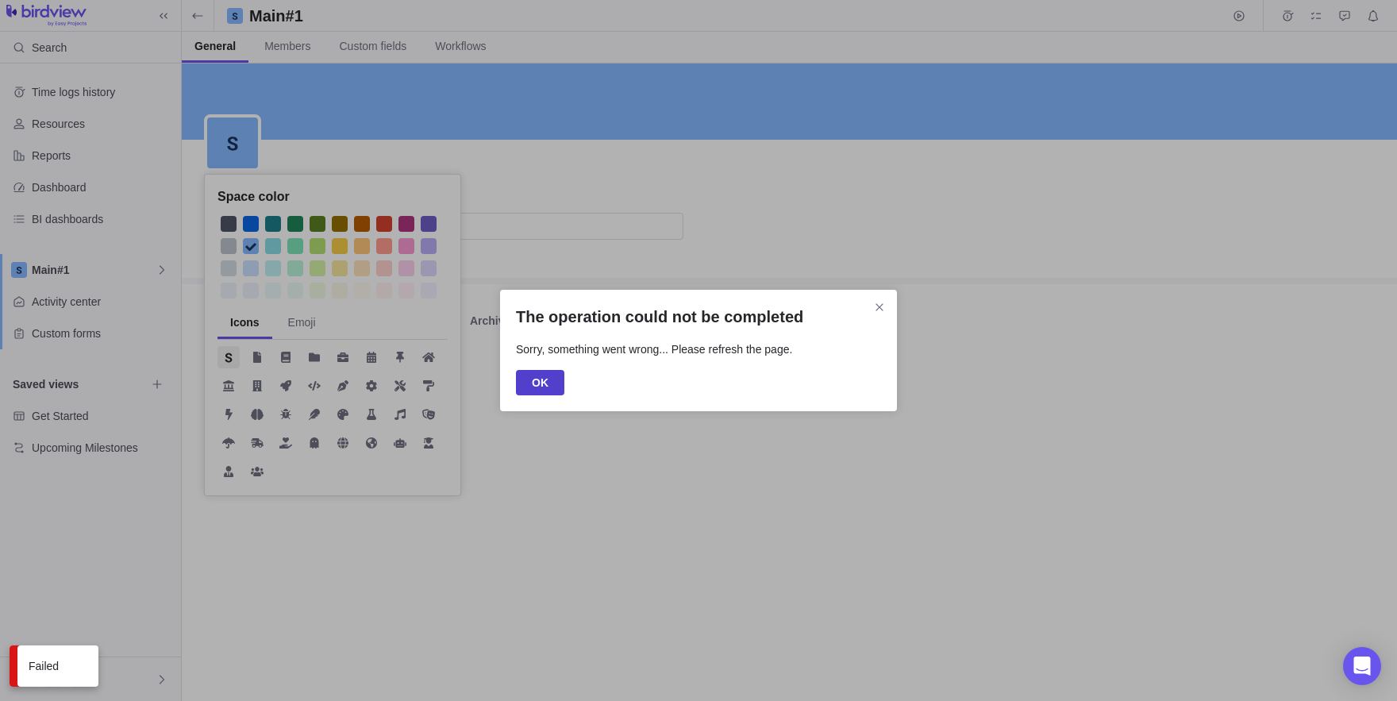
click at [529, 373] on span "OK" at bounding box center [540, 382] width 48 height 25
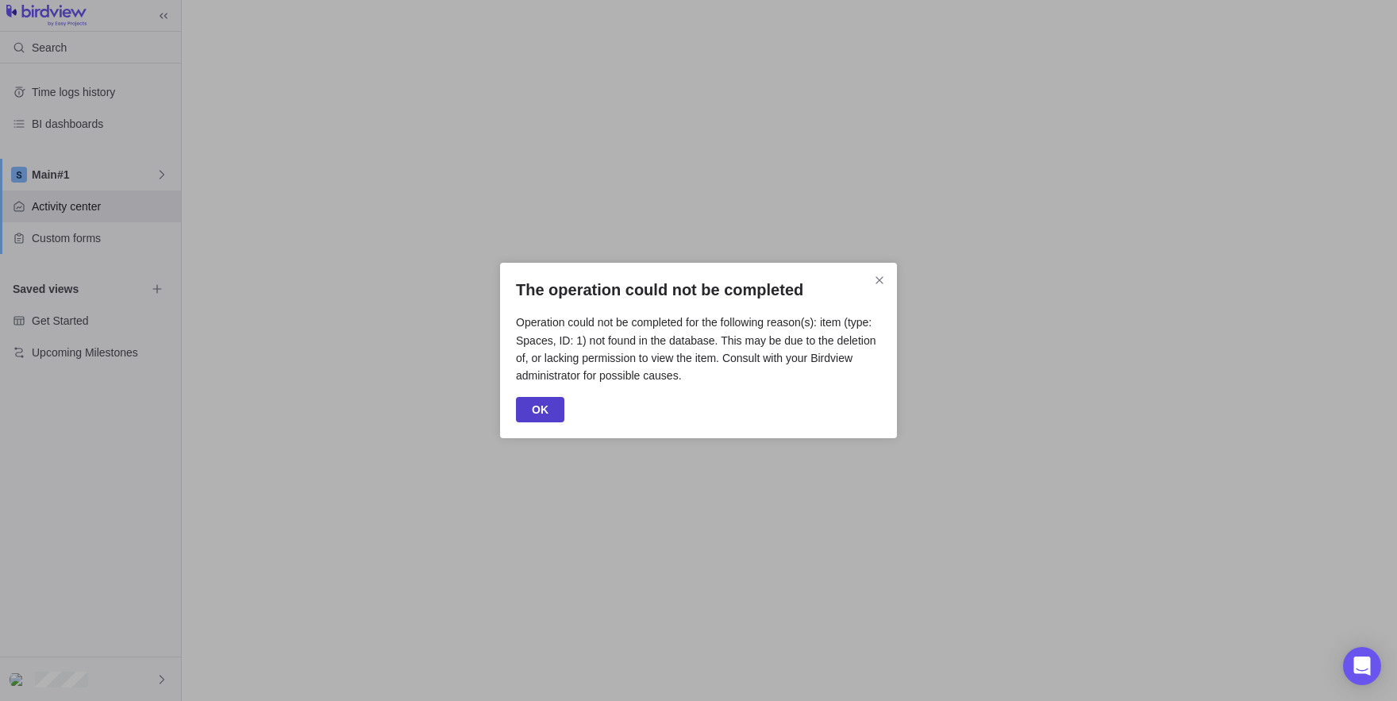
click at [537, 406] on span "OK" at bounding box center [540, 409] width 17 height 19
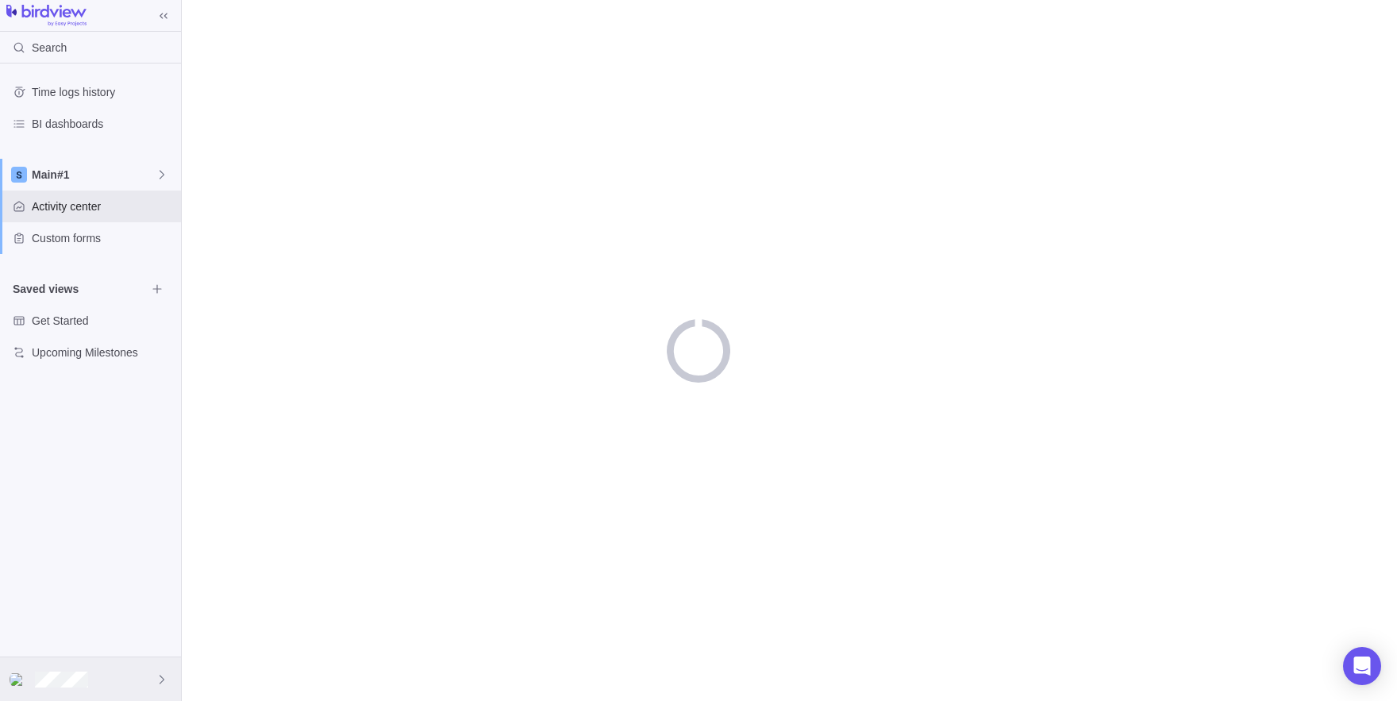
click at [62, 668] on div at bounding box center [90, 679] width 181 height 44
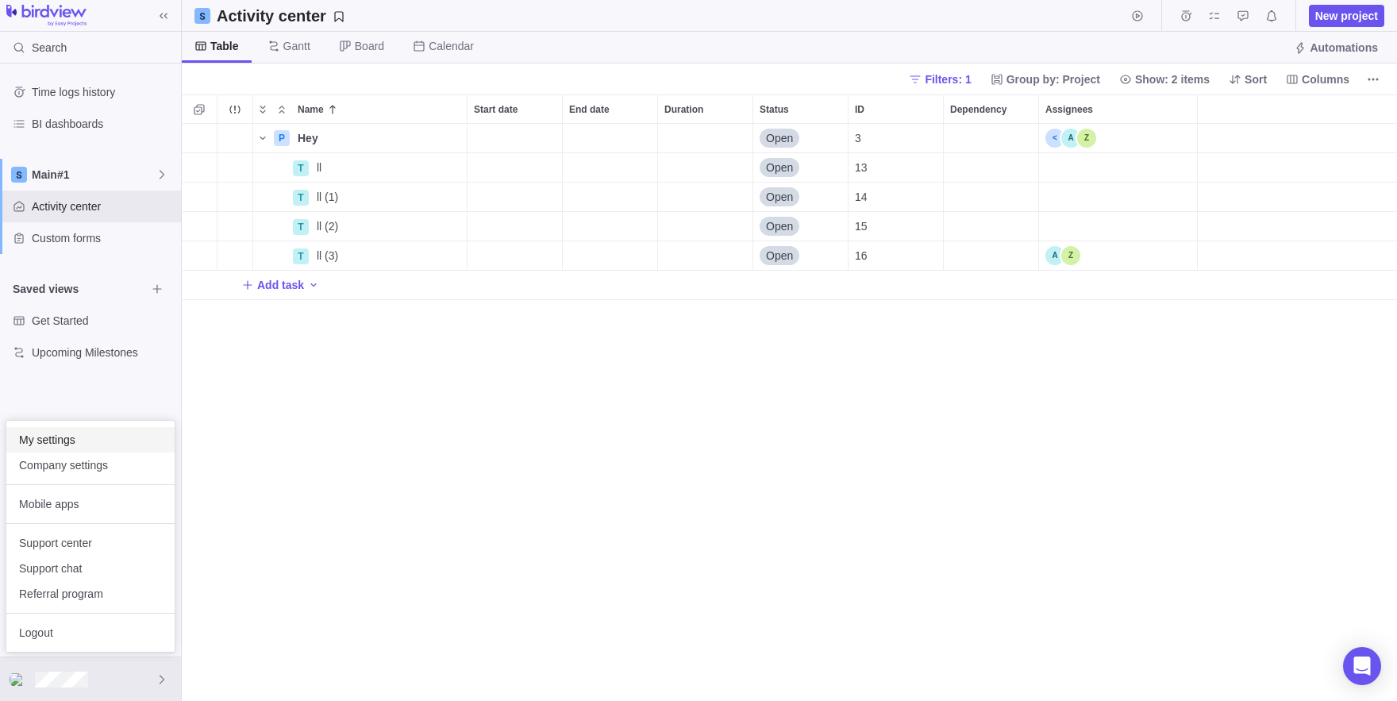
scroll to position [577, 1215]
click at [44, 439] on span "My settings" at bounding box center [90, 440] width 143 height 16
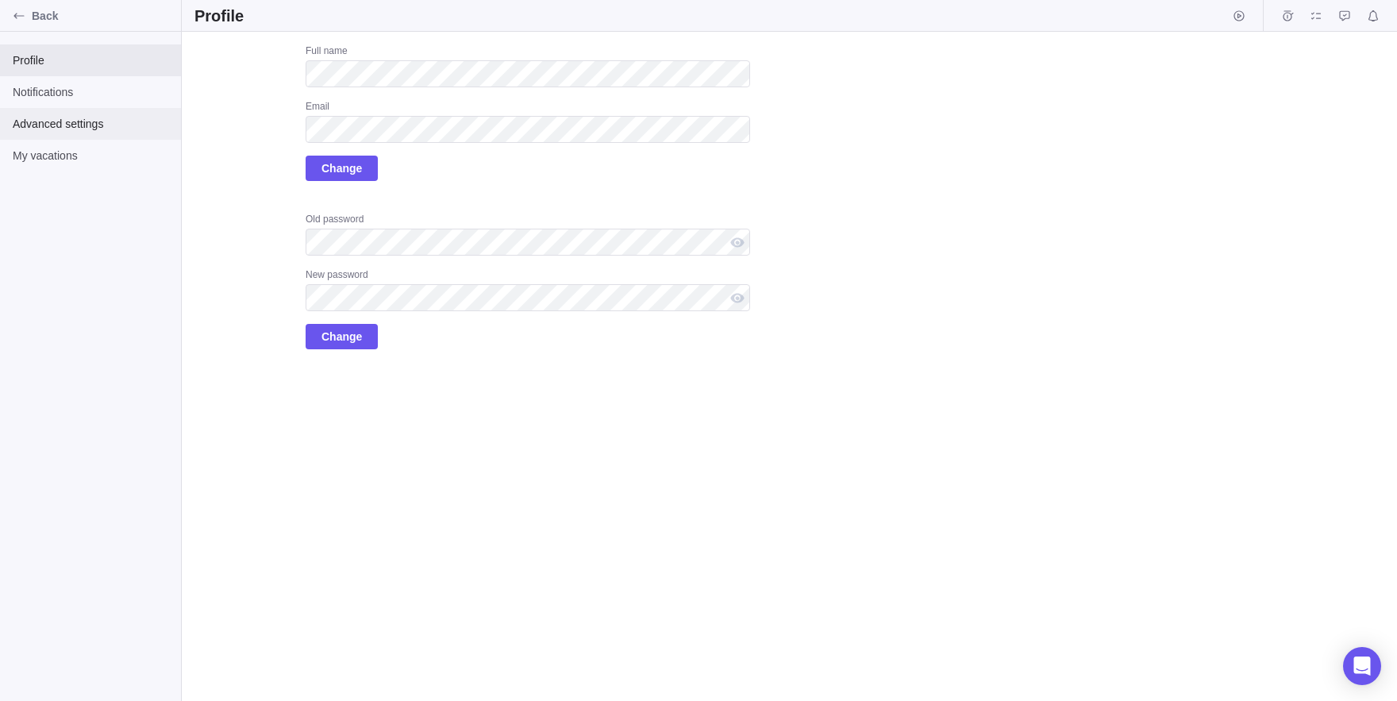
click at [33, 127] on span "Advanced settings" at bounding box center [91, 124] width 156 height 16
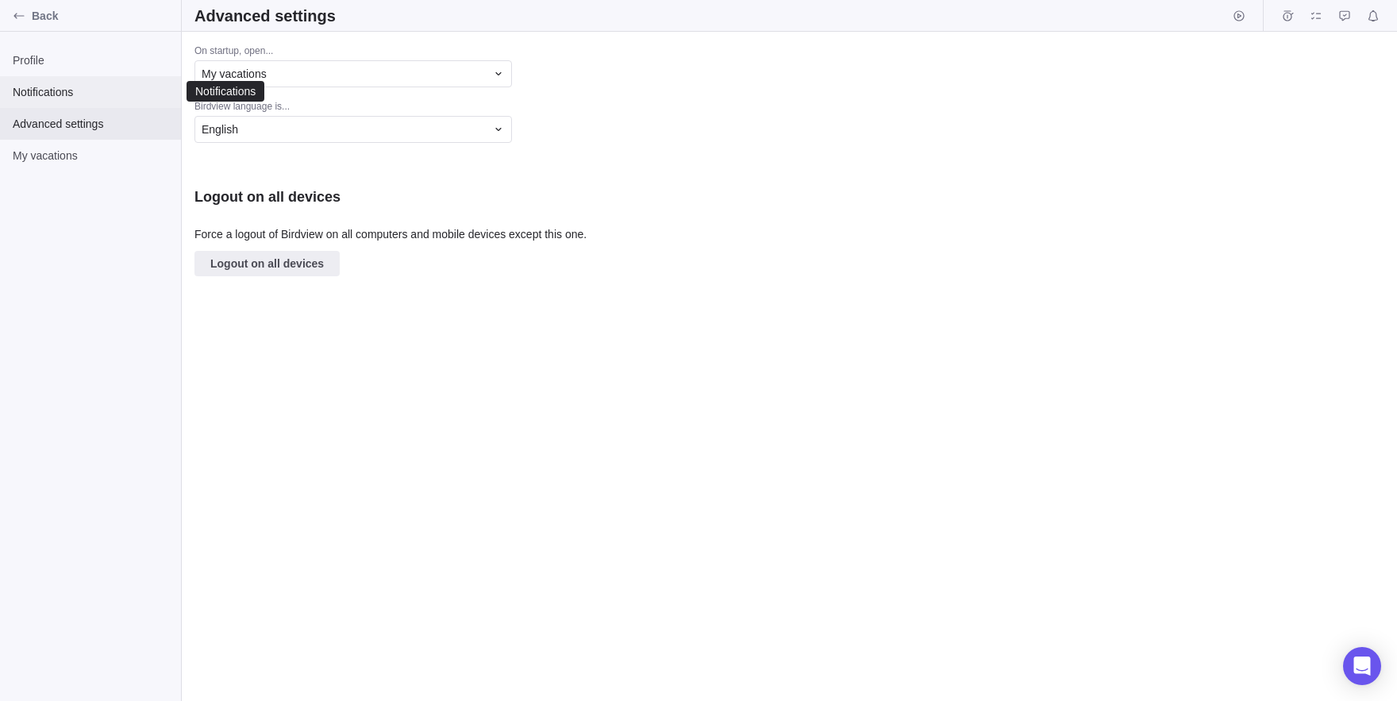
click at [92, 88] on span "Notifications" at bounding box center [91, 92] width 156 height 16
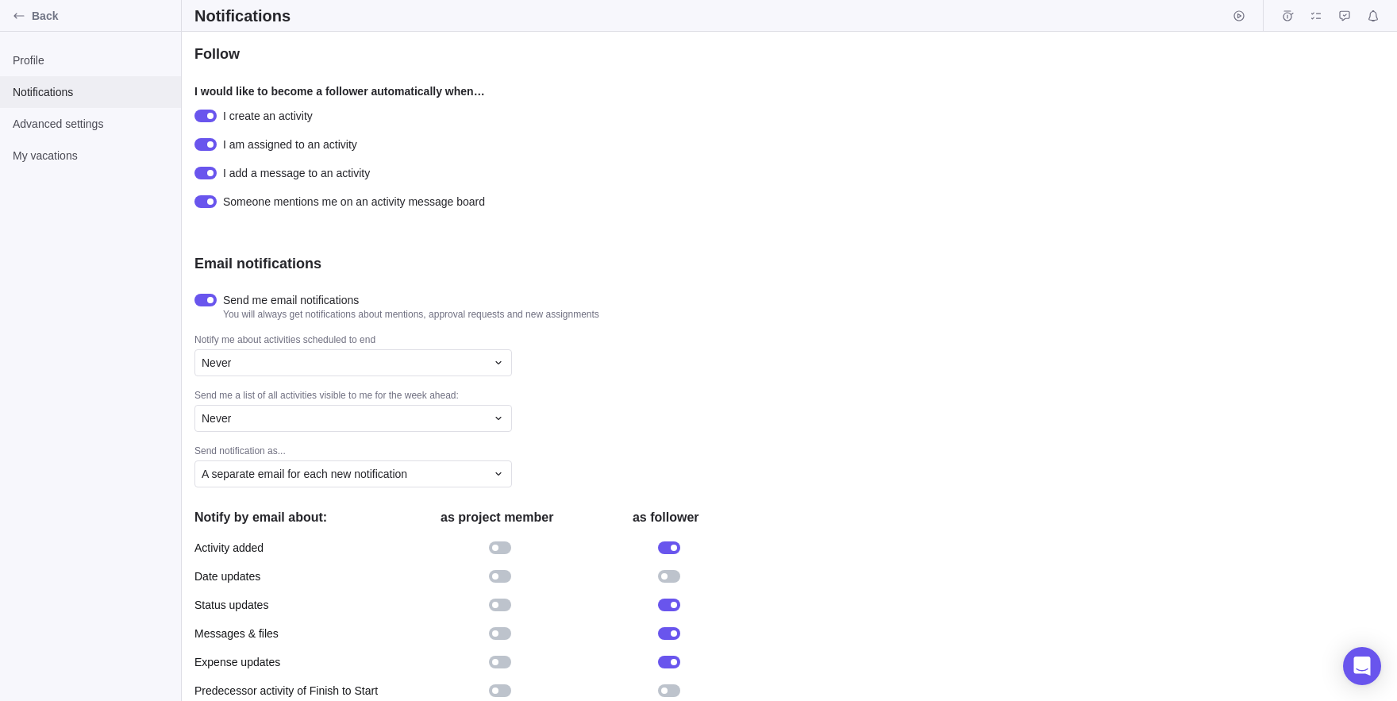
scroll to position [93, 0]
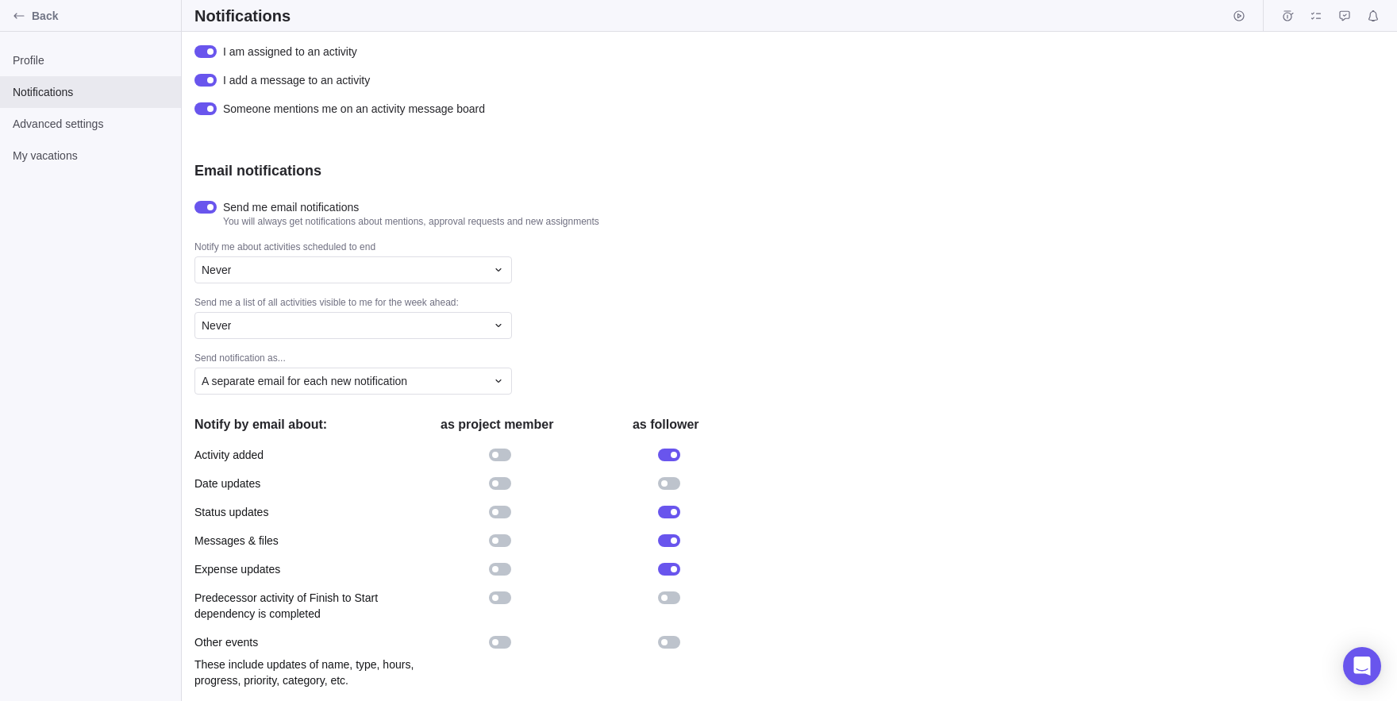
click at [499, 453] on div at bounding box center [500, 455] width 22 height 13
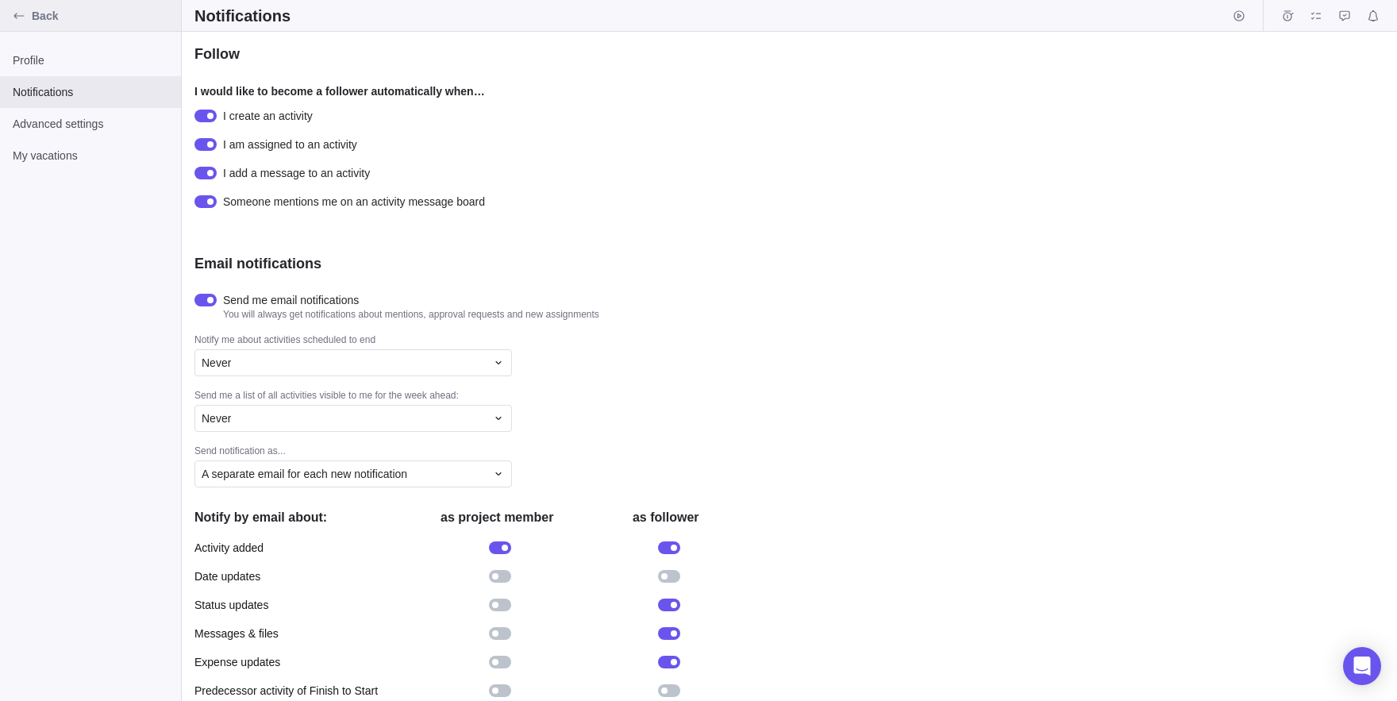
click at [33, 13] on span "Back" at bounding box center [103, 16] width 143 height 16
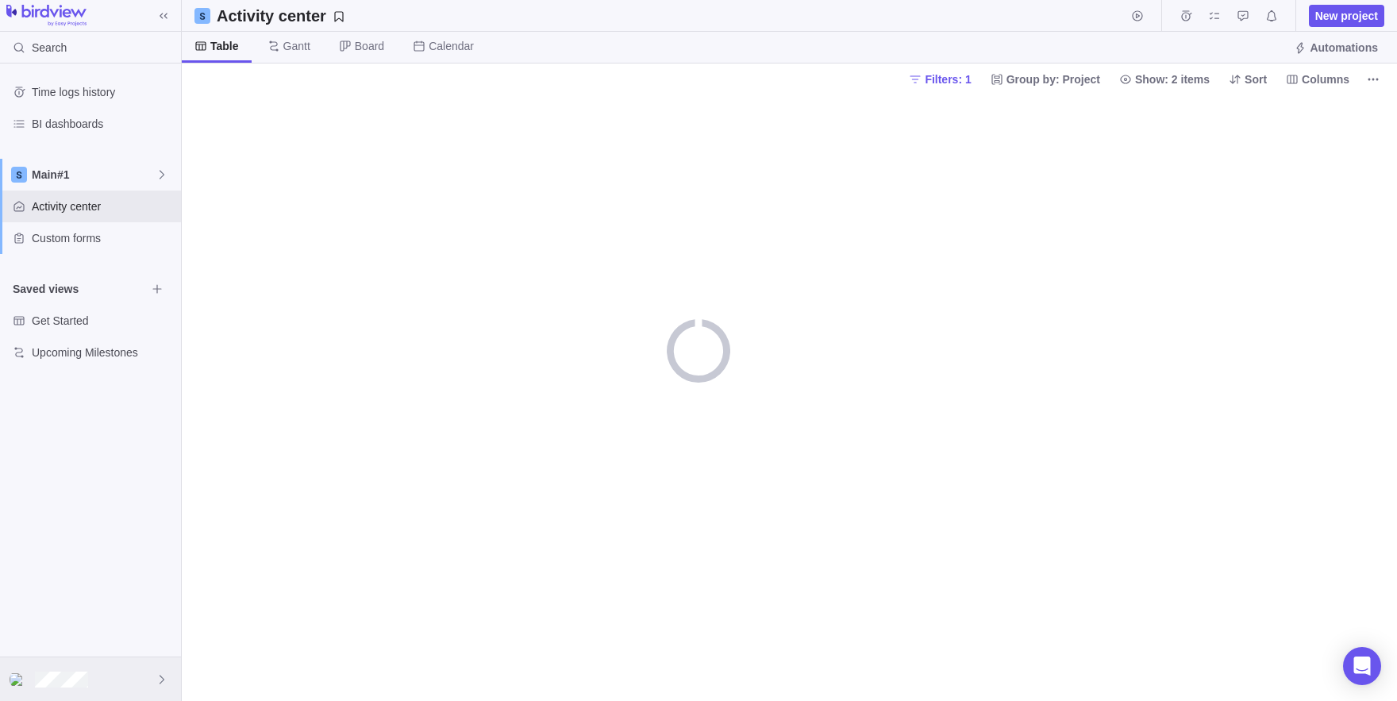
click at [67, 670] on div at bounding box center [90, 679] width 181 height 44
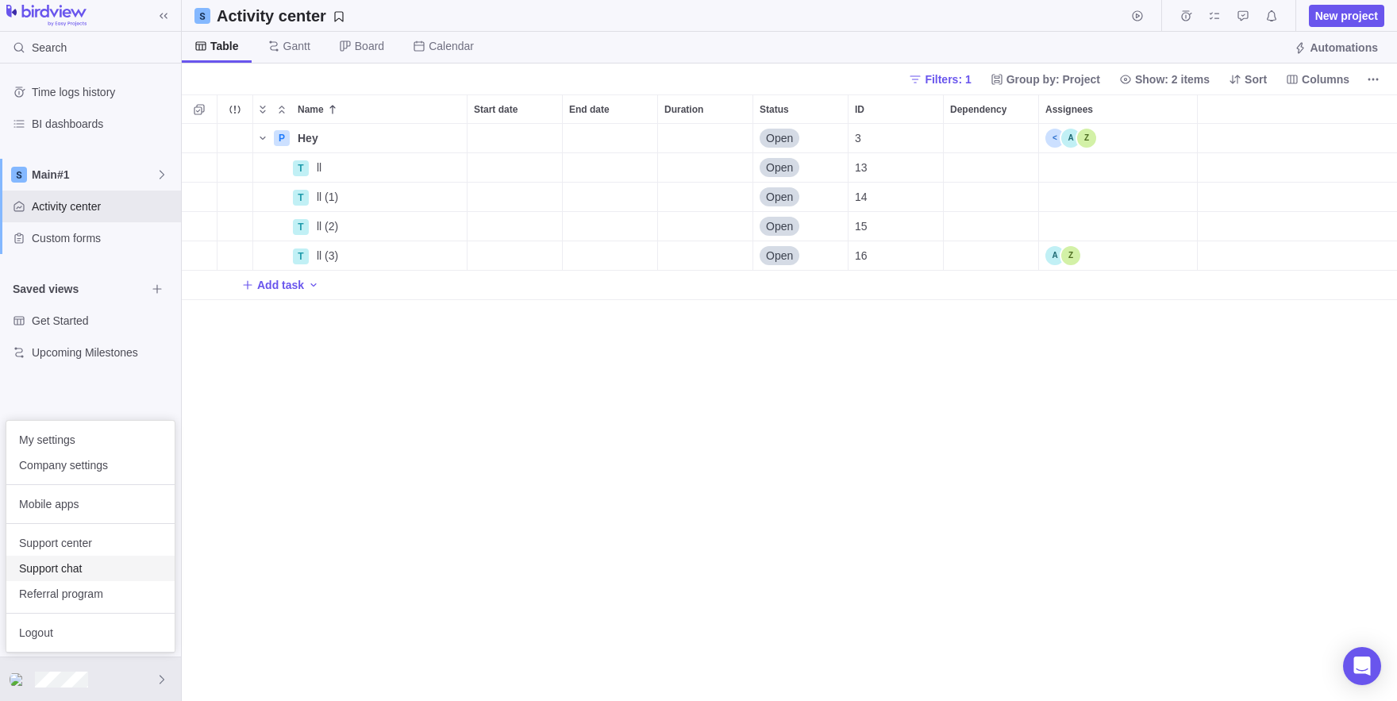
scroll to position [577, 1215]
click at [62, 469] on span "Company settings" at bounding box center [90, 465] width 143 height 16
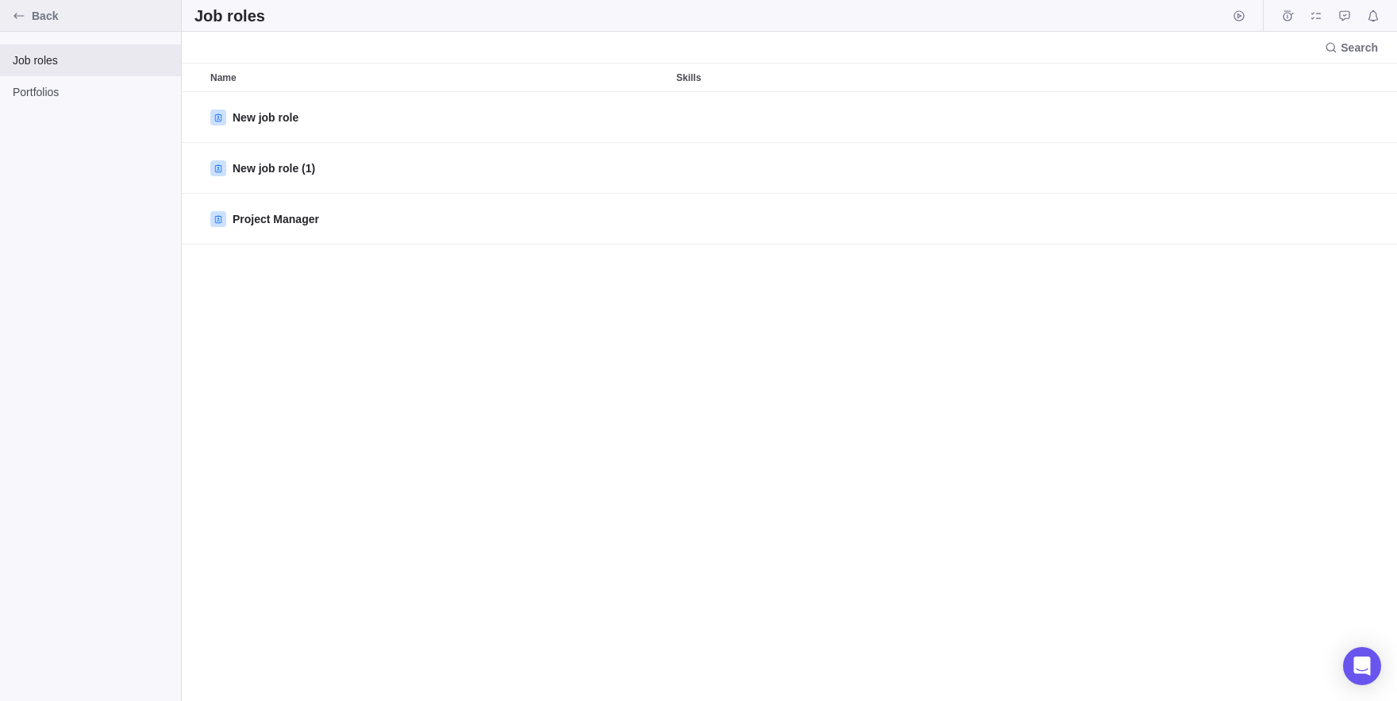
scroll to position [609, 1215]
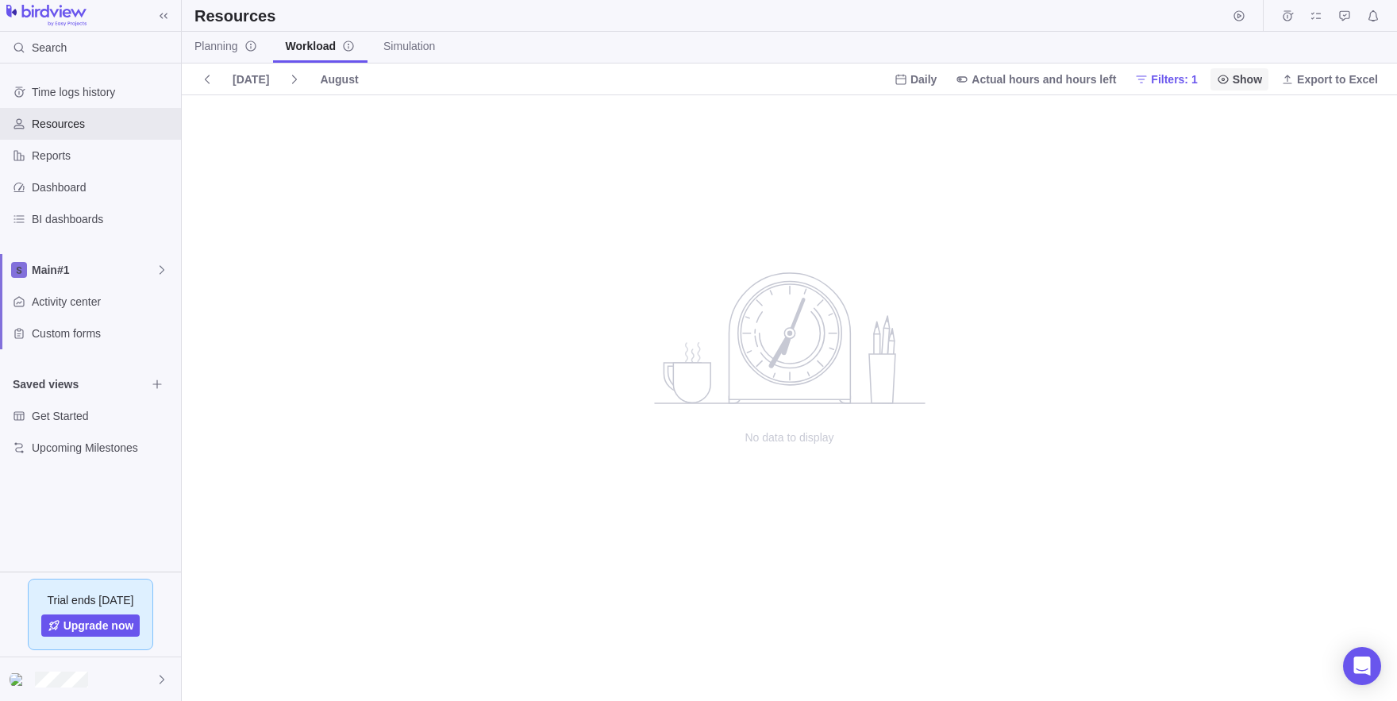
click at [1233, 73] on span "Show" at bounding box center [1247, 79] width 29 height 16
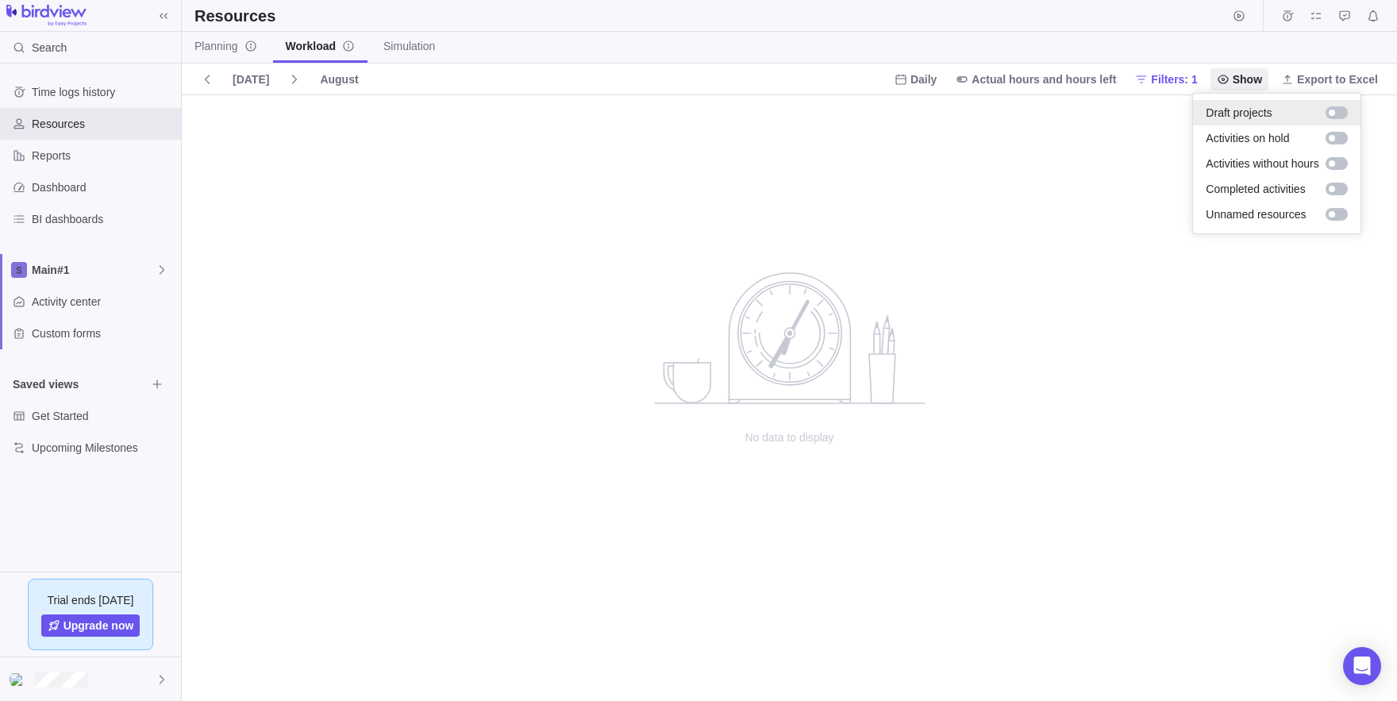
click at [1348, 118] on div at bounding box center [1337, 112] width 22 height 13
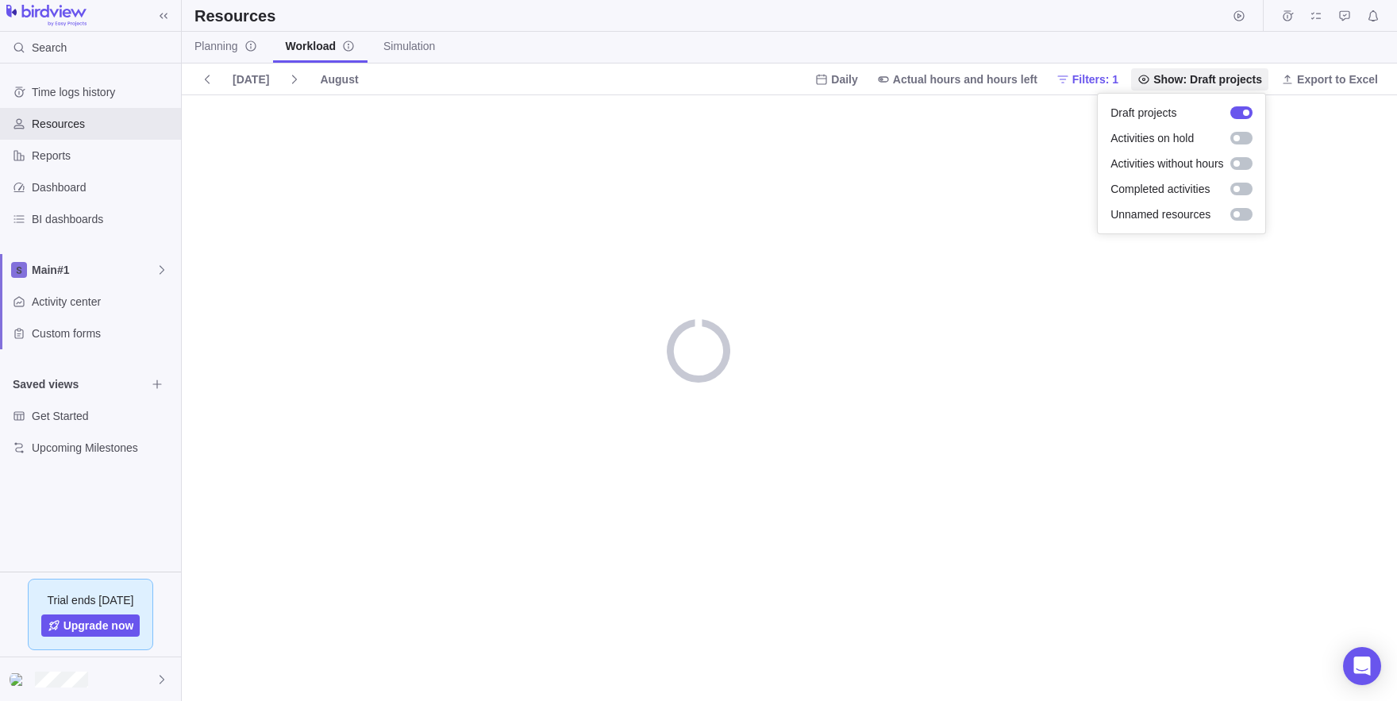
click at [1317, 98] on body "Search Time logs history Resources Reports Dashboard BI dashboards Main#1 Activ…" at bounding box center [698, 350] width 1397 height 701
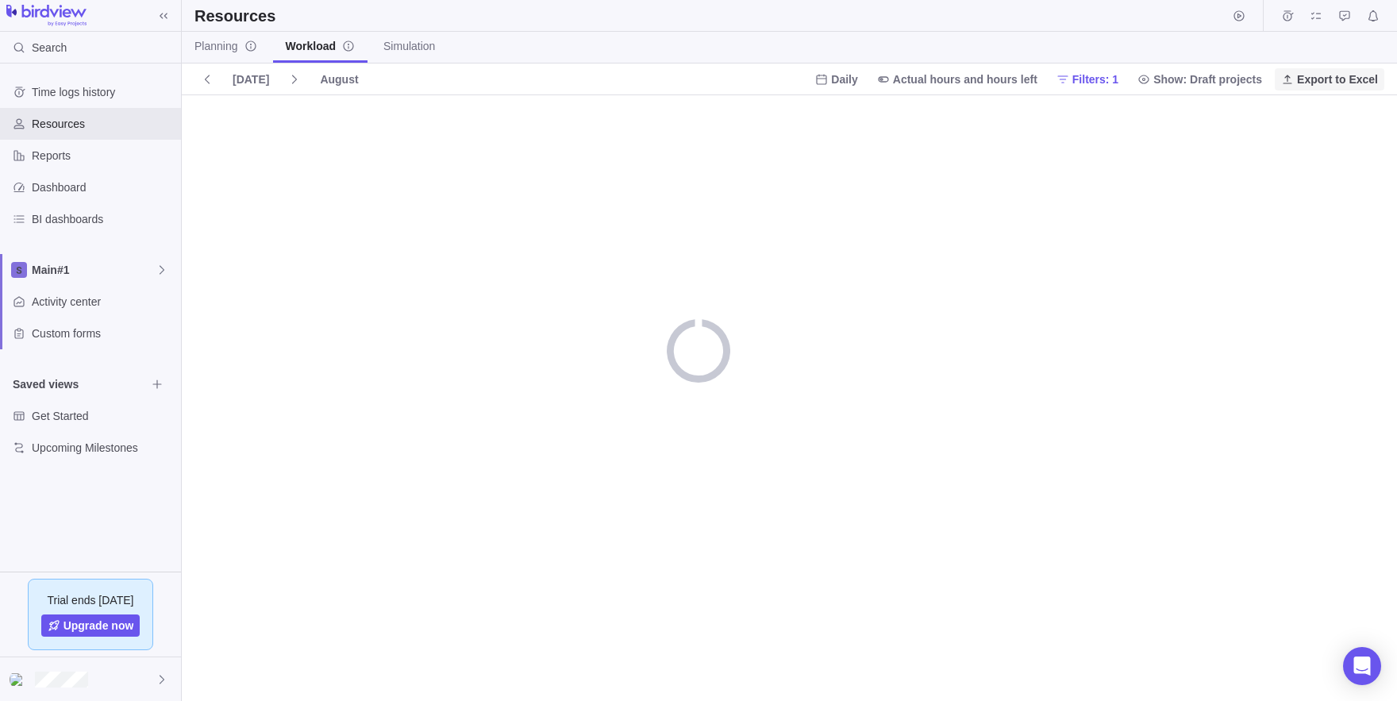
click at [1339, 83] on span "Export to Excel" at bounding box center [1337, 79] width 81 height 16
click at [831, 83] on span "Daily" at bounding box center [844, 79] width 26 height 16
click at [542, 137] on body "Search Time logs history Resources Reports Dashboard BI dashboards Main#1 Activ…" at bounding box center [698, 350] width 1397 height 701
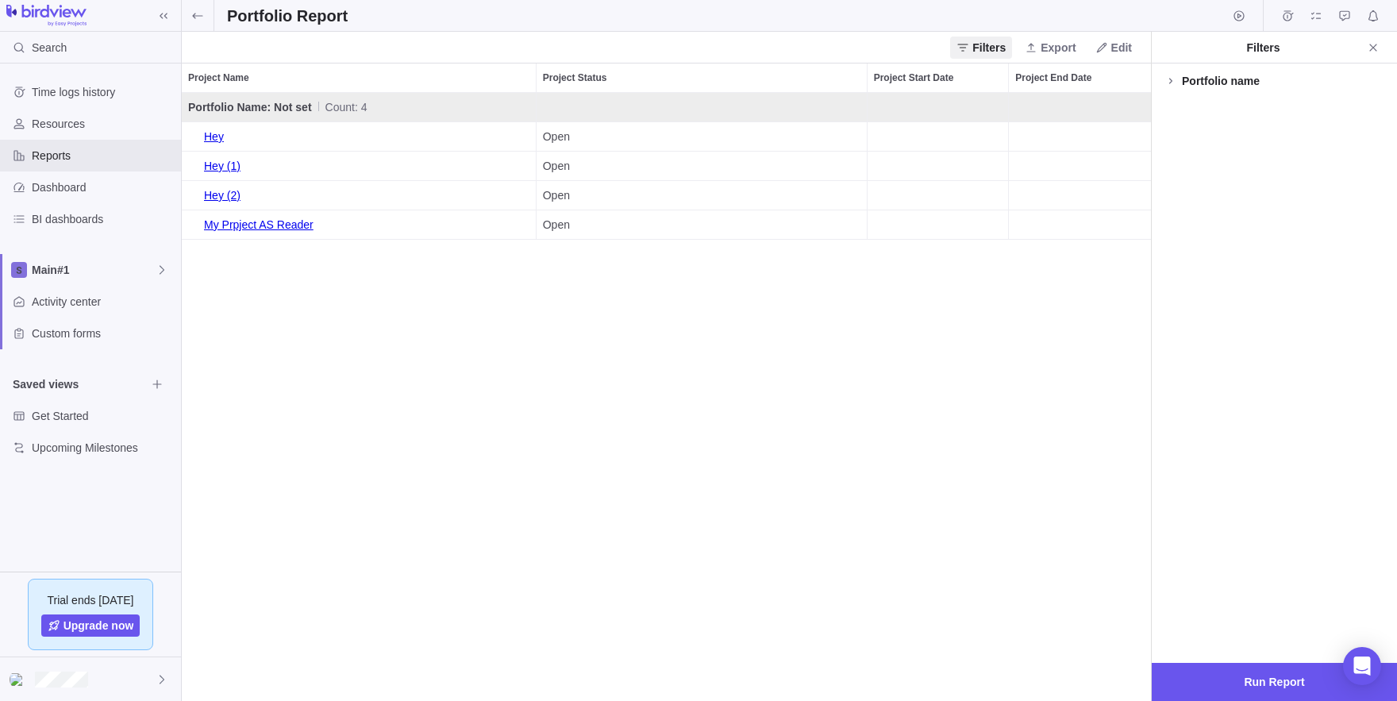
scroll to position [1, 1]
click at [1121, 52] on span "Edit" at bounding box center [1121, 48] width 21 height 16
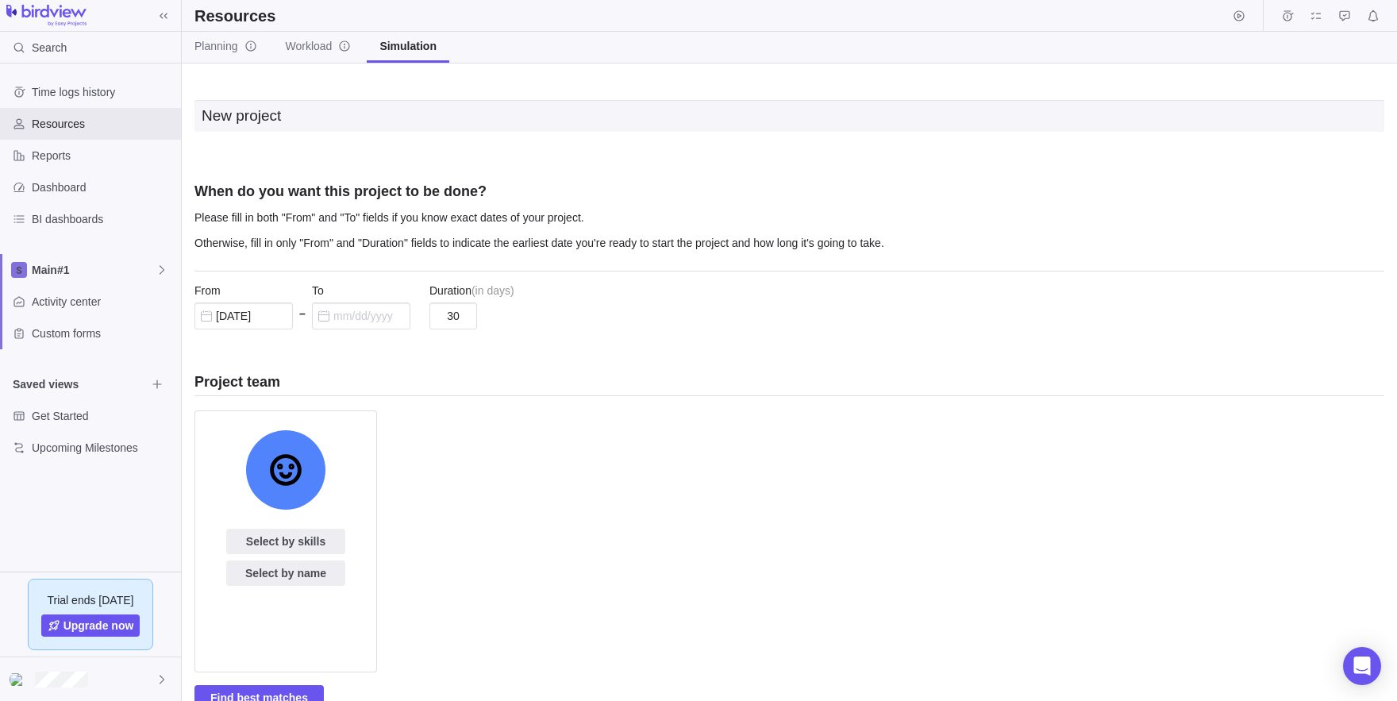
scroll to position [161, 0]
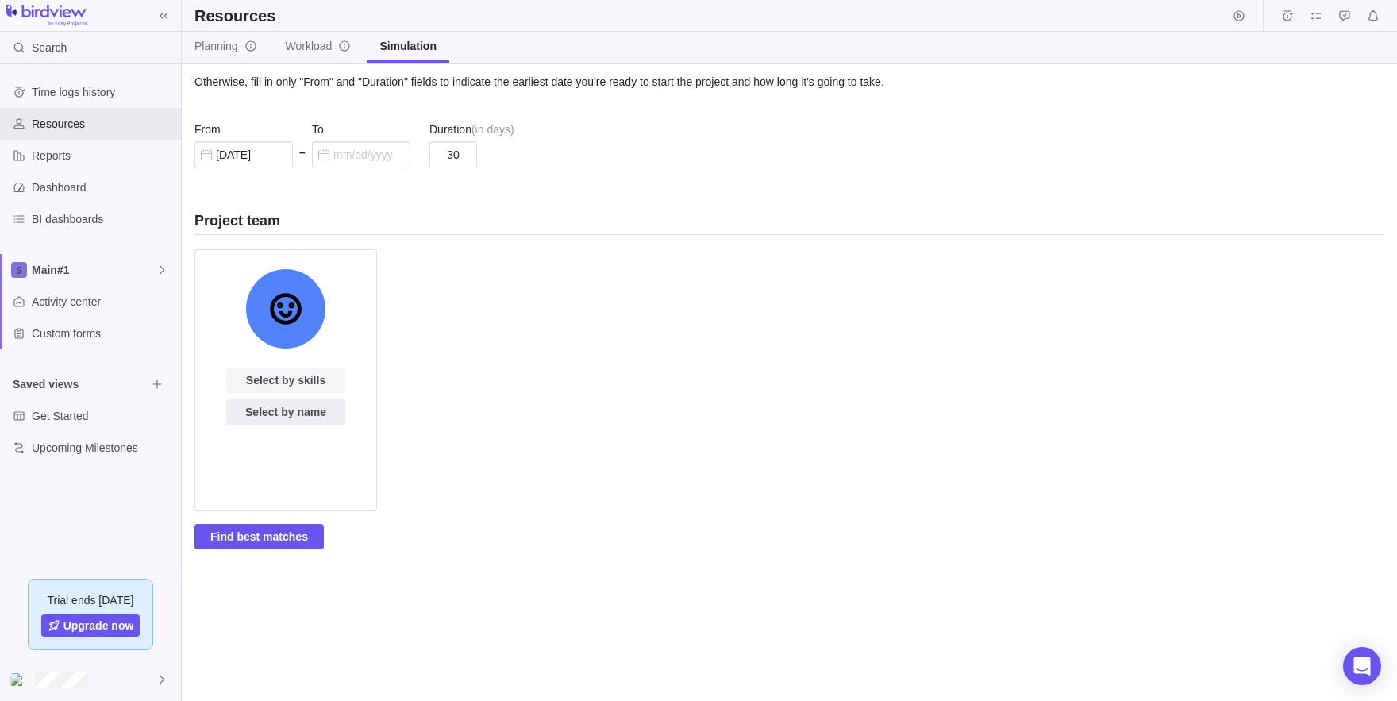
click at [268, 375] on span "Select by skills" at bounding box center [285, 380] width 79 height 19
type input "c"
click at [523, 534] on div "New project When do you want this project to be done? Please fill in both "From…" at bounding box center [789, 382] width 1215 height 637
click at [281, 419] on span "Select by name" at bounding box center [285, 411] width 81 height 19
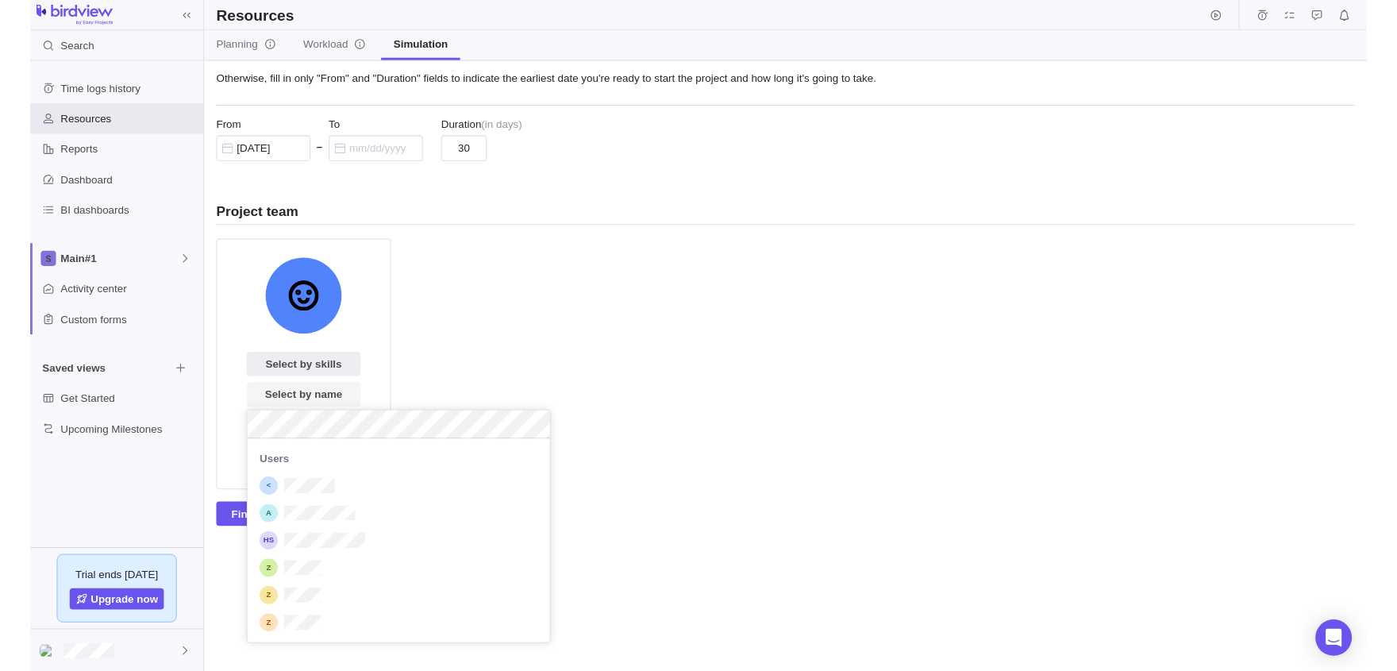
scroll to position [214, 317]
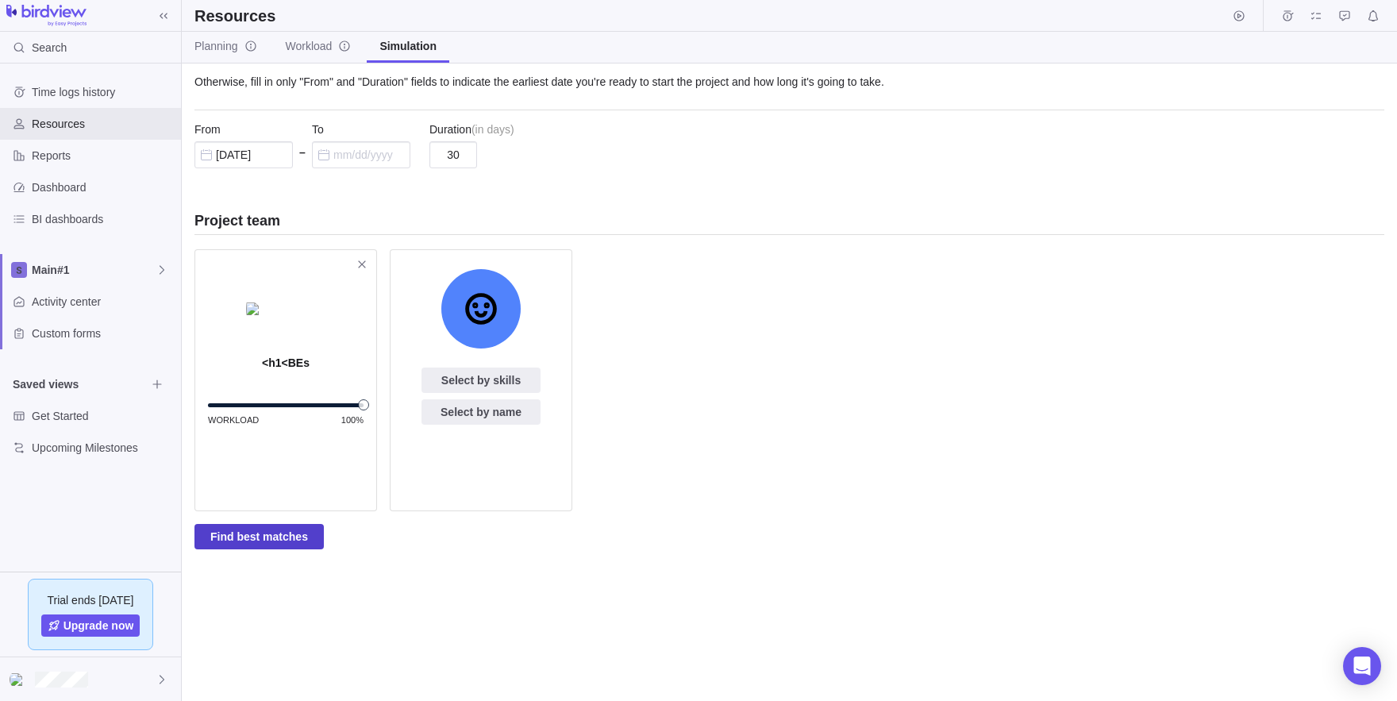
click at [265, 537] on span "Find best matches" at bounding box center [259, 536] width 98 height 19
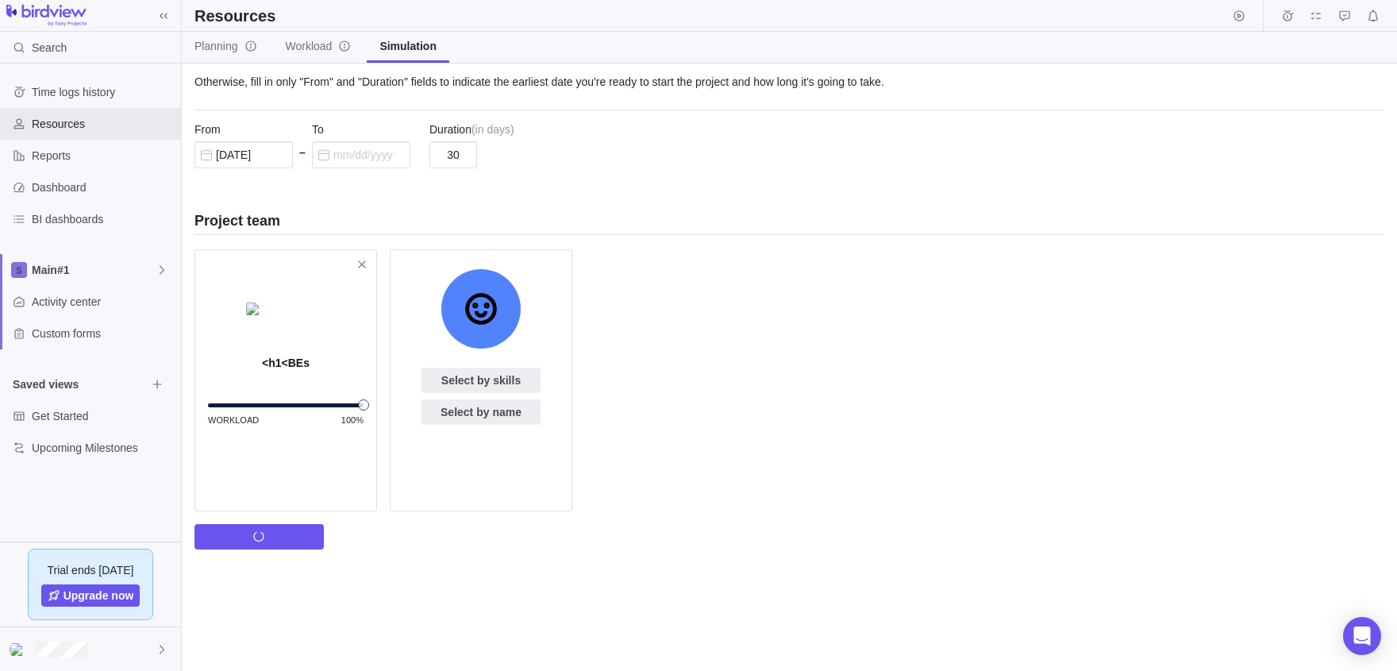
scroll to position [0, 0]
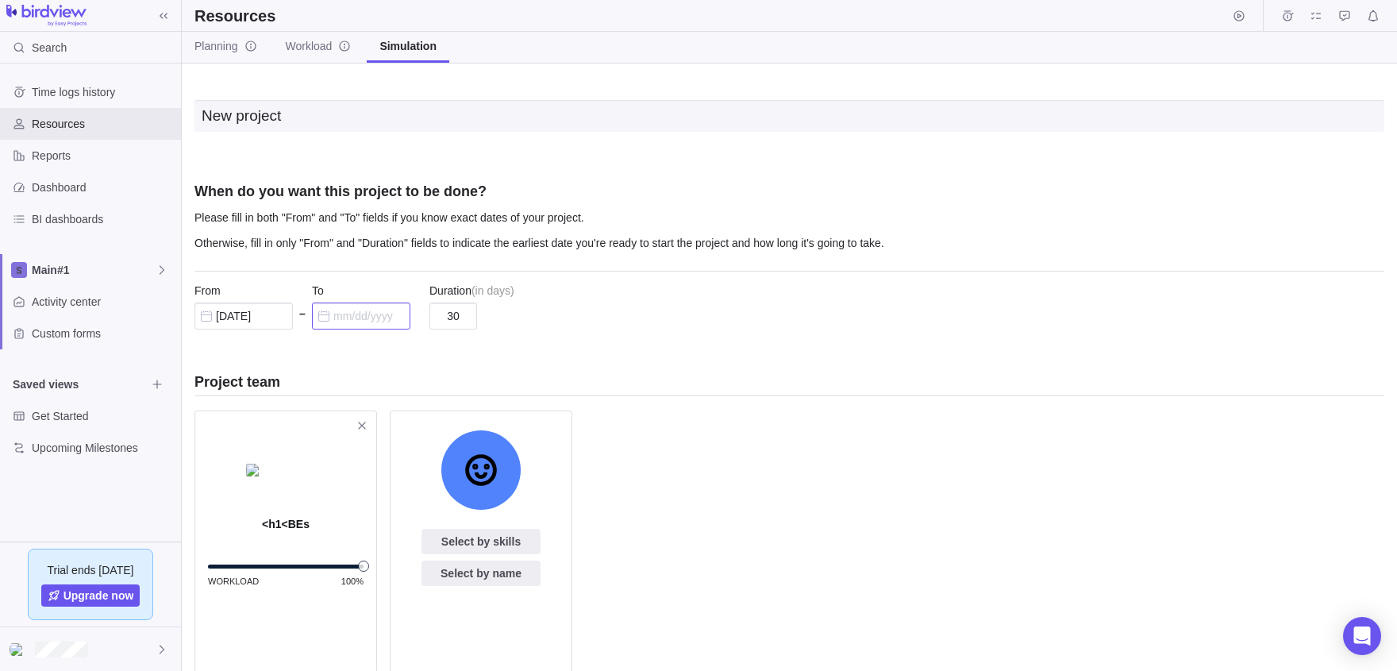
click at [341, 321] on input "text" at bounding box center [361, 315] width 98 height 27
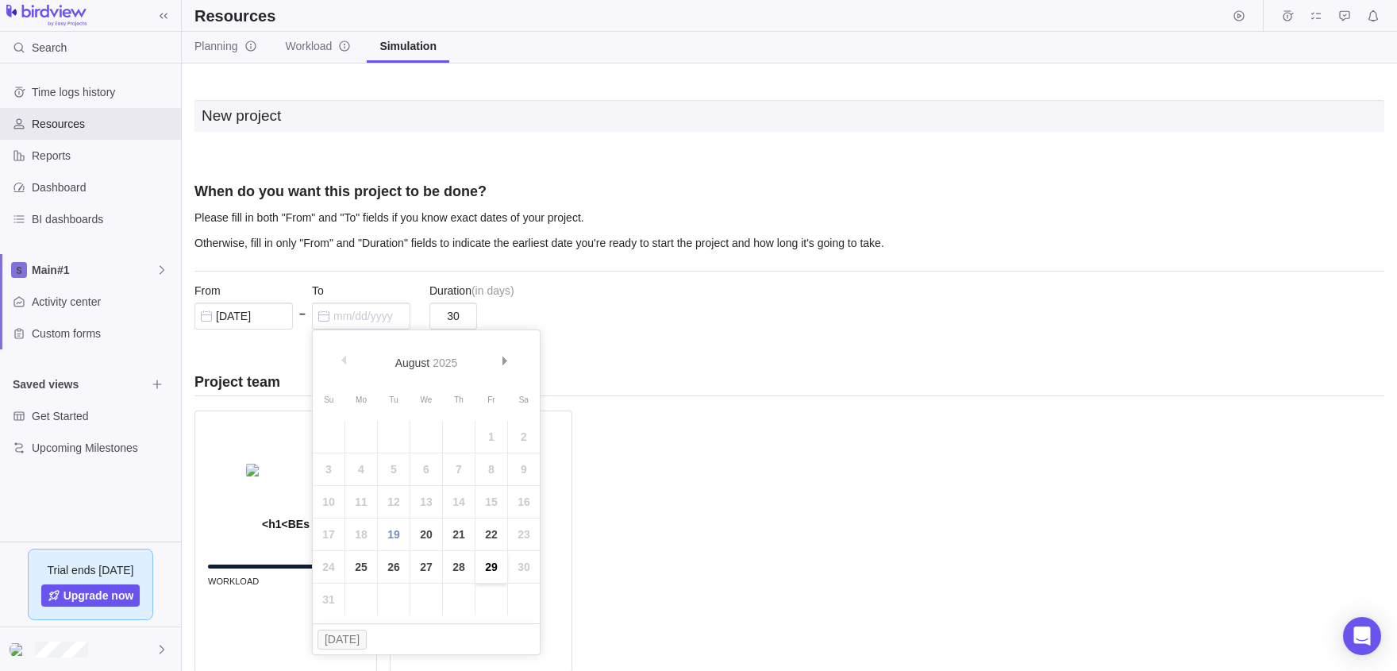
click at [483, 556] on link "29" at bounding box center [492, 567] width 32 height 32
type input "08/29/2025"
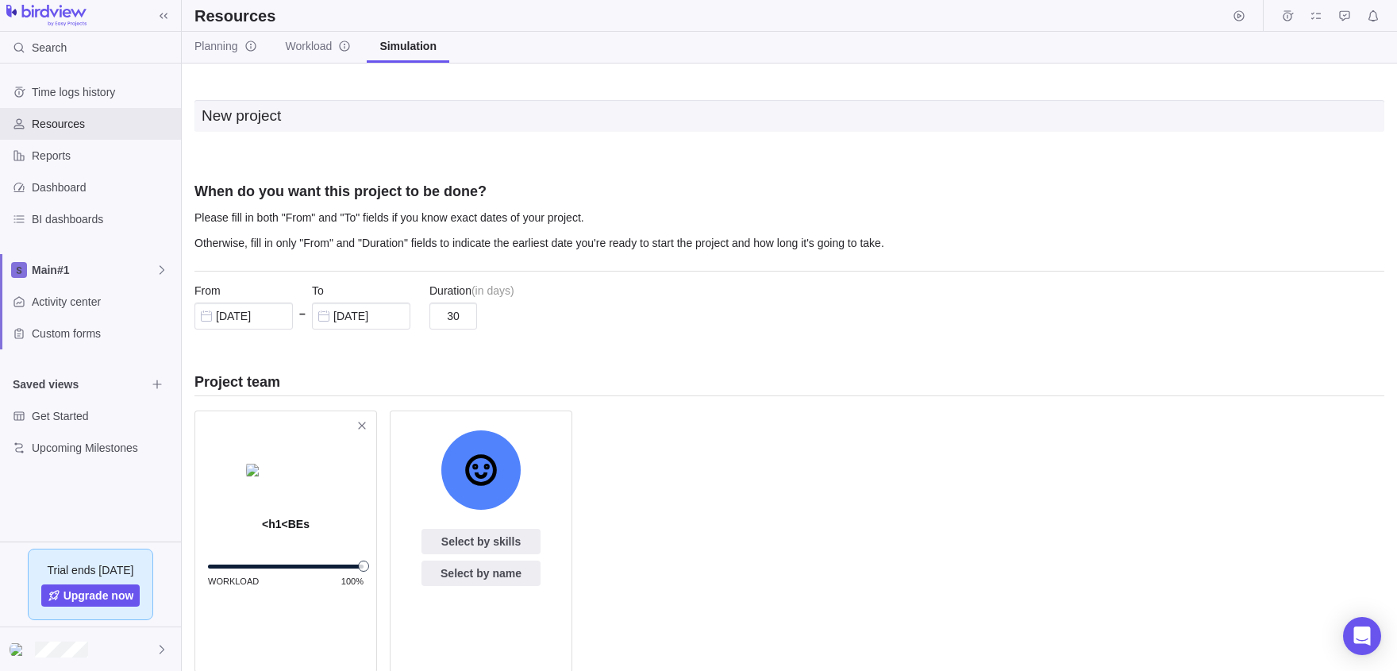
scroll to position [191, 0]
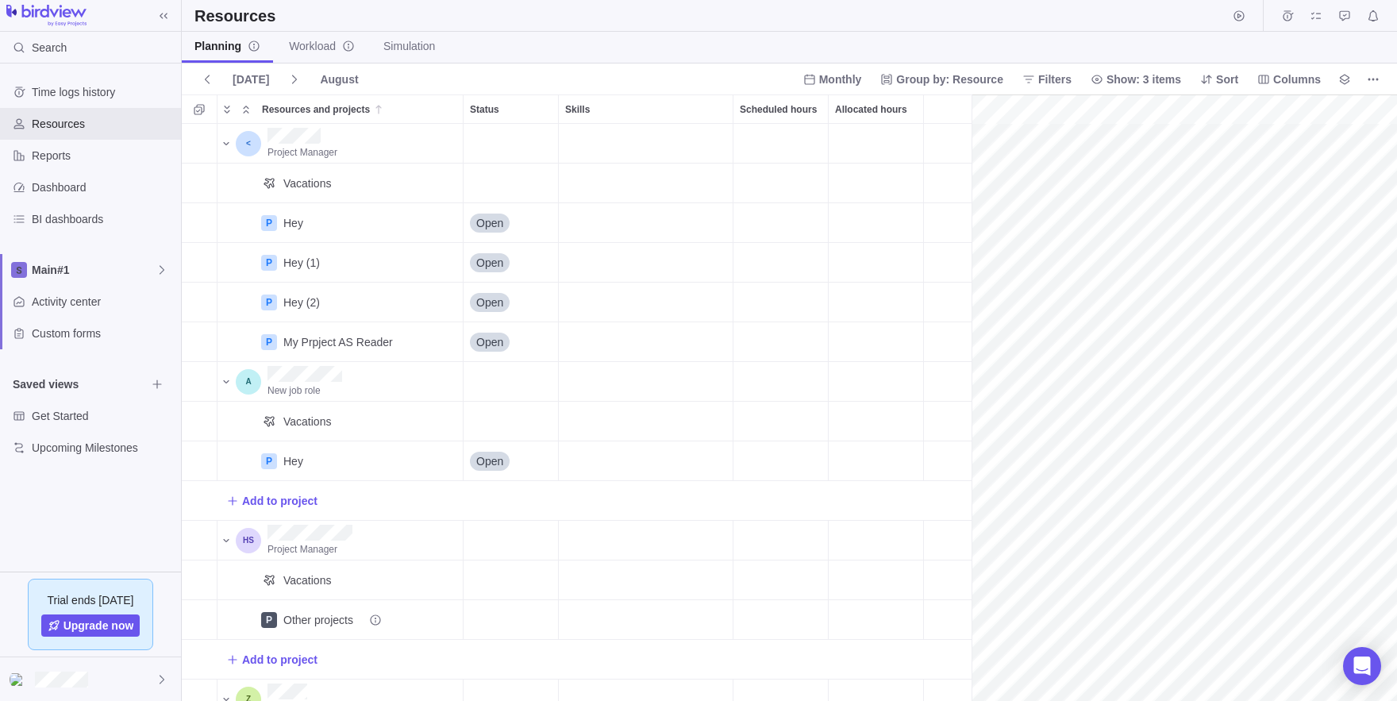
scroll to position [0, 69]
click at [797, 79] on span "Monthly" at bounding box center [832, 79] width 71 height 22
click at [769, 105] on div "Daily" at bounding box center [781, 114] width 78 height 29
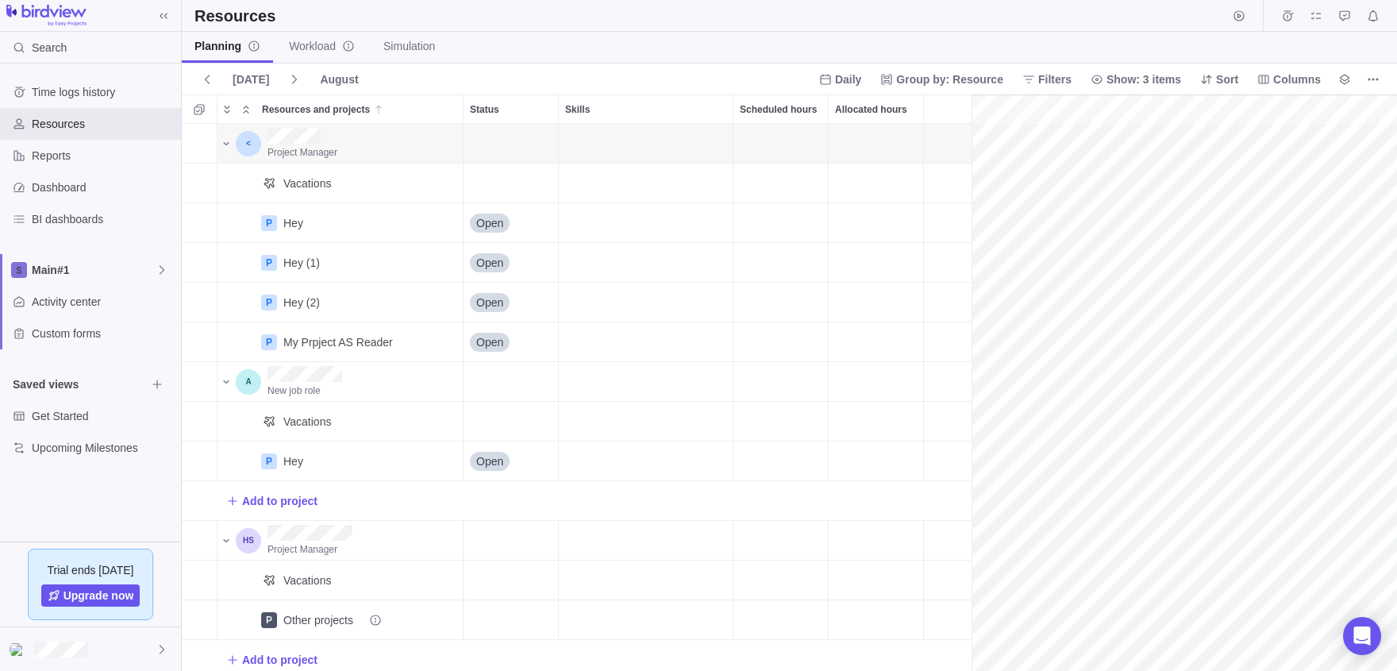
scroll to position [547, 791]
click at [1038, 87] on span "Filters" at bounding box center [1054, 79] width 33 height 16
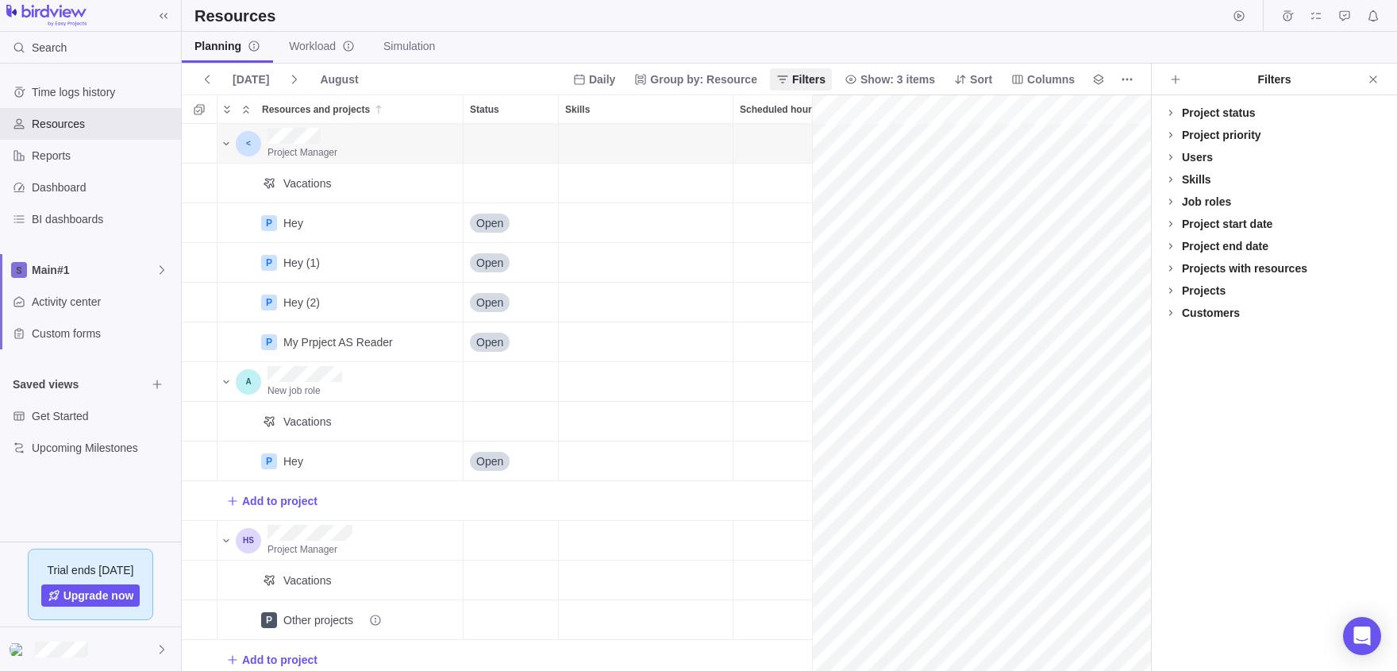
click at [1194, 157] on div "Users" at bounding box center [1197, 157] width 31 height 16
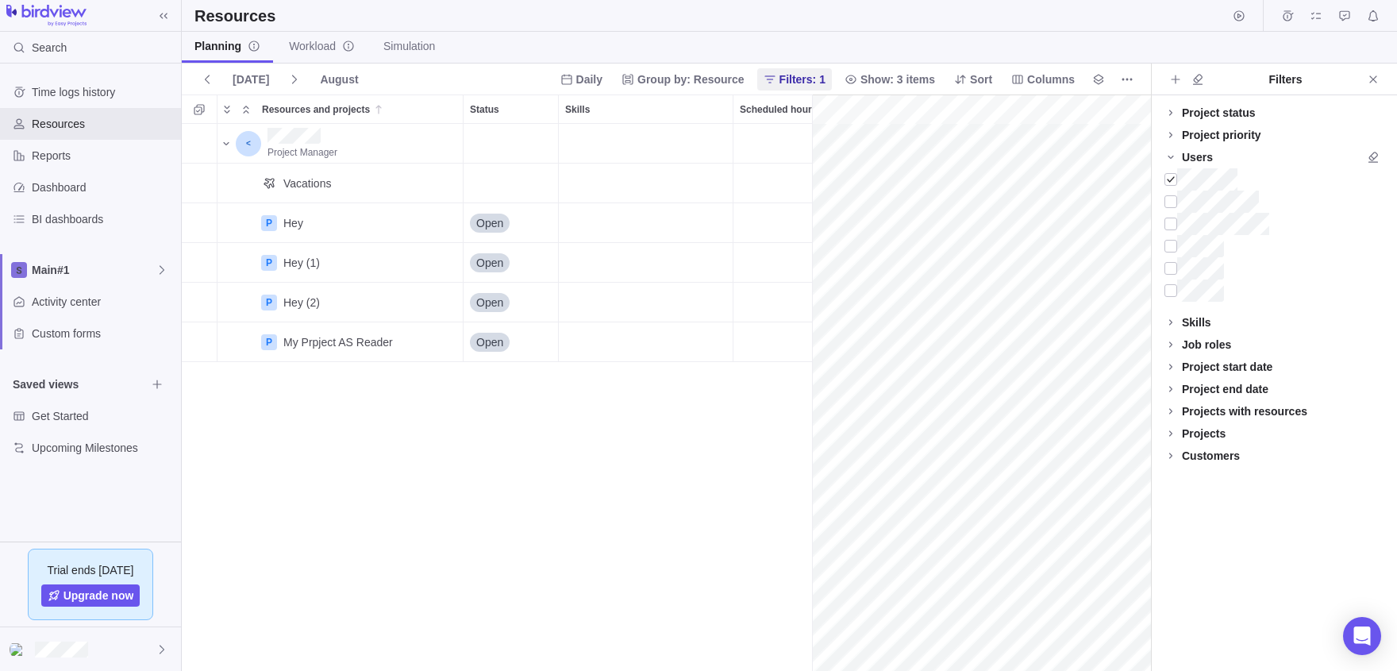
scroll to position [0, 132]
click at [1176, 223] on div at bounding box center [1171, 224] width 13 height 22
click at [773, 156] on div "Scheduled hours" at bounding box center [781, 143] width 94 height 39
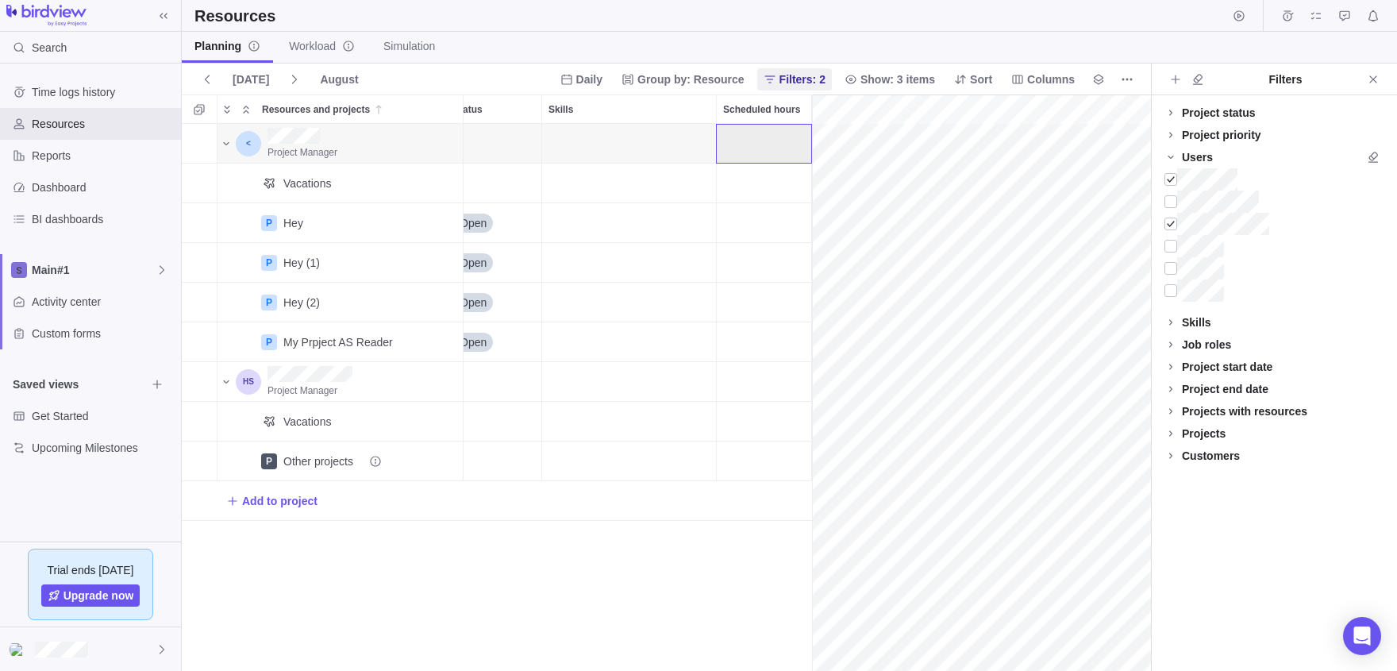
click at [773, 156] on div "Scheduled hours" at bounding box center [764, 143] width 94 height 39
click at [648, 142] on div "Skills" at bounding box center [629, 143] width 174 height 39
click at [1118, 75] on span "More actions" at bounding box center [1127, 79] width 22 height 22
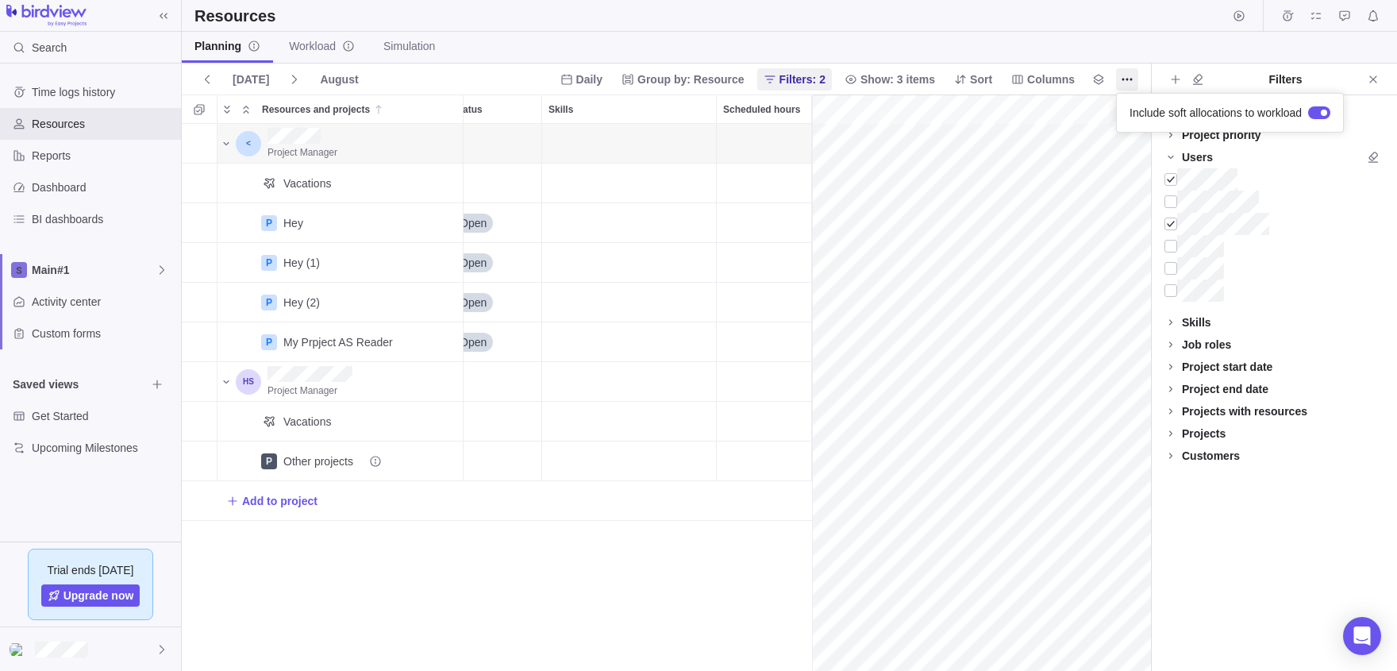
click at [1093, 78] on body "Search Time logs history Resources Reports Dashboard BI dashboards Main#1 Activ…" at bounding box center [698, 335] width 1397 height 671
click at [1093, 78] on icon "Legend" at bounding box center [1098, 79] width 13 height 13
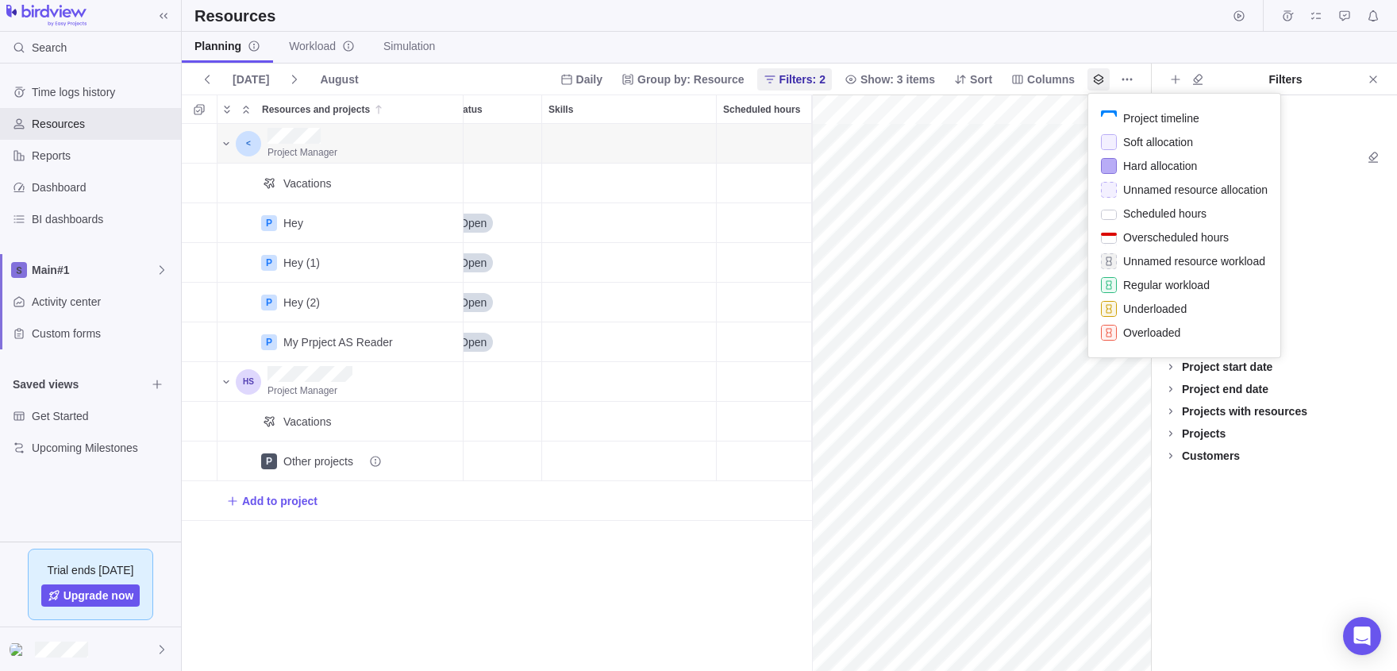
click at [1122, 82] on body "Search Time logs history Resources Reports Dashboard BI dashboards Main#1 Activ…" at bounding box center [698, 335] width 1397 height 671
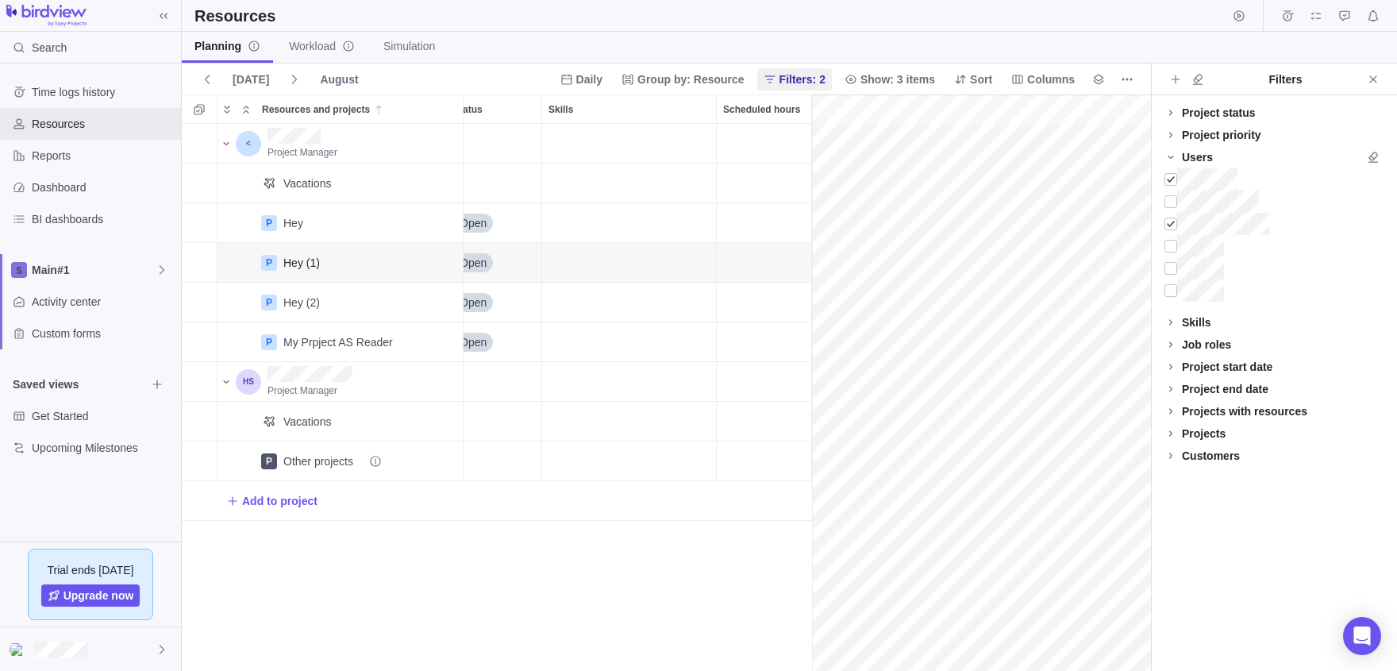
click at [486, 261] on span "Open" at bounding box center [473, 263] width 27 height 16
click at [486, 261] on span "Open" at bounding box center [489, 263] width 27 height 16
click at [276, 491] on span "Add to project" at bounding box center [271, 501] width 91 height 22
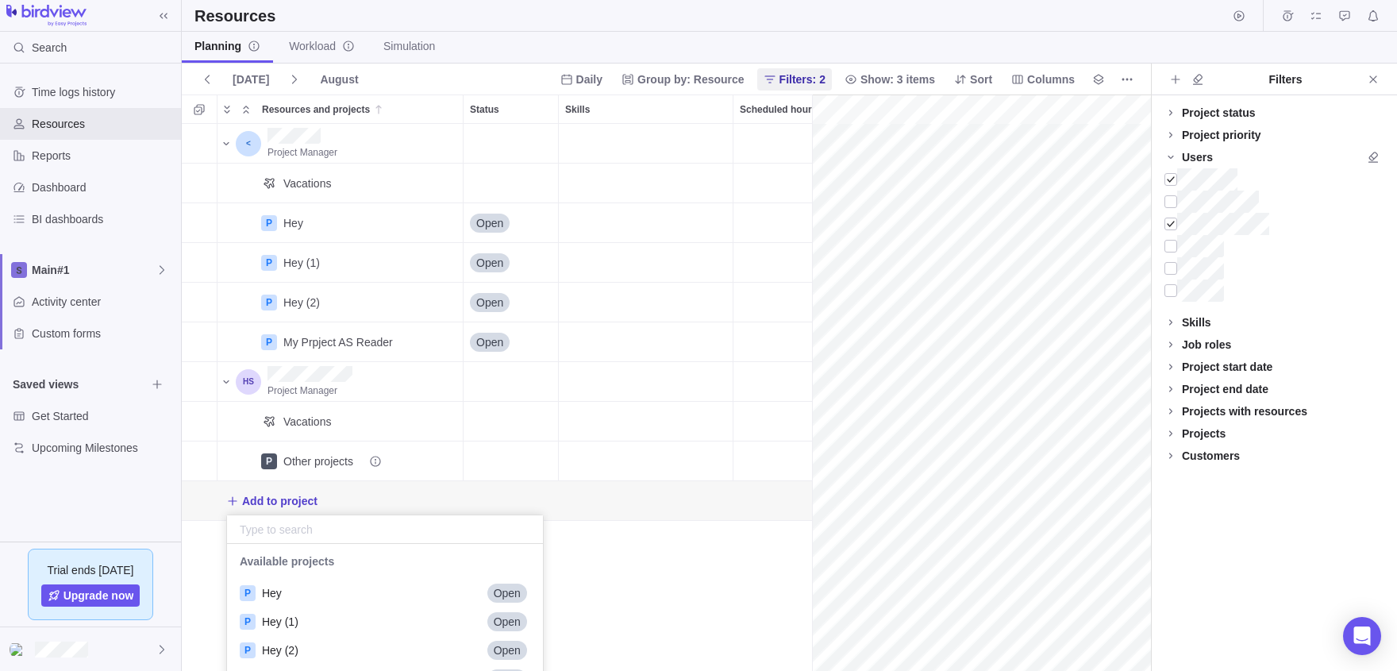
scroll to position [1, 1]
type input "z"
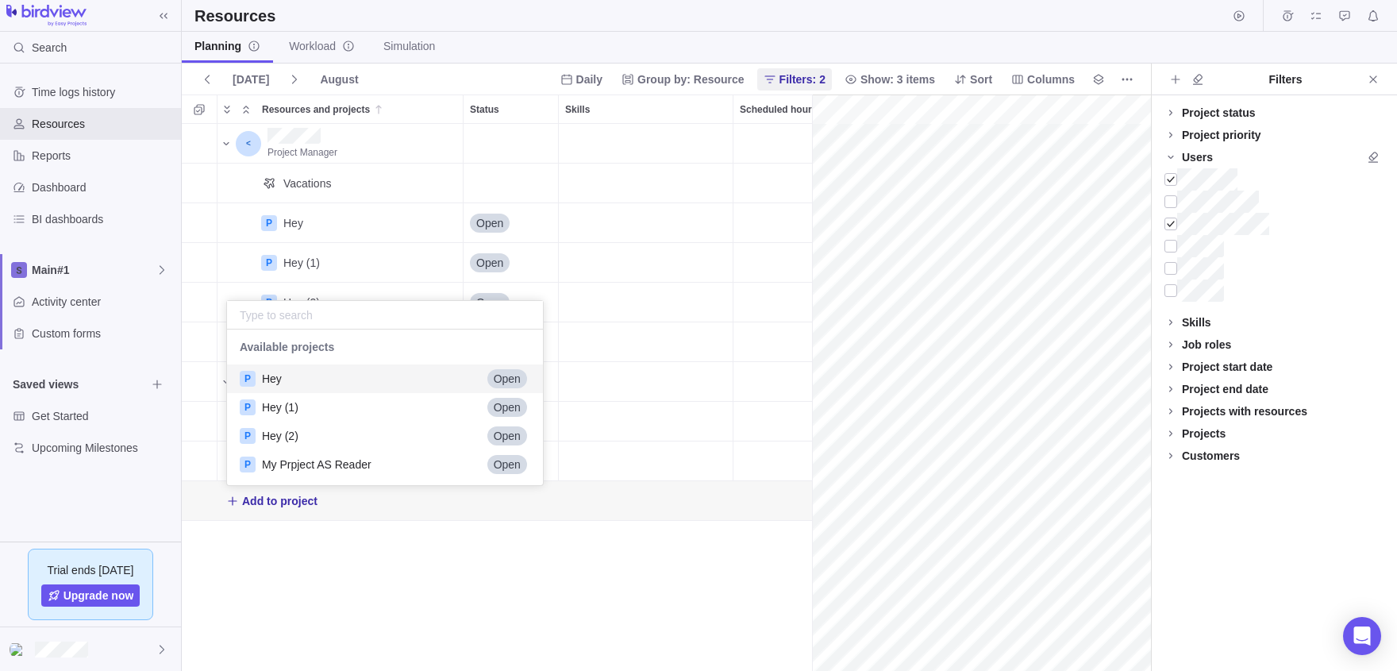
scroll to position [156, 317]
click at [266, 503] on span "Add to project" at bounding box center [279, 501] width 75 height 16
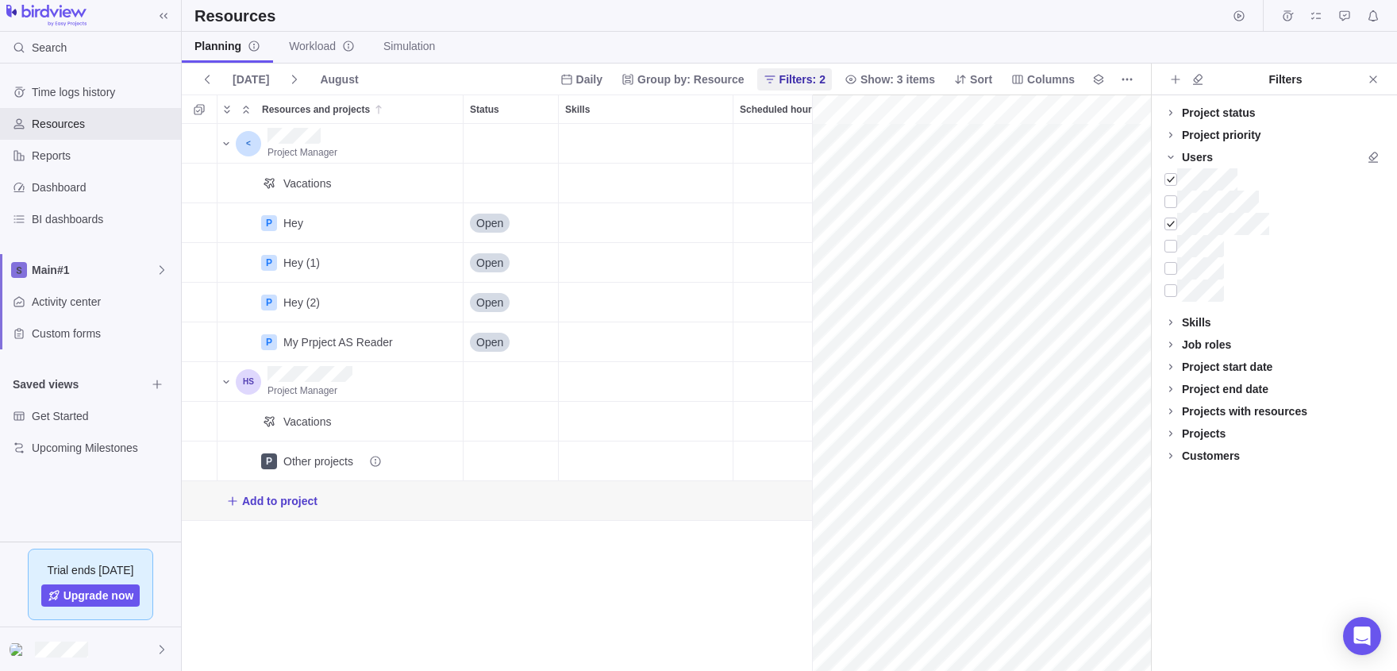
click at [266, 503] on span "Add to project" at bounding box center [279, 501] width 75 height 16
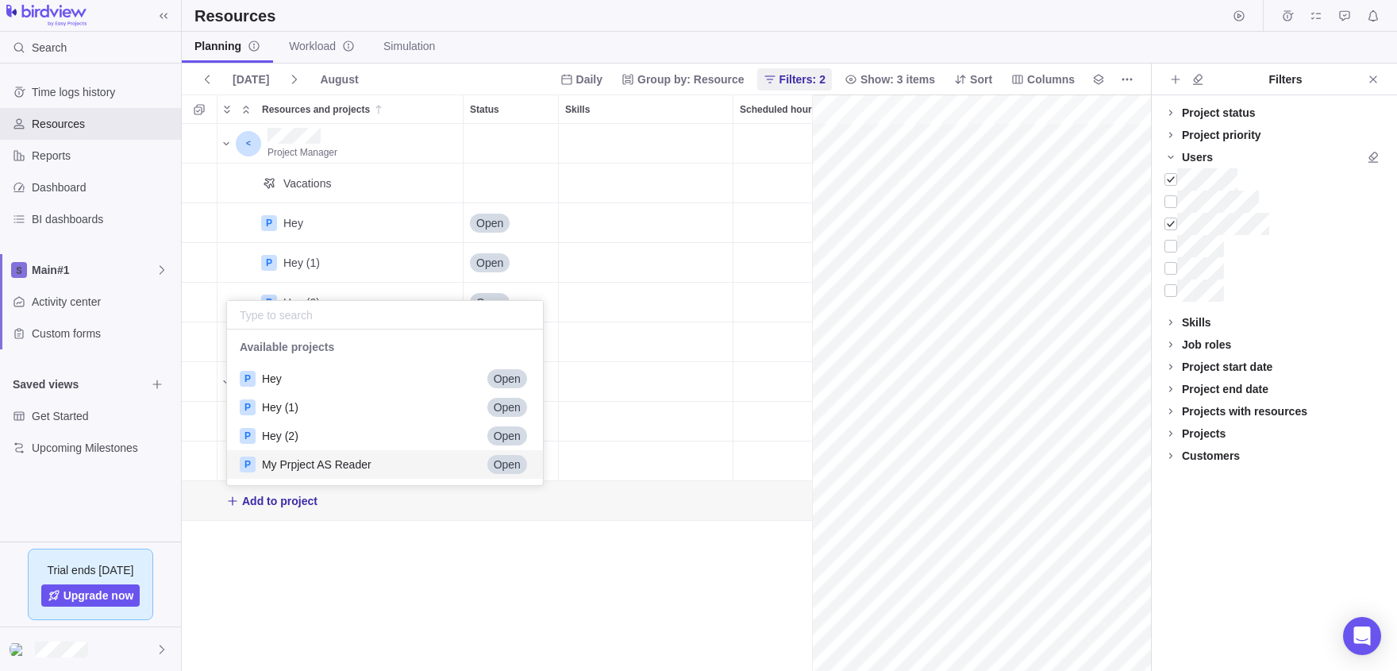
click at [310, 518] on div "Project Manager Vacations P Hey Details Open P Hey (1) Details Open P Hey (2) D…" at bounding box center [497, 397] width 630 height 547
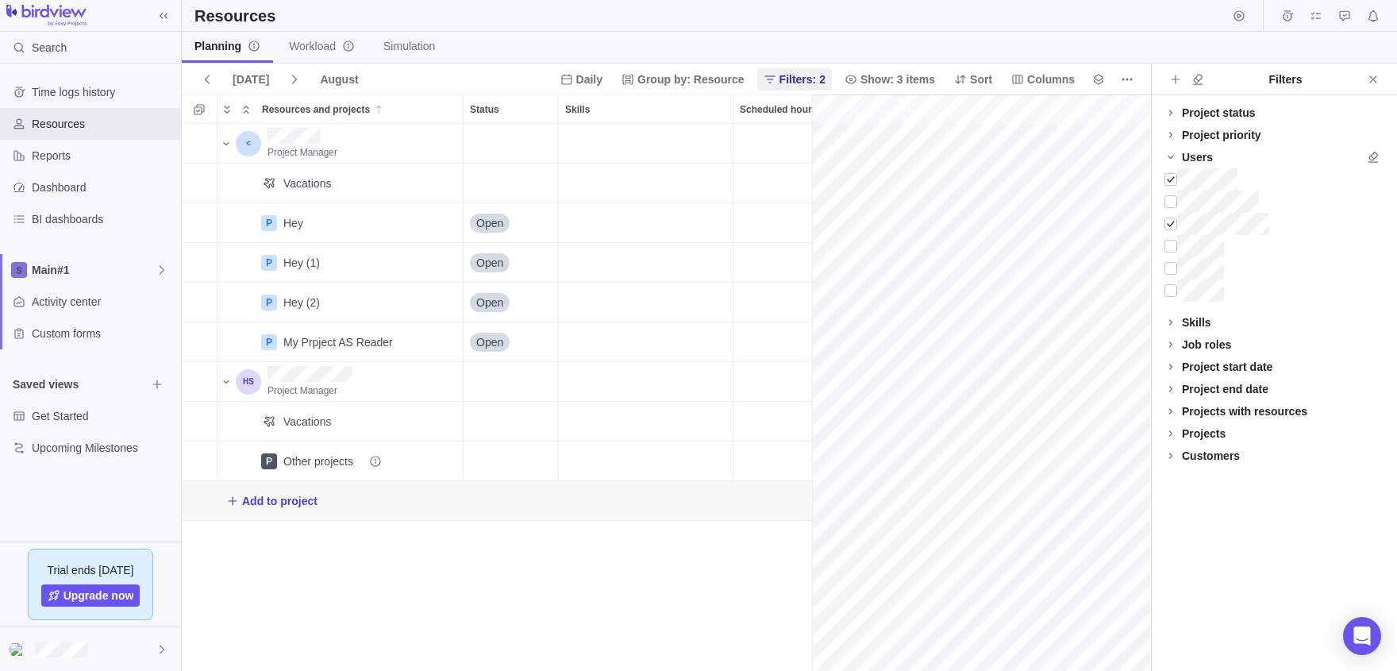
click at [291, 510] on span "Add to project" at bounding box center [271, 501] width 91 height 22
click at [318, 495] on span "Add to project" at bounding box center [279, 501] width 75 height 16
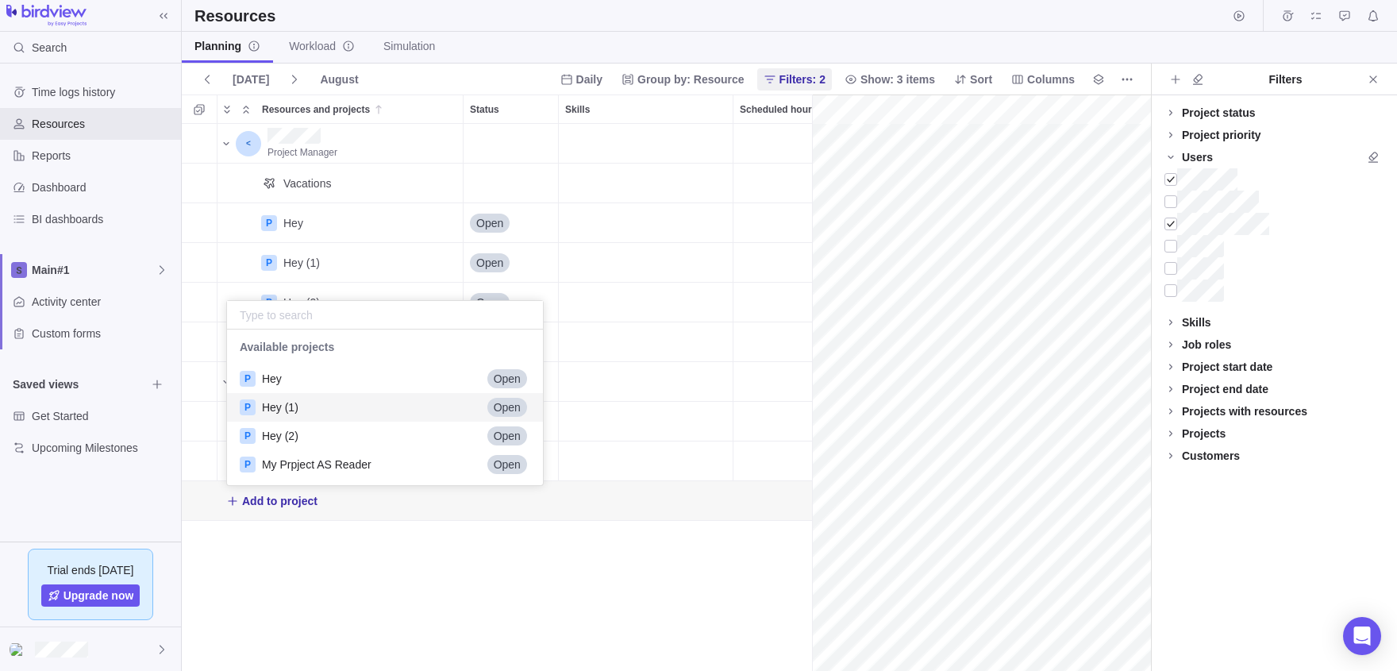
click at [314, 409] on div "P Hey (1) Open" at bounding box center [385, 407] width 316 height 29
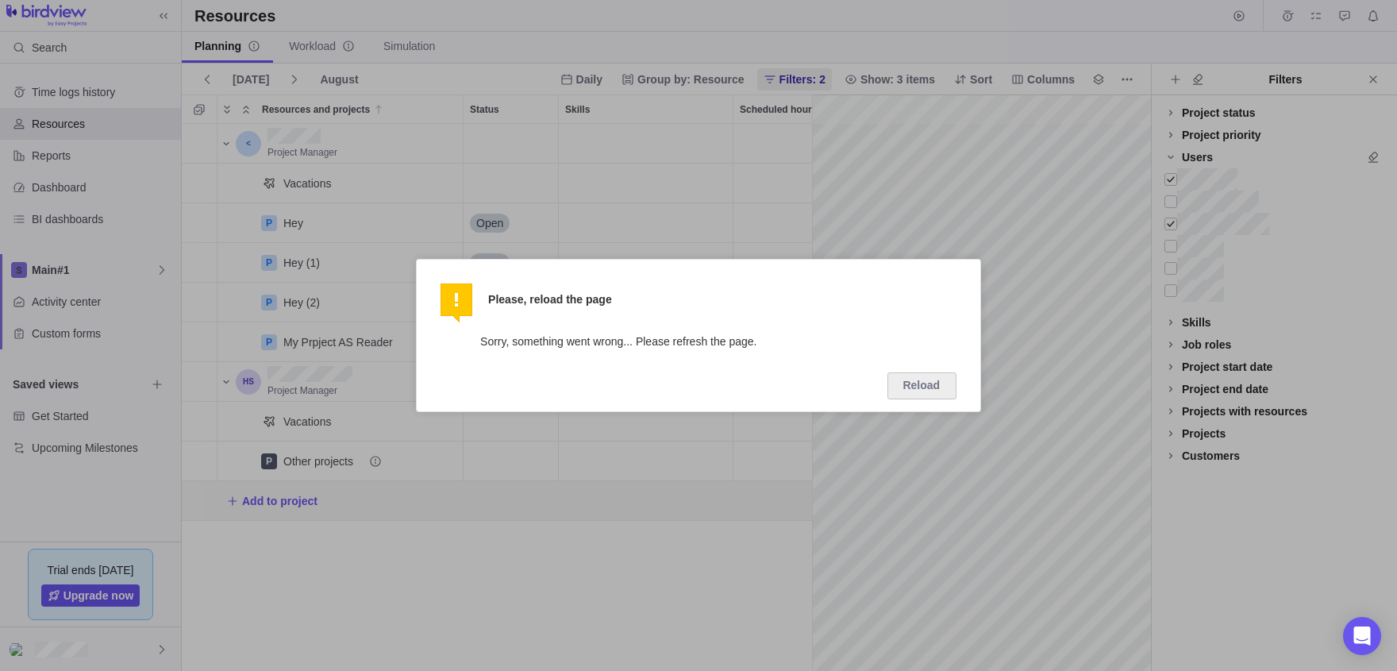
click at [889, 214] on div at bounding box center [698, 335] width 1397 height 671
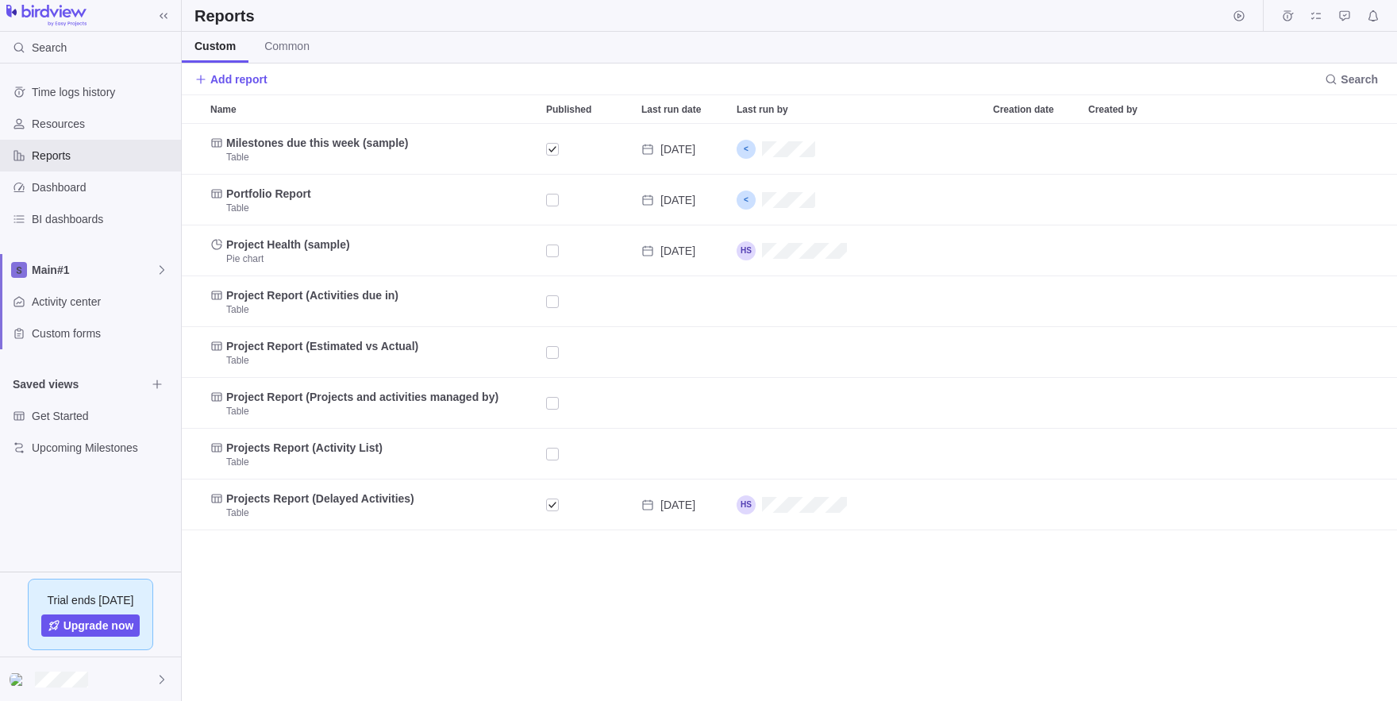
scroll to position [577, 1215]
click at [229, 81] on span "Add report" at bounding box center [238, 79] width 57 height 16
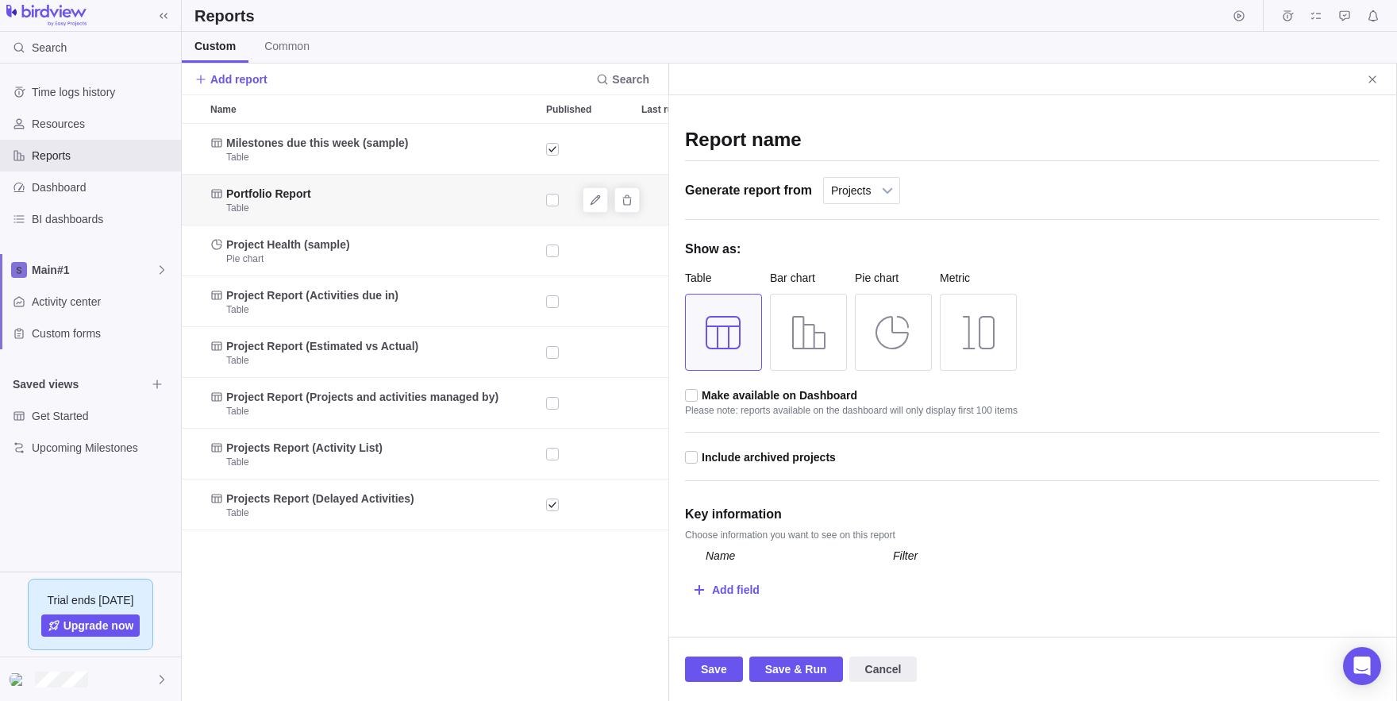
scroll to position [577, 486]
drag, startPoint x: 263, startPoint y: 197, endPoint x: 226, endPoint y: 200, distance: 36.7
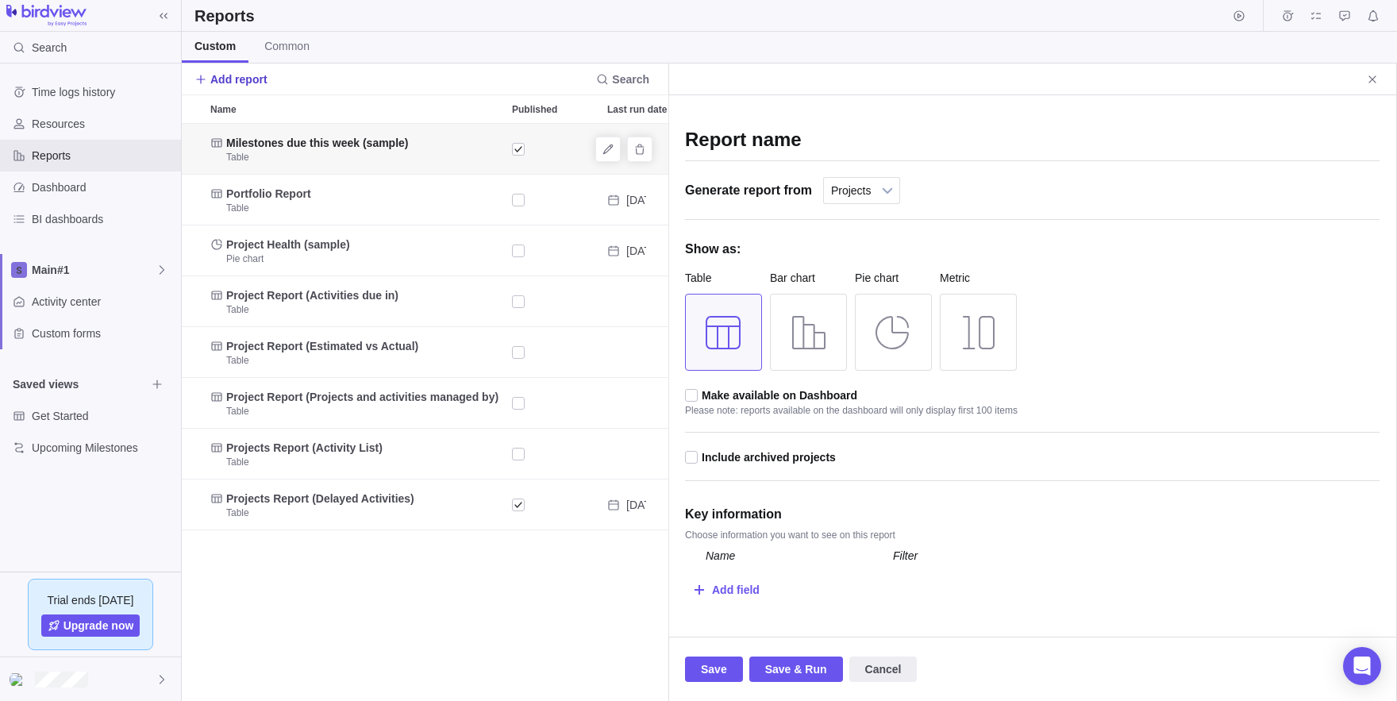
drag, startPoint x: 264, startPoint y: 195, endPoint x: 272, endPoint y: 75, distance: 120.2
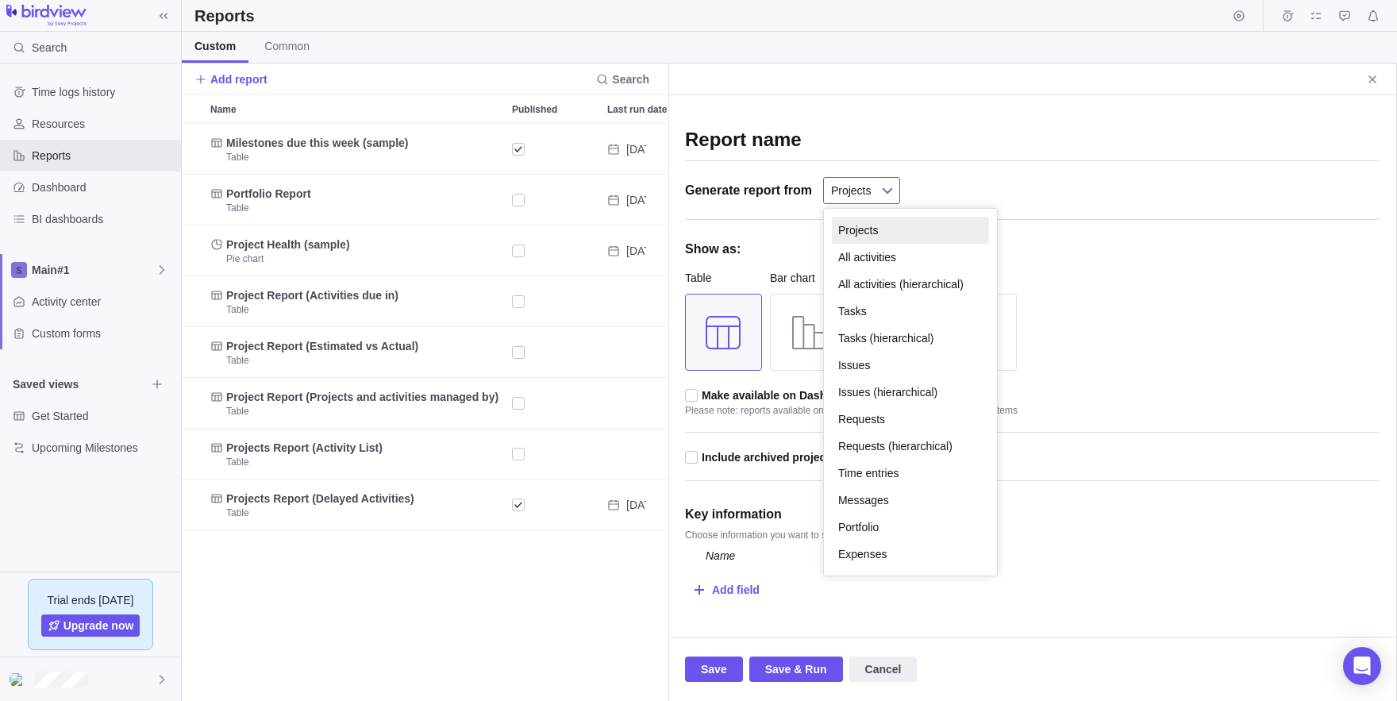
click at [872, 197] on span "Projects" at bounding box center [851, 190] width 40 height 25
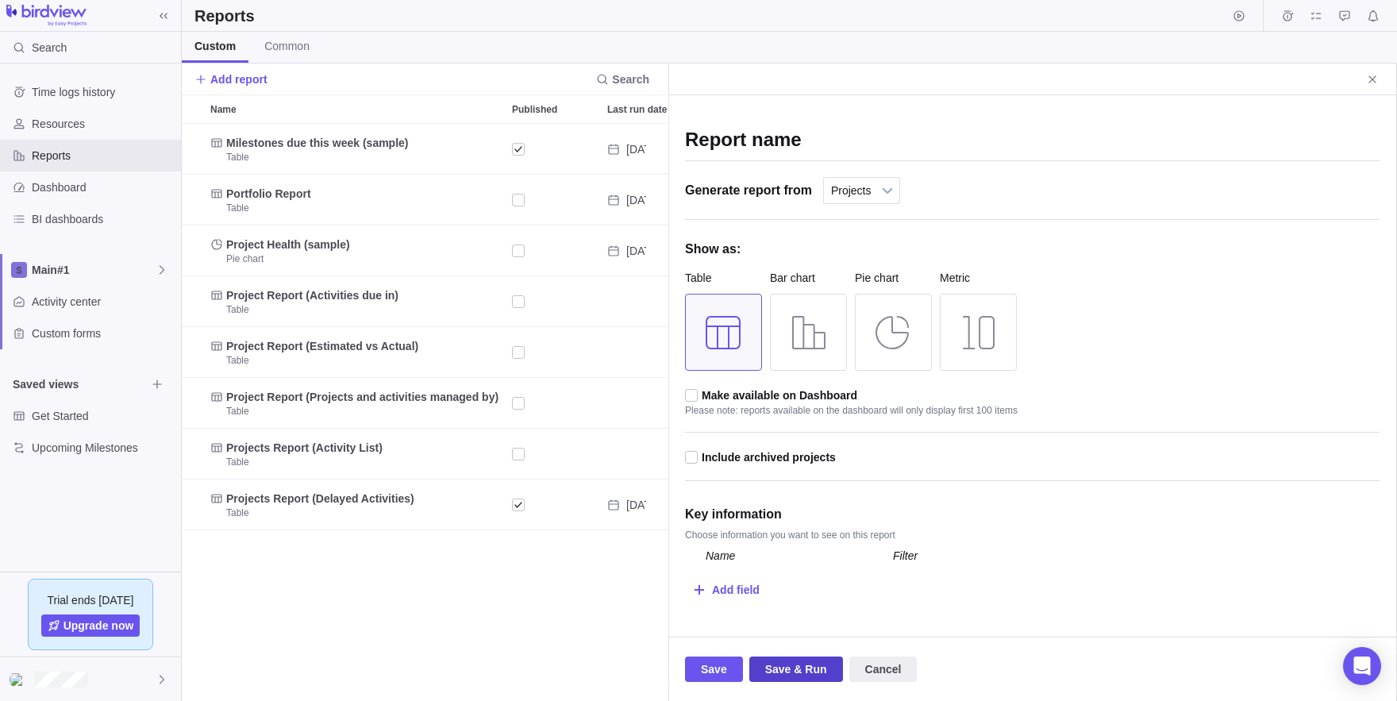
click at [775, 660] on span "Save & Run" at bounding box center [796, 669] width 62 height 19
click at [888, 671] on span "Cancel" at bounding box center [883, 669] width 37 height 19
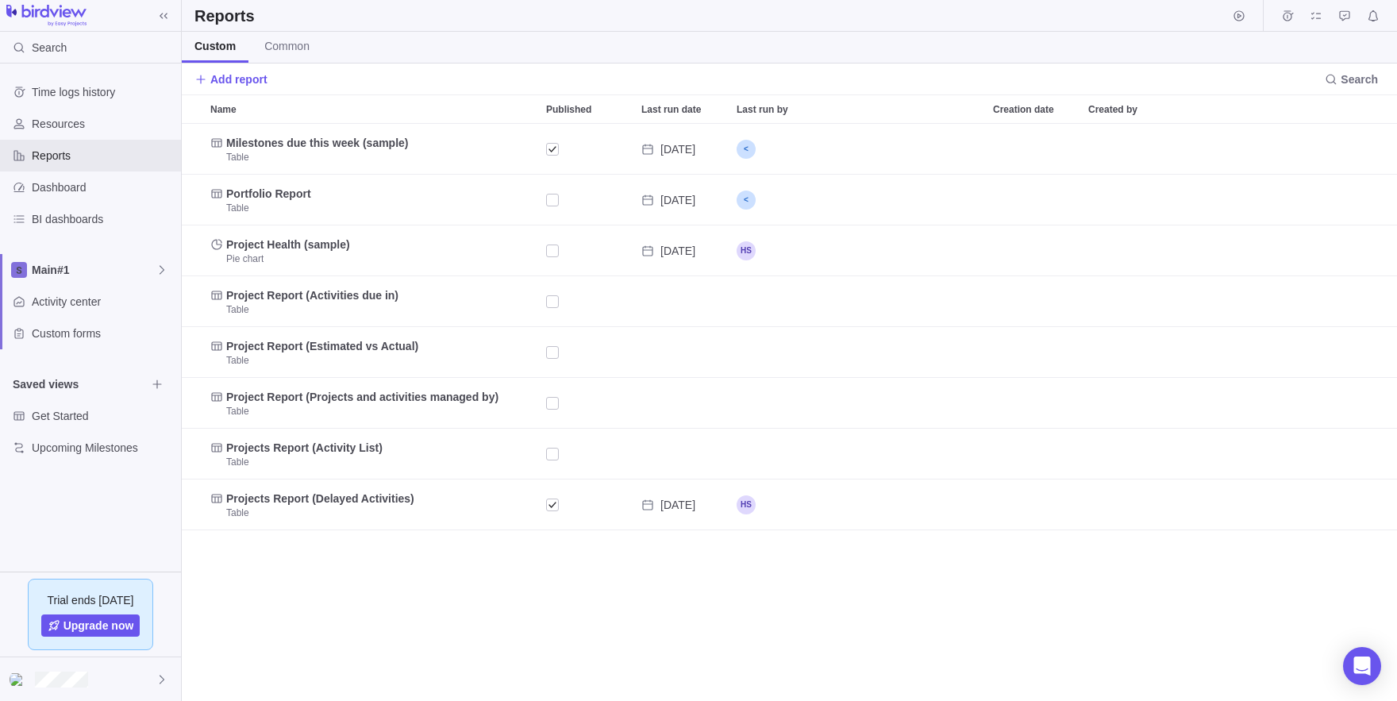
scroll to position [577, 1215]
click at [1323, 201] on icon "Edit" at bounding box center [1324, 199] width 10 height 10
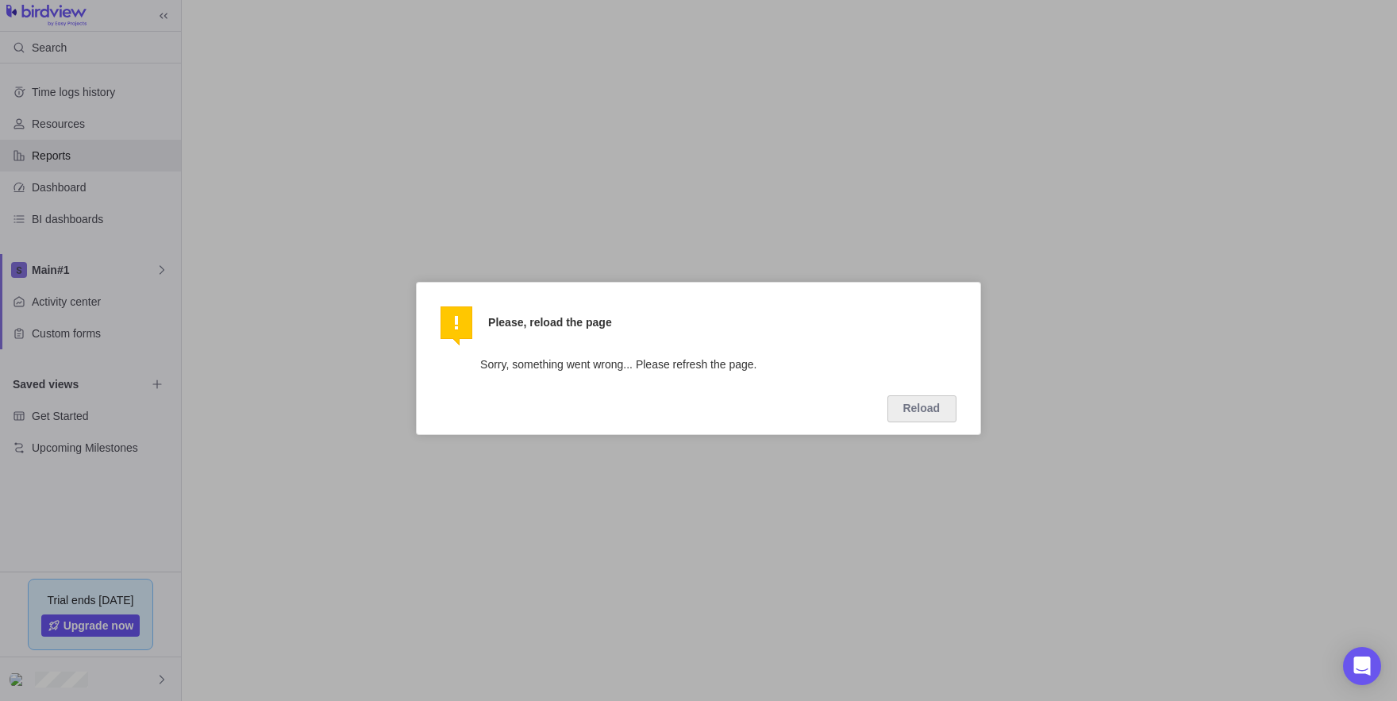
click at [10, 3] on div at bounding box center [698, 350] width 1397 height 701
click at [356, 100] on div at bounding box center [698, 350] width 1397 height 701
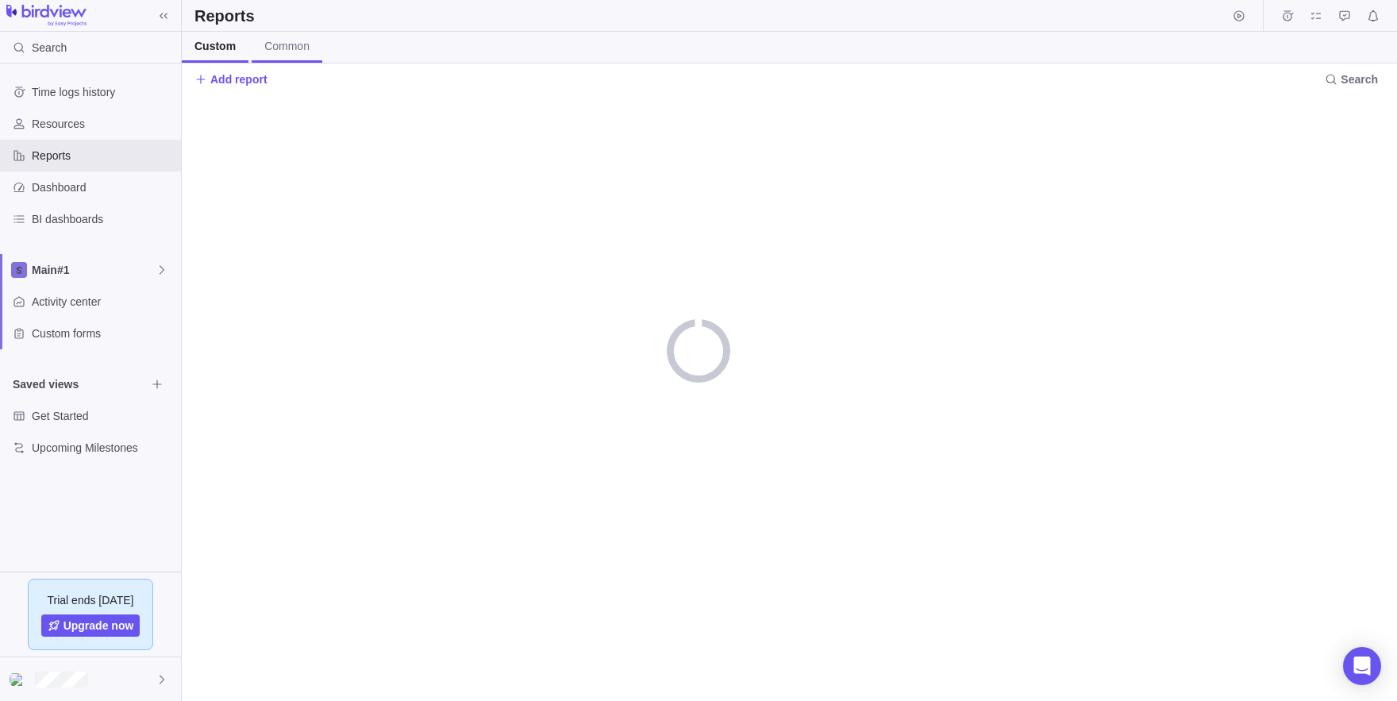
click at [279, 48] on span "Common" at bounding box center [286, 46] width 45 height 16
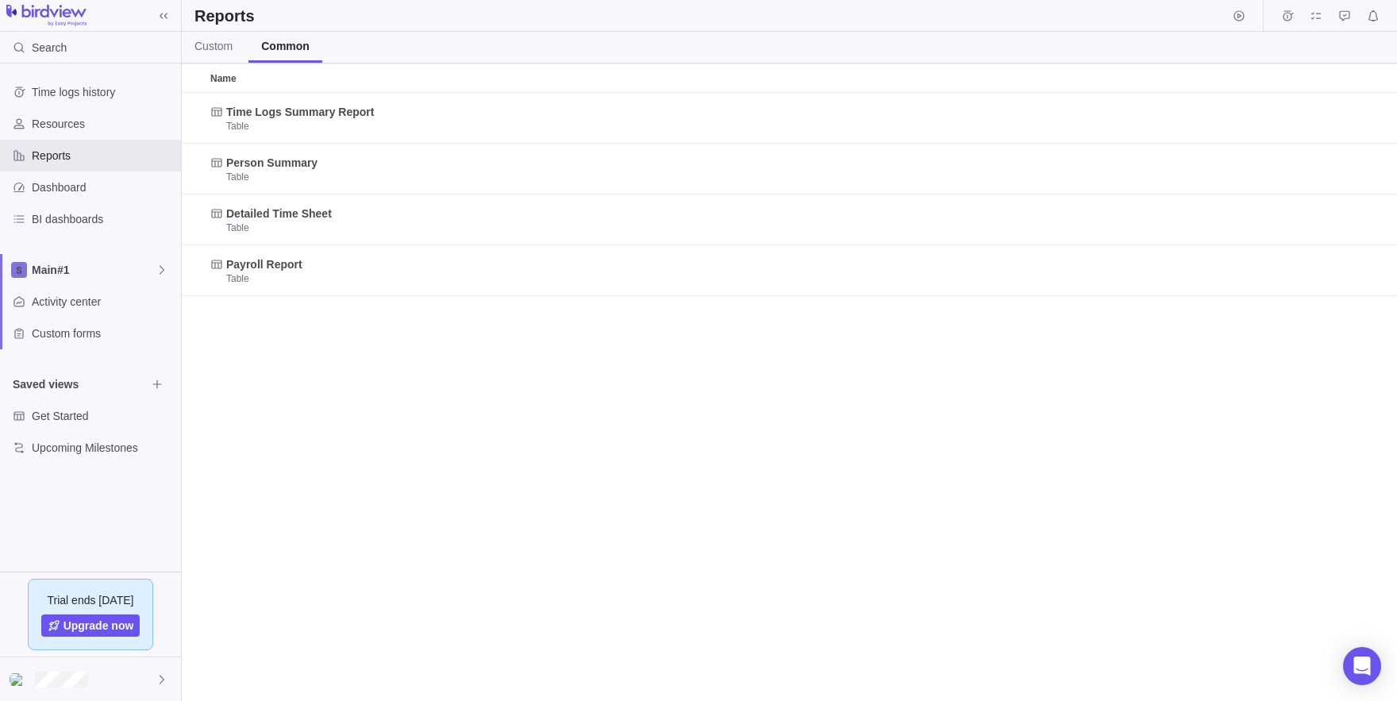
scroll to position [1, 1]
drag, startPoint x: 308, startPoint y: 125, endPoint x: 241, endPoint y: 307, distance: 194.7
click at [300, 442] on div "Time Logs Summary Report Table Person Summary Table Detailed Time Sheet Table P…" at bounding box center [789, 397] width 1215 height 608
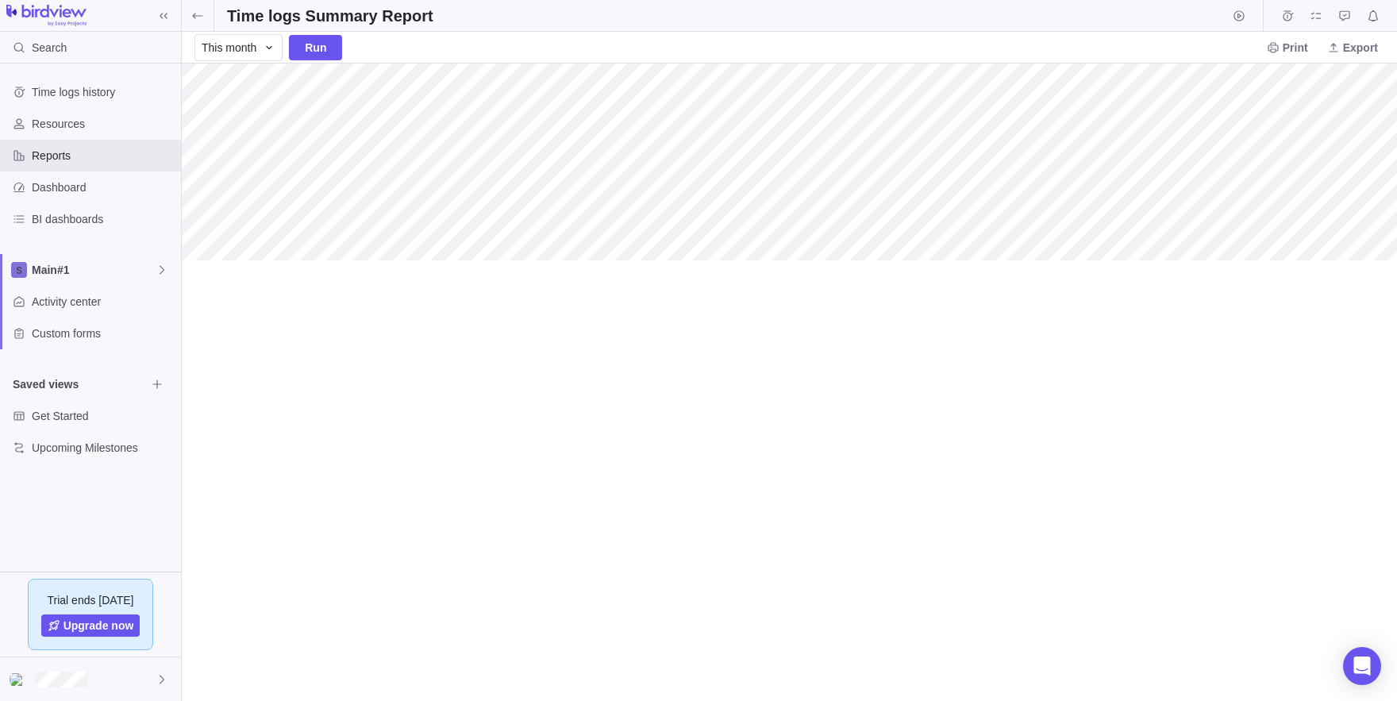
click at [475, 390] on div at bounding box center [789, 382] width 1215 height 637
click at [312, 52] on span "Run" at bounding box center [315, 47] width 21 height 19
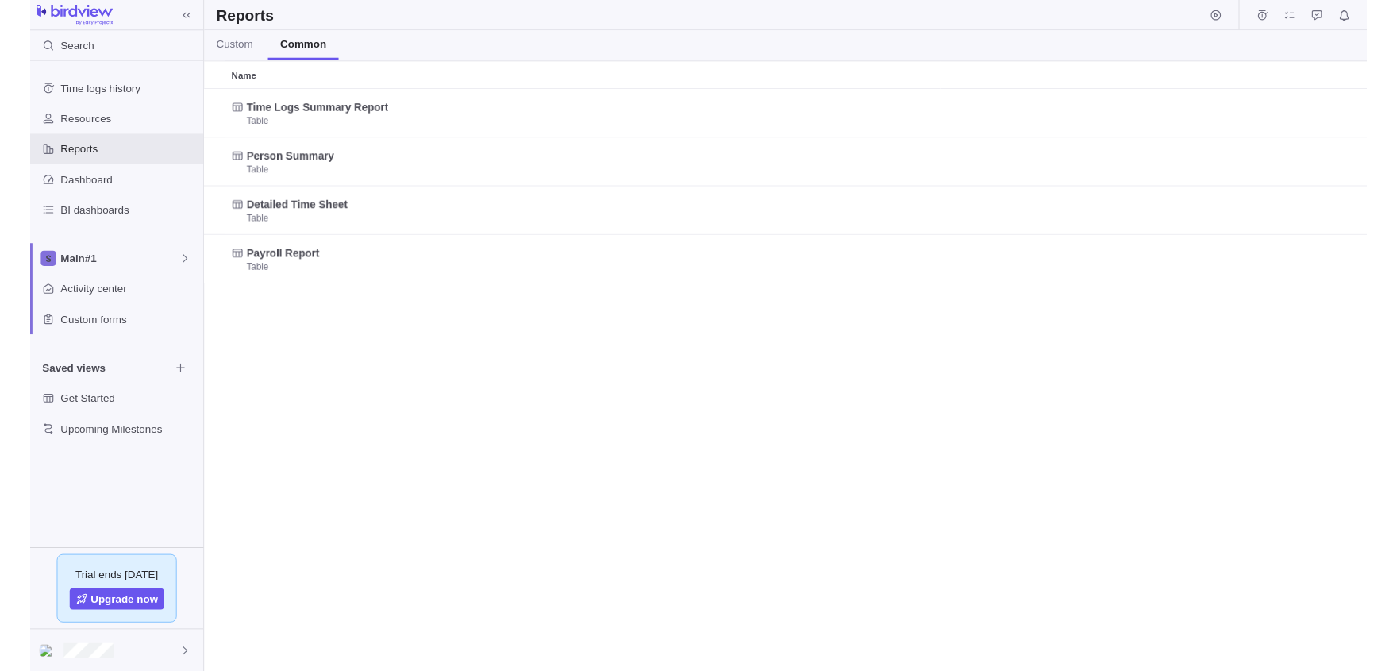
scroll to position [608, 1215]
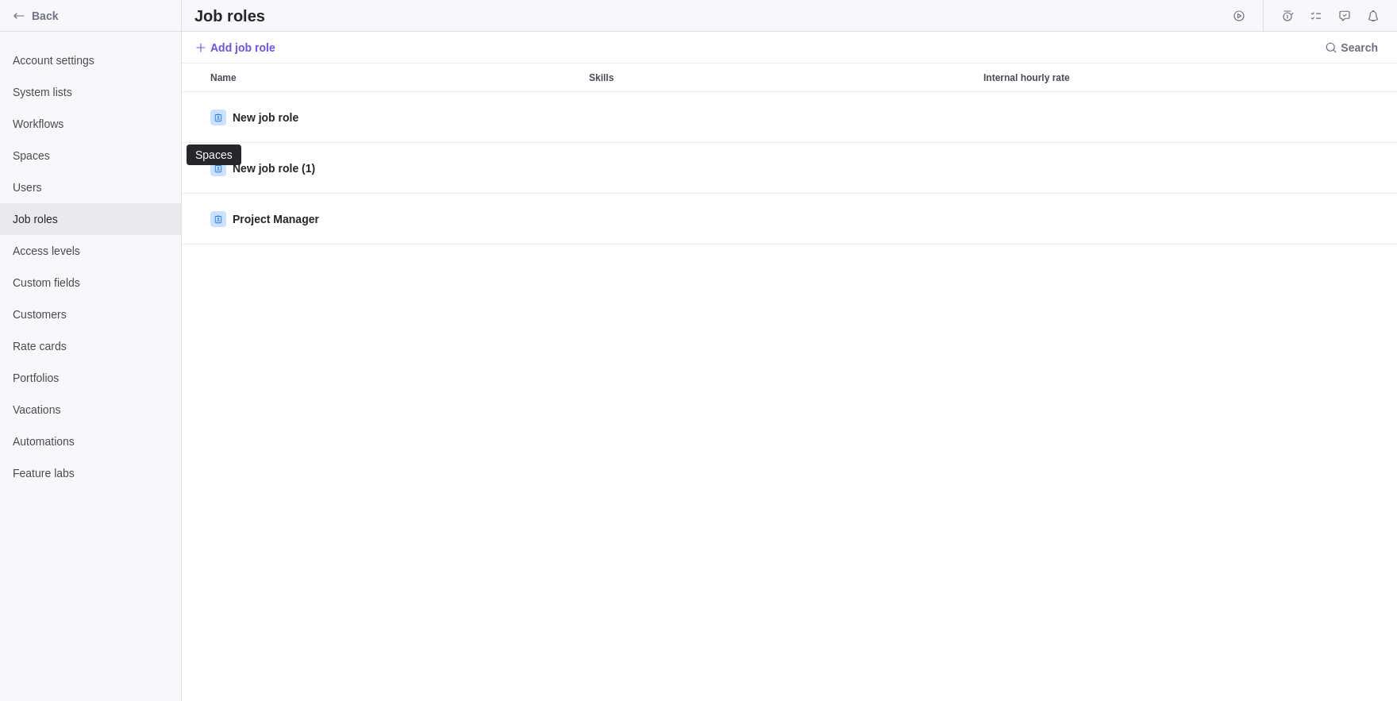
scroll to position [609, 1215]
click at [42, 188] on span "Users" at bounding box center [91, 187] width 156 height 16
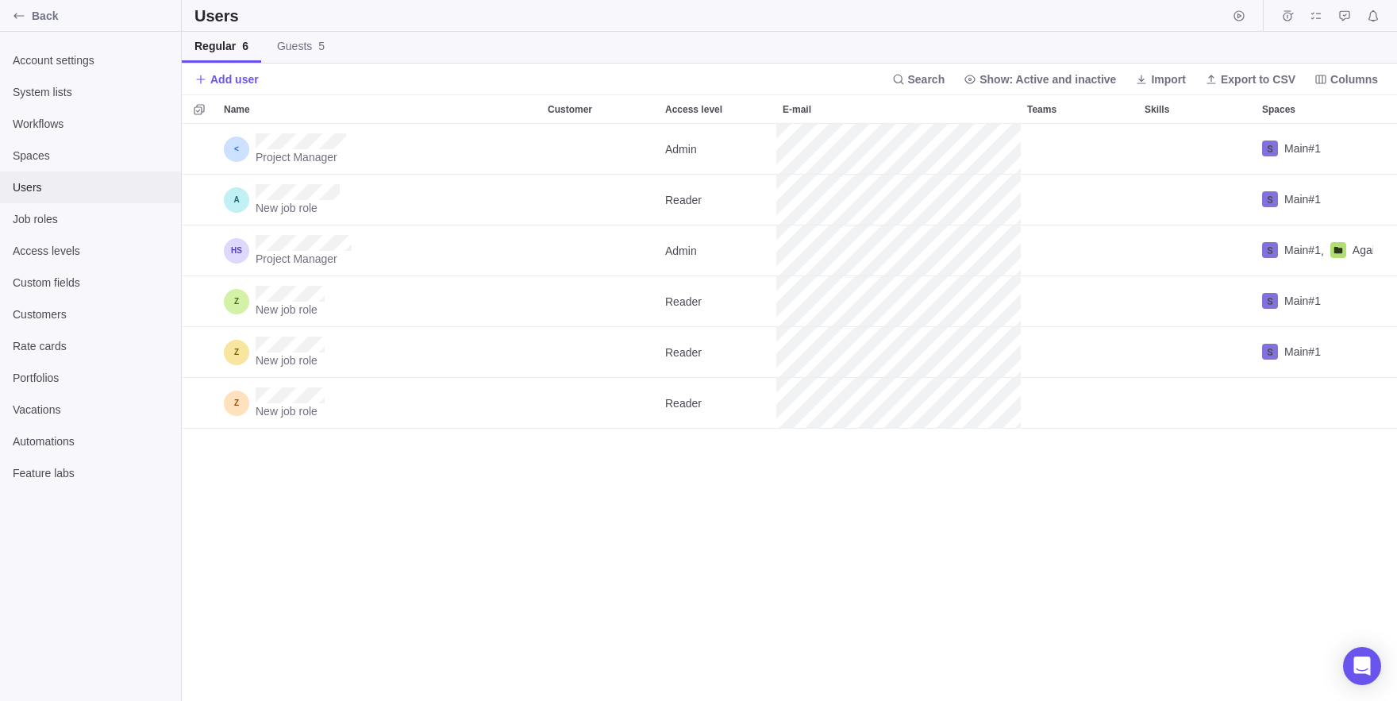
scroll to position [577, 1215]
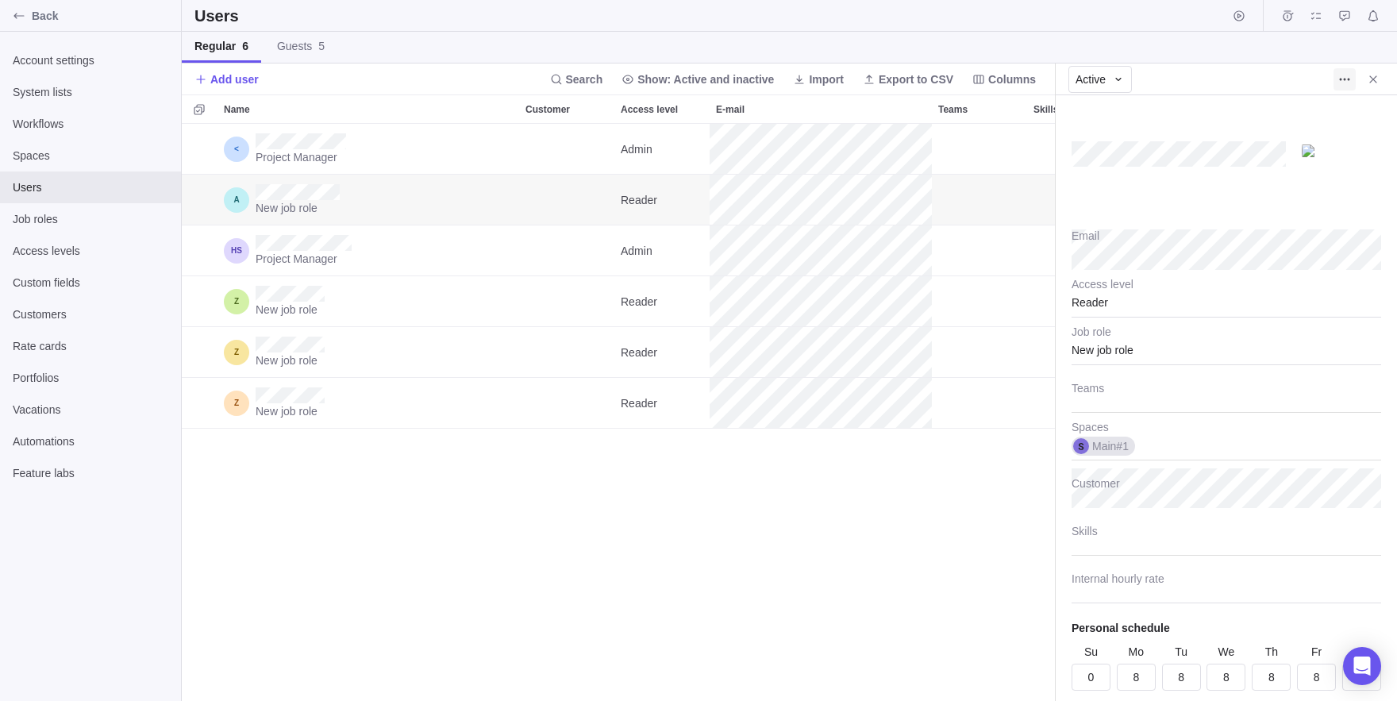
click at [1335, 76] on span "More actions" at bounding box center [1345, 79] width 22 height 22
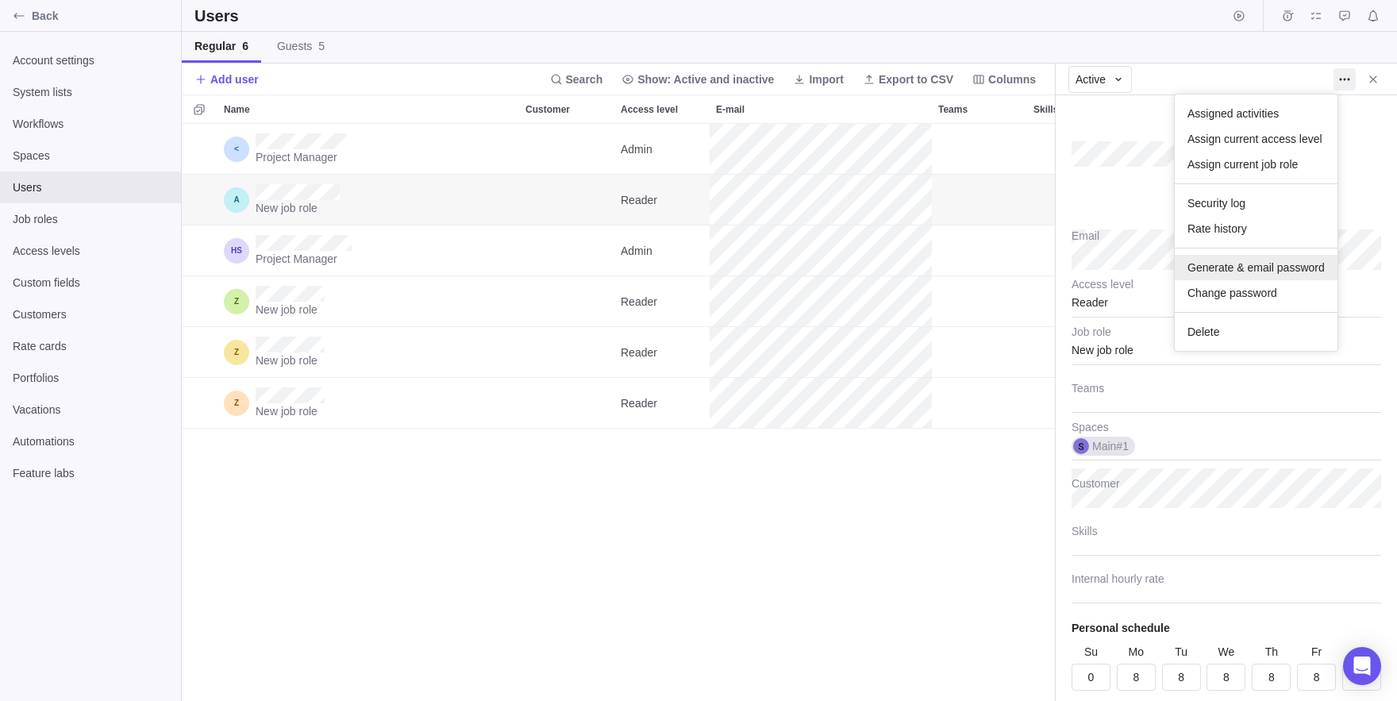
click at [1251, 267] on span "Generate & email password" at bounding box center [1256, 268] width 137 height 16
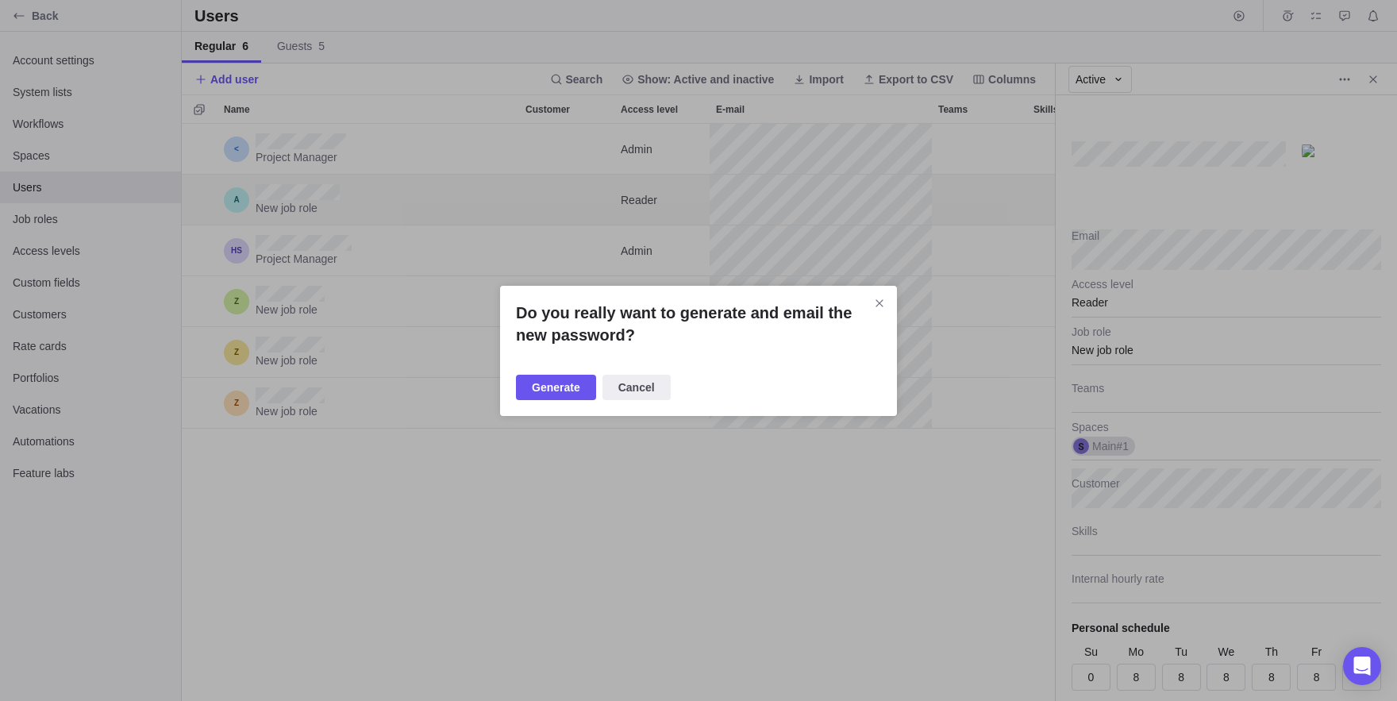
click at [570, 406] on div "Do you really want to generate and email the new password? Generate Cancel" at bounding box center [698, 351] width 397 height 130
click at [549, 386] on span "Generate" at bounding box center [556, 387] width 48 height 19
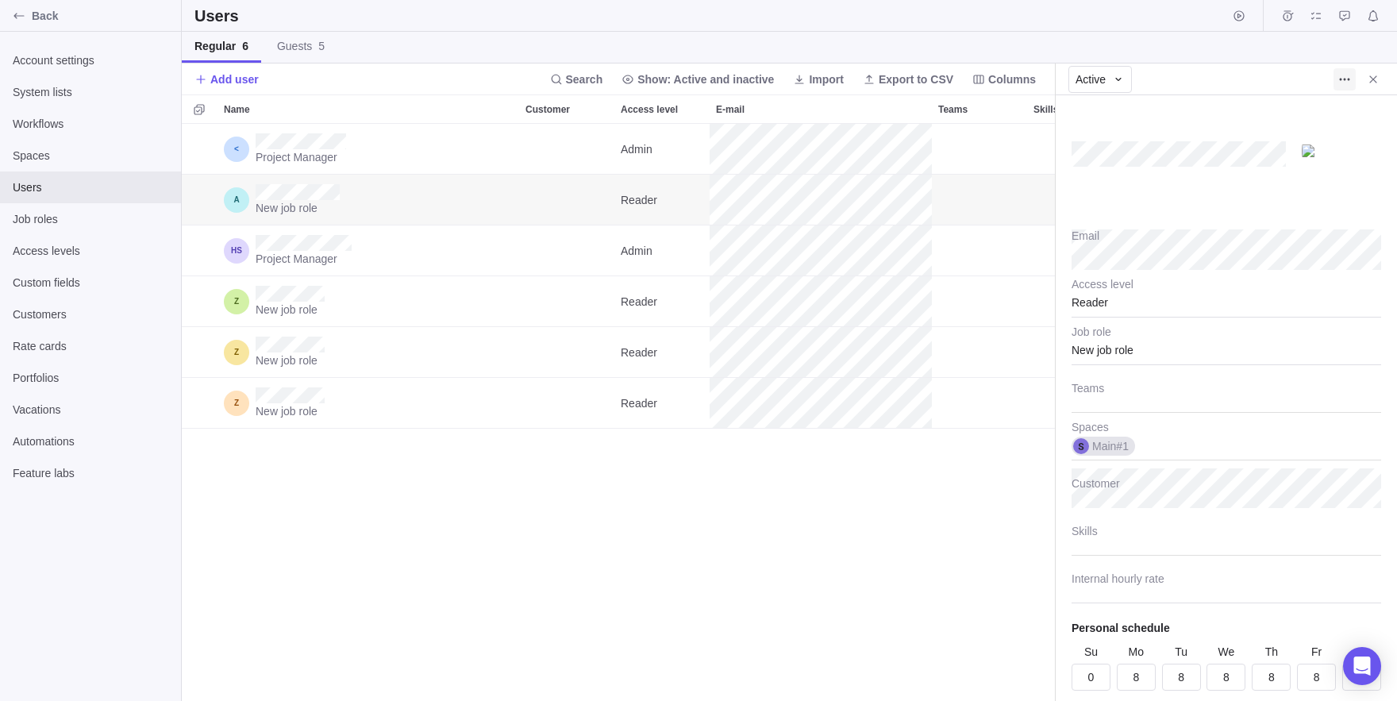
click at [1341, 82] on icon "More actions" at bounding box center [1344, 79] width 13 height 13
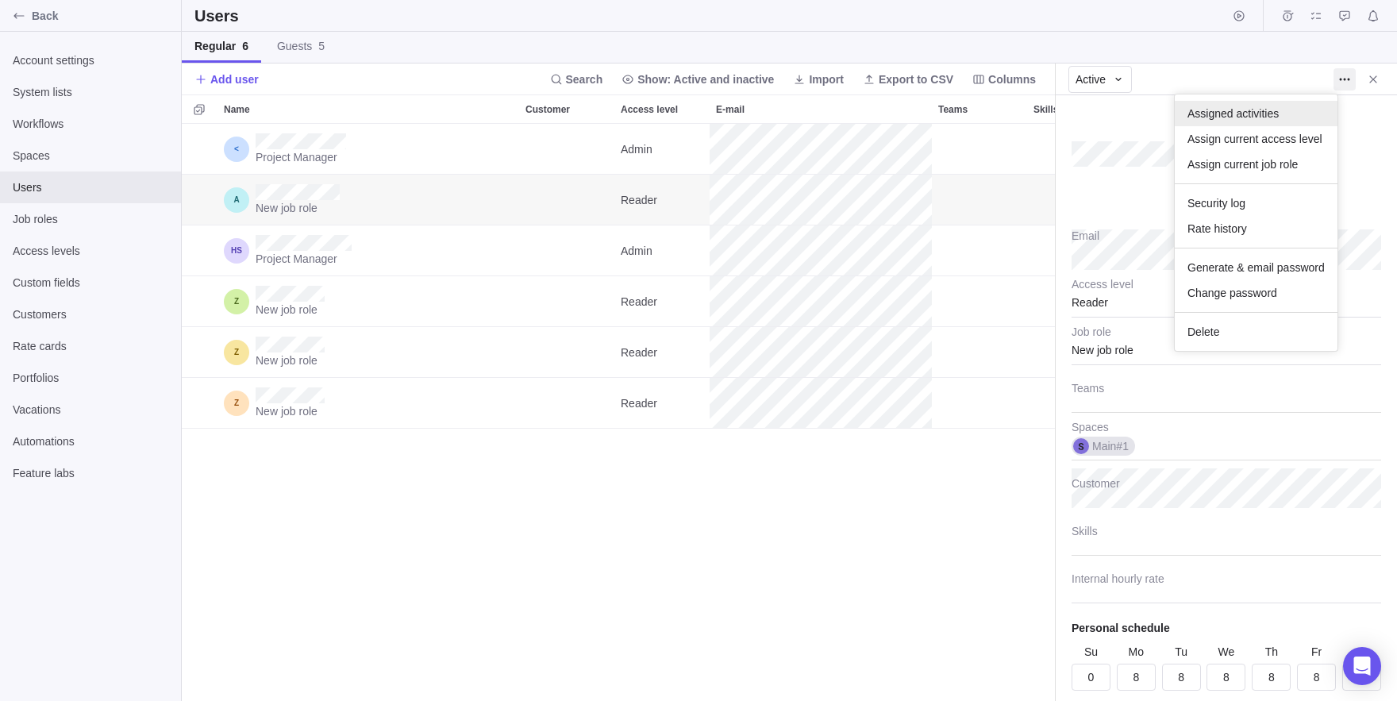
click at [1206, 109] on span "Assigned activities" at bounding box center [1233, 114] width 91 height 16
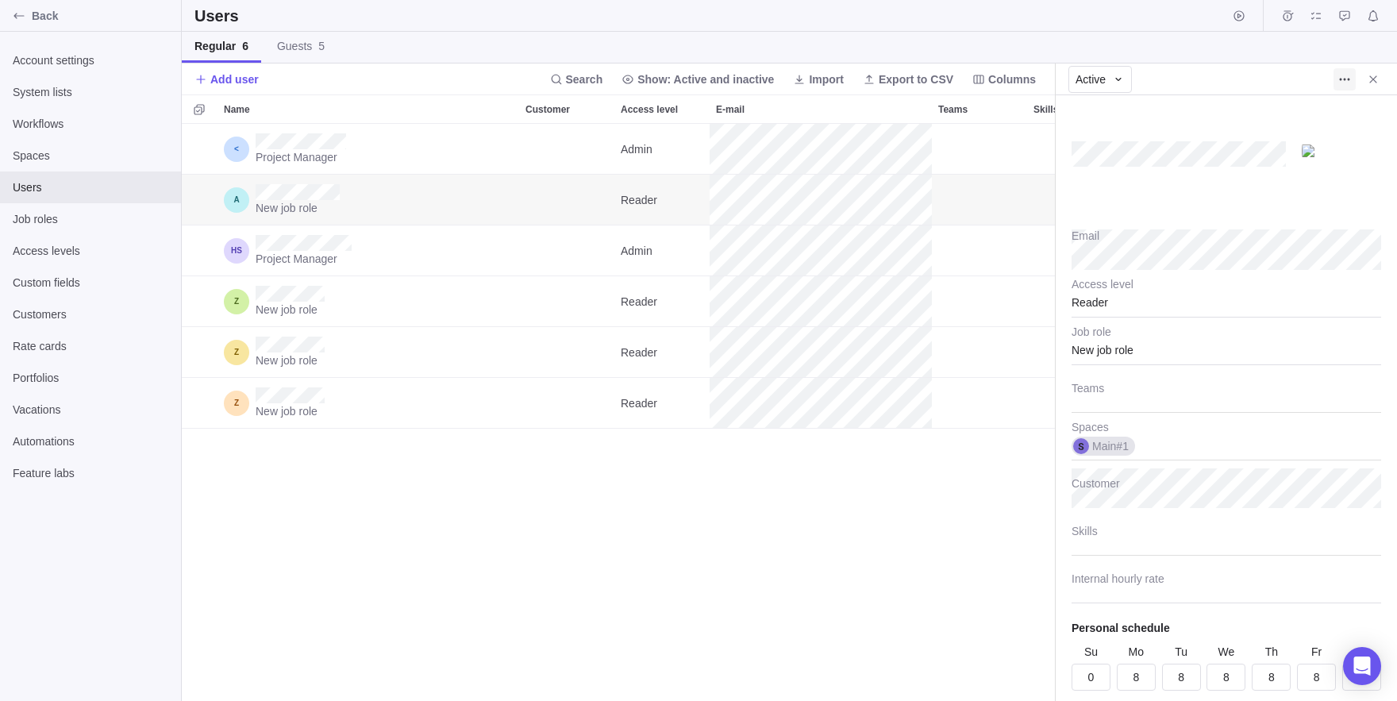
click at [1341, 75] on icon "More actions" at bounding box center [1344, 79] width 13 height 13
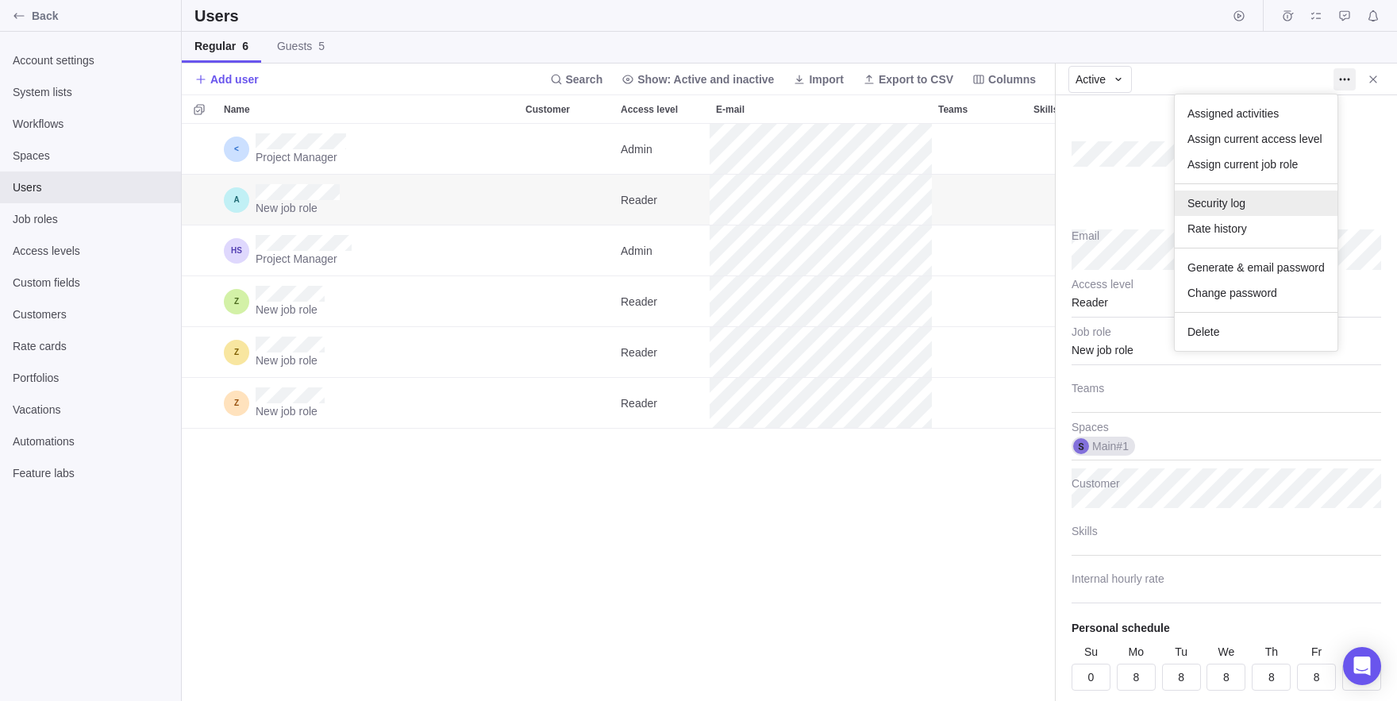
click at [1243, 191] on div "Security log" at bounding box center [1256, 203] width 163 height 25
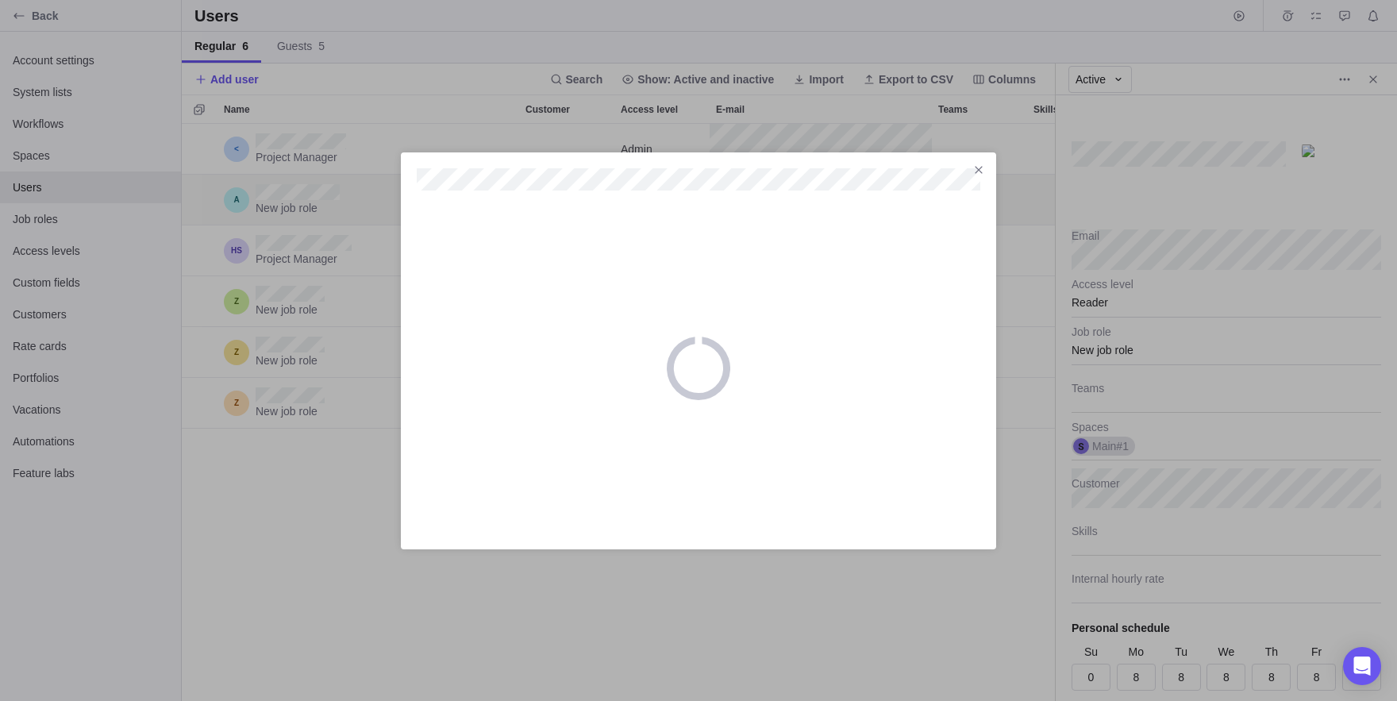
type textarea "x"
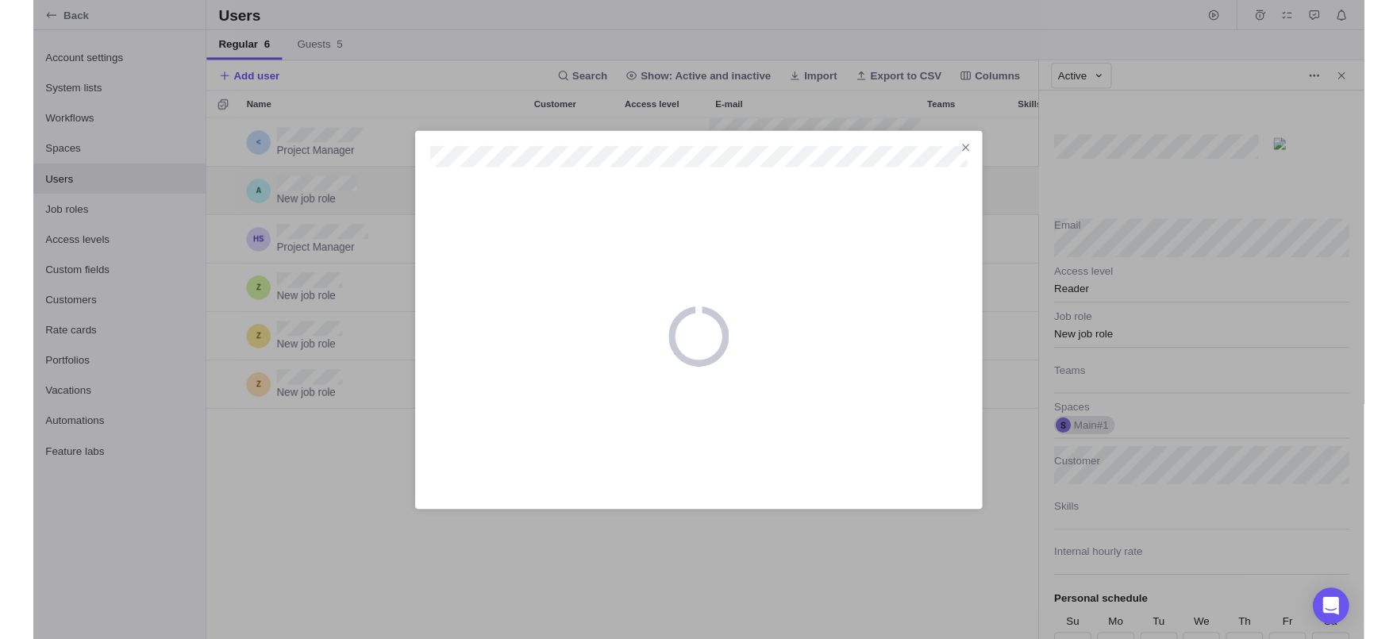
scroll to position [547, 873]
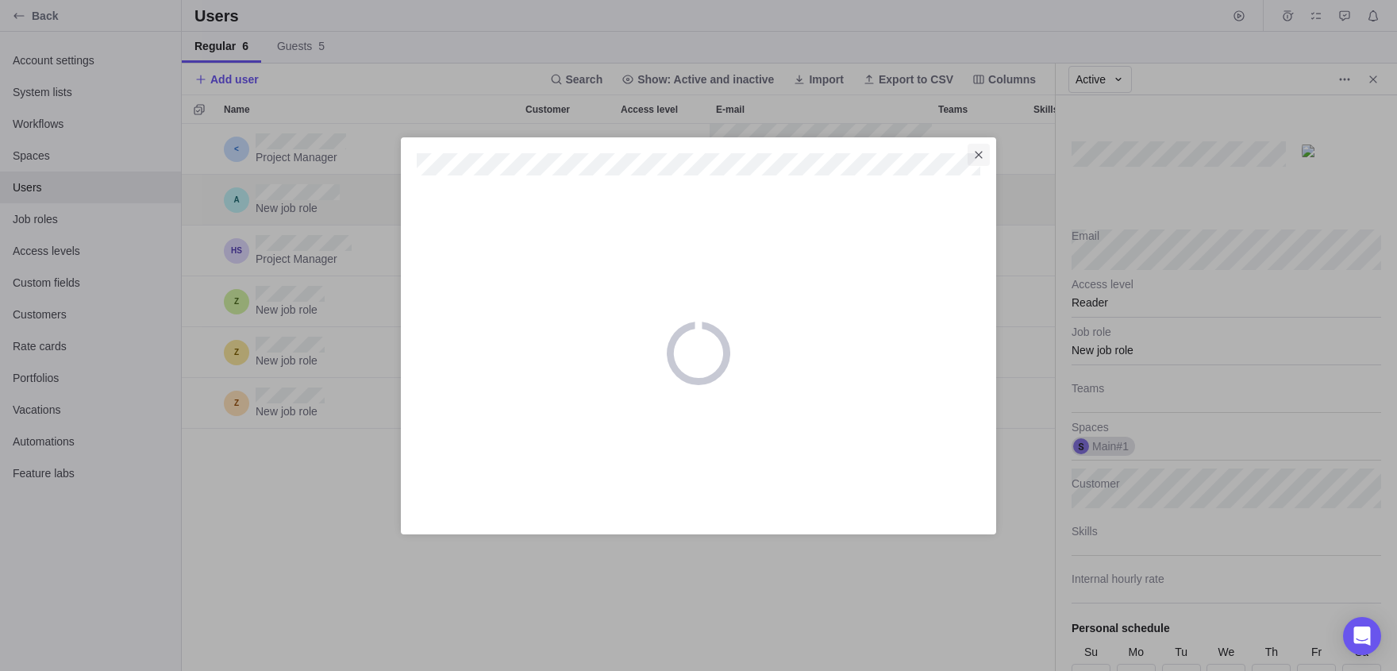
click at [988, 154] on span "Close" at bounding box center [979, 155] width 22 height 22
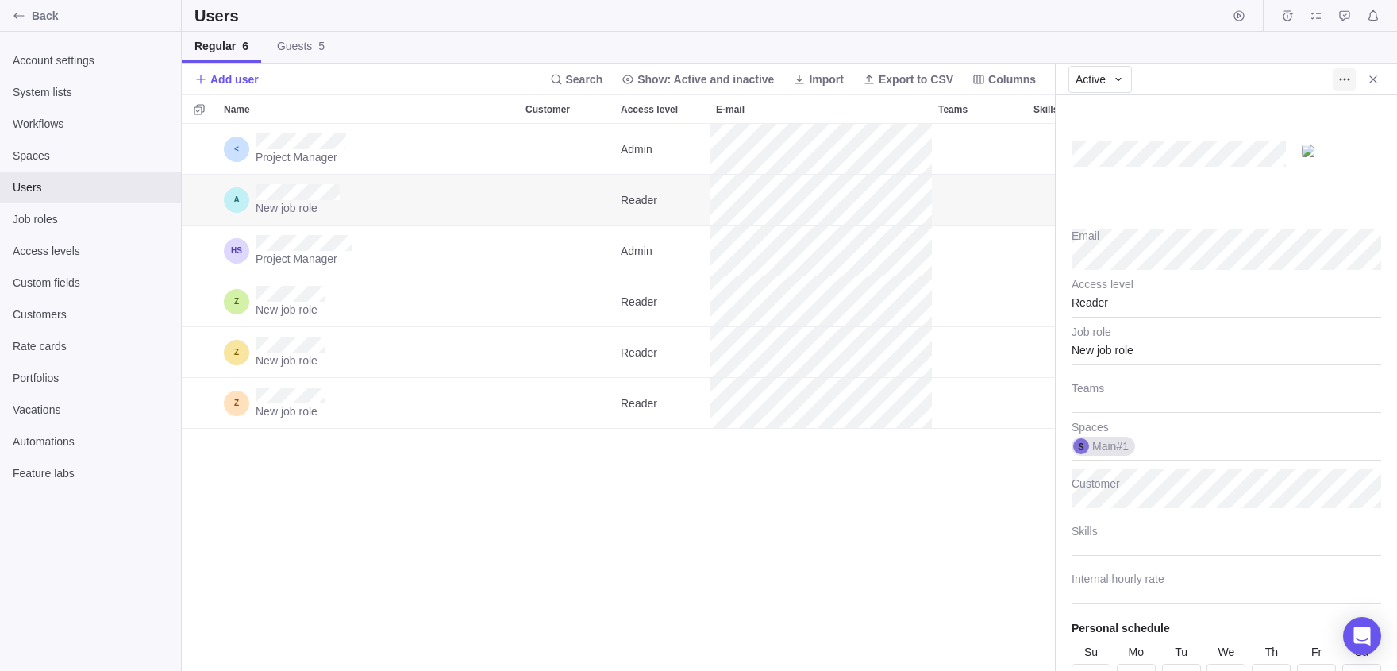
click at [1349, 74] on icon "More actions" at bounding box center [1344, 79] width 13 height 13
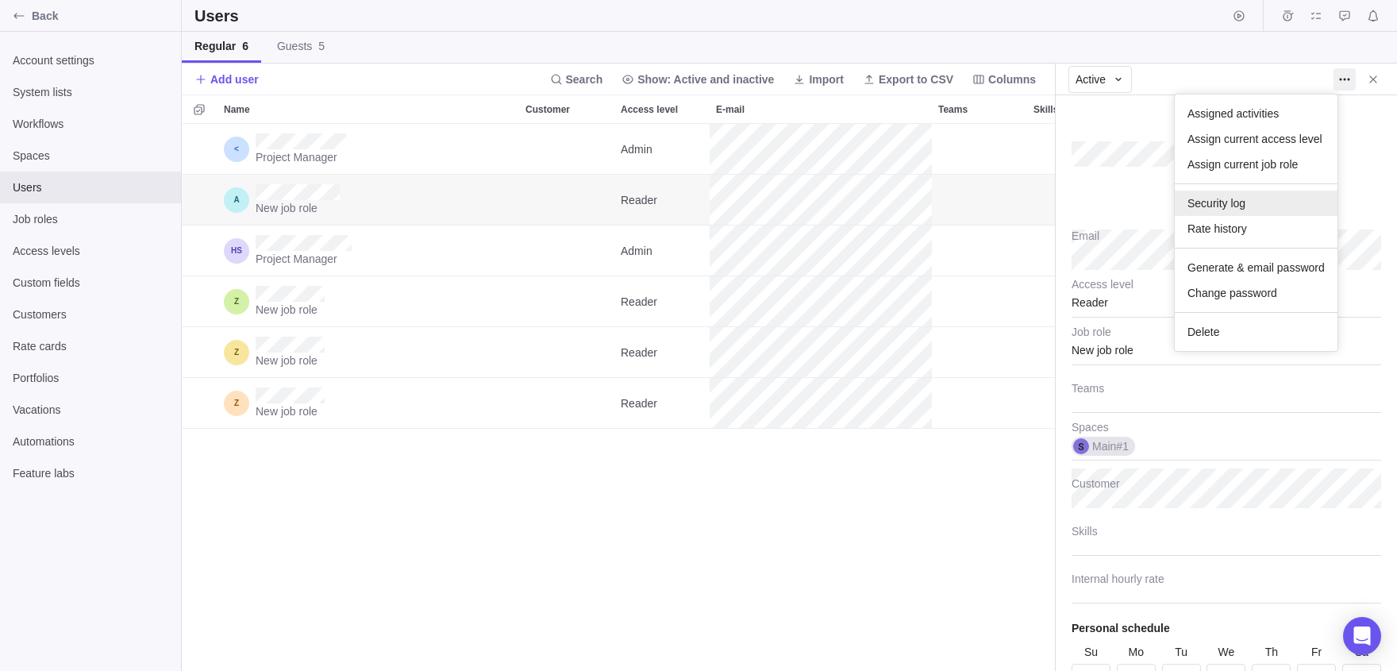
click at [1231, 208] on span "Security log" at bounding box center [1217, 203] width 58 height 16
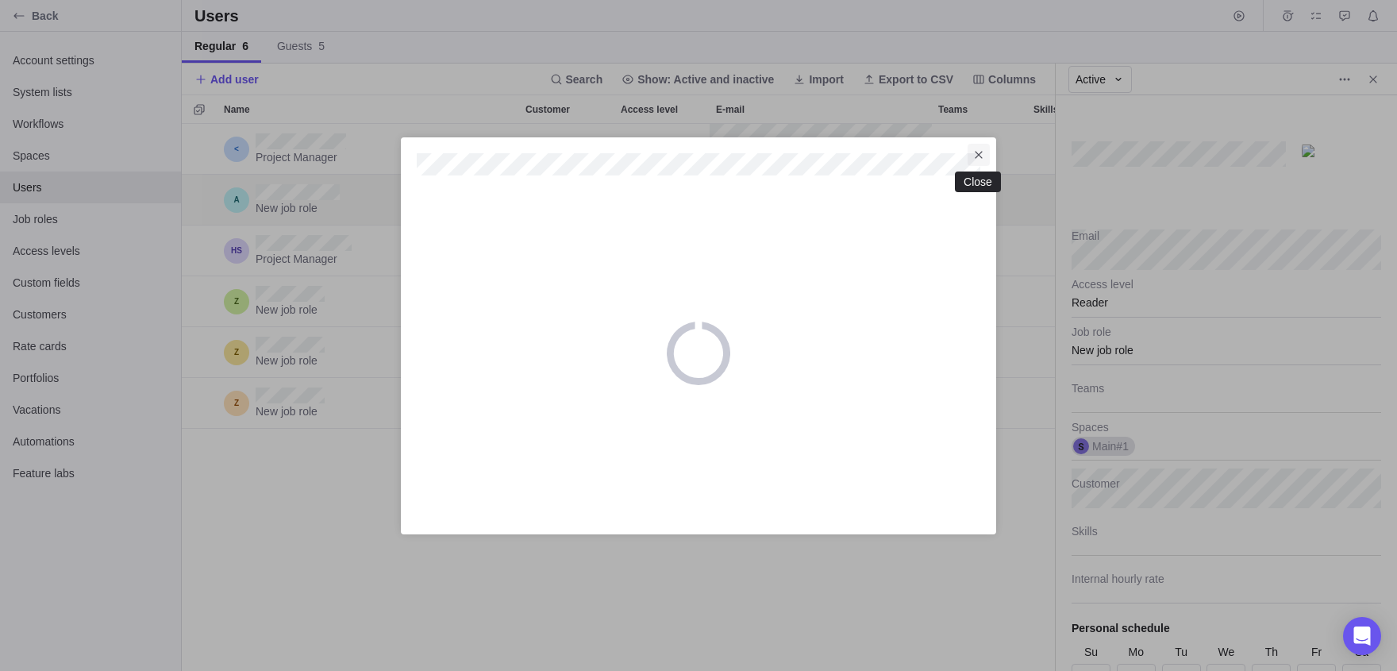
click at [976, 144] on span "Close" at bounding box center [979, 155] width 22 height 22
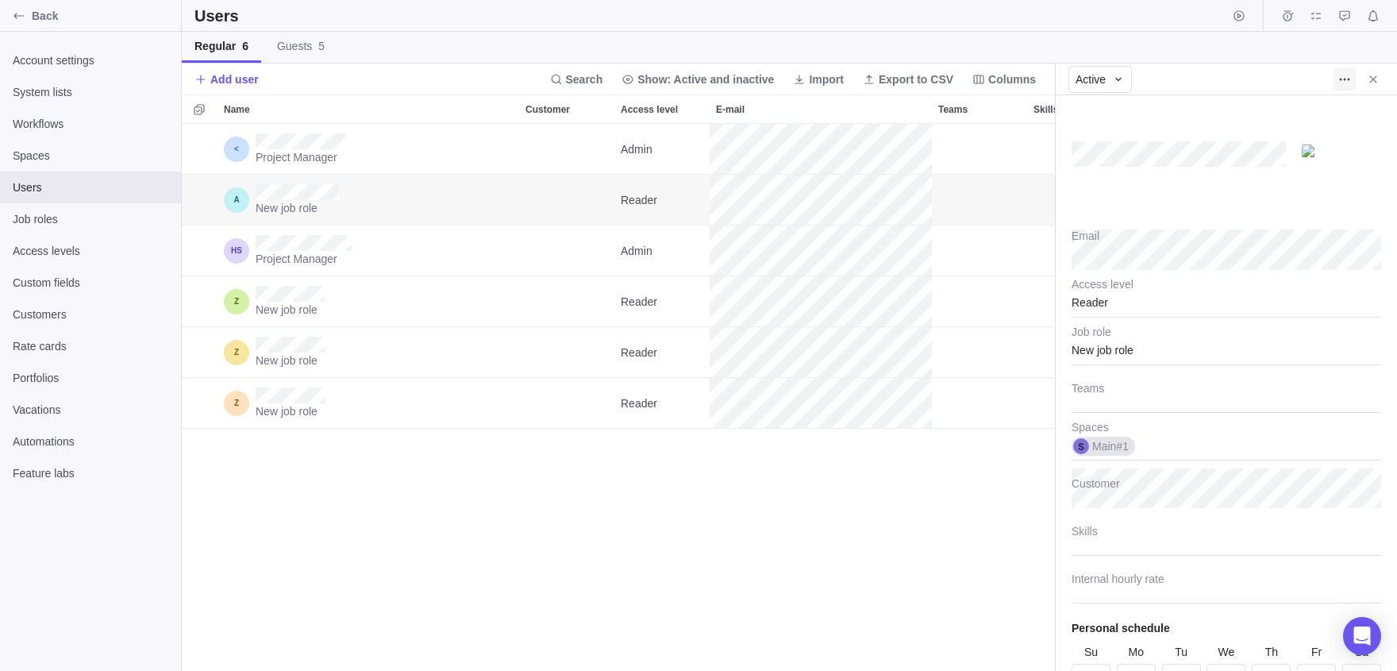
click at [1343, 85] on icon "More actions" at bounding box center [1344, 79] width 13 height 13
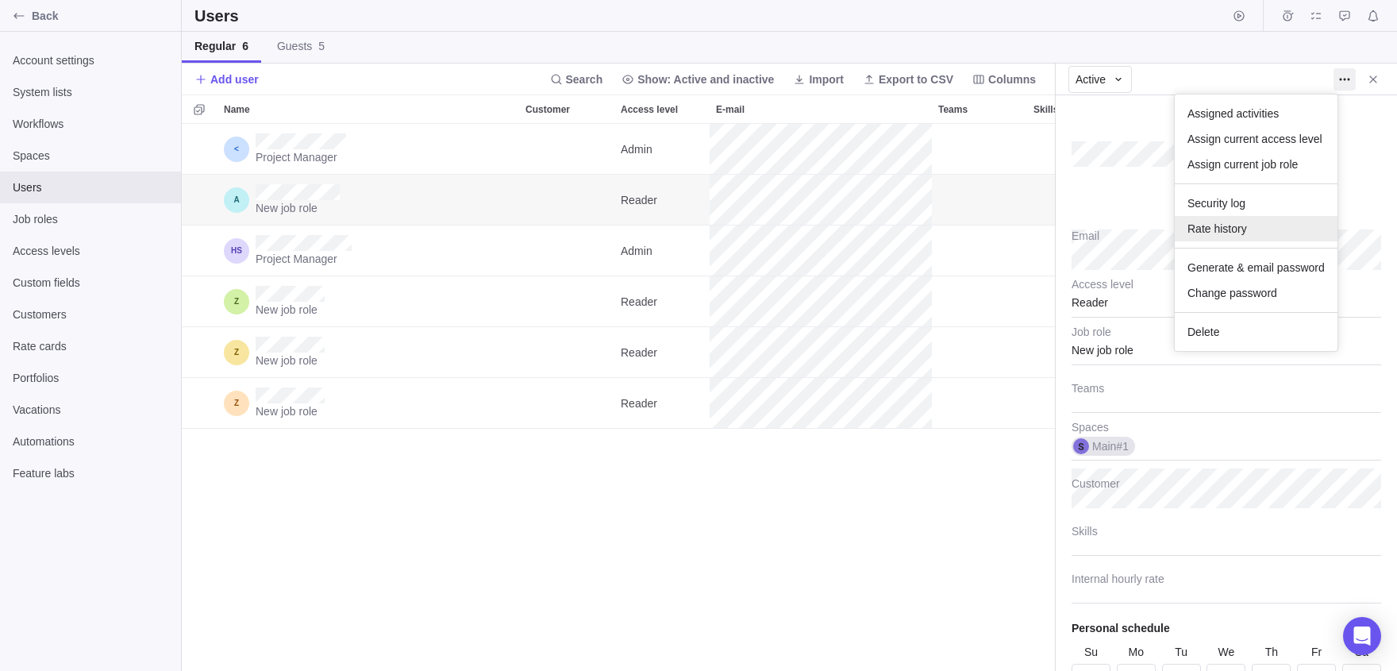
click at [1218, 237] on div "Rate history" at bounding box center [1256, 228] width 163 height 25
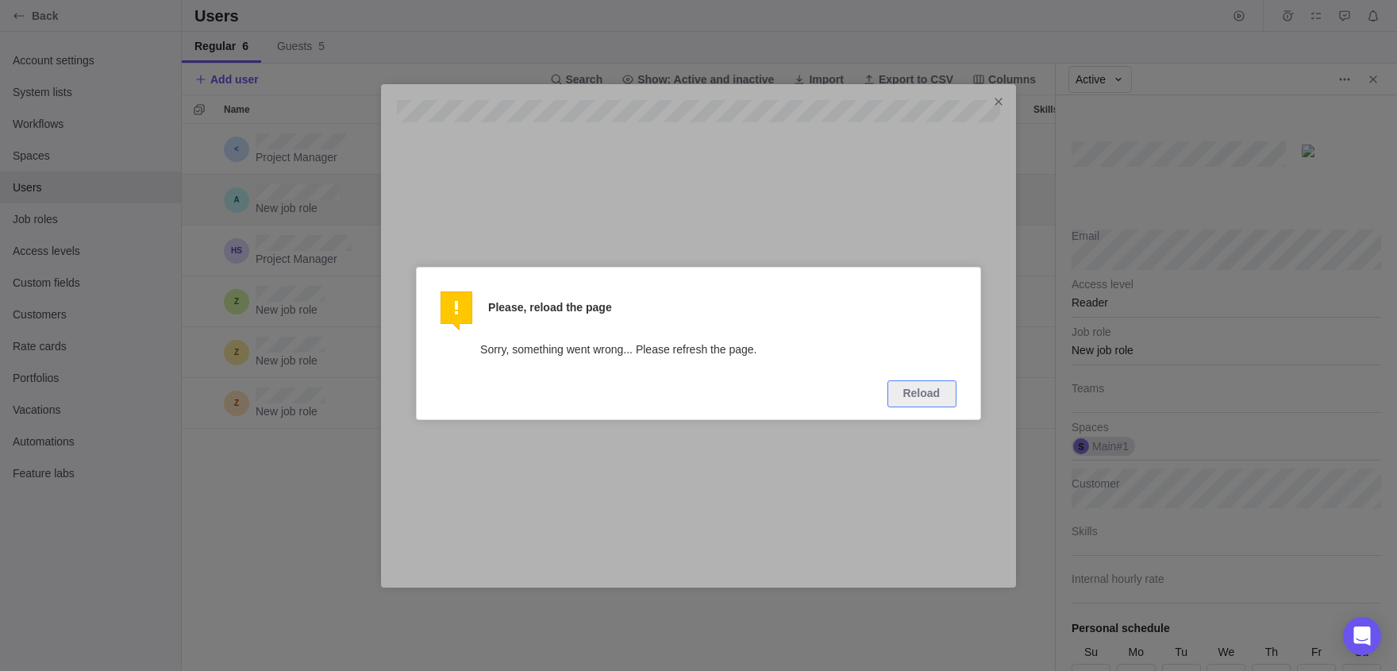
scroll to position [515, 873]
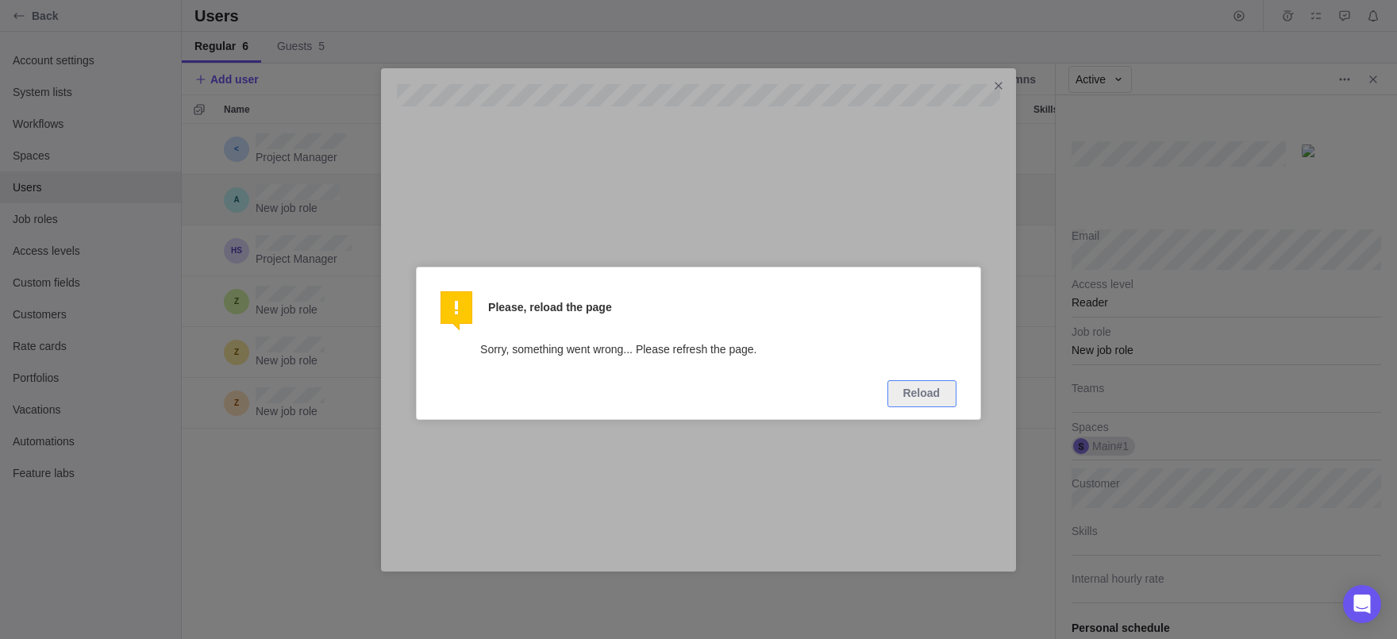
type textarea "x"
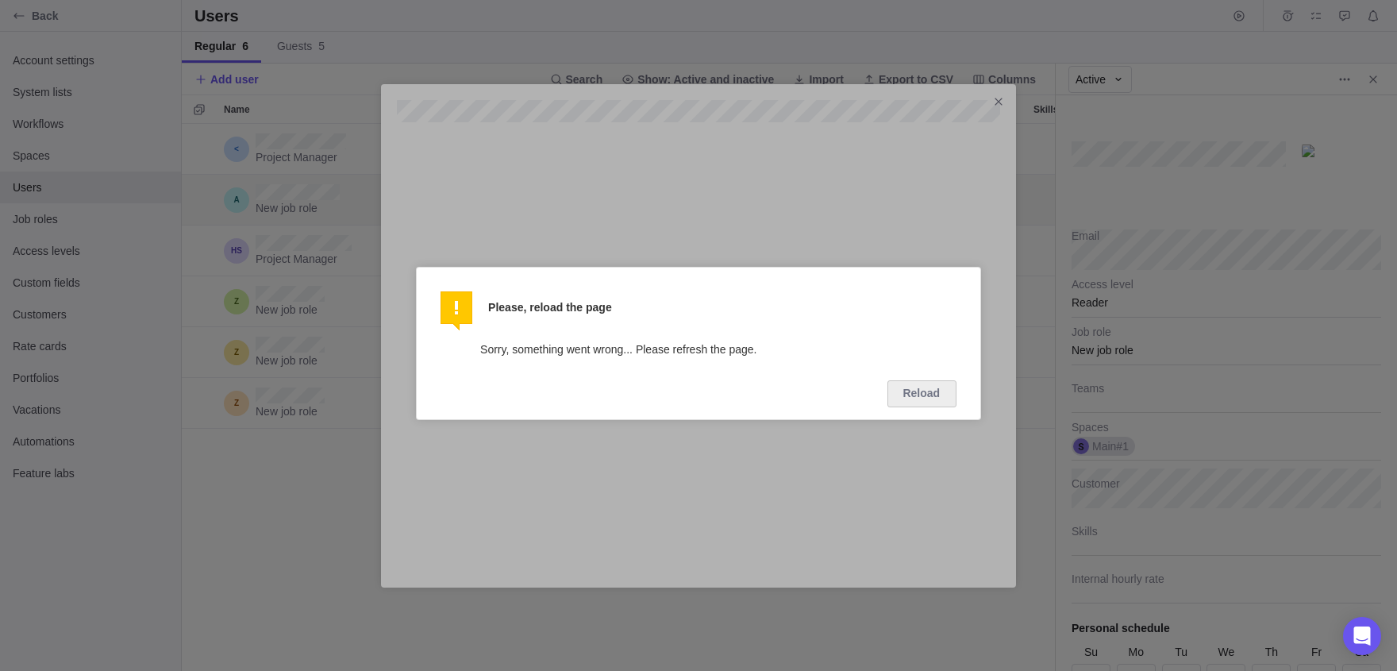
scroll to position [547, 873]
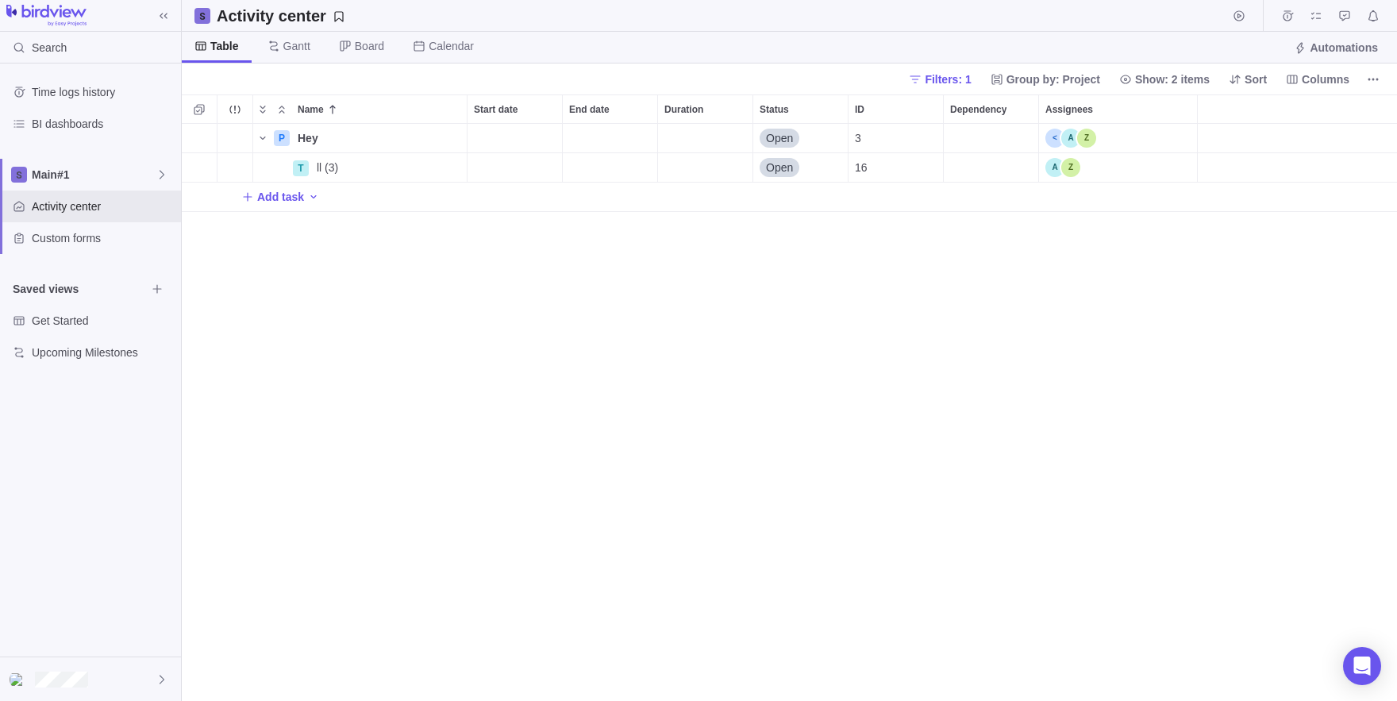
scroll to position [1, 1]
click at [452, 169] on icon "More actions" at bounding box center [452, 167] width 13 height 13
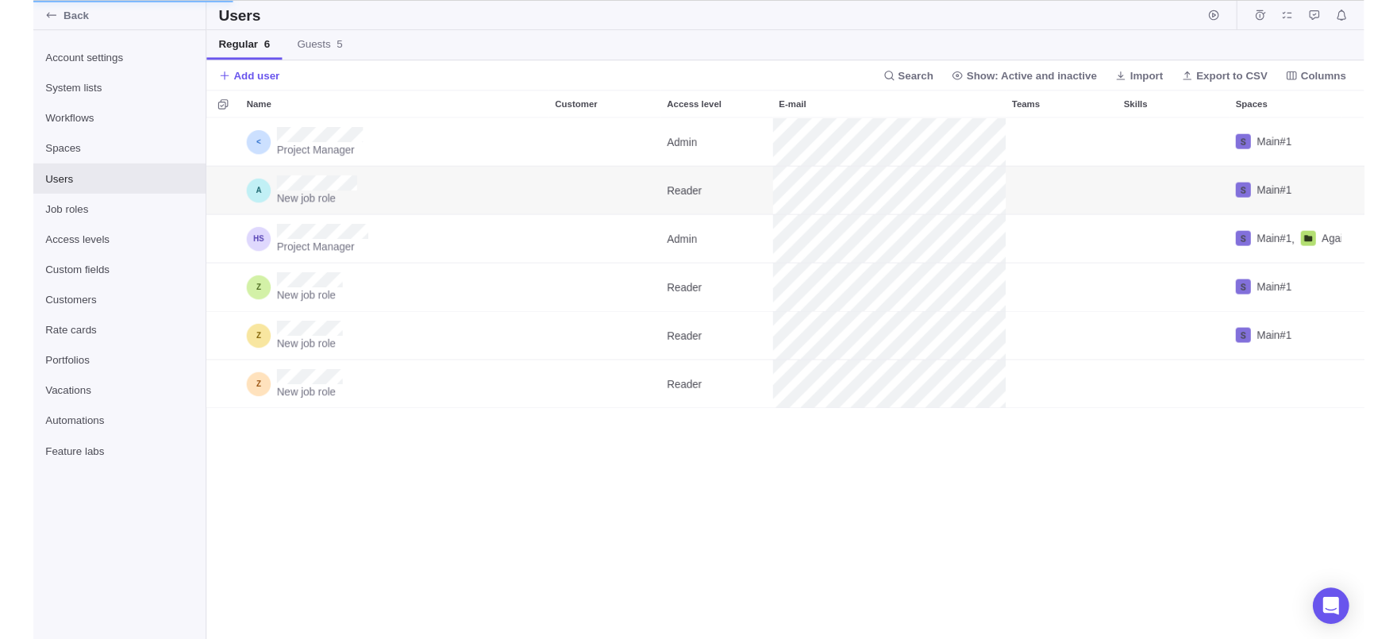
scroll to position [547, 873]
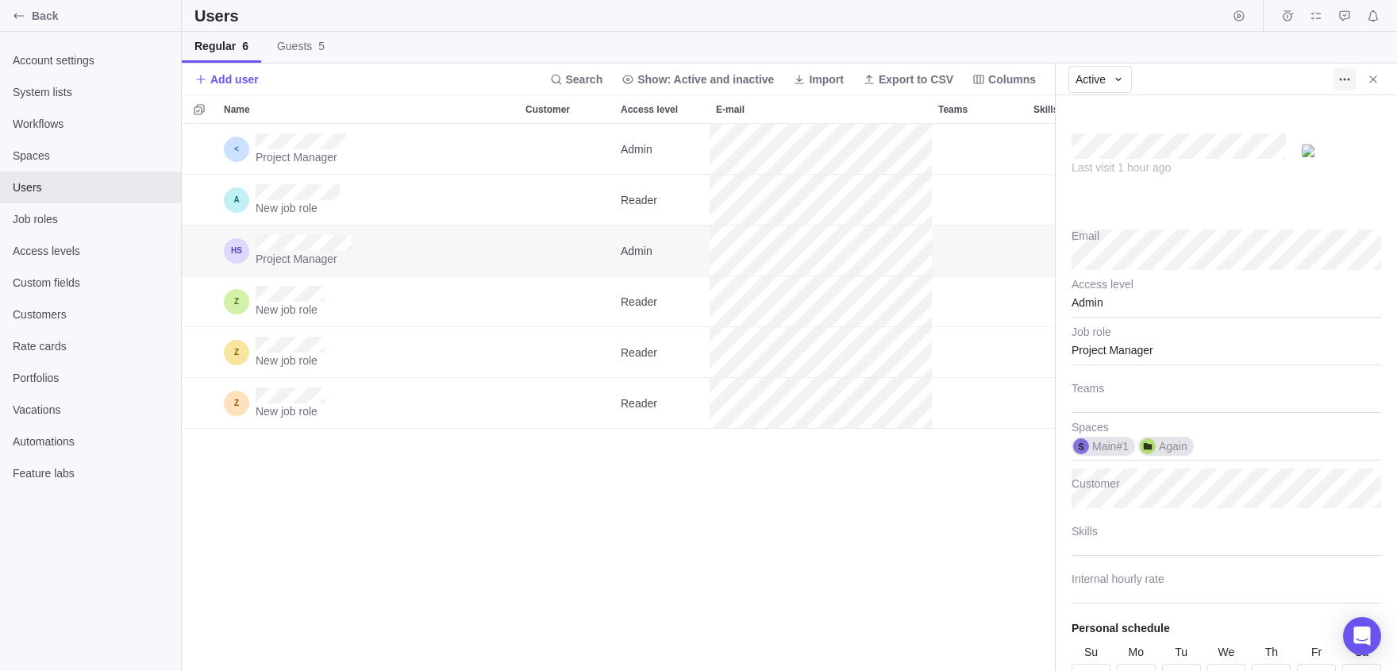
click at [1341, 72] on span "More actions" at bounding box center [1345, 79] width 22 height 22
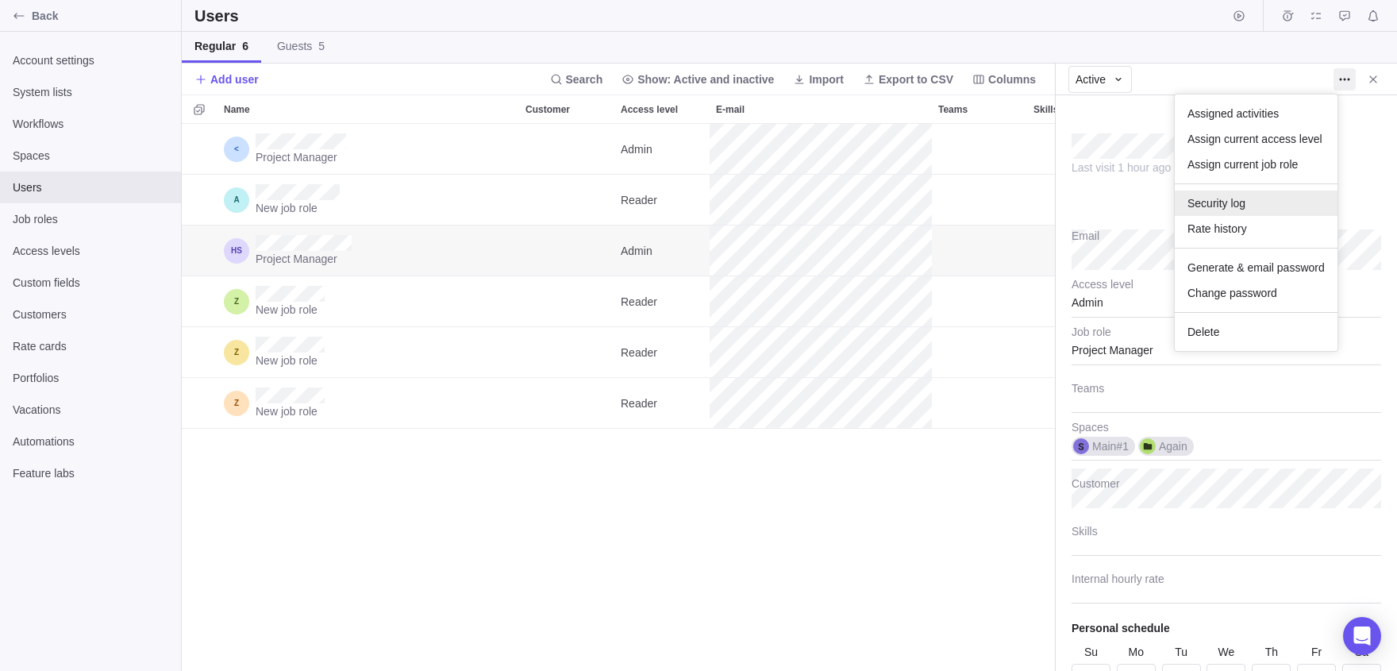
click at [1219, 213] on div "Security log" at bounding box center [1256, 203] width 163 height 25
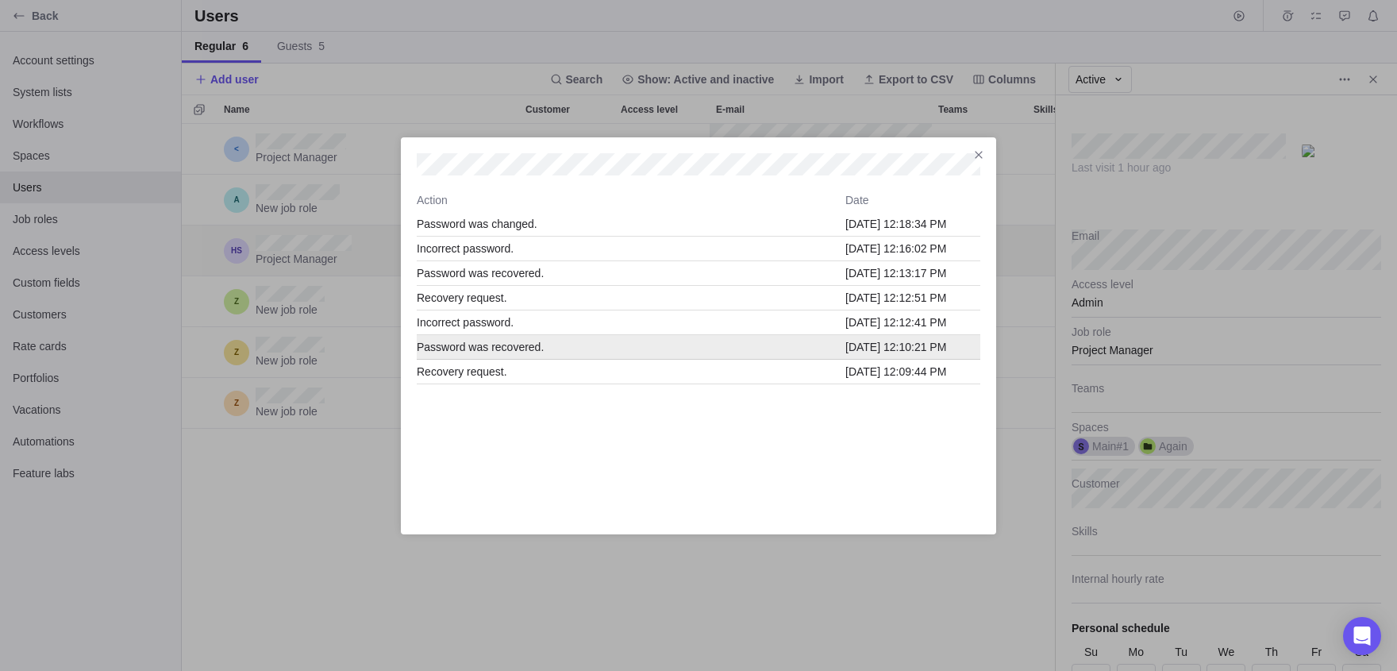
click at [556, 337] on div "Password was recovered. [DATE] 12:10:21 PM" at bounding box center [699, 347] width 564 height 25
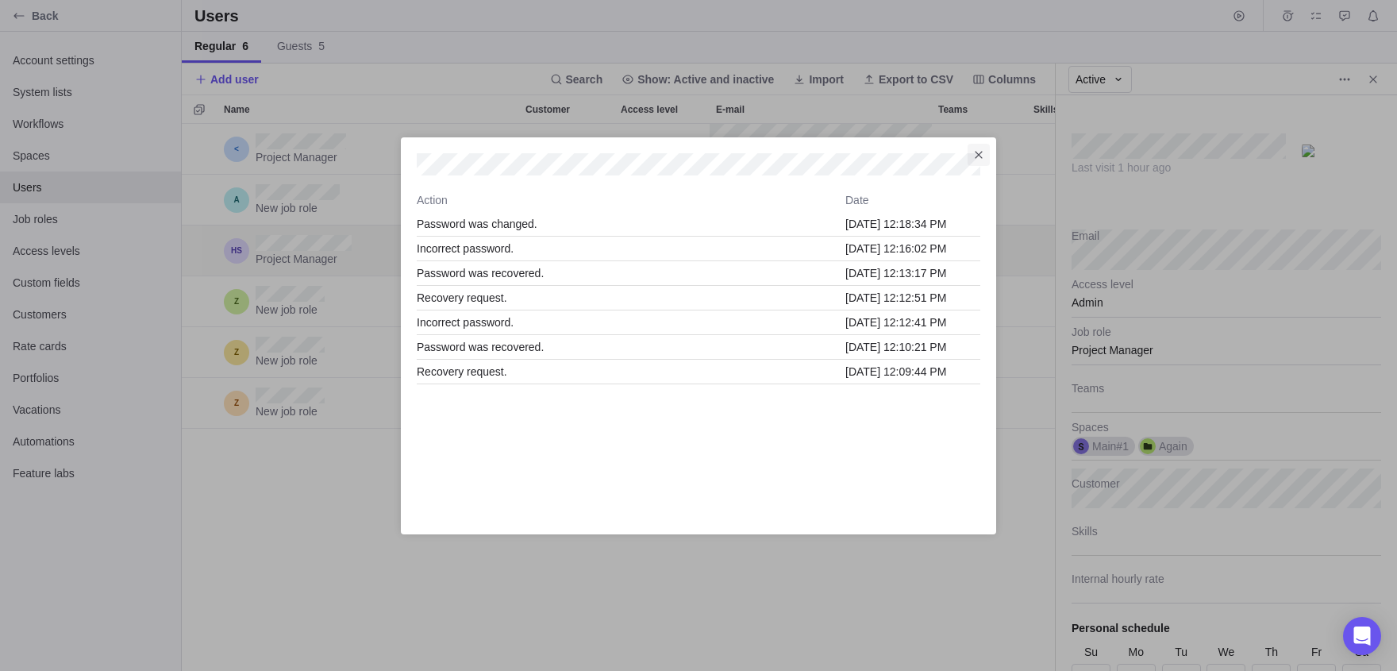
click at [983, 153] on icon "Close" at bounding box center [978, 154] width 13 height 13
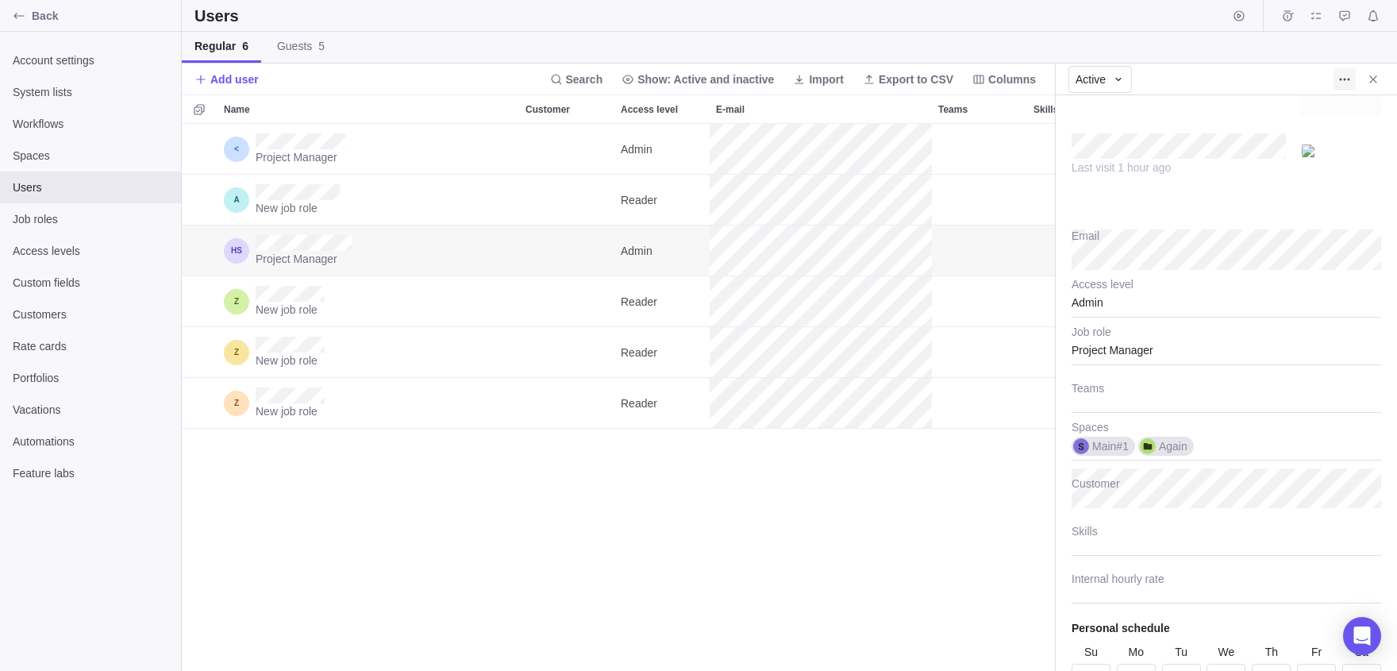
click at [1348, 80] on icon "More actions" at bounding box center [1344, 79] width 13 height 13
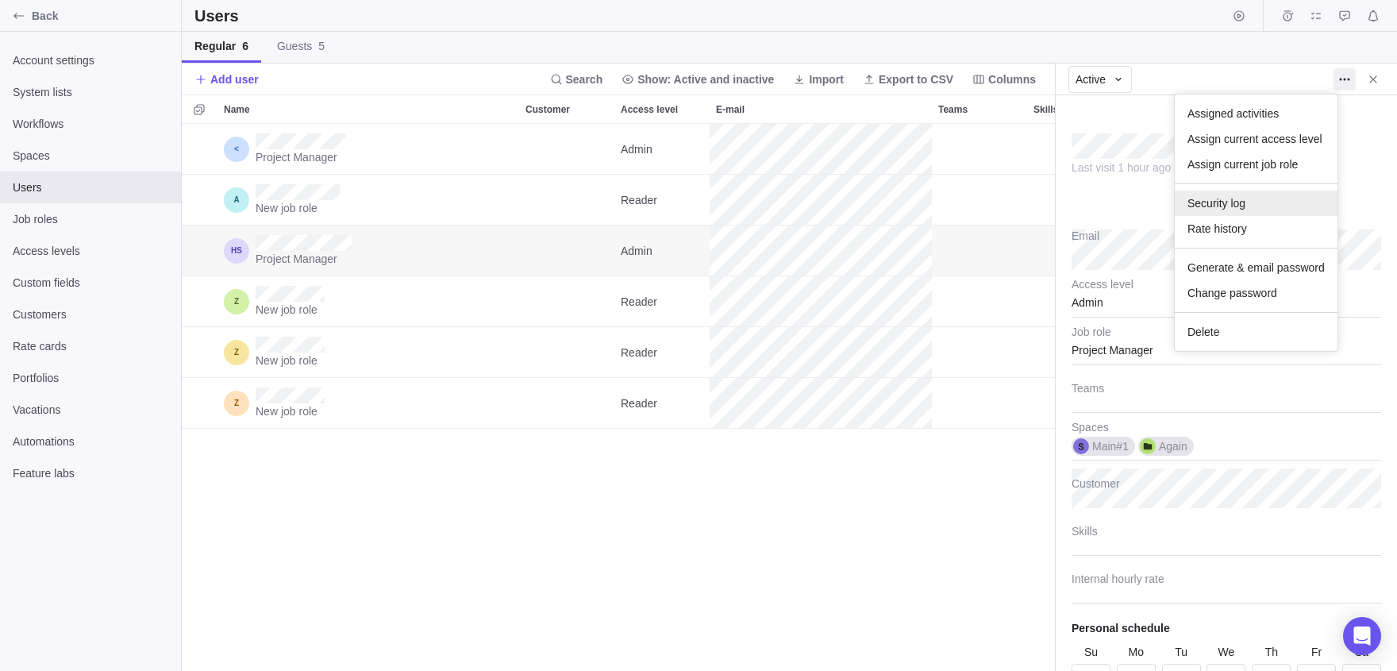
click at [1196, 210] on span "Security log" at bounding box center [1217, 203] width 58 height 16
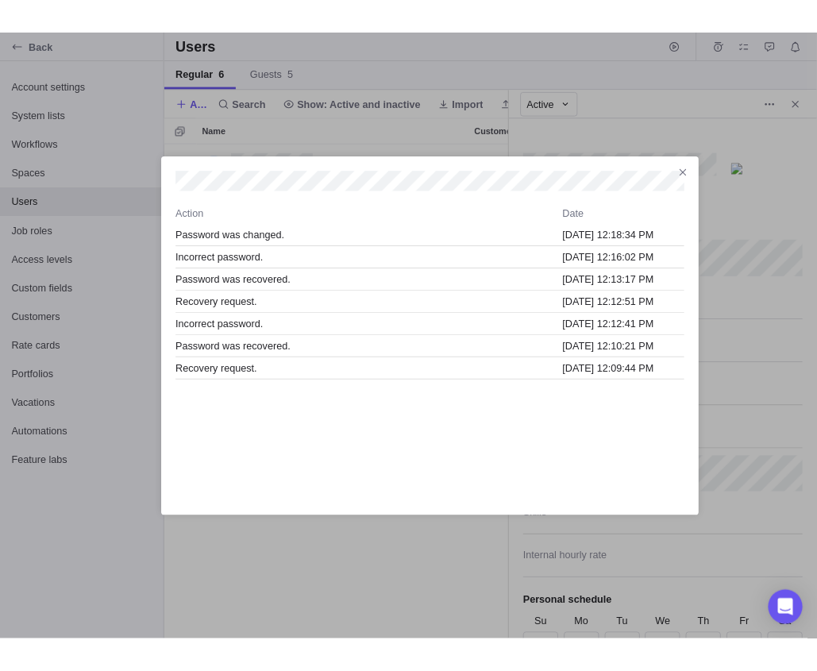
scroll to position [547, 385]
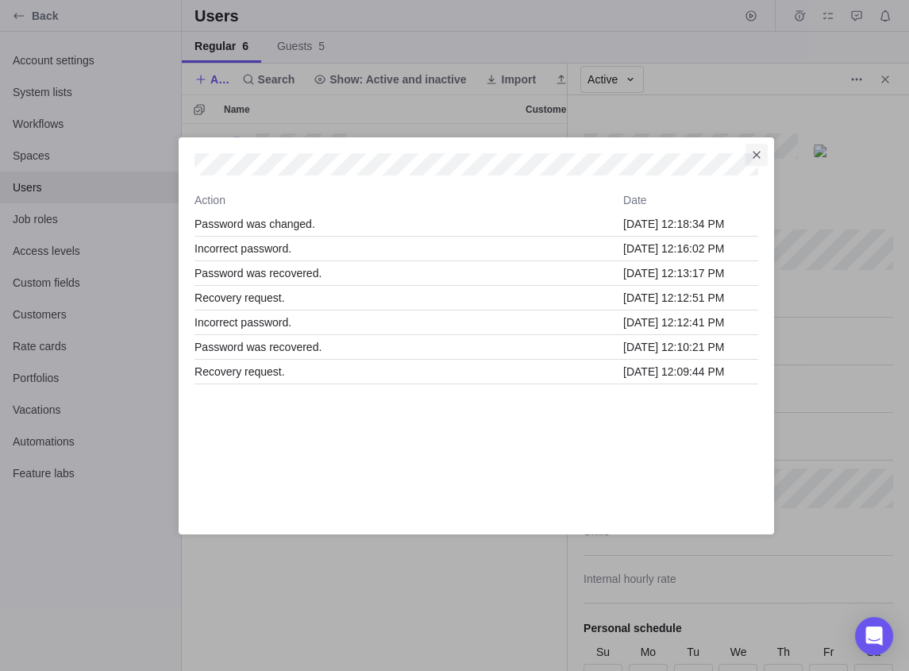
click at [757, 145] on span "Close" at bounding box center [756, 155] width 22 height 22
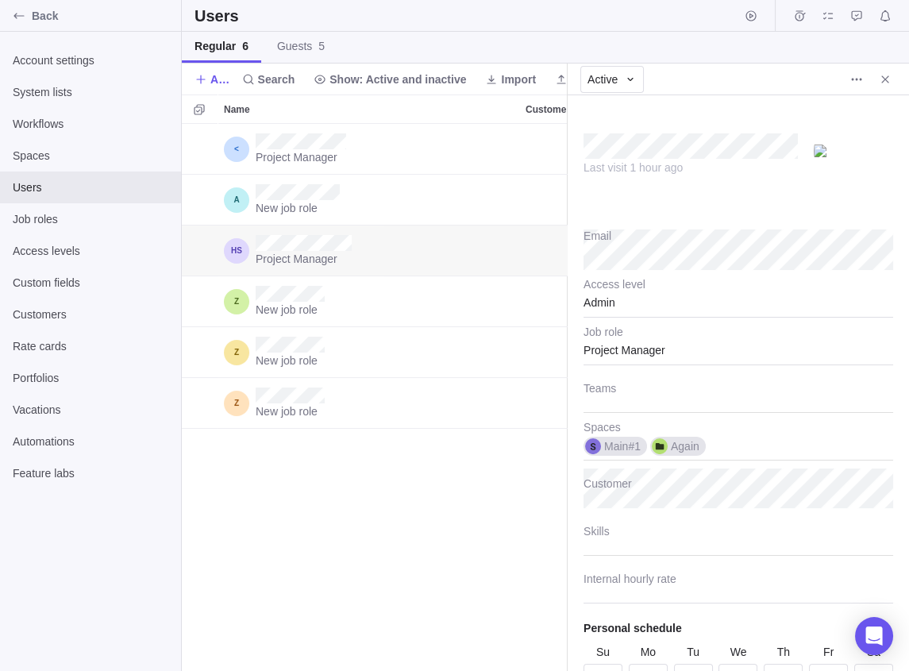
click at [849, 93] on div "Active" at bounding box center [738, 80] width 341 height 32
click at [848, 78] on span "More actions" at bounding box center [856, 79] width 22 height 22
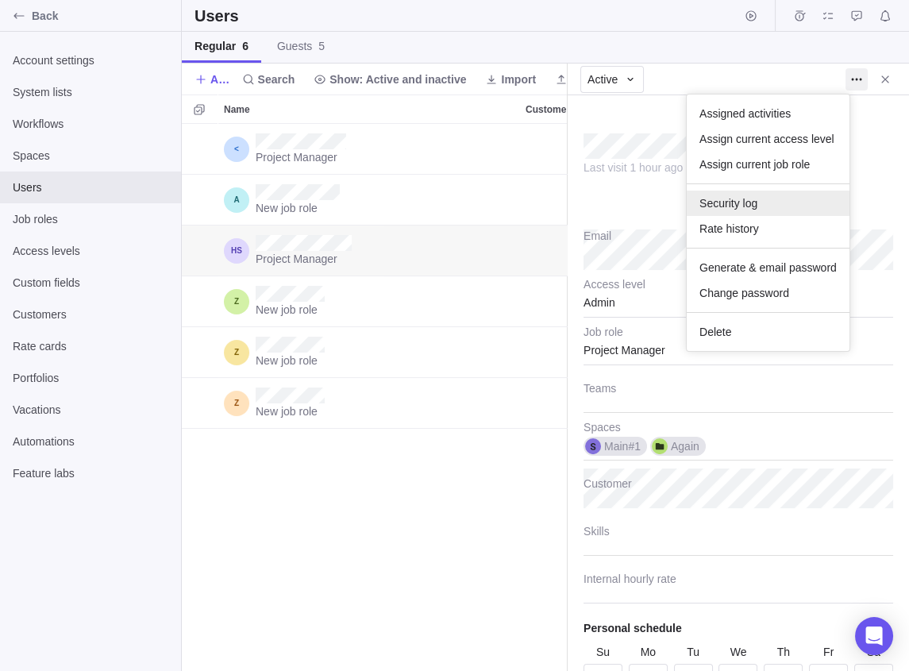
click at [725, 195] on span "Security log" at bounding box center [728, 203] width 58 height 16
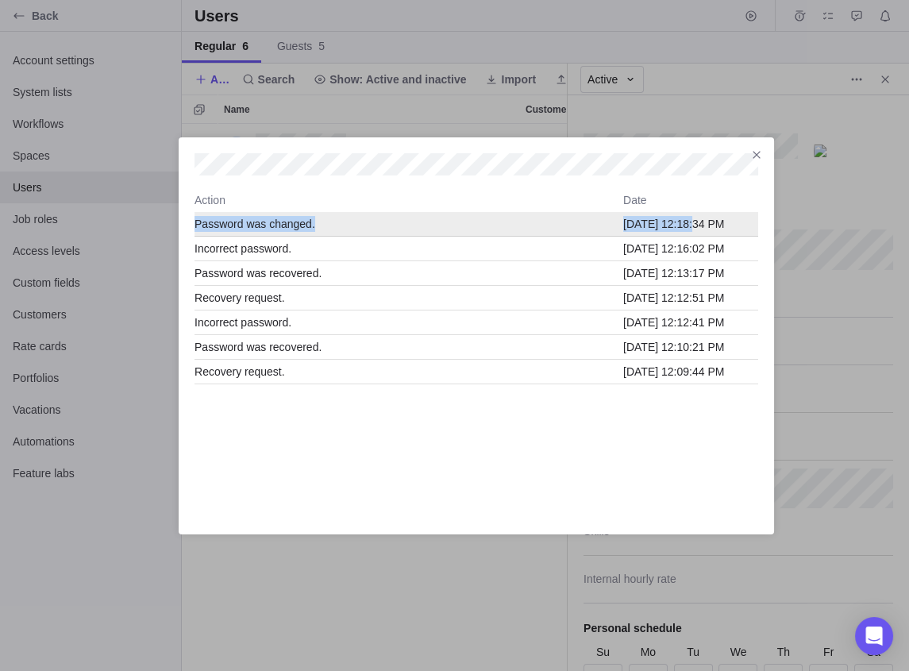
drag, startPoint x: 906, startPoint y: 210, endPoint x: 705, endPoint y: 217, distance: 201.0
click at [702, 216] on div "Action Date Password was changed. 08/19/2025 12:18:34 PM Incorrect password. 08…" at bounding box center [476, 335] width 953 height 671
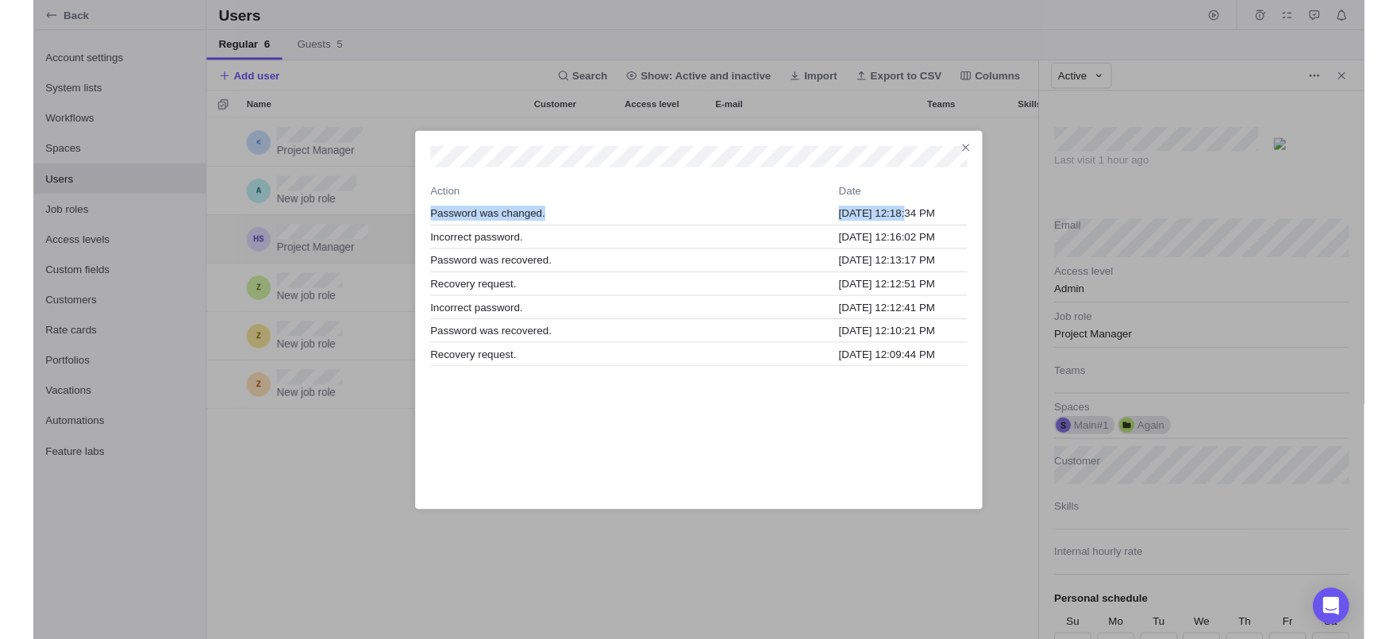
scroll to position [547, 873]
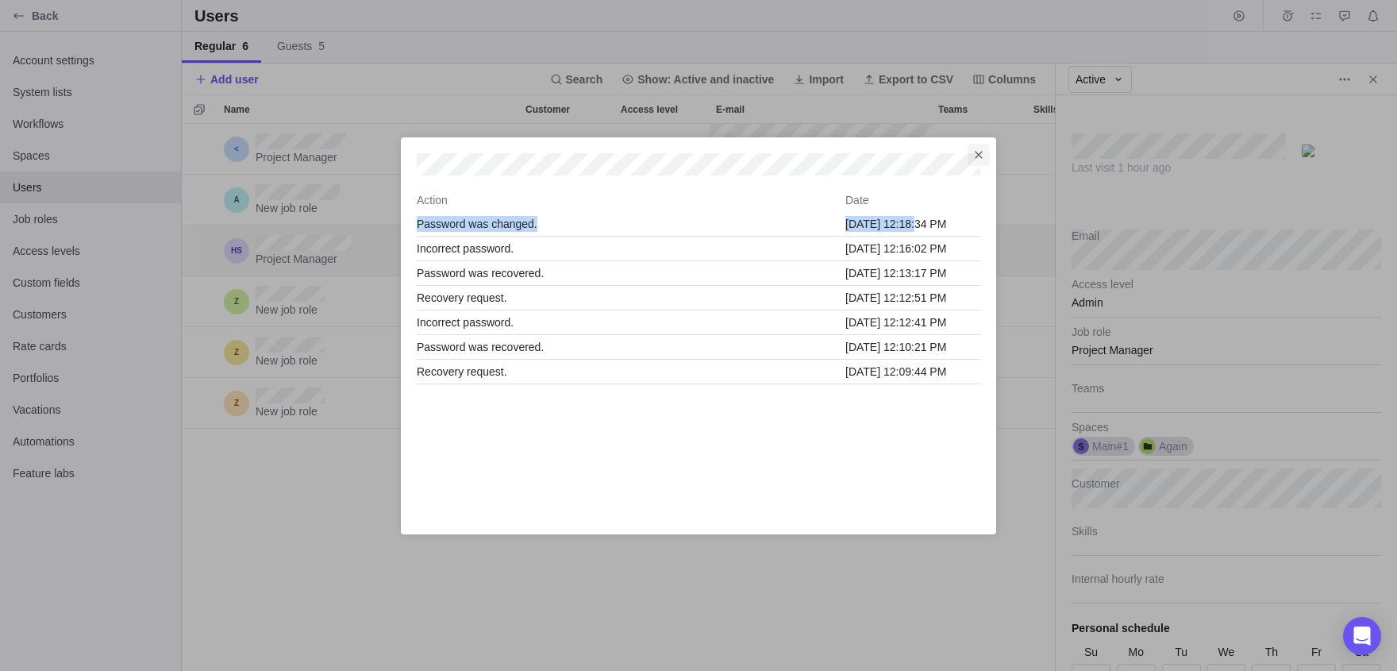
click at [983, 149] on icon "Close" at bounding box center [978, 154] width 13 height 13
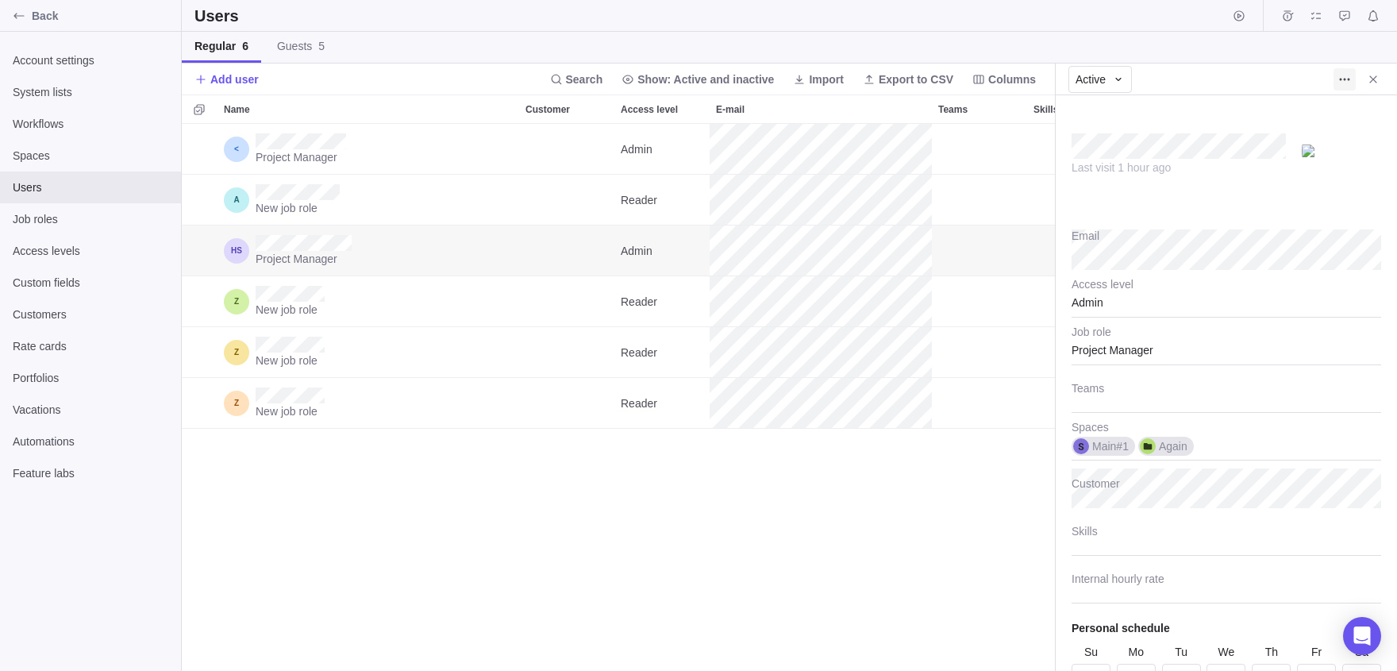
click at [1340, 71] on span "More actions" at bounding box center [1345, 79] width 22 height 22
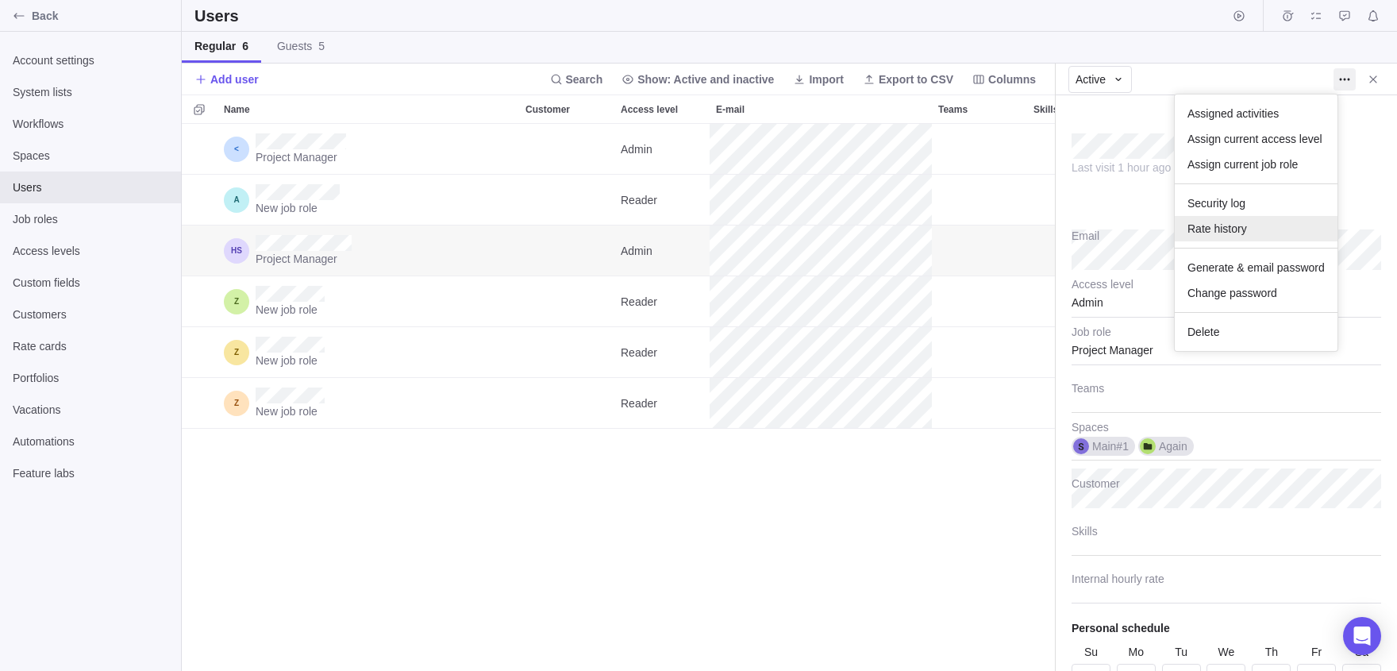
click at [1275, 233] on div "Rate history" at bounding box center [1256, 228] width 163 height 25
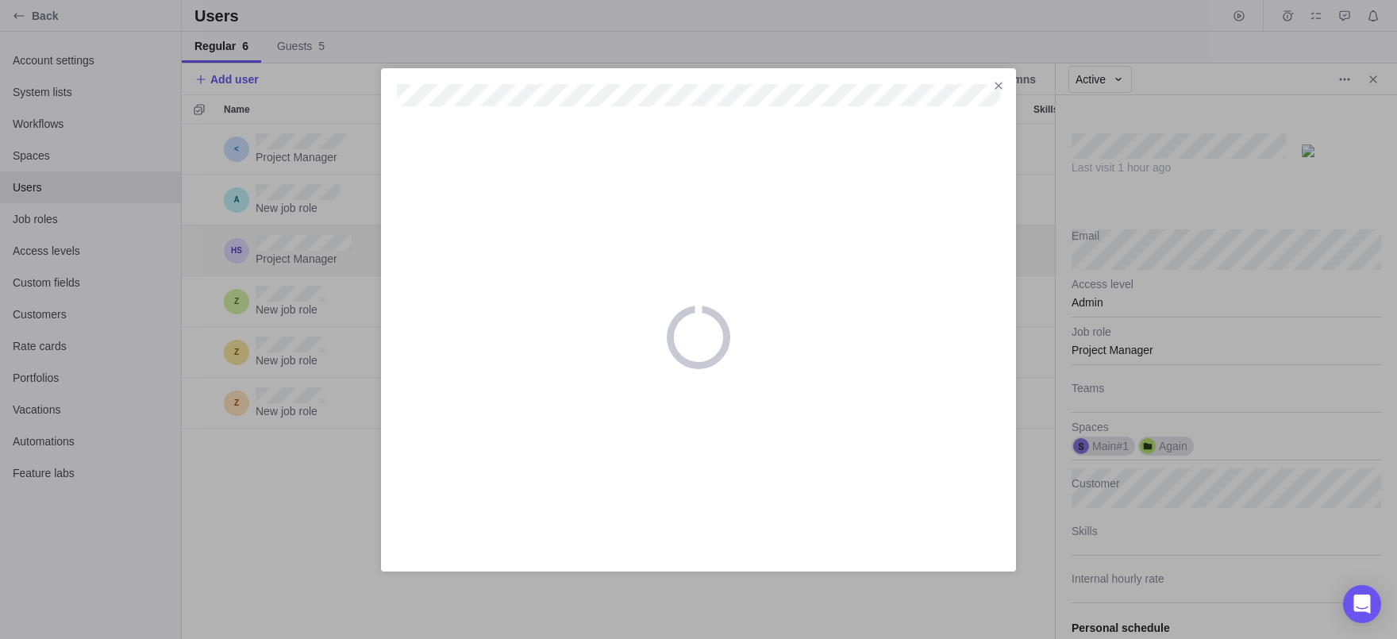
type textarea "x"
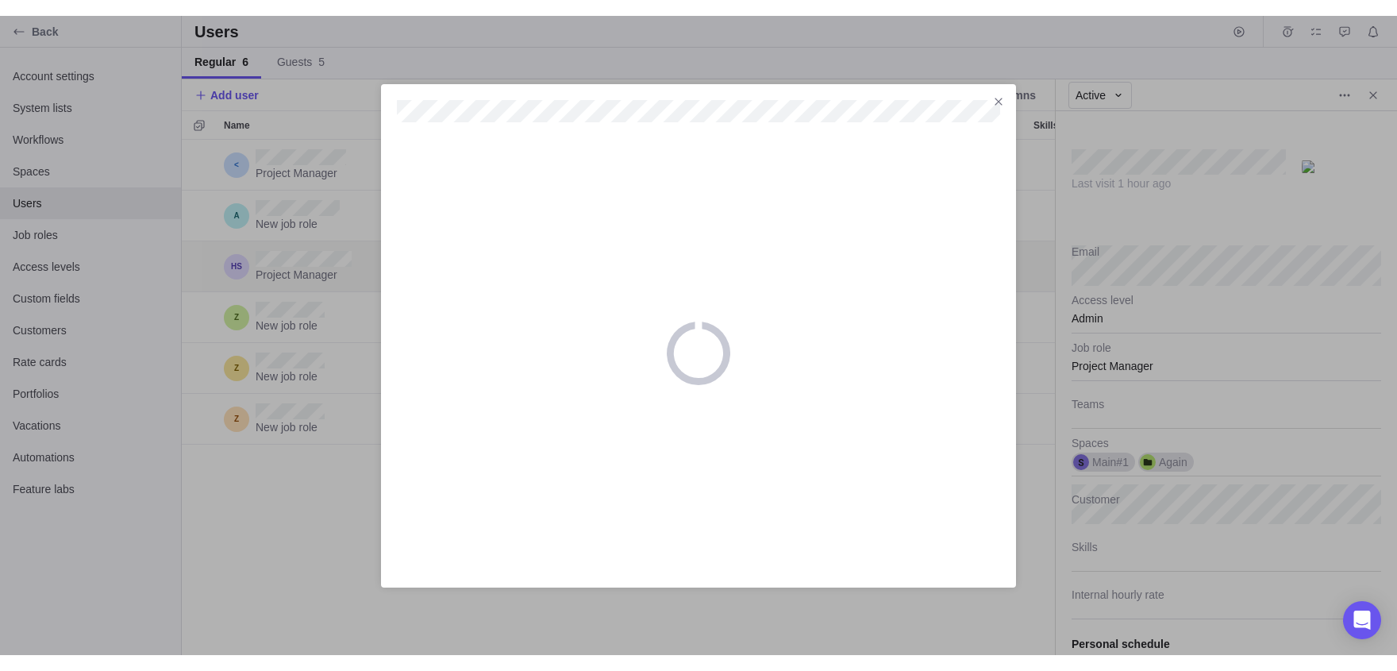
scroll to position [1, 1]
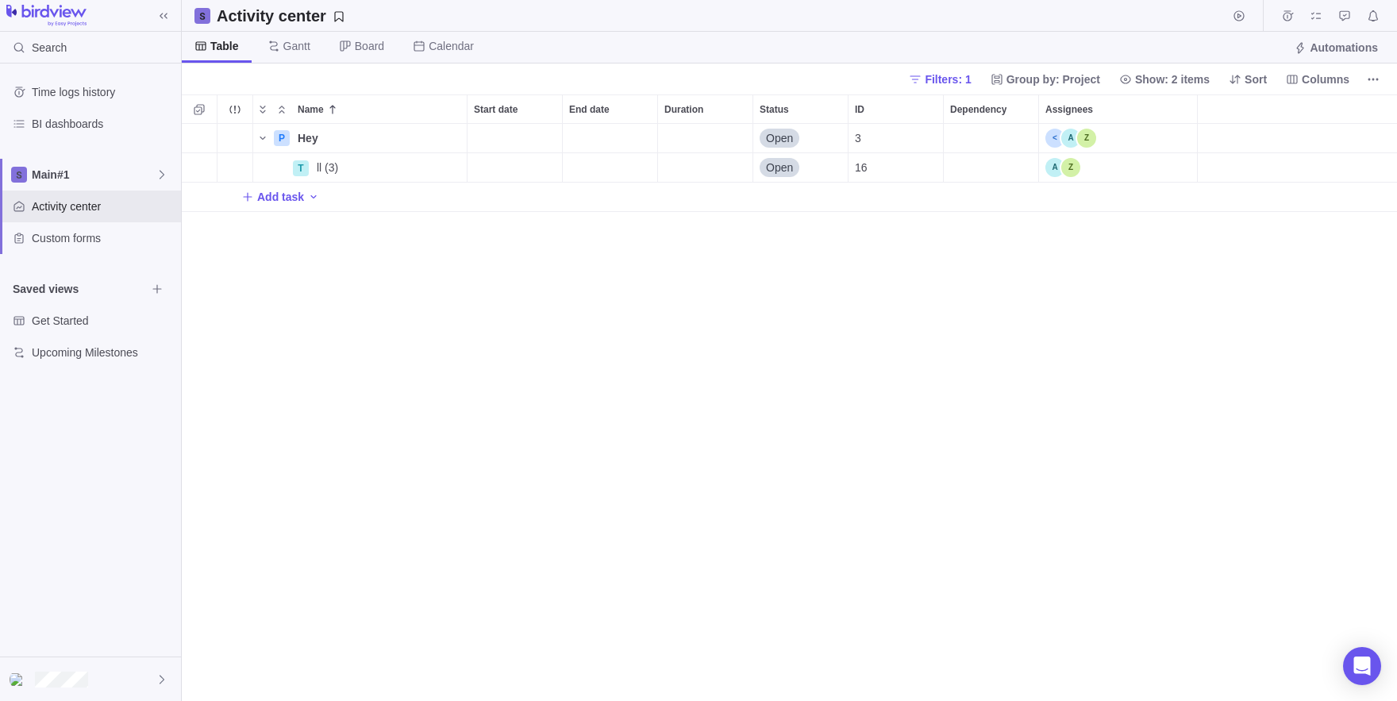
scroll to position [1, 1]
click at [264, 162] on div "Name" at bounding box center [272, 167] width 38 height 13
click at [447, 170] on icon "More actions" at bounding box center [452, 167] width 13 height 13
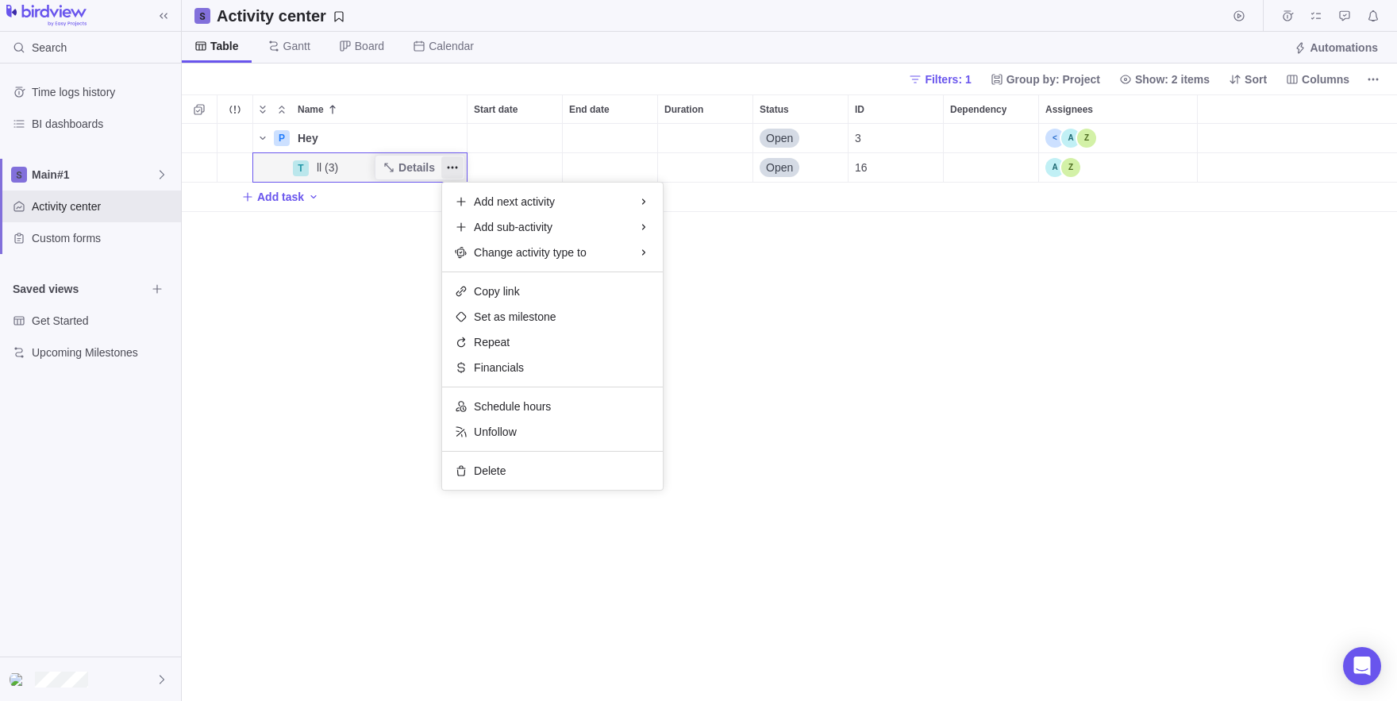
click at [427, 380] on div "Name Start date End date Duration Status ID Dependency Assignees P Hey Details …" at bounding box center [789, 397] width 1215 height 606
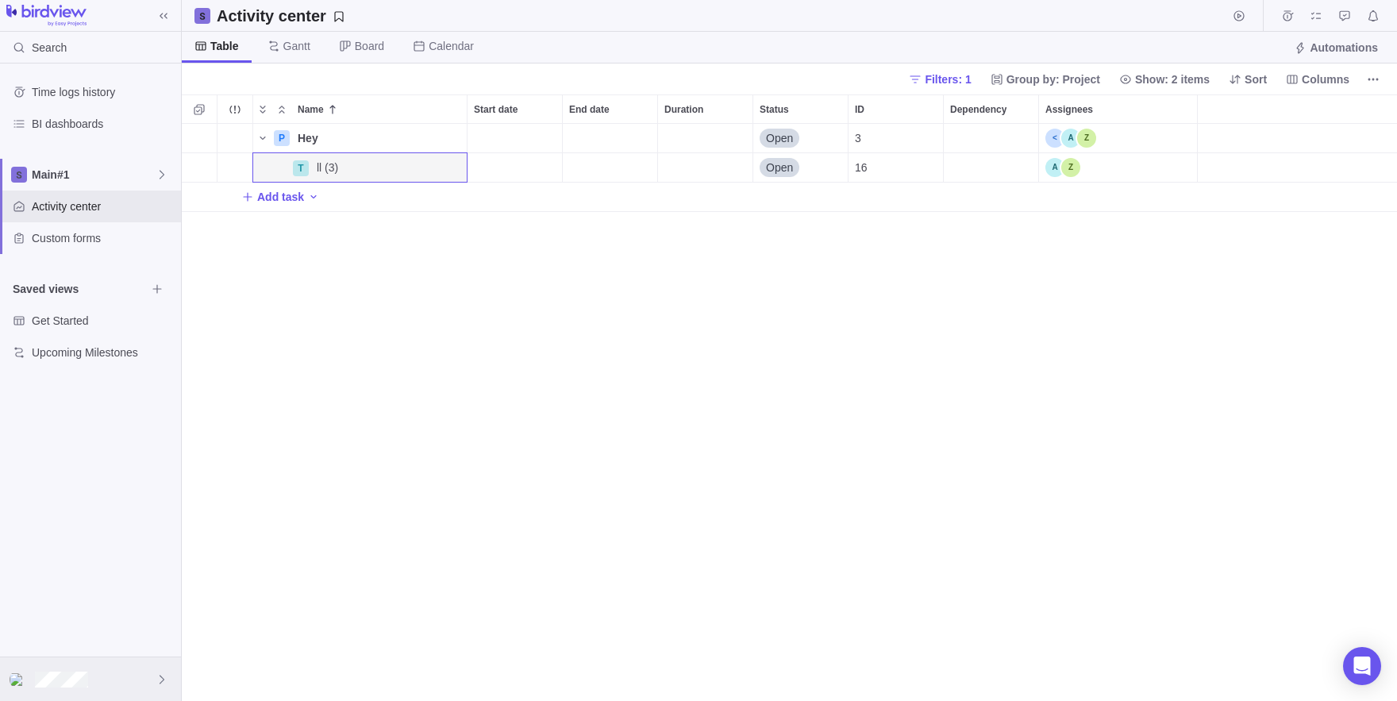
click at [64, 699] on div at bounding box center [90, 679] width 181 height 44
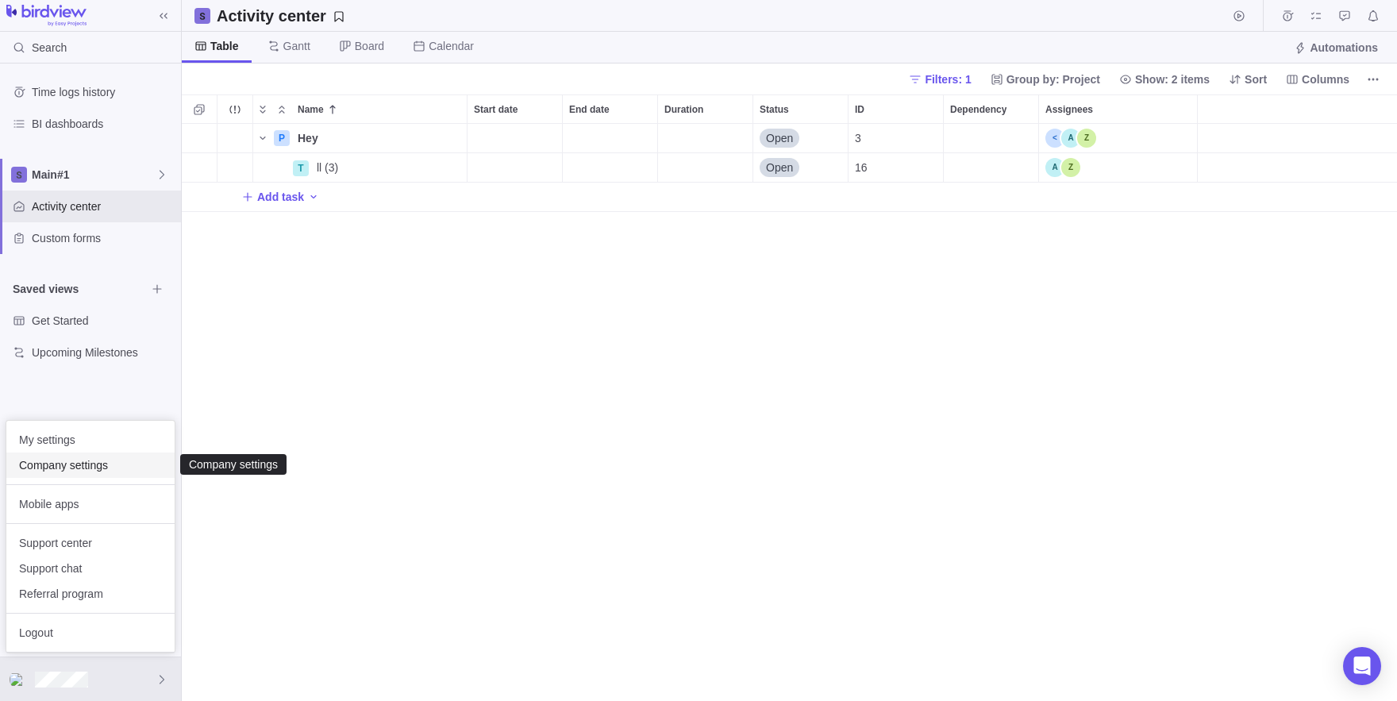
click at [70, 466] on span "Company settings" at bounding box center [90, 465] width 143 height 16
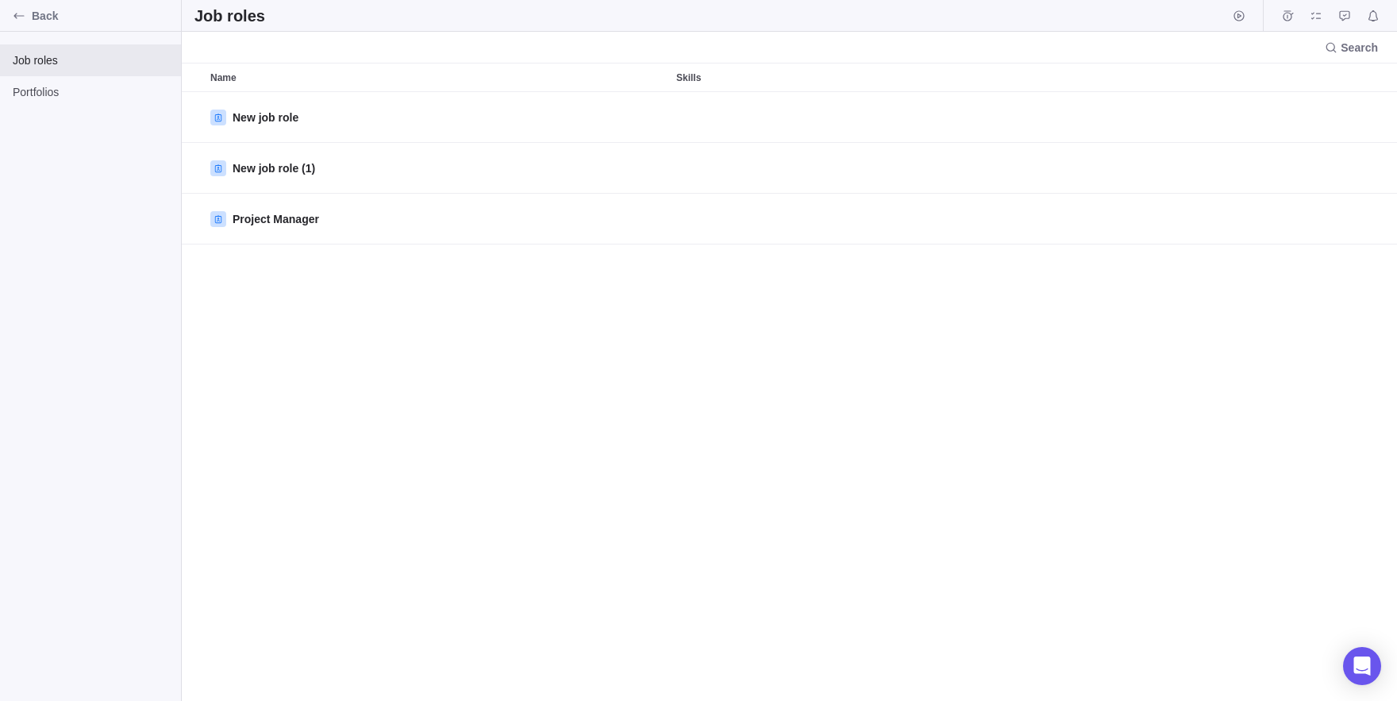
scroll to position [609, 1215]
click at [50, 23] on span "Back" at bounding box center [103, 16] width 143 height 16
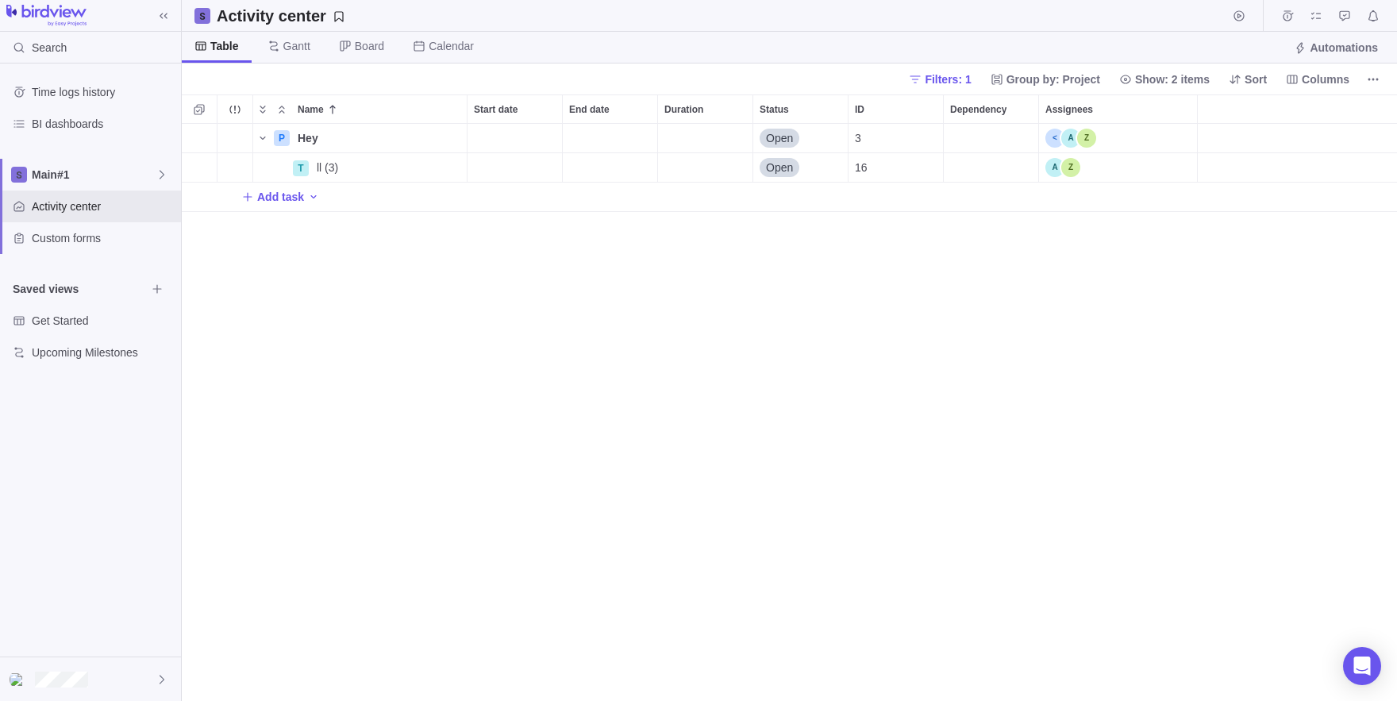
scroll to position [577, 1215]
click at [130, 699] on div at bounding box center [90, 679] width 181 height 44
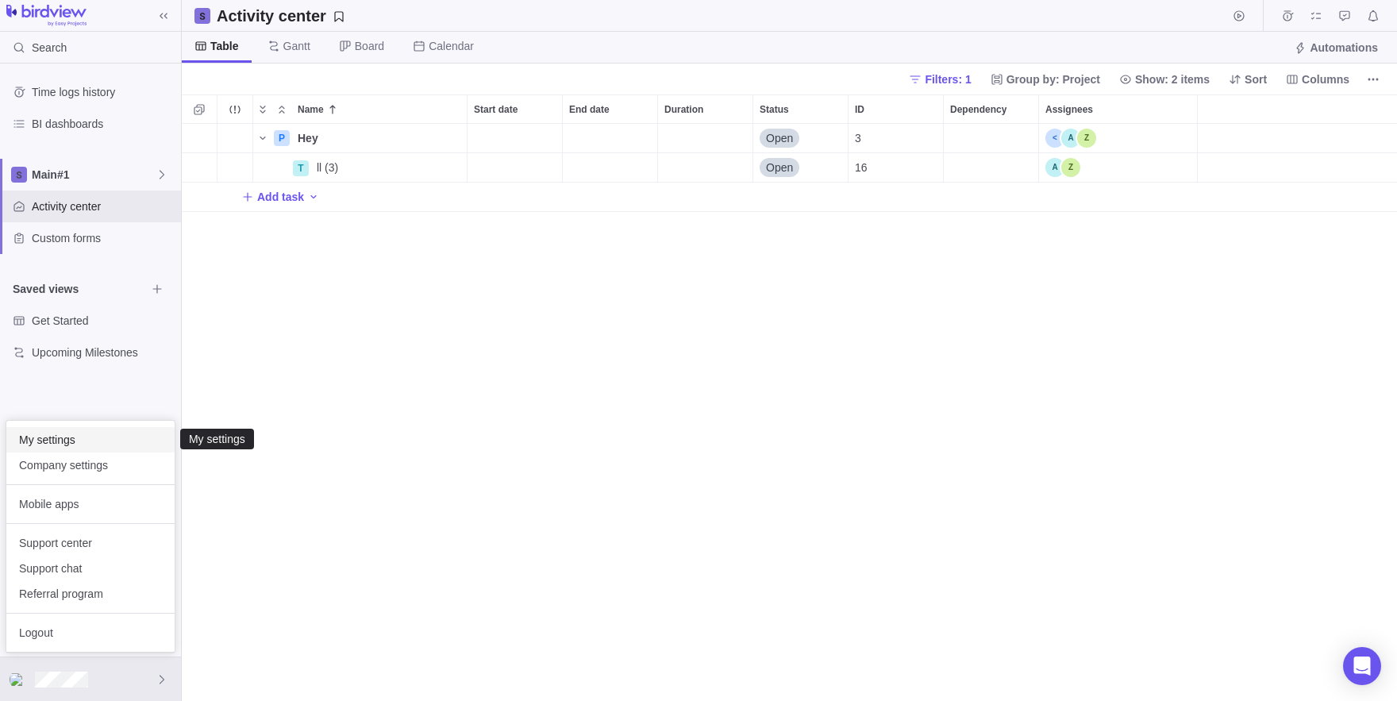
click at [54, 440] on span "My settings" at bounding box center [90, 440] width 143 height 16
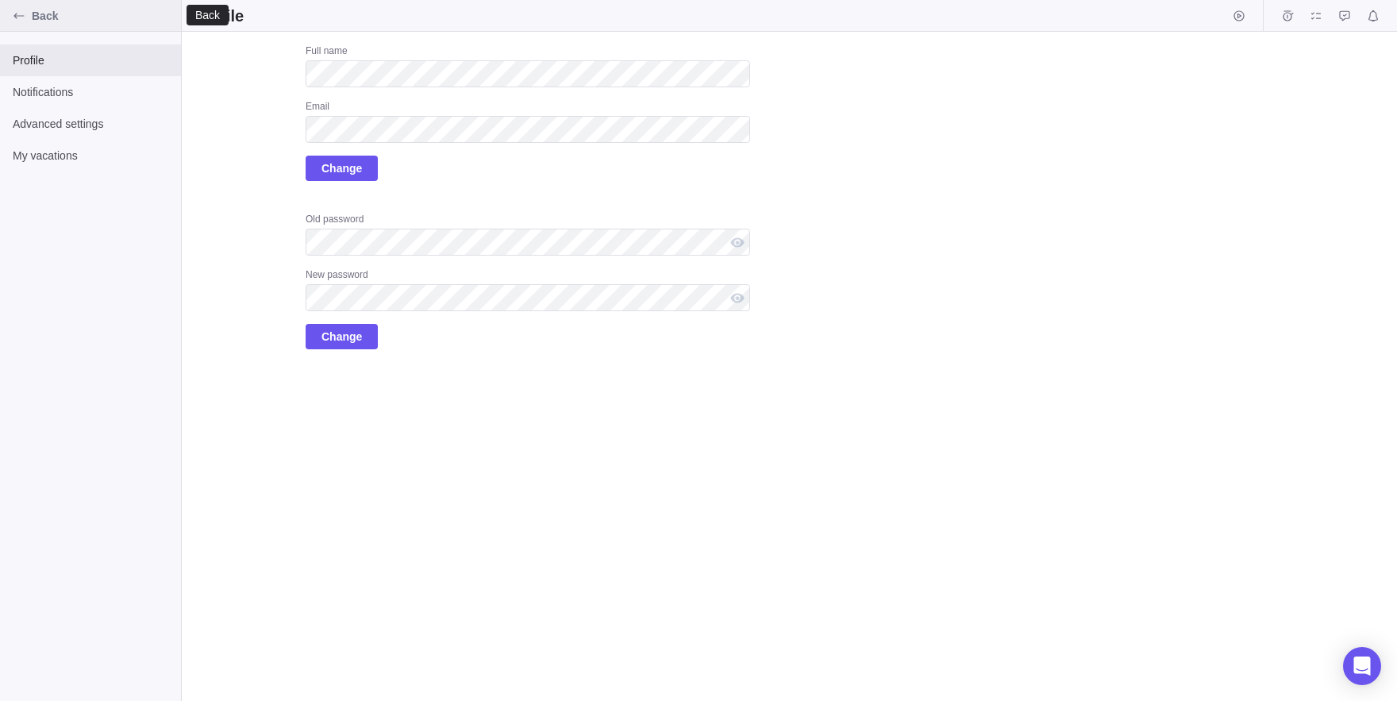
click at [23, 7] on div "Back" at bounding box center [18, 15] width 25 height 25
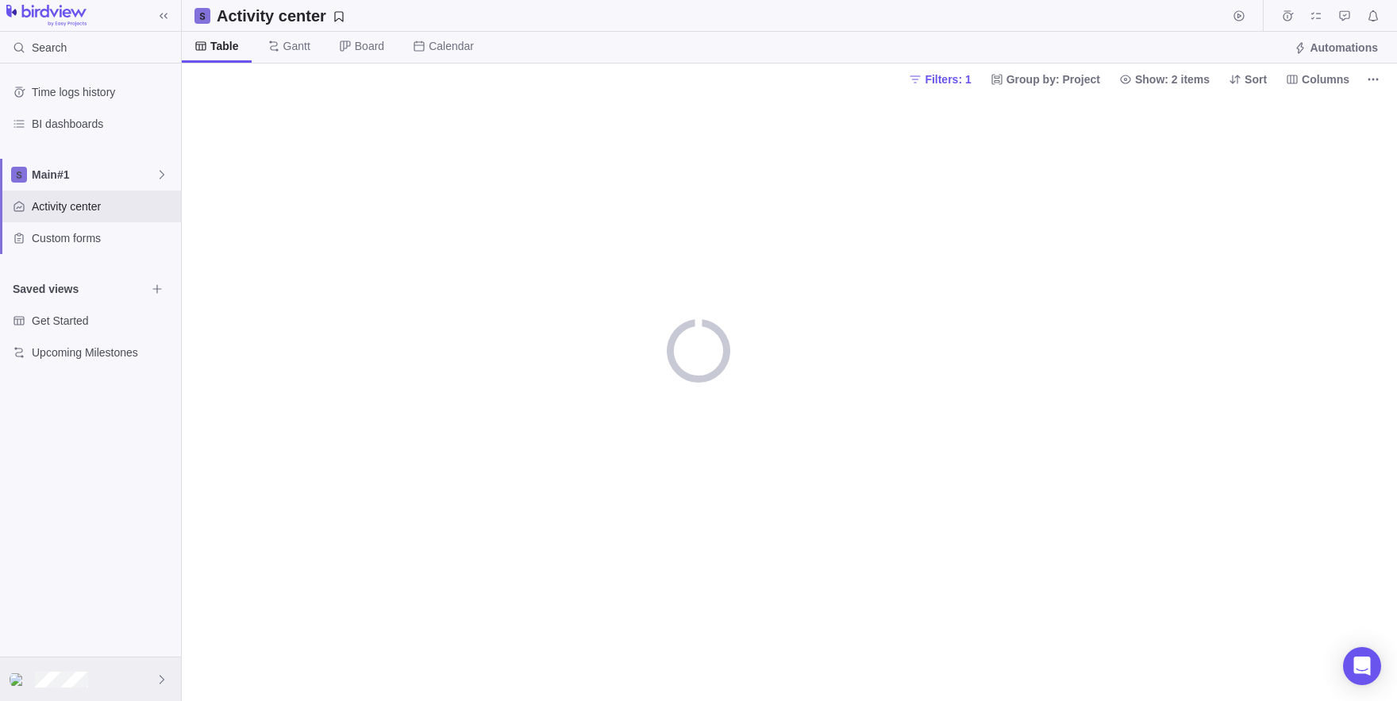
click at [85, 700] on div at bounding box center [90, 679] width 181 height 44
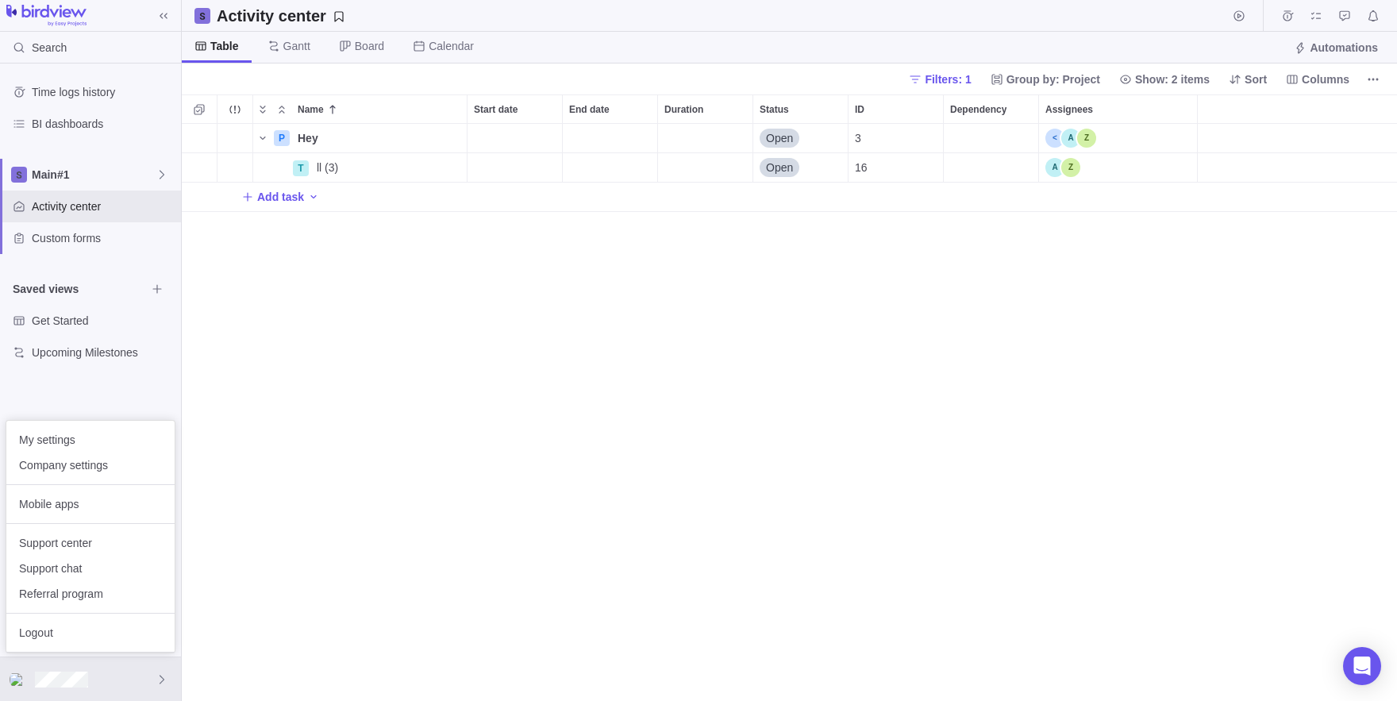
scroll to position [577, 1215]
click at [58, 472] on span "Company settings" at bounding box center [90, 465] width 143 height 16
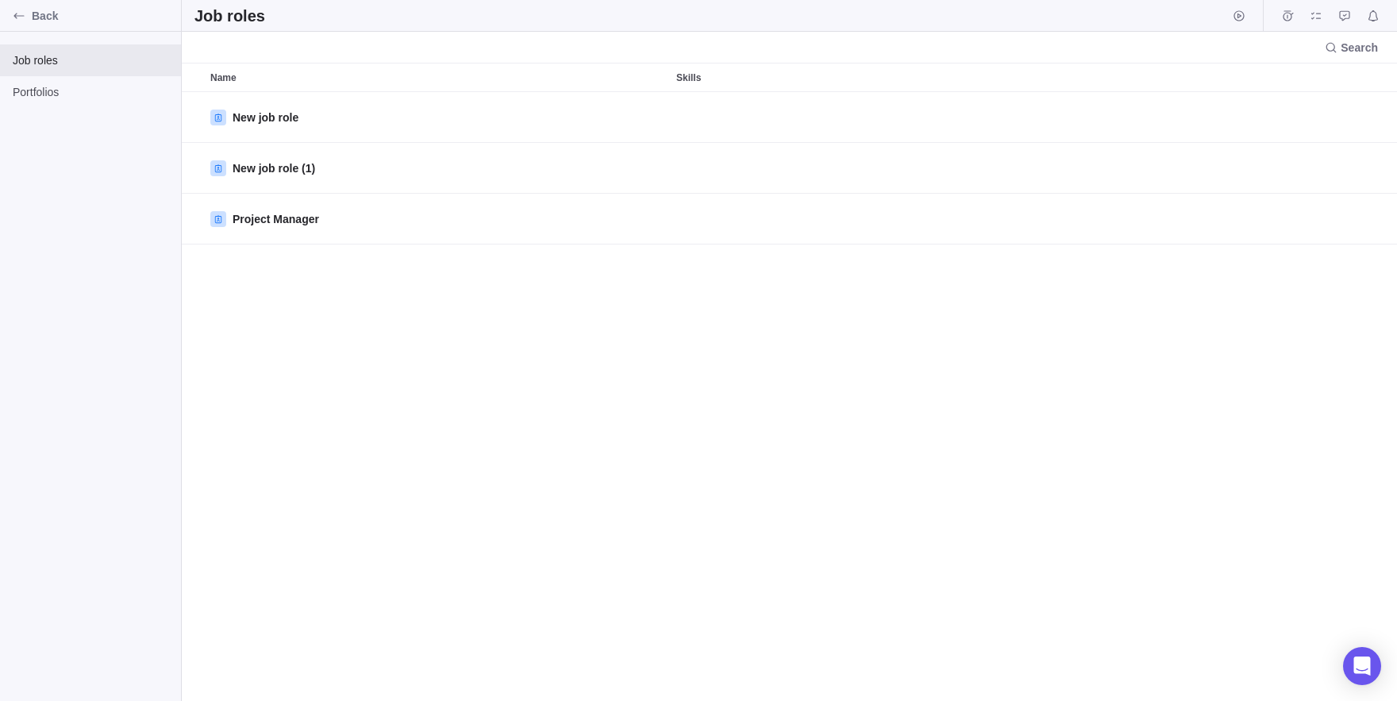
scroll to position [609, 1215]
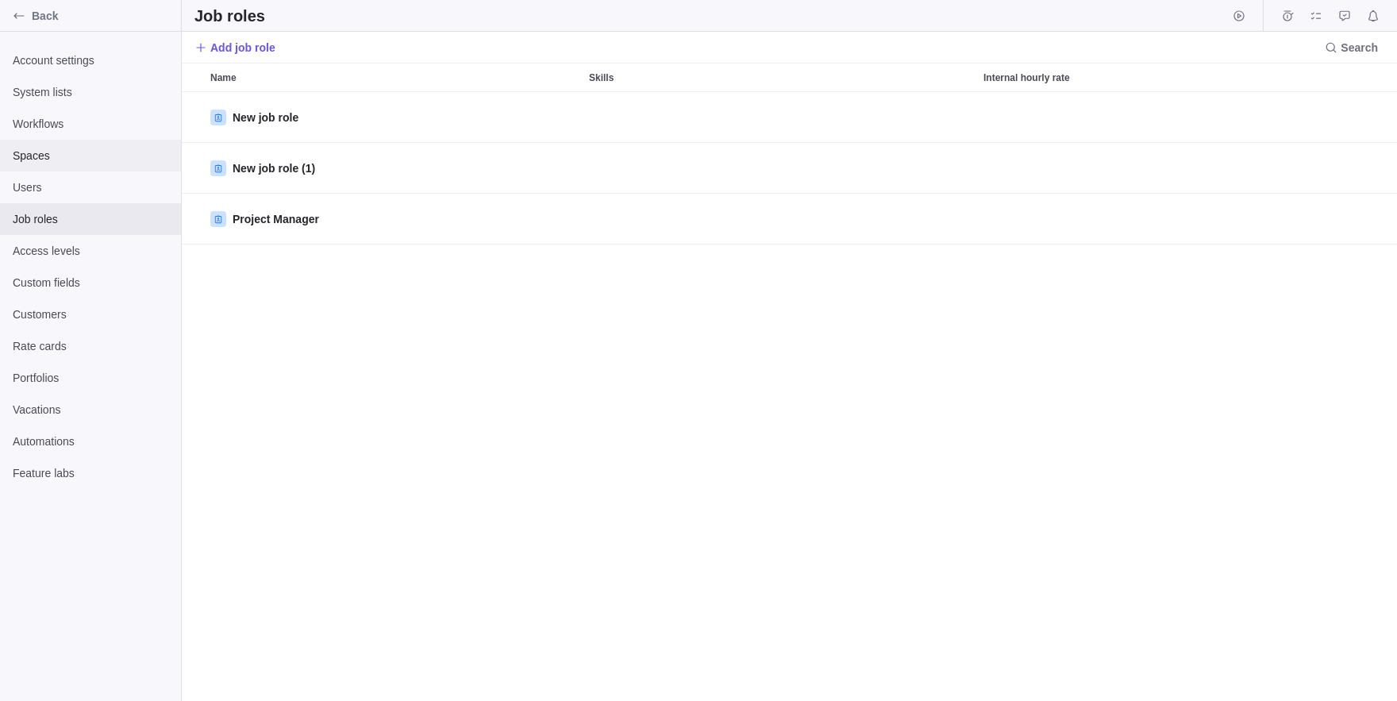
scroll to position [609, 1215]
click at [64, 187] on span "Users" at bounding box center [91, 187] width 156 height 16
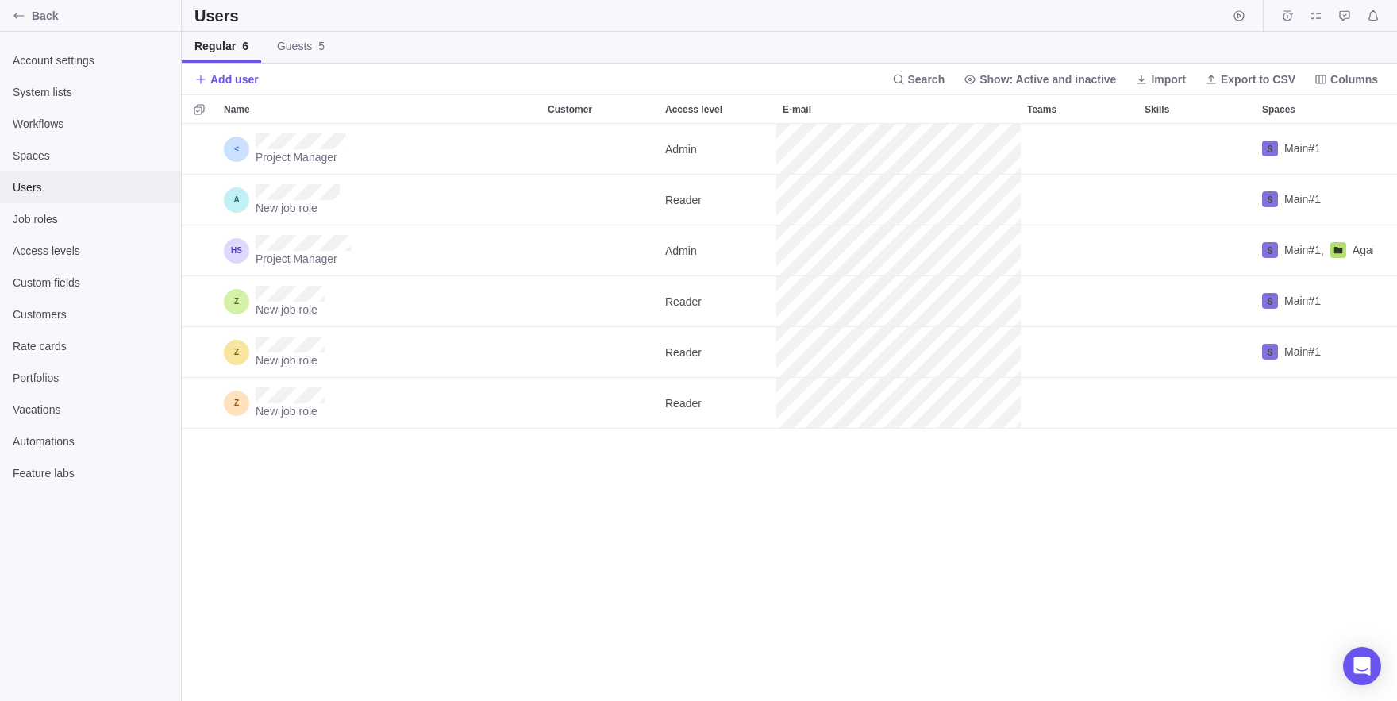
scroll to position [577, 1215]
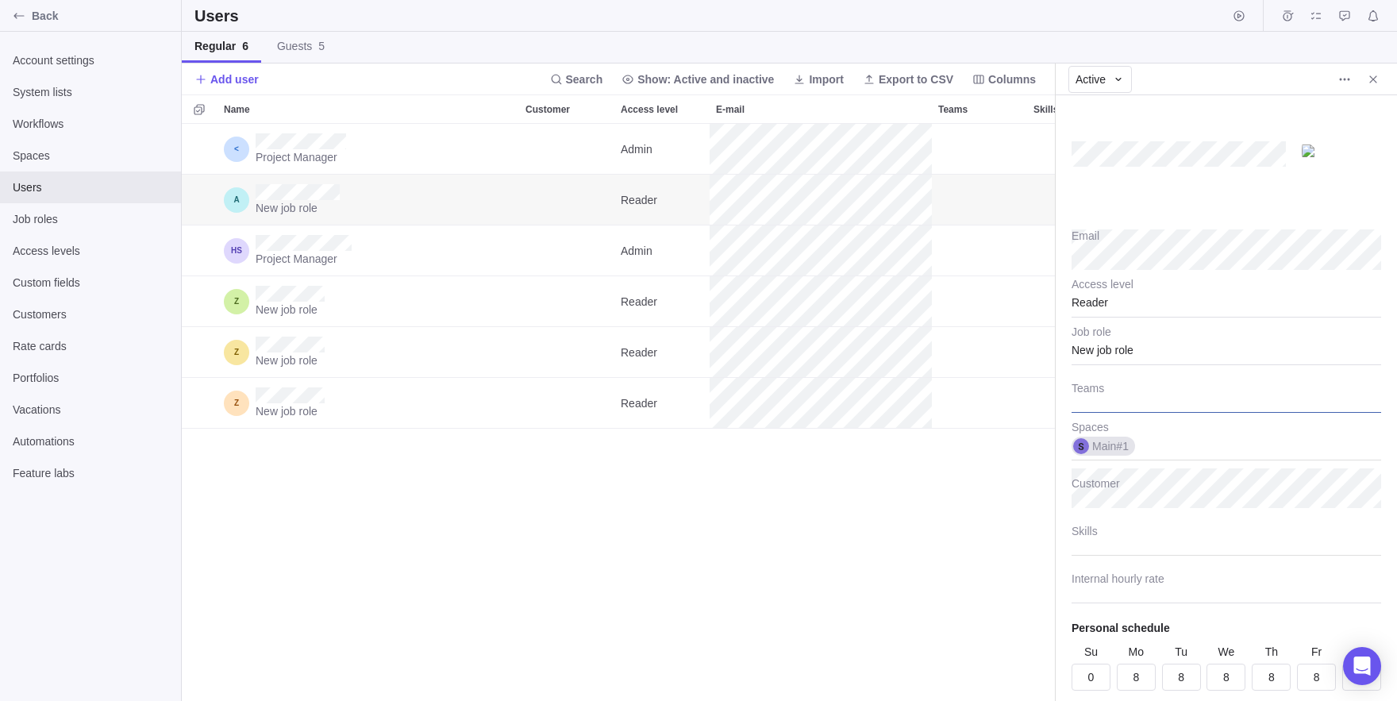
type textarea "x"
click at [1100, 399] on div at bounding box center [1227, 393] width 310 height 40
type input "efef"
click at [1125, 426] on span "Add efef" at bounding box center [1132, 424] width 43 height 16
